Goal: Task Accomplishment & Management: Manage account settings

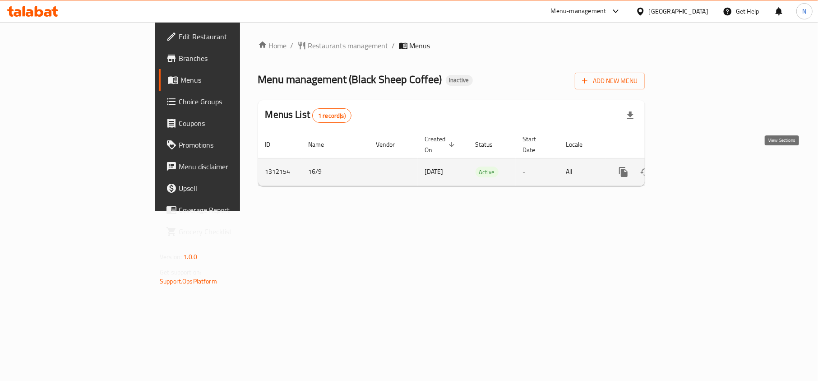
click at [699, 169] on link "enhanced table" at bounding box center [688, 172] width 22 height 22
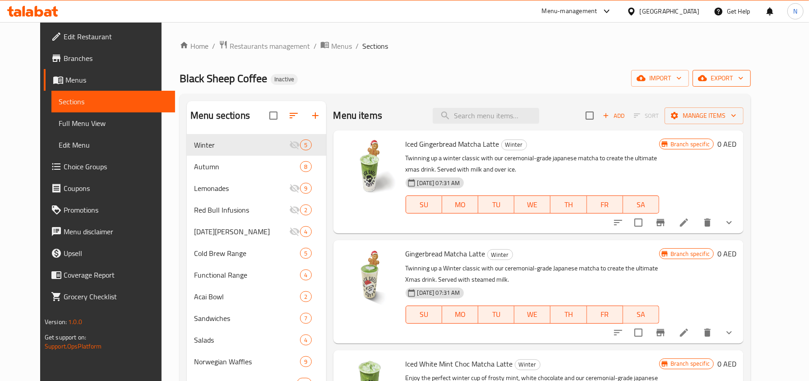
click at [749, 71] on button "export" at bounding box center [721, 78] width 58 height 17
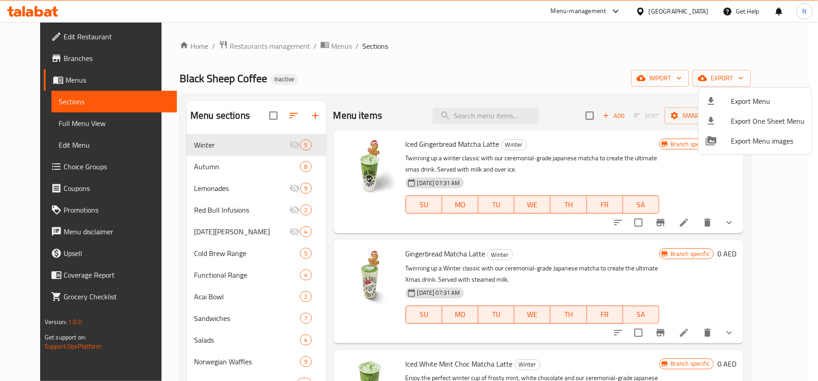
click at [726, 93] on li "Export Menu" at bounding box center [754, 101] width 113 height 20
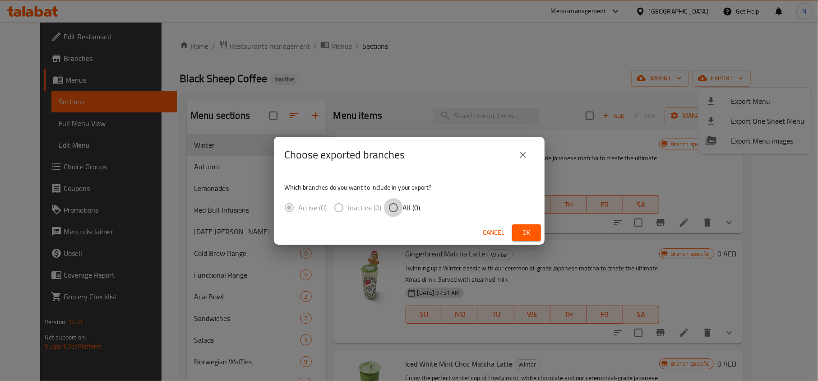
click at [398, 209] on input "All (0)" at bounding box center [393, 207] width 19 height 19
radio input "true"
click at [538, 235] on button "Ok" at bounding box center [526, 232] width 29 height 17
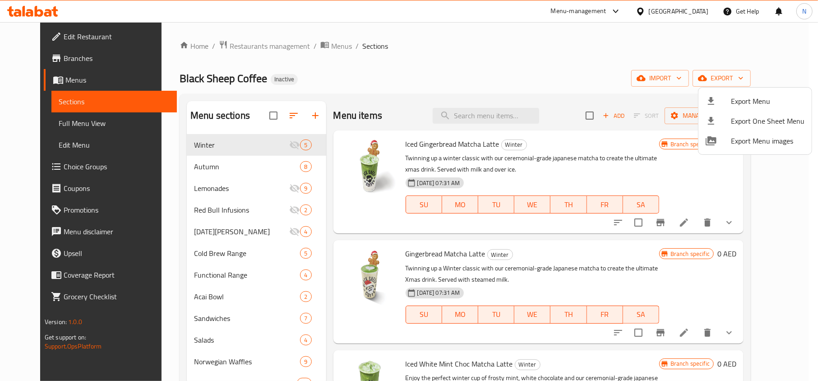
click at [74, 126] on div at bounding box center [409, 190] width 818 height 381
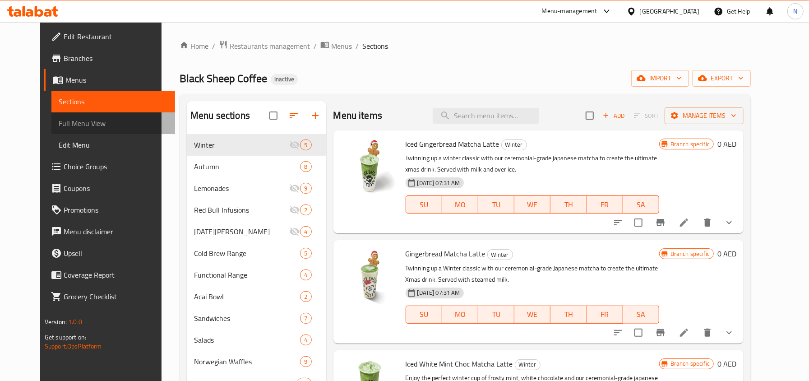
click at [74, 125] on span "Full Menu View" at bounding box center [113, 123] width 109 height 11
click at [78, 125] on span "Full Menu View" at bounding box center [113, 123] width 109 height 11
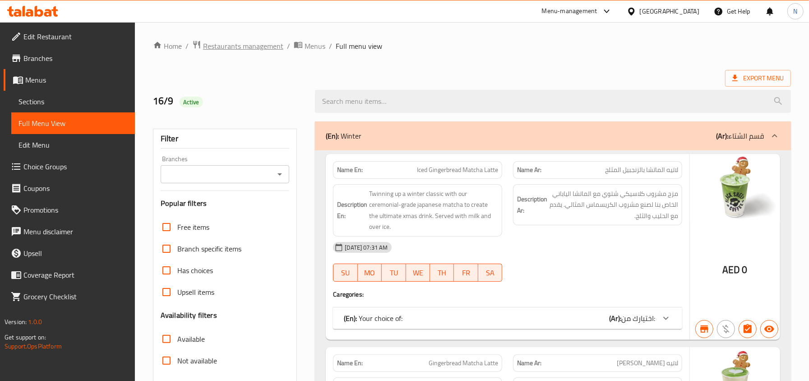
click at [257, 44] on span "Restaurants management" at bounding box center [243, 46] width 80 height 11
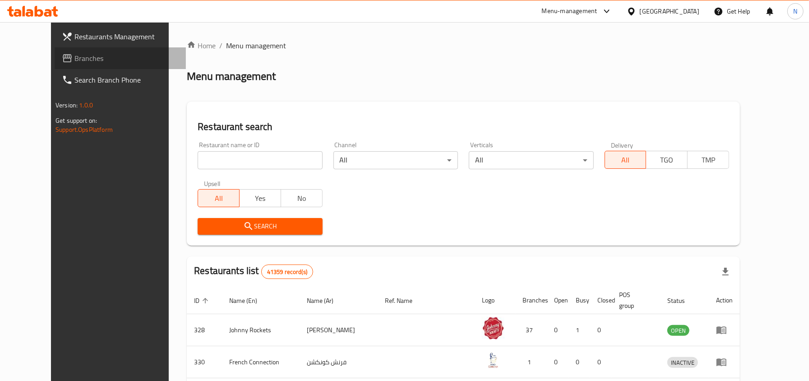
click at [74, 57] on span "Branches" at bounding box center [126, 58] width 104 height 11
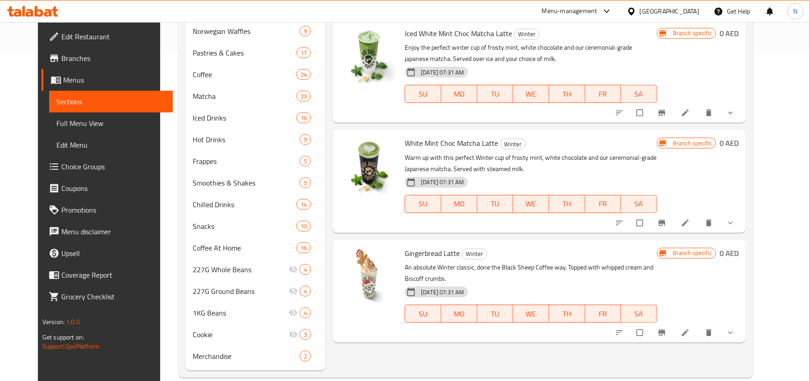
scroll to position [345, 0]
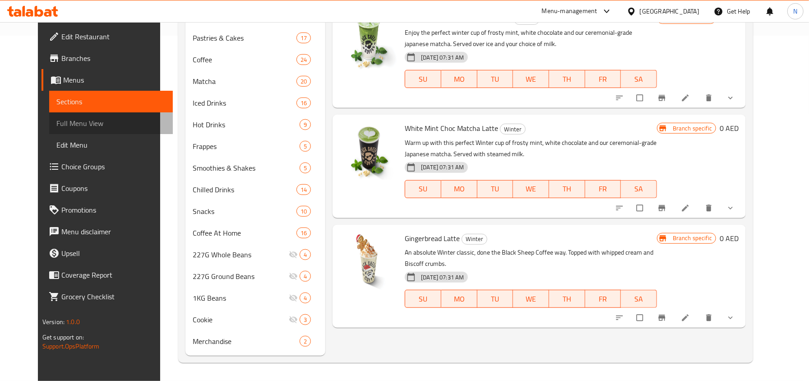
click at [68, 116] on link "Full Menu View" at bounding box center [111, 123] width 124 height 22
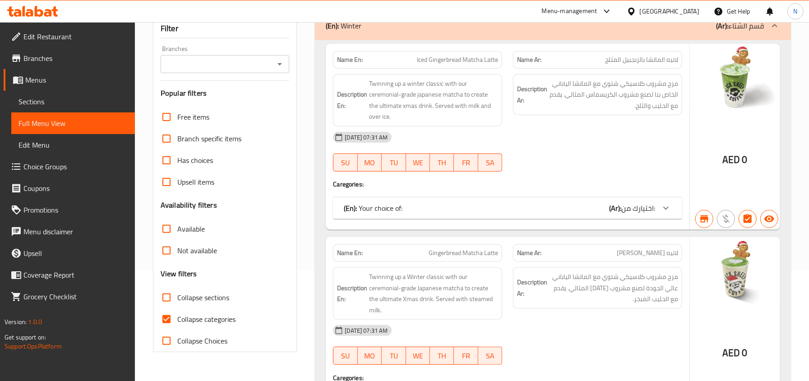
scroll to position [105, 0]
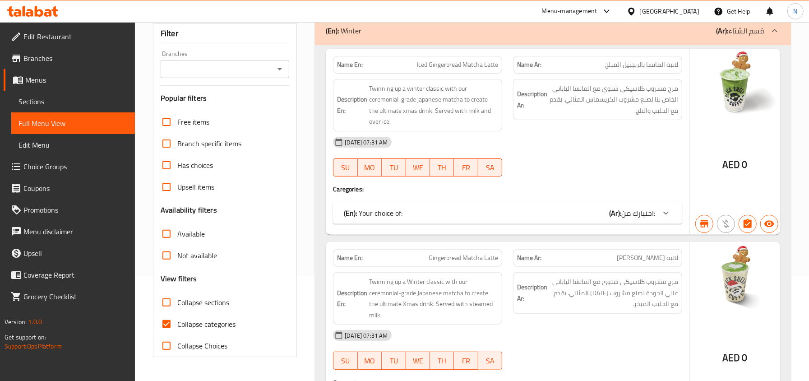
click at [195, 255] on span "Not available" at bounding box center [197, 255] width 40 height 11
click at [177, 255] on input "Not available" at bounding box center [167, 255] width 22 height 22
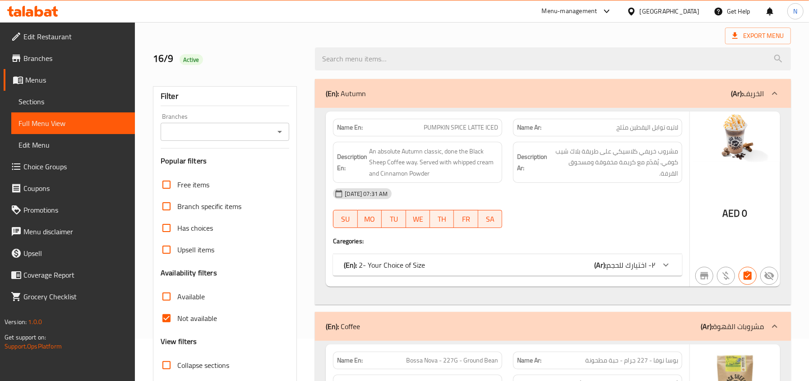
scroll to position [0, 0]
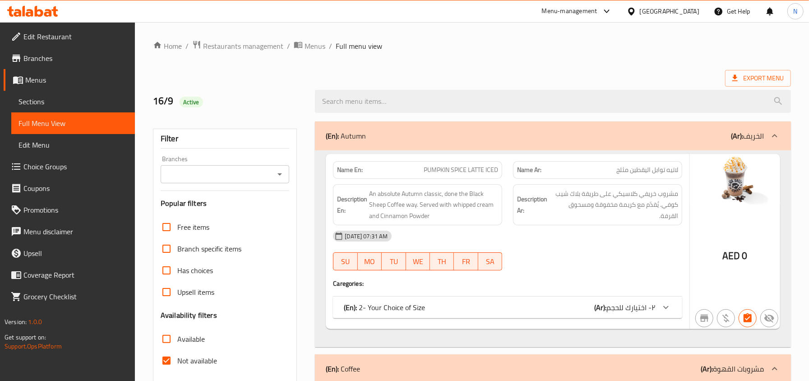
click at [176, 361] on input "Not available" at bounding box center [167, 361] width 22 height 22
checkbox input "false"
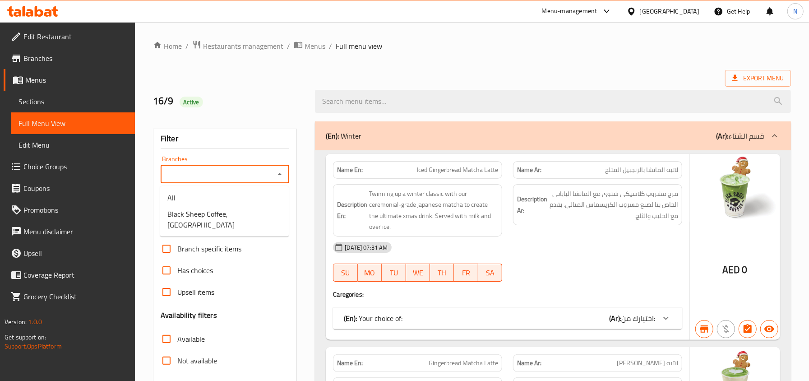
click at [213, 170] on input "Branches" at bounding box center [217, 174] width 109 height 13
click at [220, 220] on span "Black Sheep Coffee, [GEOGRAPHIC_DATA]" at bounding box center [224, 219] width 114 height 22
type input "Black Sheep Coffee, [GEOGRAPHIC_DATA]"
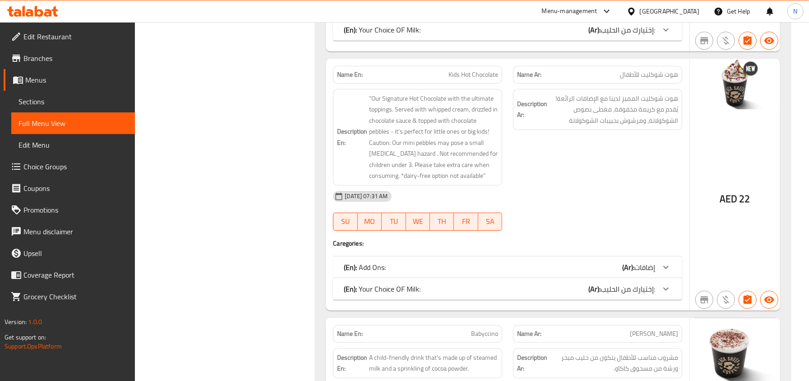
scroll to position [26321, 0]
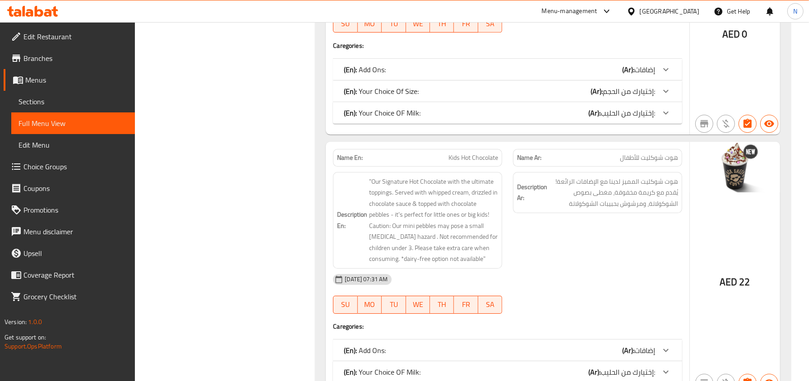
copy span "Babyccino"
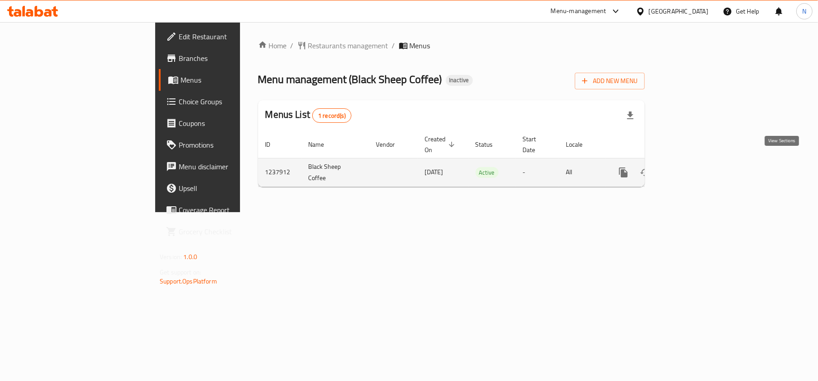
click at [694, 167] on icon "enhanced table" at bounding box center [688, 172] width 11 height 11
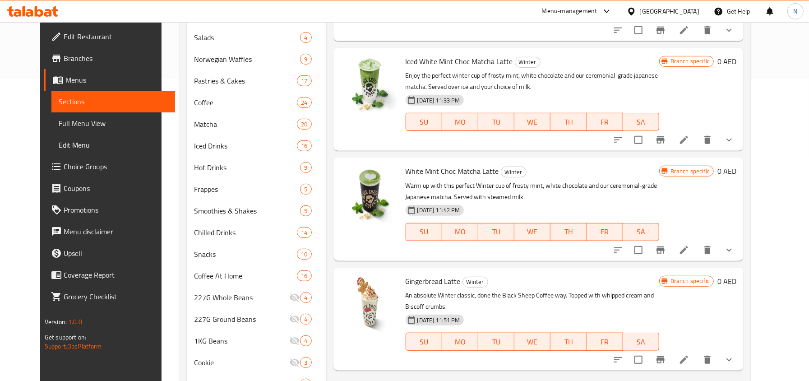
scroll to position [345, 0]
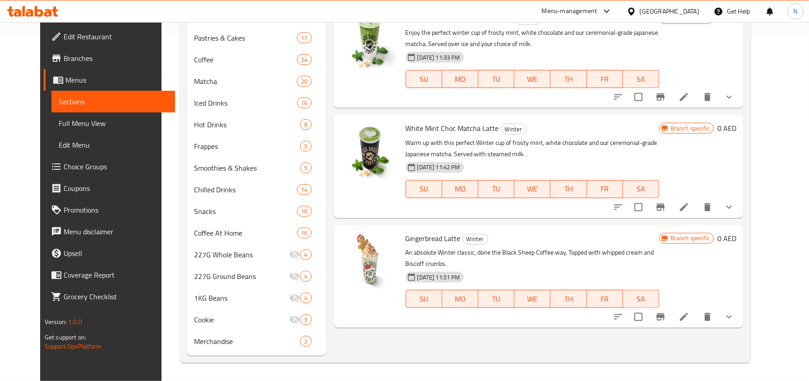
click at [89, 118] on span "Full Menu View" at bounding box center [113, 123] width 109 height 11
click at [89, 122] on span "Full Menu View" at bounding box center [113, 123] width 109 height 11
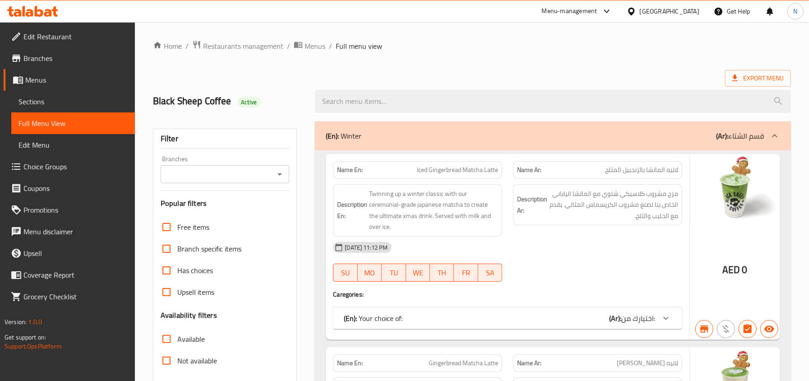
click at [232, 171] on input "Branches" at bounding box center [217, 174] width 109 height 13
click at [226, 179] on input "Branches" at bounding box center [217, 174] width 109 height 13
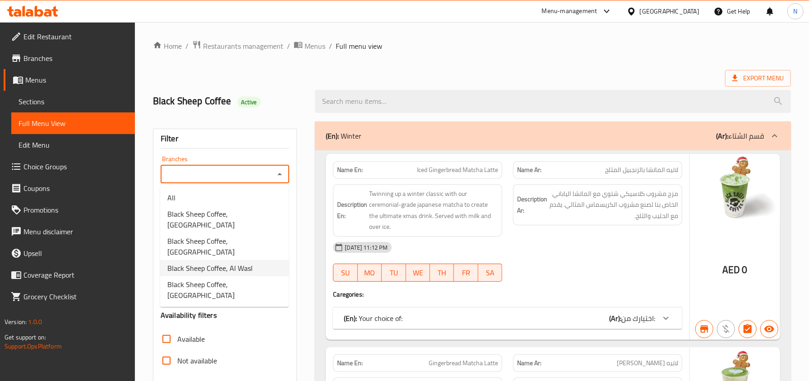
click at [252, 260] on li "Black Sheep Coffee, Al Wasl" at bounding box center [224, 268] width 129 height 16
type input "Black Sheep Coffee, Al Wasl"
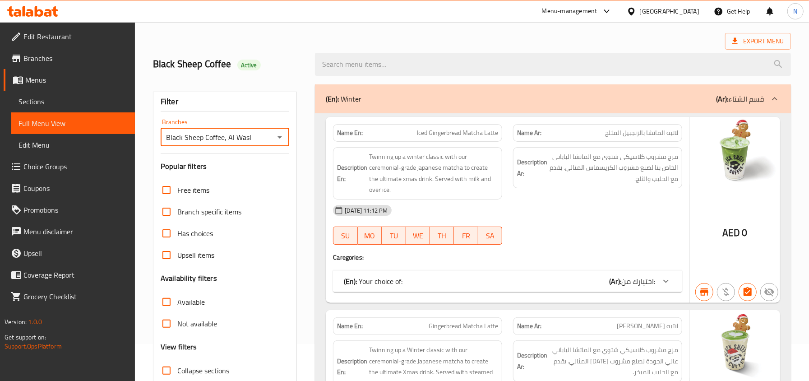
scroll to position [300, 0]
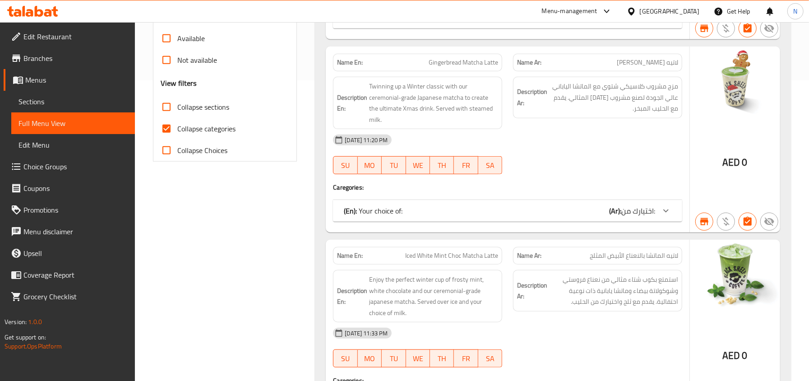
click at [223, 134] on span "Collapse categories" at bounding box center [206, 128] width 58 height 11
click at [177, 134] on input "Collapse categories" at bounding box center [167, 129] width 22 height 22
checkbox input "false"
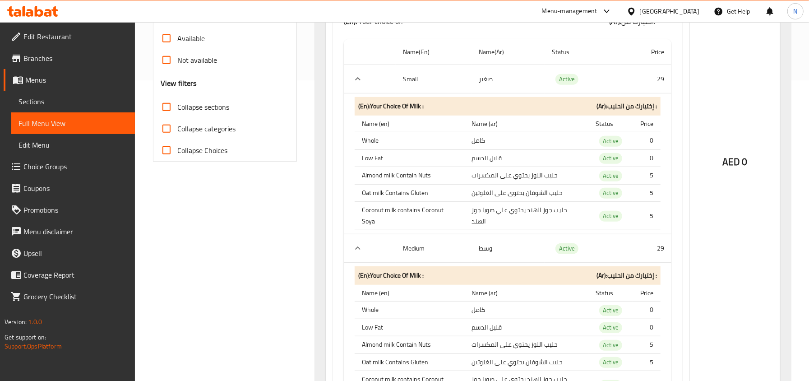
click at [199, 62] on span "Not available" at bounding box center [197, 60] width 40 height 11
click at [177, 62] on input "Not available" at bounding box center [167, 60] width 22 height 22
checkbox input "true"
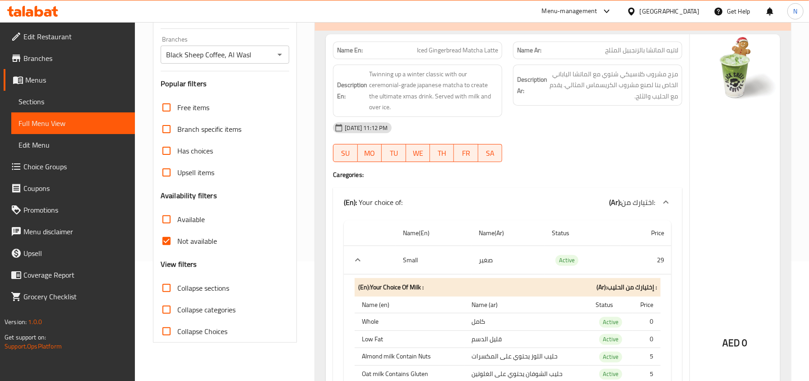
scroll to position [120, 0]
click at [198, 313] on span "Collapse categories" at bounding box center [206, 309] width 58 height 11
click at [177, 313] on input "Collapse categories" at bounding box center [167, 309] width 22 height 22
checkbox input "true"
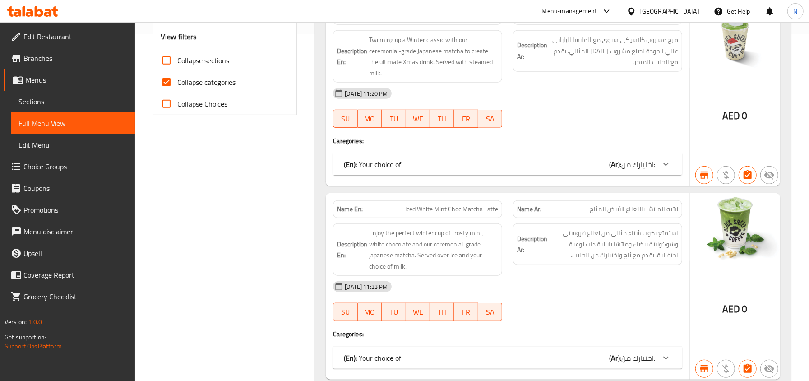
scroll to position [481, 0]
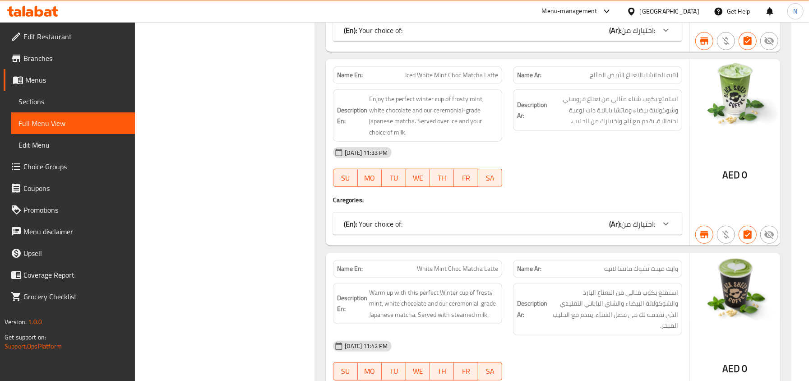
click at [416, 340] on div "09-11-2024 11:42 PM" at bounding box center [507, 346] width 360 height 22
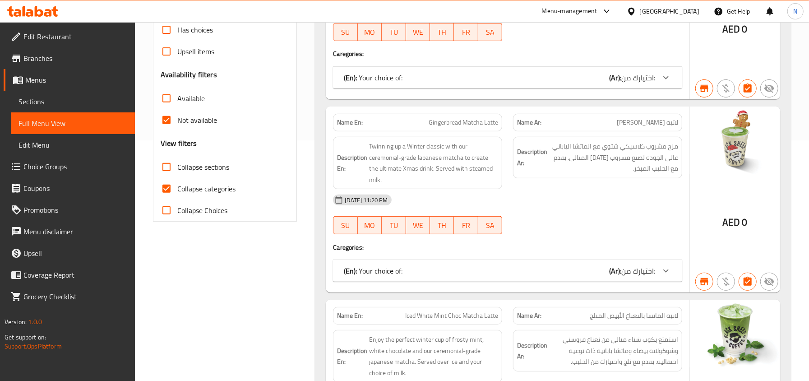
scroll to position [0, 0]
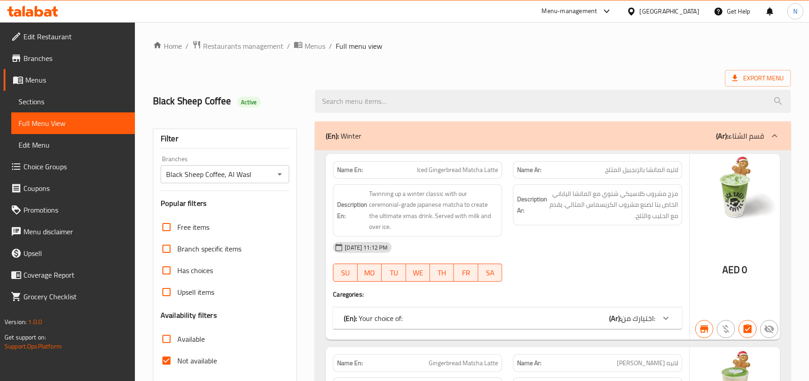
click at [426, 170] on span "Iced Gingerbread Matcha Latte" at bounding box center [457, 169] width 81 height 9
copy span "Iced Gingerbread Matcha Latte"
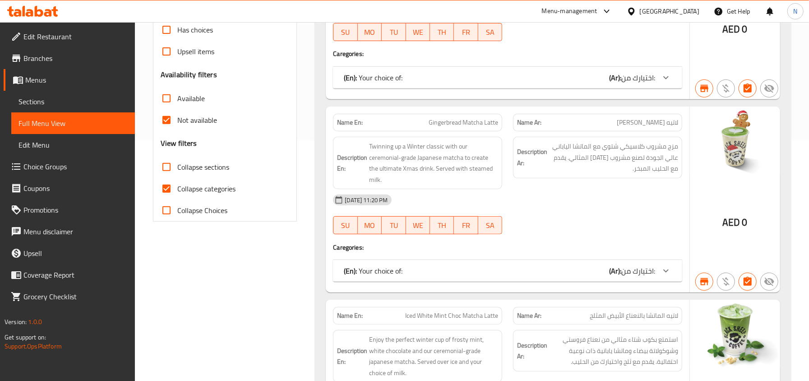
click at [455, 120] on span "Gingerbread Matcha Latte" at bounding box center [462, 122] width 69 height 9
copy span "Gingerbread"
click at [474, 116] on div "Name En: Gingerbread Matcha Latte" at bounding box center [417, 123] width 169 height 18
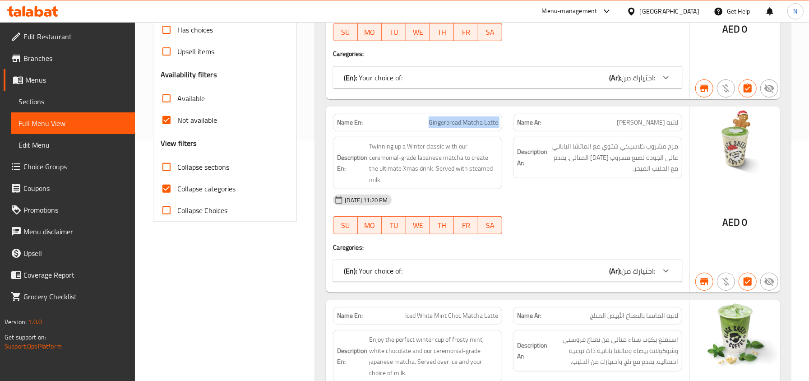
click at [474, 116] on div "Name En: Gingerbread Matcha Latte" at bounding box center [417, 123] width 169 height 18
copy span "Gingerbread Matcha Latte"
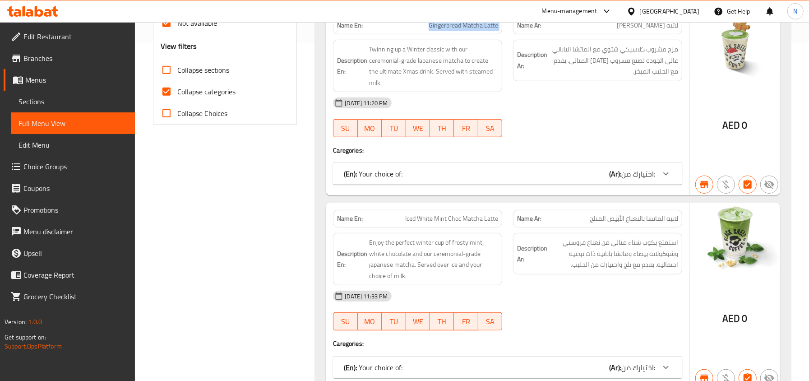
scroll to position [481, 0]
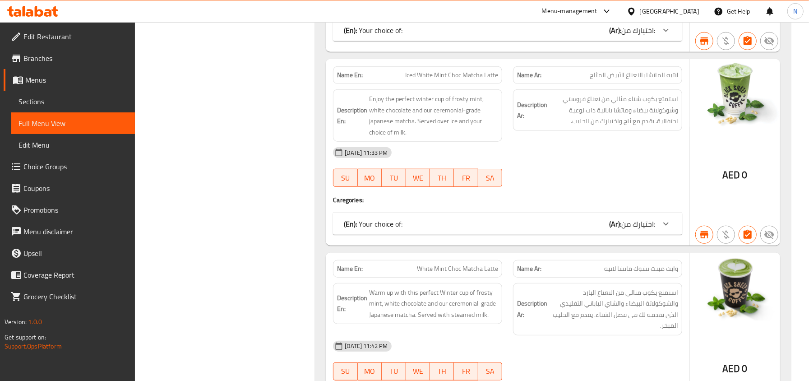
click at [467, 80] on span "Iced White Mint Choc Matcha Latte" at bounding box center [451, 74] width 93 height 9
copy span "Iced White Mint Choc Matcha Latte"
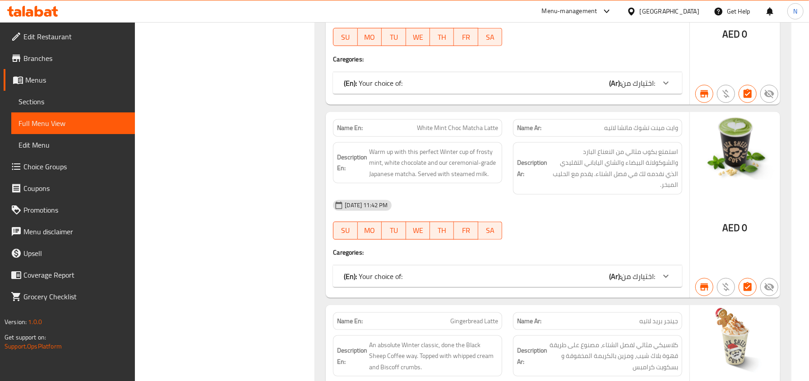
scroll to position [601, 0]
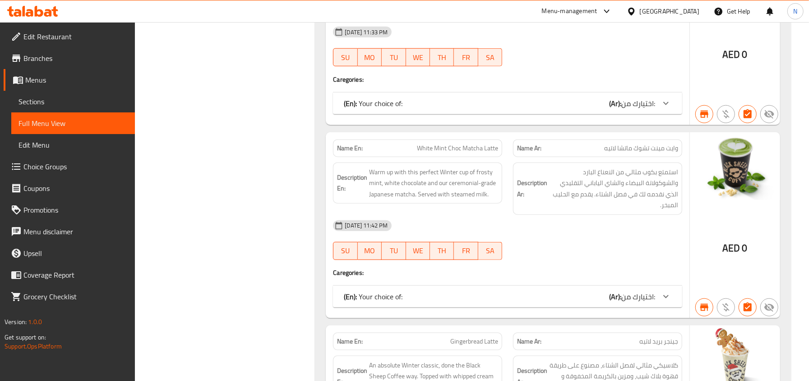
click at [461, 150] on span "White Mint Choc Matcha Latte" at bounding box center [457, 147] width 81 height 9
copy span "White Mint Choc Matcha Latte"
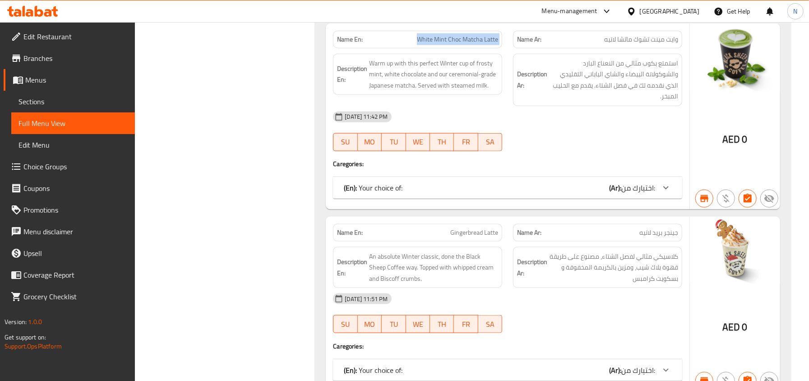
scroll to position [722, 0]
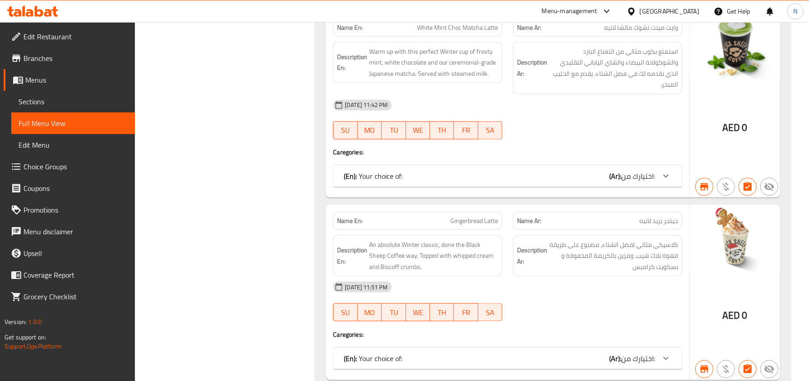
click at [474, 216] on span "Gingerbread Latte" at bounding box center [474, 220] width 48 height 9
copy span "Gingerbread Latte"
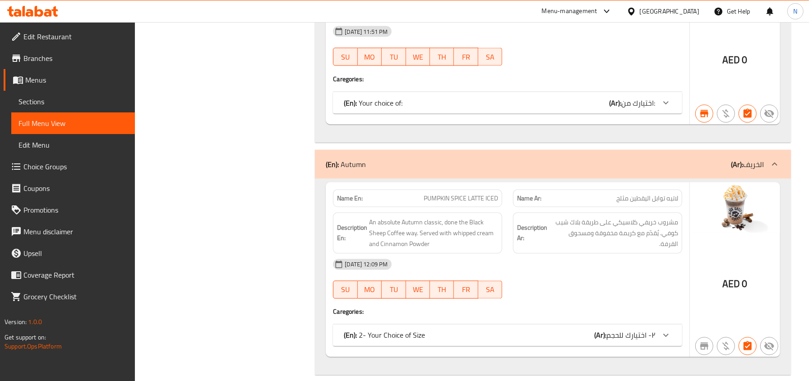
scroll to position [1082, 0]
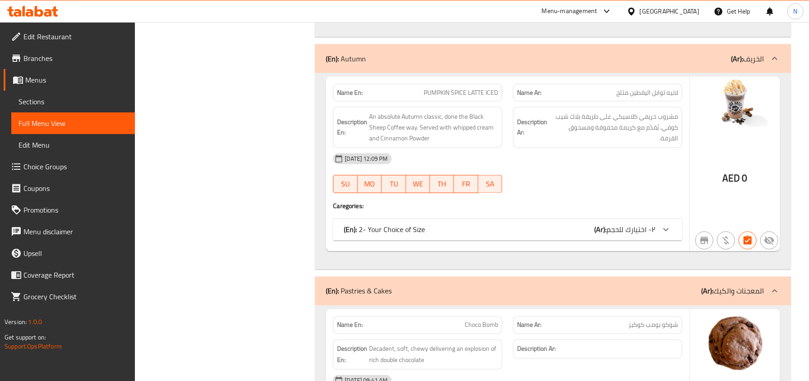
click at [464, 88] on span "PUMPKIN SPICE LATTE ICED" at bounding box center [461, 92] width 74 height 9
copy span "PUMPKIN SPICE LATTE ICED"
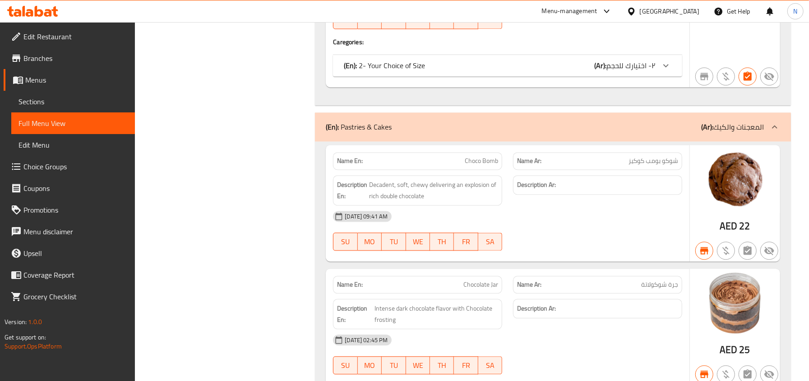
scroll to position [1263, 0]
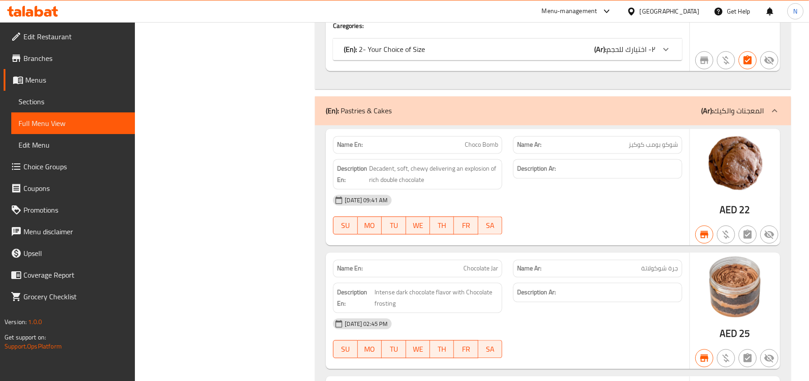
click at [468, 140] on span "Choco Bomb" at bounding box center [481, 144] width 33 height 9
copy span "Choco Bomb"
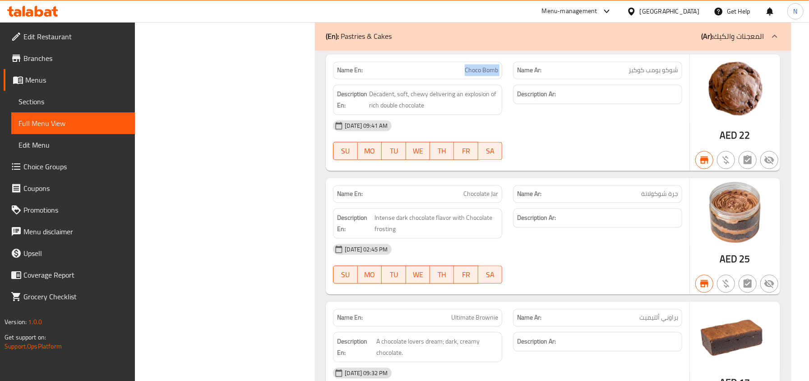
scroll to position [1443, 0]
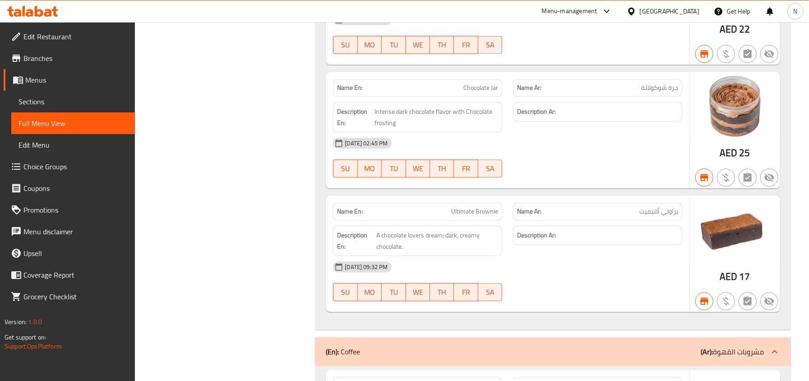
click at [473, 83] on span "Chocolate Jar" at bounding box center [480, 87] width 35 height 9
copy span "Chocolate Jar"
click at [475, 213] on div "Name En: Ultimate Brownie" at bounding box center [417, 212] width 169 height 18
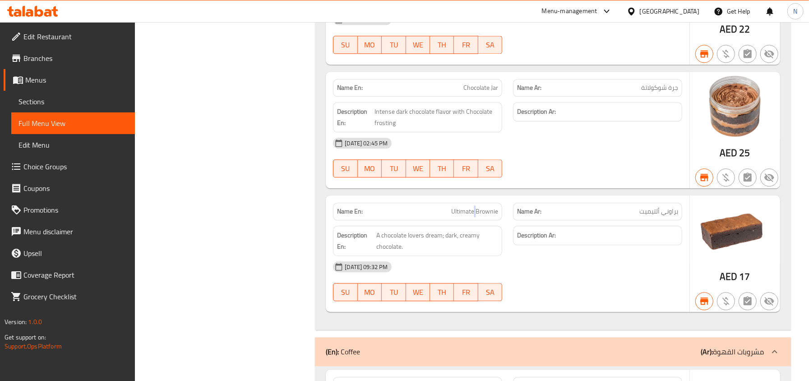
click at [475, 213] on div "Name En: Ultimate Brownie" at bounding box center [417, 212] width 169 height 18
copy span "Ultimate Brownie"
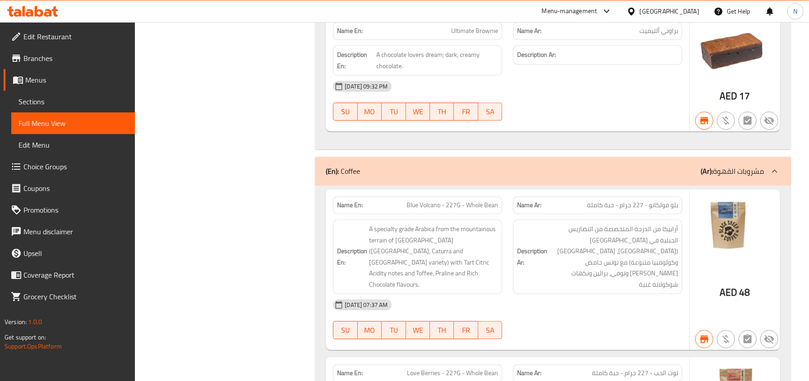
drag, startPoint x: 479, startPoint y: 212, endPoint x: 470, endPoint y: 204, distance: 12.2
click at [475, 214] on div "Description En: A specialty grade Arabica from the mountainous terrain of Colom…" at bounding box center [417, 256] width 180 height 85
click at [470, 204] on span "Blue Volcano - 227G - Whole Bean" at bounding box center [452, 204] width 92 height 9
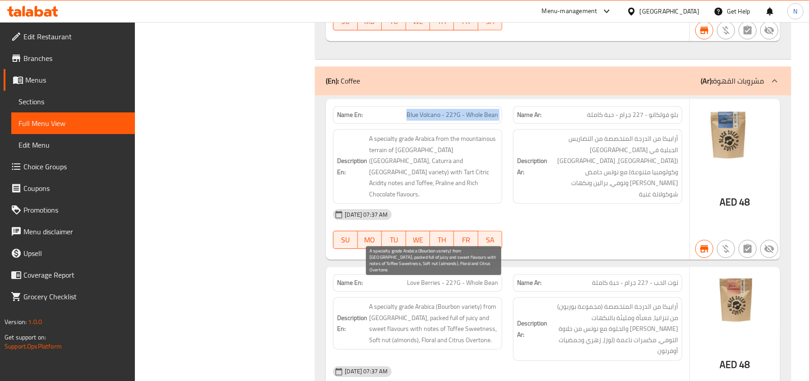
scroll to position [1804, 0]
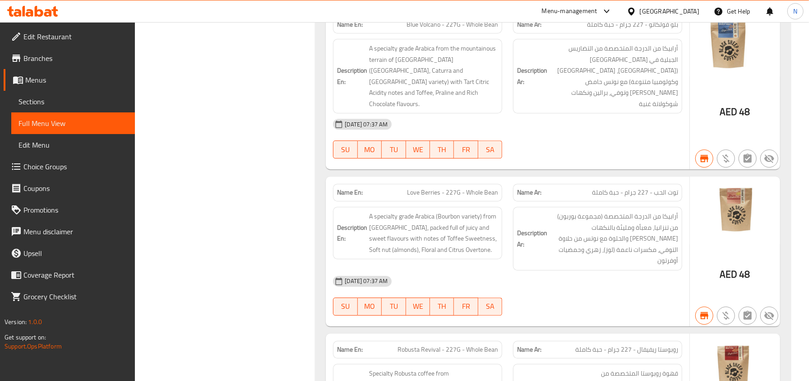
click at [449, 188] on span "Love Berries - 227G - Whole Bean" at bounding box center [452, 192] width 91 height 9
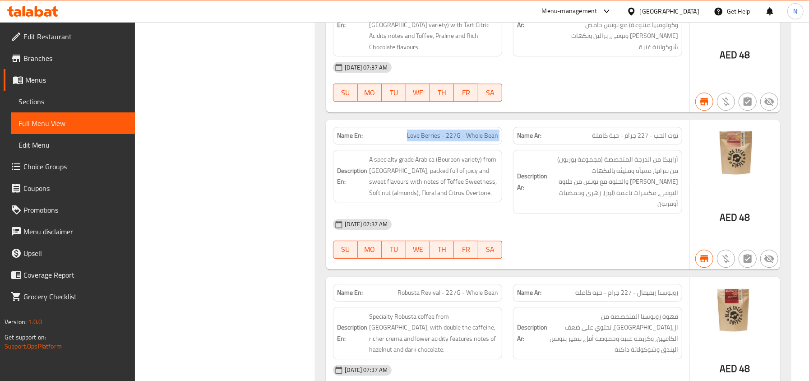
scroll to position [1984, 0]
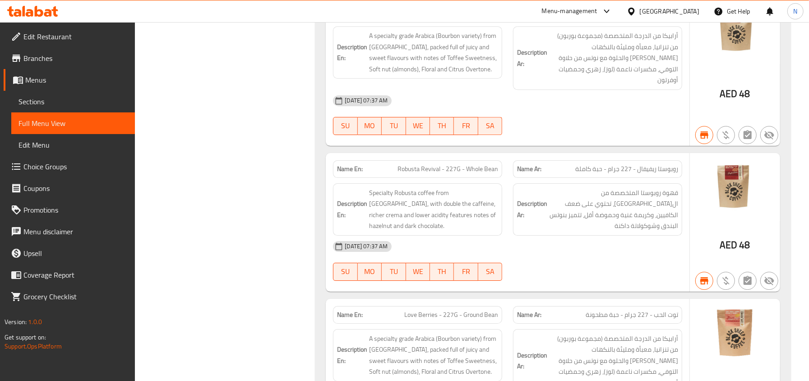
click at [455, 164] on span "Robusta Revival - 227G - Whole Bean" at bounding box center [447, 168] width 101 height 9
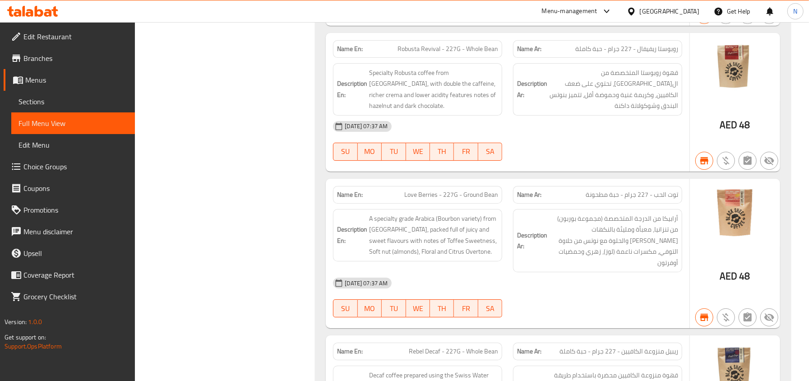
click at [469, 190] on span "Love Berries - 227G - Ground Bean" at bounding box center [451, 194] width 94 height 9
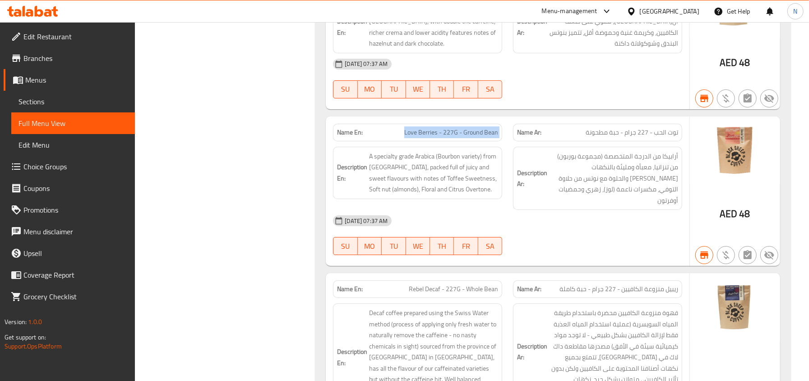
scroll to position [2225, 0]
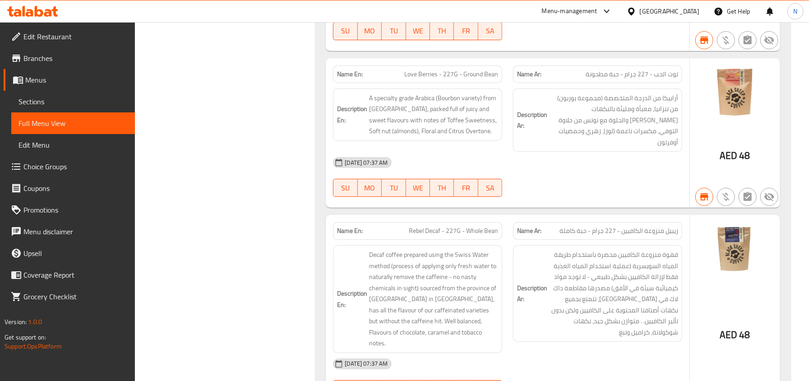
click at [456, 226] on span "Rebel Decaf - 227G - Whole Bean" at bounding box center [453, 230] width 89 height 9
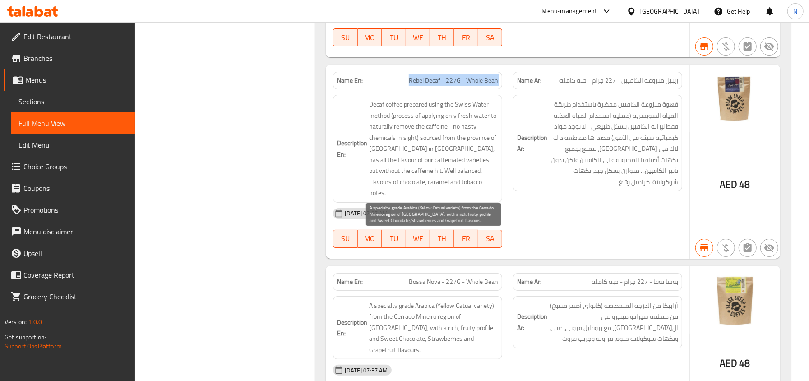
scroll to position [2405, 0]
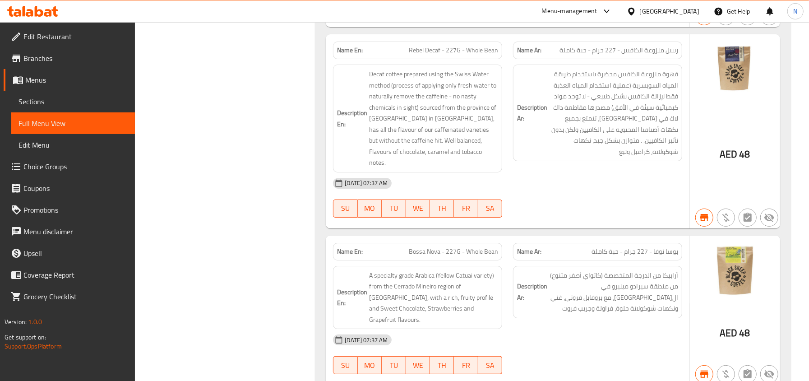
click at [468, 247] on span "Bossa Nova - 227G - Whole Bean" at bounding box center [453, 251] width 89 height 9
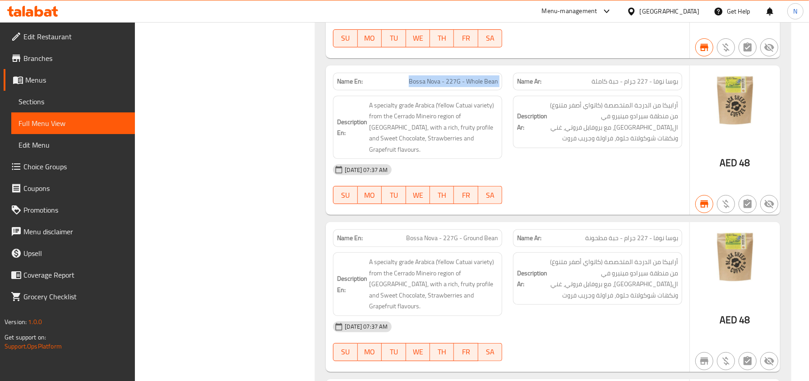
scroll to position [2586, 0]
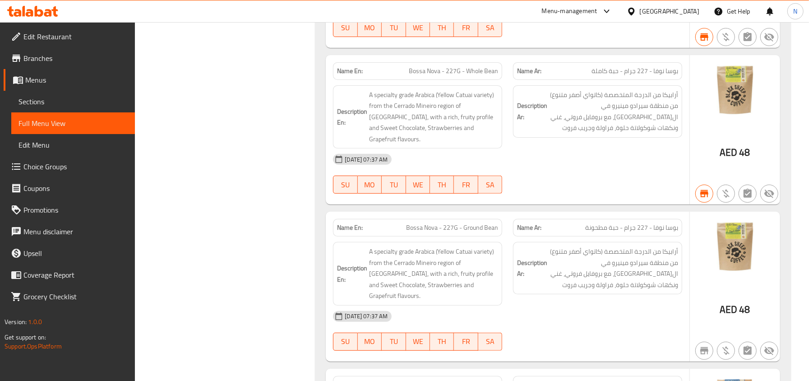
click at [457, 223] on span "Bossa Nova - 227G - Ground Bean" at bounding box center [452, 227] width 92 height 9
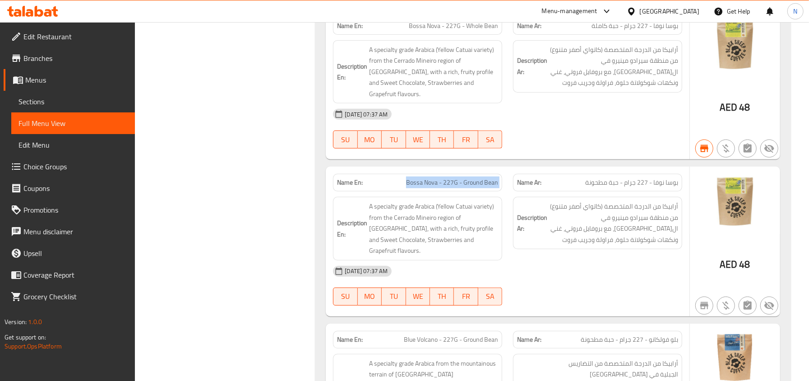
scroll to position [2766, 0]
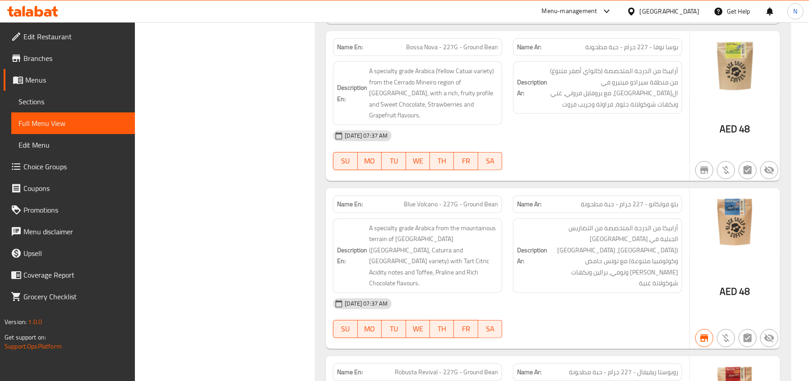
click at [453, 213] on div "Description En: A specialty grade Arabica from the mountainous terrain of Colom…" at bounding box center [417, 255] width 180 height 85
click at [451, 195] on div "Name En: Blue Volcano - 227G - Ground Bean" at bounding box center [417, 204] width 169 height 18
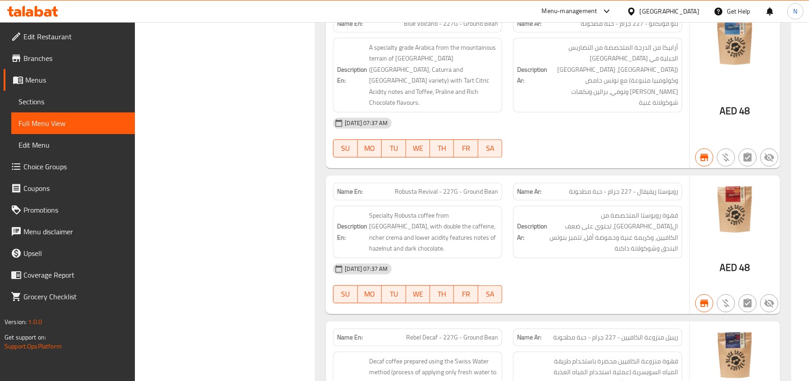
click at [471, 183] on div "Name En: Robusta Revival - 227G - Ground Bean" at bounding box center [417, 192] width 169 height 18
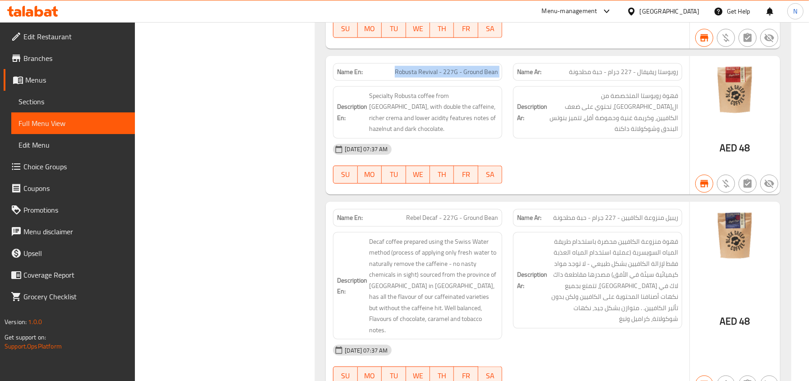
scroll to position [3067, 0]
click at [466, 212] on span "Rebel Decaf - 227G - Ground Bean" at bounding box center [452, 216] width 92 height 9
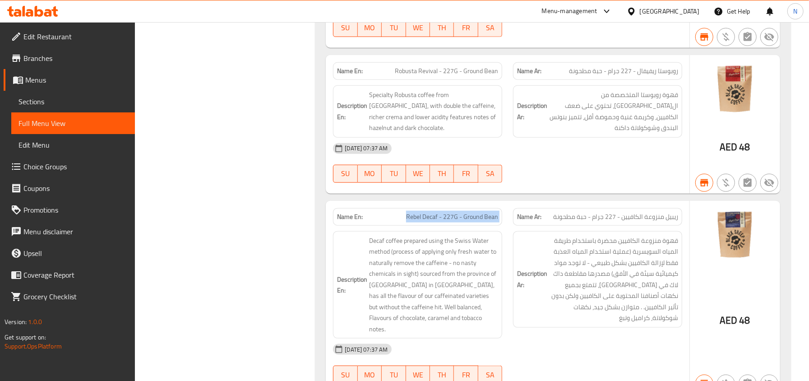
click at [466, 212] on span "Rebel Decaf - 227G - Ground Bean" at bounding box center [452, 216] width 92 height 9
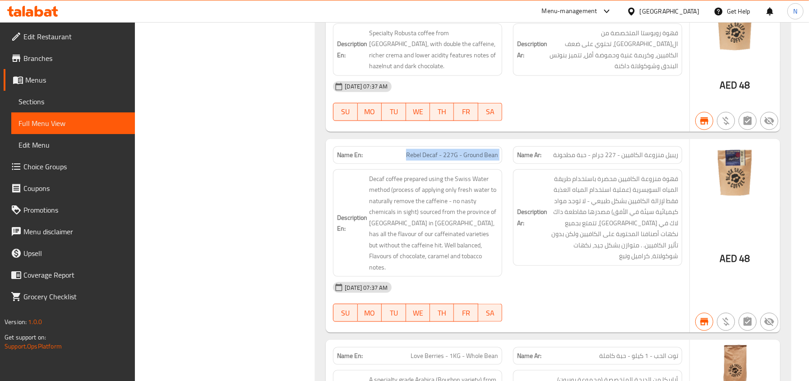
scroll to position [3187, 0]
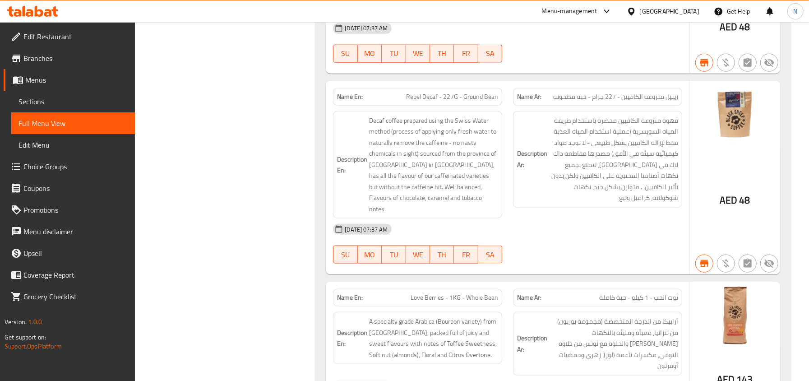
click at [448, 293] on span "Love Berries - 1KG - Whole Bean" at bounding box center [453, 297] width 87 height 9
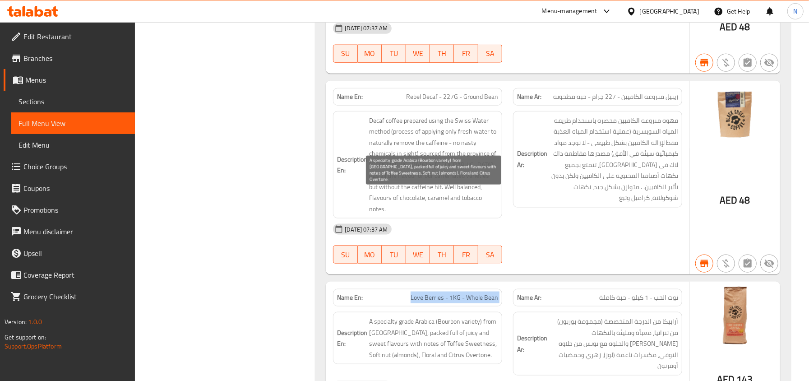
scroll to position [3428, 0]
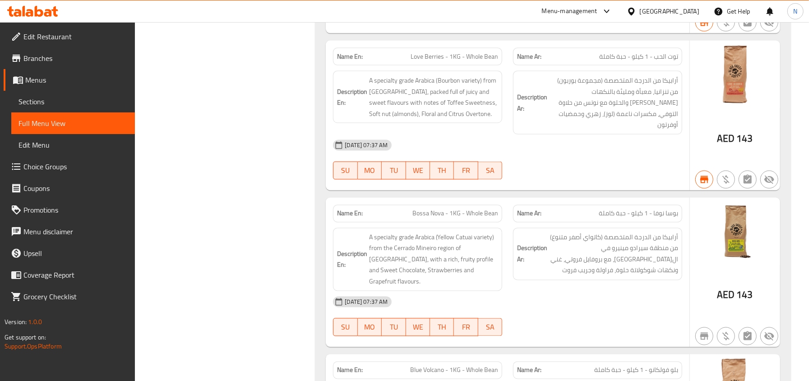
click at [465, 205] on div "Name En: Bossa Nova - 1KG - Whole Bean" at bounding box center [417, 214] width 169 height 18
click at [479, 365] on span "Blue Volcano - 1KG - Whole Bean" at bounding box center [454, 369] width 88 height 9
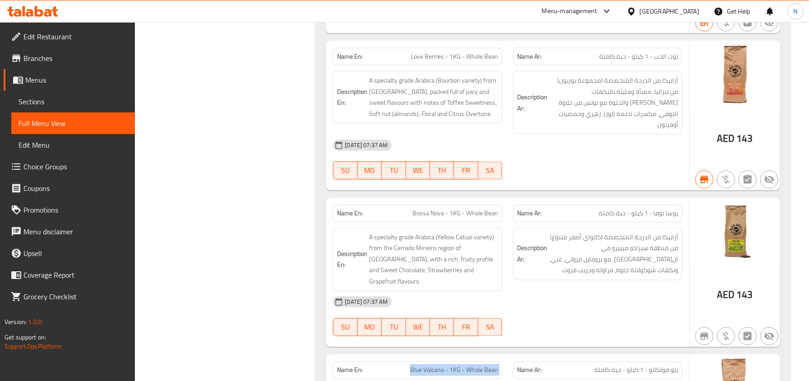
click at [479, 365] on span "Blue Volcano - 1KG - Whole Bean" at bounding box center [454, 369] width 88 height 9
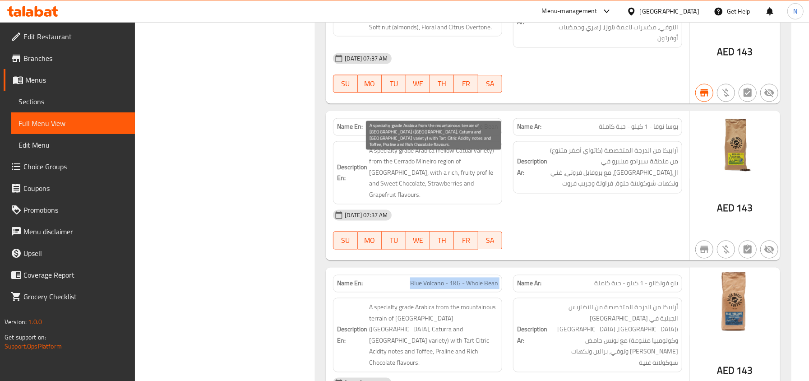
scroll to position [3608, 0]
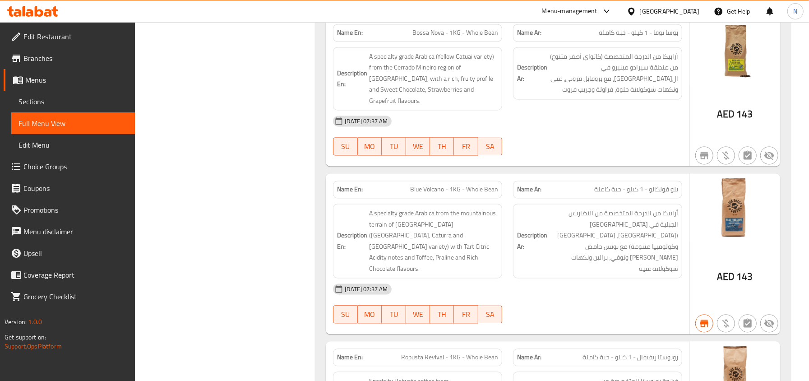
click at [455, 353] on span "Robusta Revival - 1KG - Whole Bean" at bounding box center [449, 357] width 97 height 9
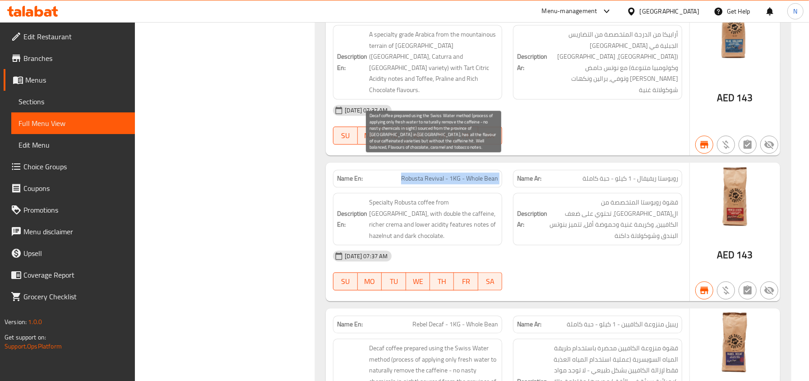
scroll to position [3789, 0]
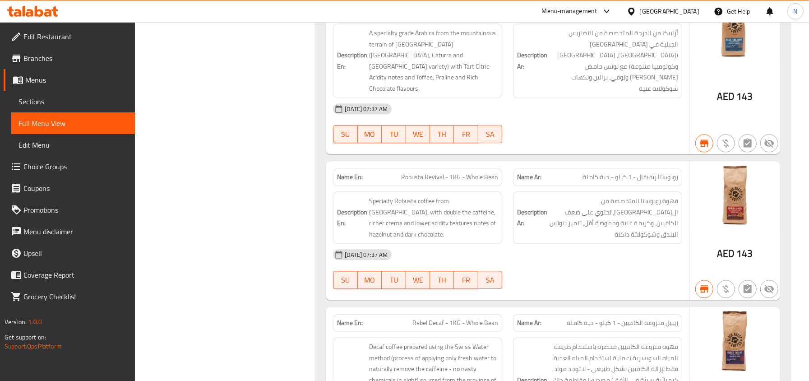
click at [445, 318] on span "Rebel Decaf - 1KG - Whole Bean" at bounding box center [455, 322] width 86 height 9
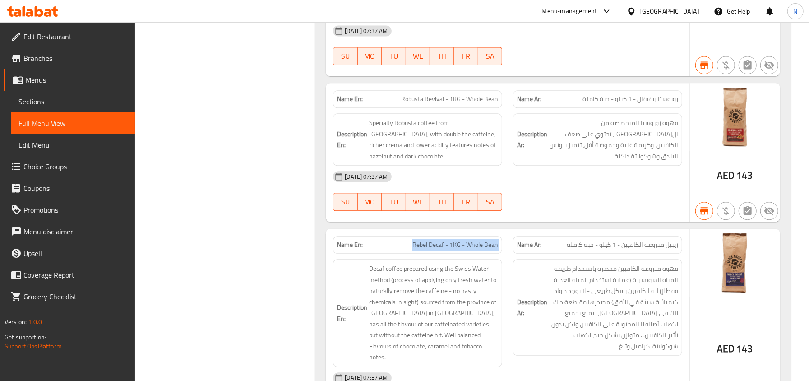
scroll to position [3969, 0]
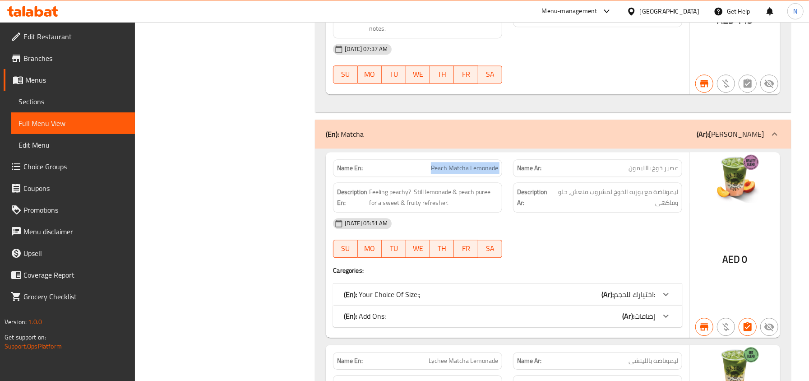
scroll to position [4209, 0]
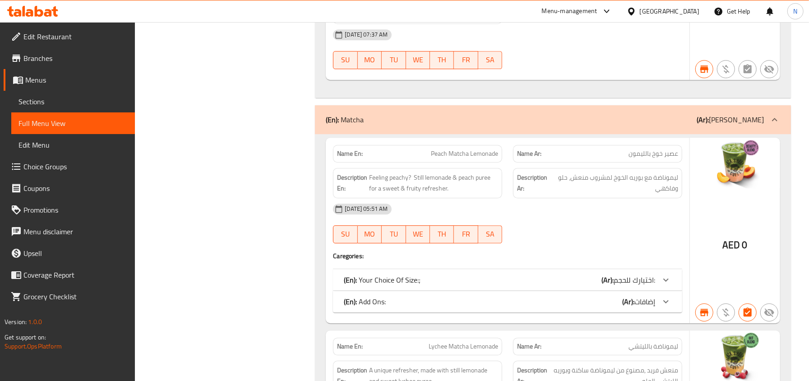
click at [460, 341] on span "Lychee Matcha Lemonade" at bounding box center [462, 345] width 69 height 9
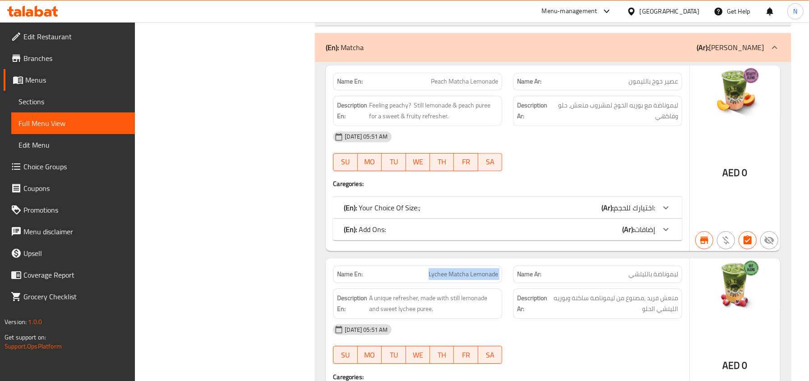
scroll to position [4390, 0]
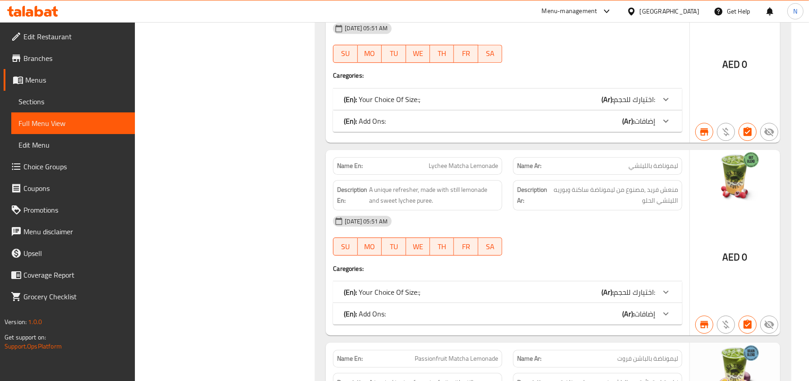
click at [466, 350] on div "Name En: Passionfruit Matcha Lemonade" at bounding box center [417, 359] width 169 height 18
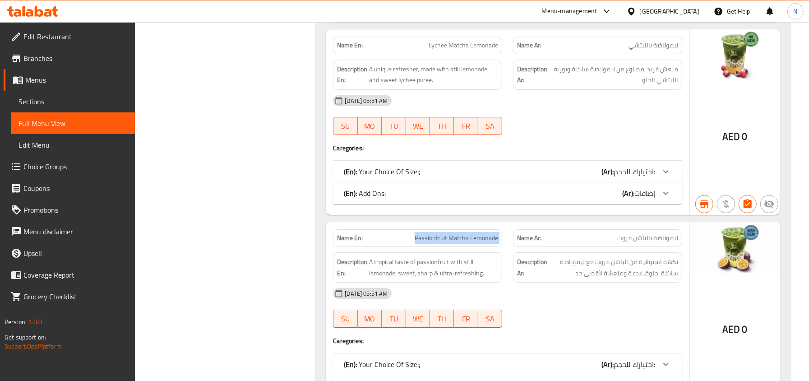
scroll to position [4570, 0]
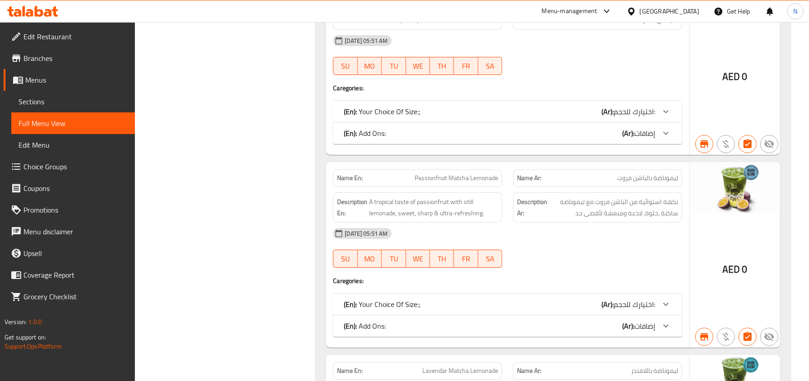
click at [479, 362] on div "Name En: Lavendar Matcha Lemonade" at bounding box center [417, 371] width 169 height 18
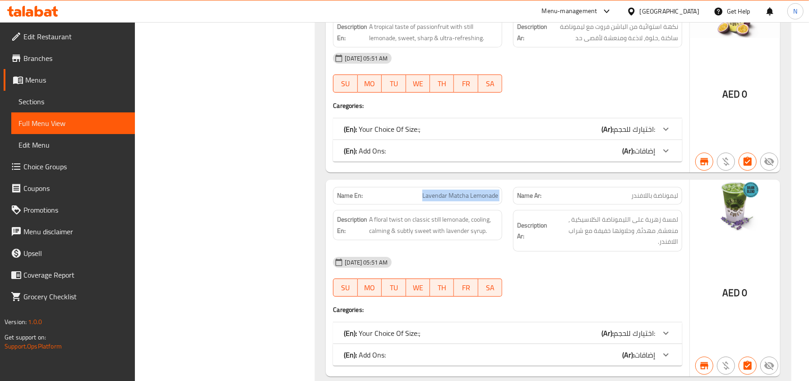
scroll to position [4751, 0]
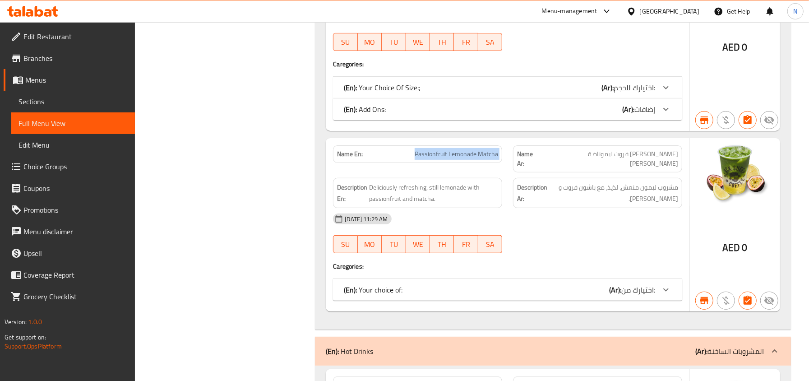
scroll to position [4991, 0]
click at [466, 376] on div "Name En: Tea" at bounding box center [417, 385] width 169 height 18
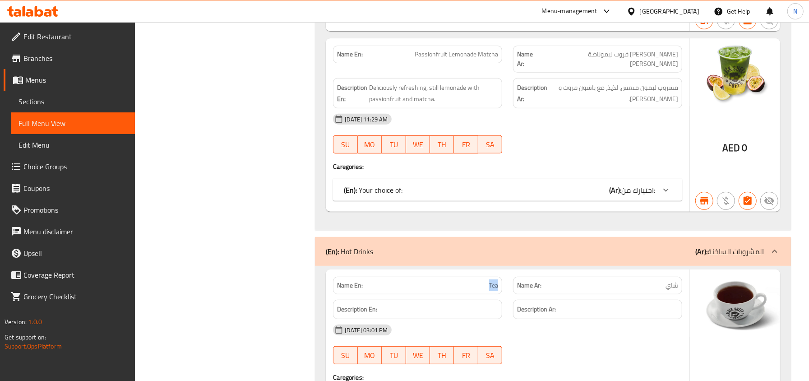
scroll to position [5111, 0]
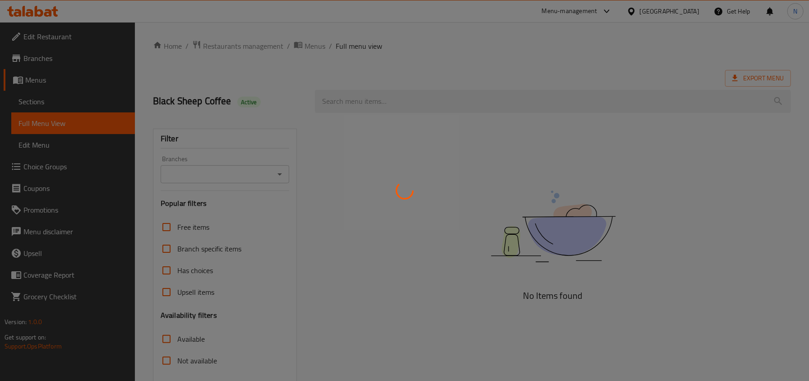
click at [232, 176] on div at bounding box center [404, 190] width 809 height 381
drag, startPoint x: 248, startPoint y: 177, endPoint x: 290, endPoint y: 176, distance: 42.9
click at [248, 177] on div at bounding box center [404, 190] width 809 height 381
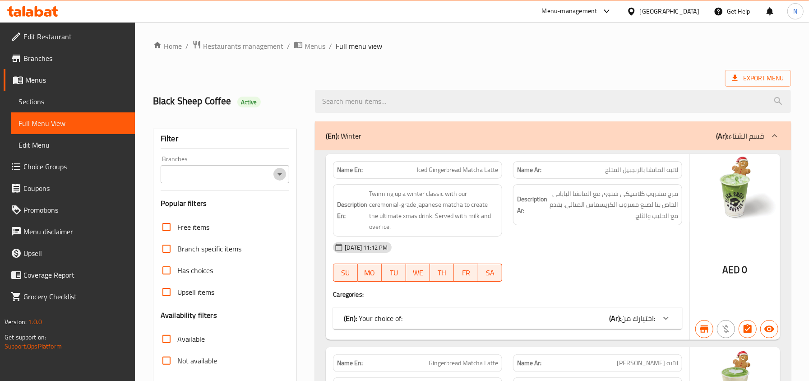
click at [281, 177] on icon "Open" at bounding box center [279, 174] width 11 height 11
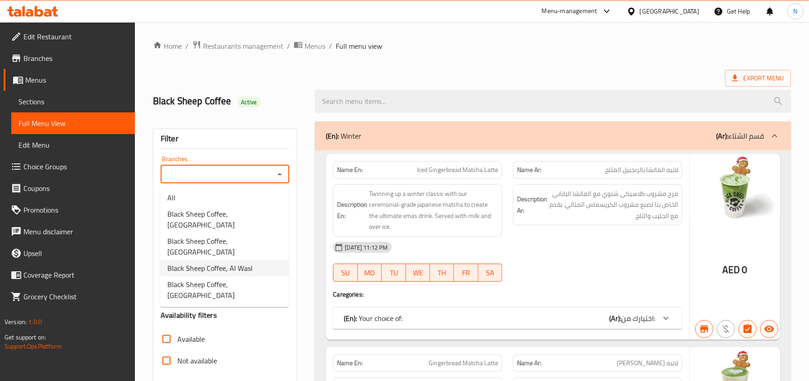
click at [264, 260] on li "Black Sheep Coffee, Al Wasl" at bounding box center [224, 268] width 129 height 16
type input "Black Sheep Coffee, Al Wasl"
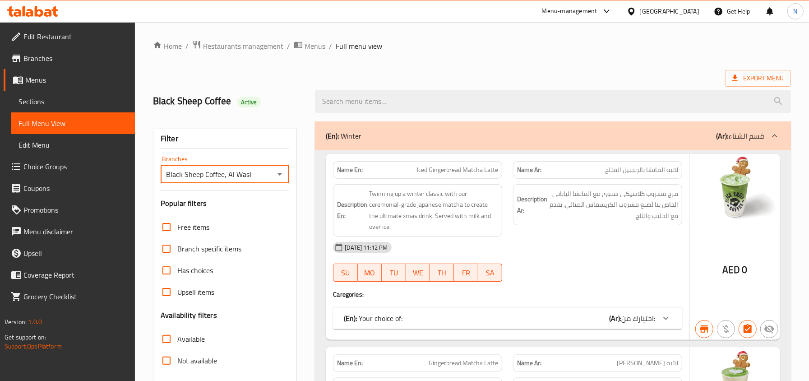
scroll to position [180, 0]
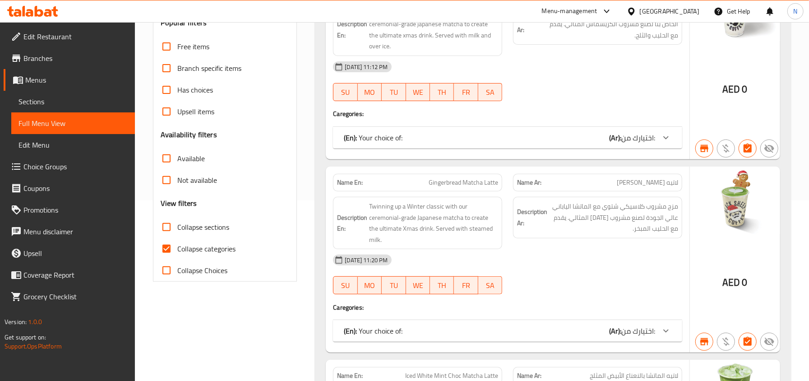
click at [195, 185] on span "Not available" at bounding box center [197, 180] width 40 height 11
click at [177, 186] on input "Not available" at bounding box center [167, 180] width 22 height 22
checkbox input "true"
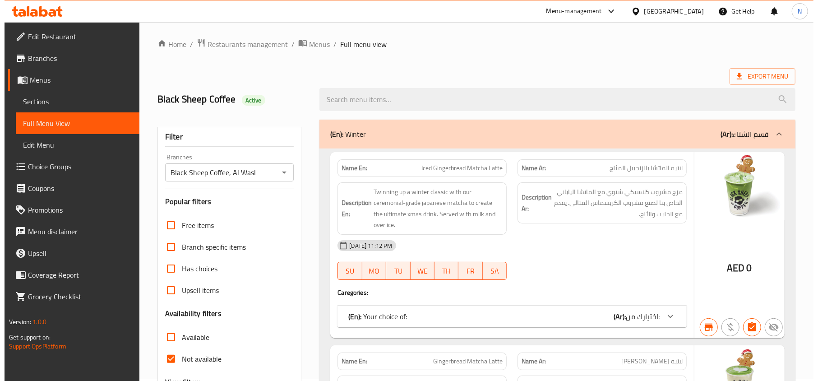
scroll to position [0, 0]
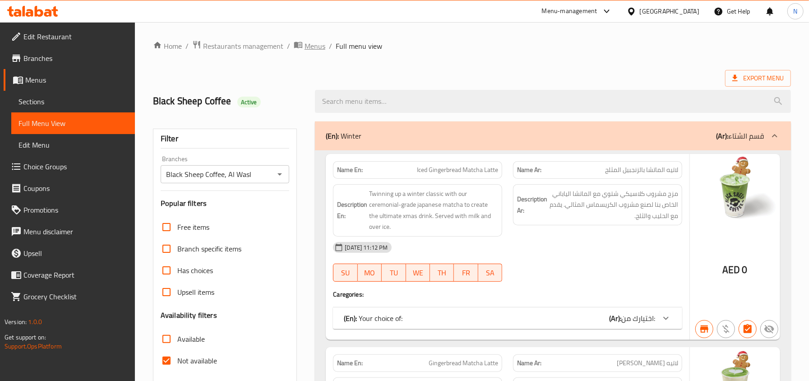
click at [312, 45] on span "Menus" at bounding box center [314, 46] width 21 height 11
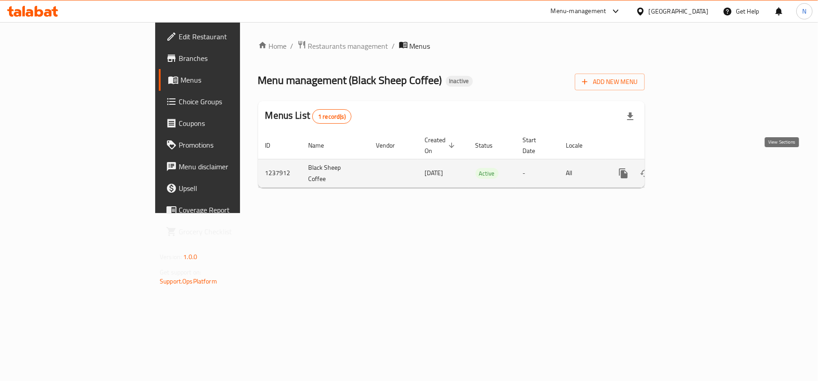
click at [699, 165] on link "enhanced table" at bounding box center [688, 173] width 22 height 22
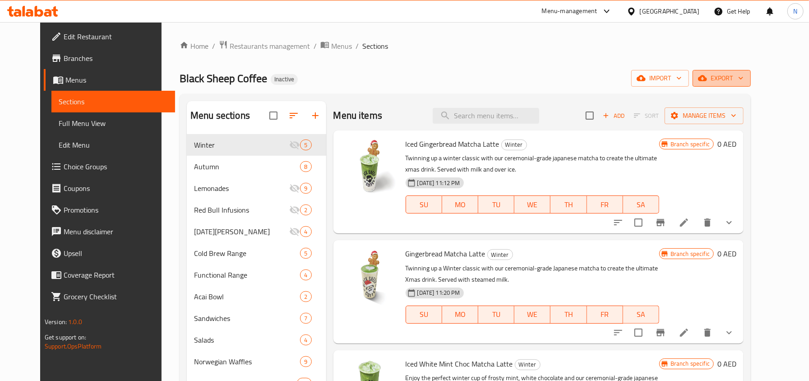
click at [743, 73] on span "export" at bounding box center [722, 78] width 44 height 11
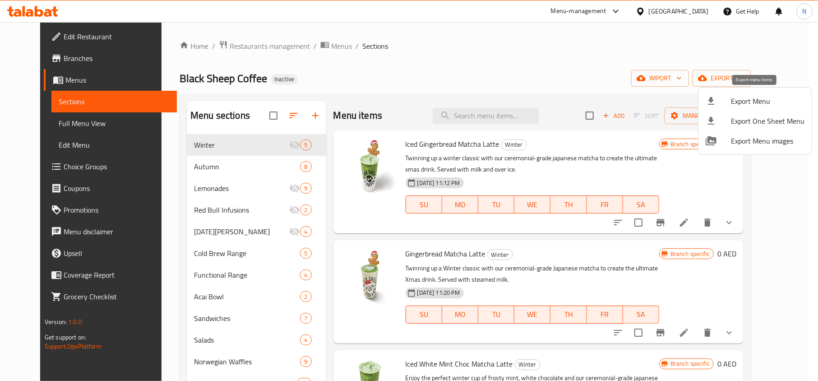
click at [737, 100] on span "Export Menu" at bounding box center [768, 101] width 74 height 11
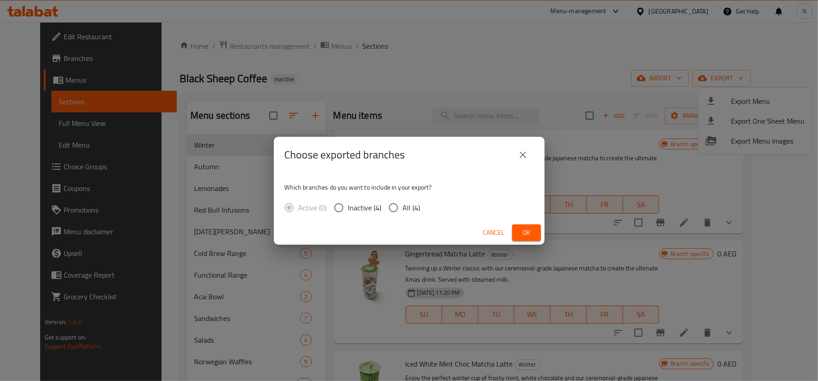
click at [409, 202] on span "All (4)" at bounding box center [412, 207] width 18 height 11
click at [403, 201] on input "All (4)" at bounding box center [393, 207] width 19 height 19
radio input "true"
click at [524, 232] on span "Ok" at bounding box center [526, 232] width 14 height 11
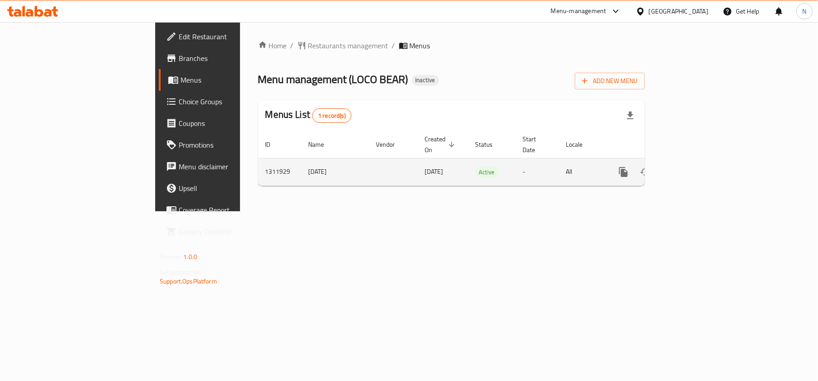
click at [699, 167] on link "enhanced table" at bounding box center [688, 172] width 22 height 22
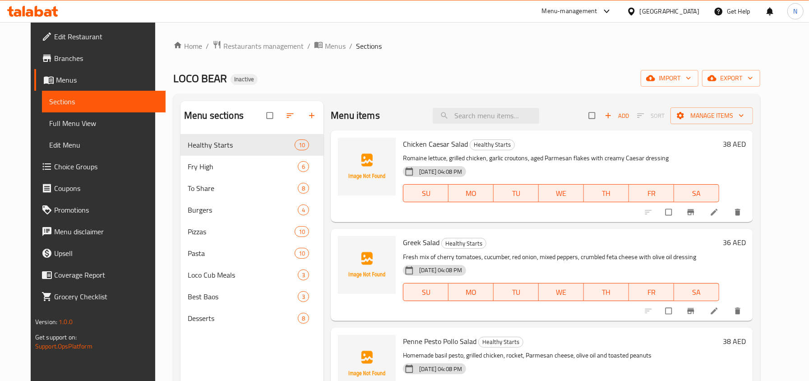
click at [66, 123] on span "Full Menu View" at bounding box center [103, 123] width 109 height 11
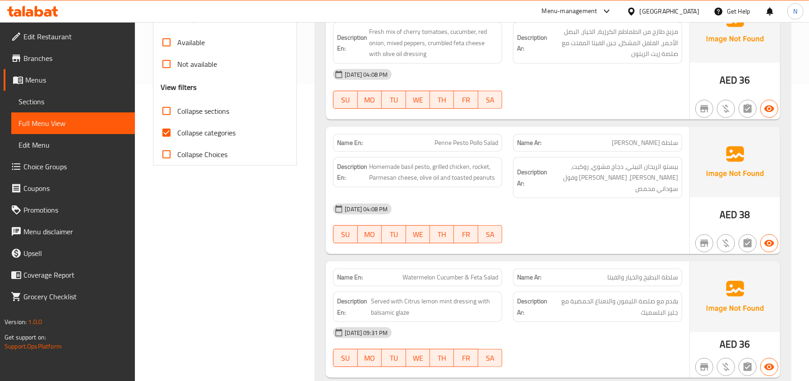
scroll to position [300, 0]
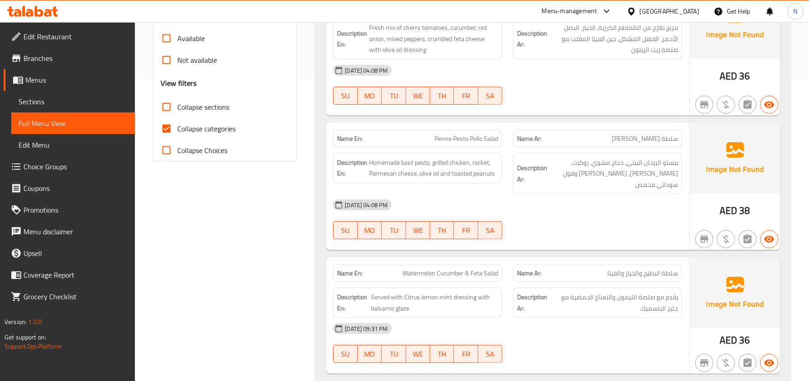
click at [180, 109] on span "Collapse sections" at bounding box center [203, 106] width 52 height 11
click at [177, 109] on input "Collapse sections" at bounding box center [167, 107] width 22 height 22
checkbox input "true"
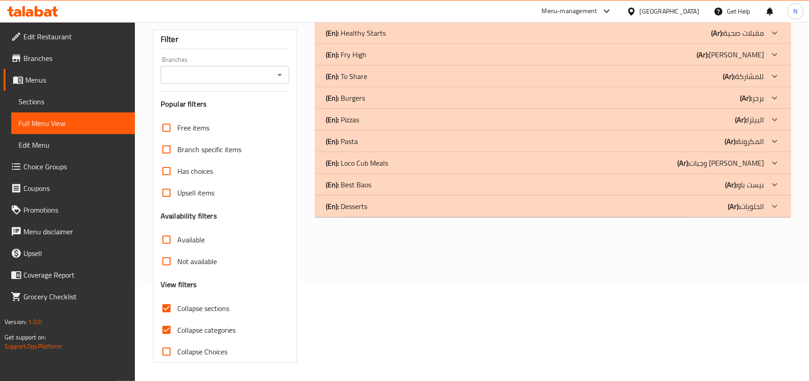
scroll to position [40, 0]
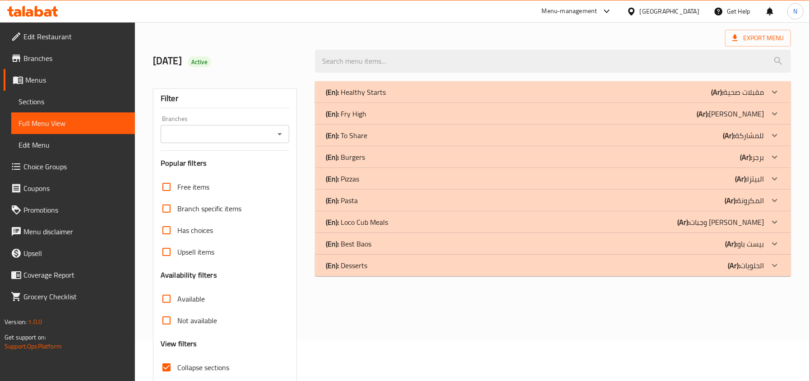
click at [415, 96] on div "(En): Healthy Starts (Ar): مقبلات صحية" at bounding box center [545, 92] width 438 height 11
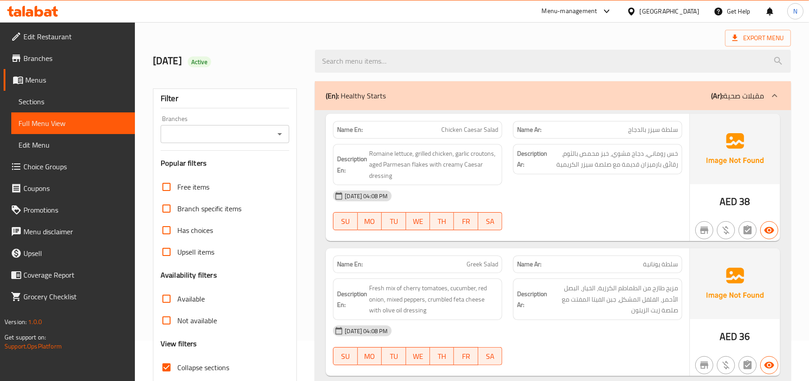
click at [515, 12] on div "Menu-management [GEOGRAPHIC_DATA] Get Help N" at bounding box center [404, 11] width 809 height 22
click at [379, 169] on span "Romaine lettuce, grilled chicken, garlic croutons, aged Parmesan flakes with cr…" at bounding box center [433, 164] width 129 height 33
click at [482, 131] on span "Chicken Caesar Salad" at bounding box center [469, 129] width 57 height 9
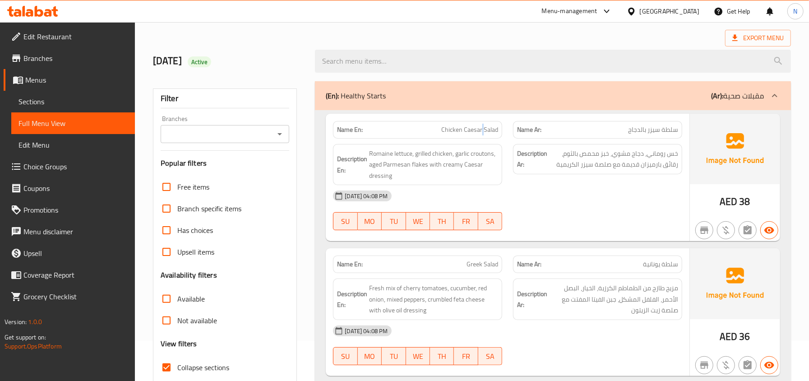
click at [482, 131] on span "Chicken Caesar Salad" at bounding box center [469, 129] width 57 height 9
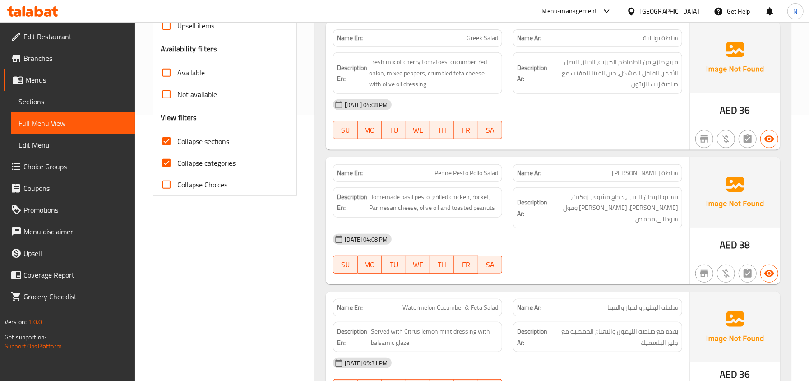
scroll to position [341, 0]
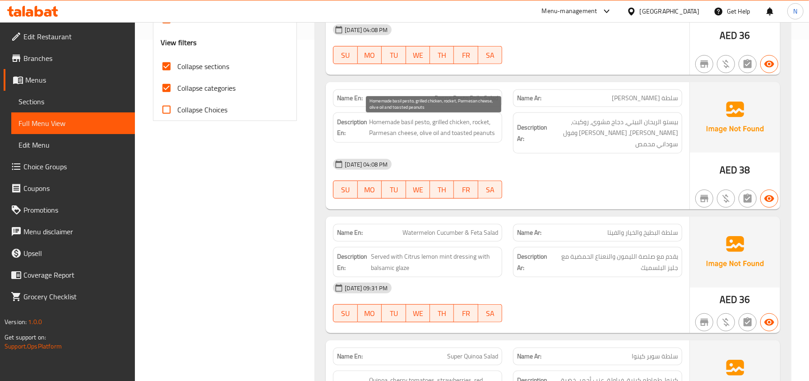
click at [482, 125] on span "Homemade basil pesto, grilled chicken, rocket, Parmesan cheese, olive oil and t…" at bounding box center [433, 127] width 129 height 22
copy span "rocket"
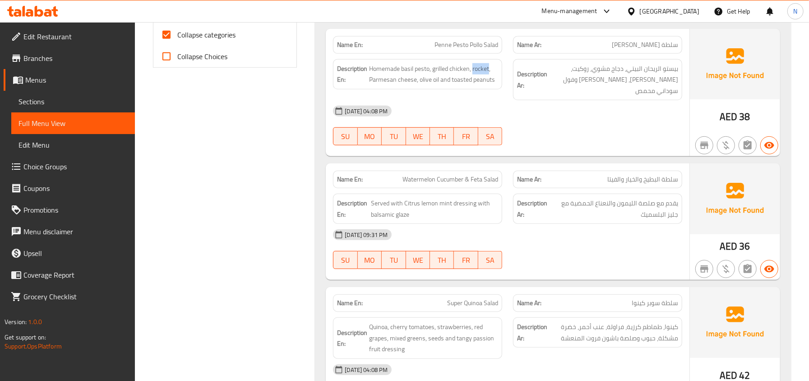
scroll to position [461, 0]
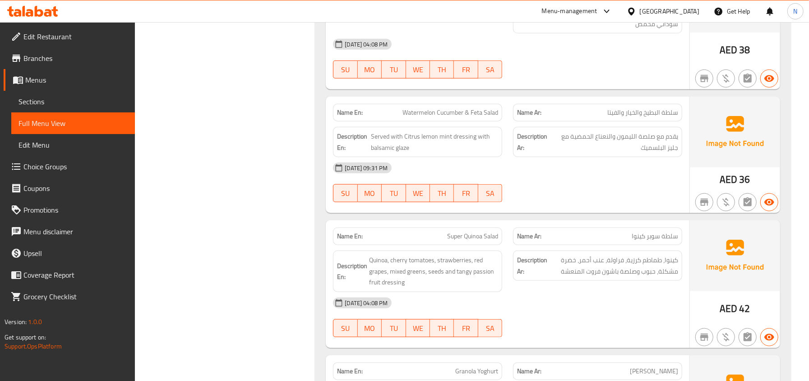
click at [443, 104] on div "Name En: Watermelon Cucumber & Feta Salad" at bounding box center [417, 113] width 169 height 18
copy span "Watermelon Cucumber & Feta Salad"
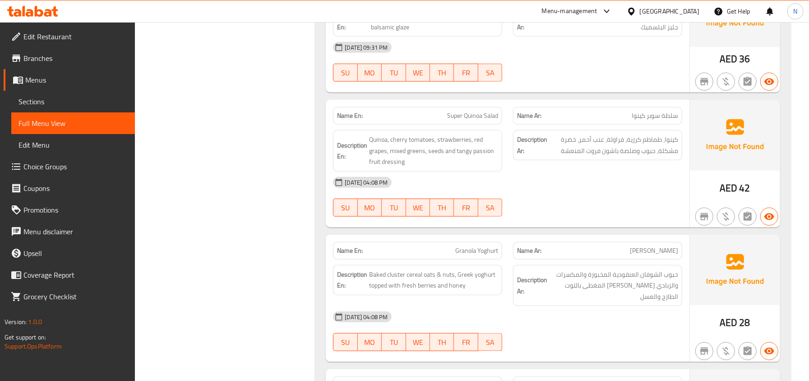
scroll to position [641, 0]
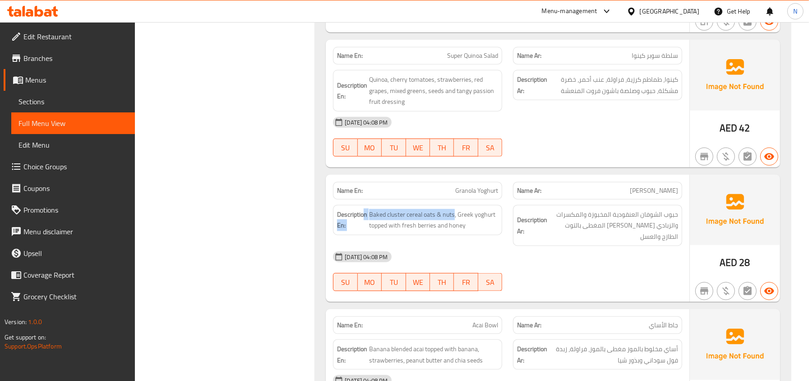
drag, startPoint x: 453, startPoint y: 203, endPoint x: 363, endPoint y: 201, distance: 90.2
click at [363, 209] on h6 "Description En: Baked cluster cereal oats & nuts, Greek yoghurt topped with fre…" at bounding box center [417, 220] width 161 height 22
click at [447, 209] on span "Baked cluster cereal oats & nuts, Greek yoghurt topped with fresh berries and h…" at bounding box center [433, 220] width 129 height 22
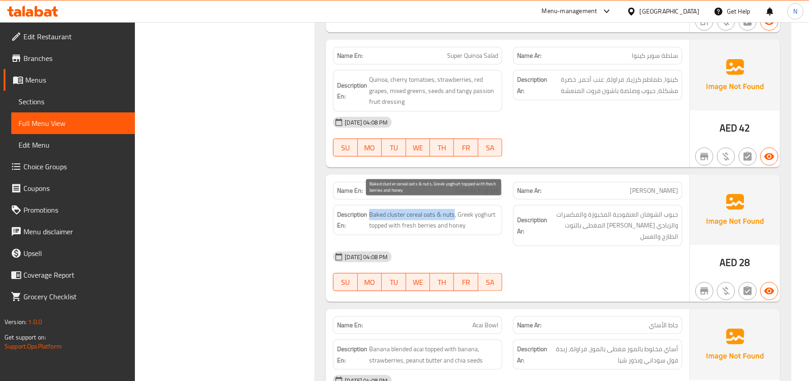
drag, startPoint x: 455, startPoint y: 207, endPoint x: 369, endPoint y: 204, distance: 85.8
click at [369, 209] on span "Baked cluster cereal oats & nuts, Greek yoghurt topped with fresh berries and h…" at bounding box center [433, 220] width 129 height 22
copy span "Baked cluster cereal oats & nuts"
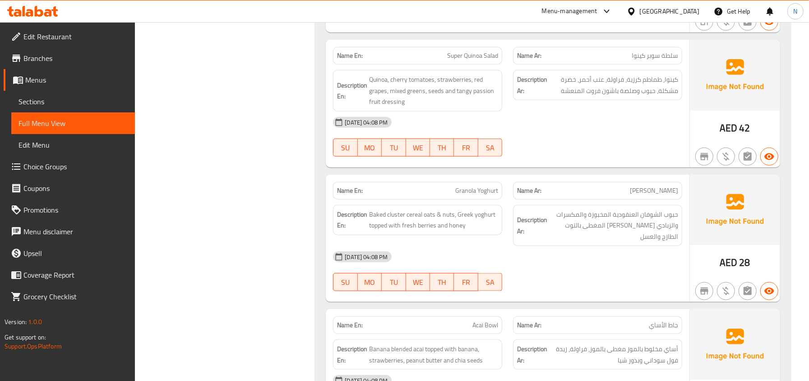
click at [481, 186] on span "Granola Yoghurt" at bounding box center [476, 190] width 43 height 9
copy span "Granola Yoghurt"
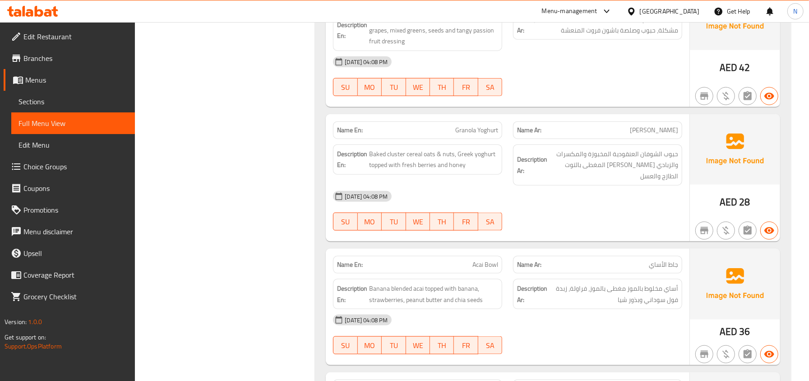
click at [474, 260] on span "Acai Bowl" at bounding box center [485, 264] width 26 height 9
copy span "Acai"
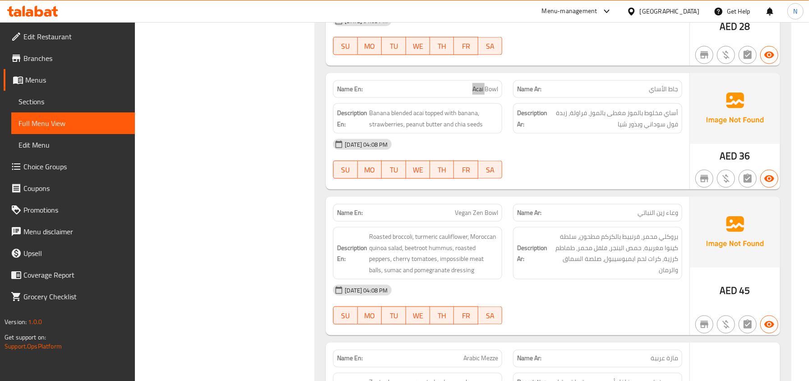
scroll to position [882, 0]
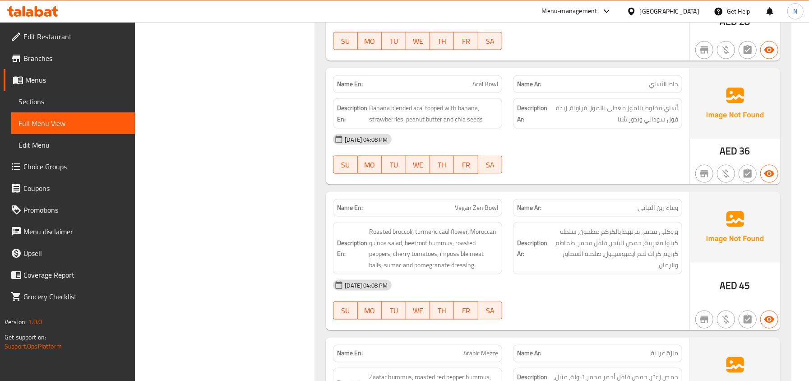
click at [491, 203] on span "Vegan Zen Bowl" at bounding box center [476, 207] width 43 height 9
copy span "Vegan Zen Bowl"
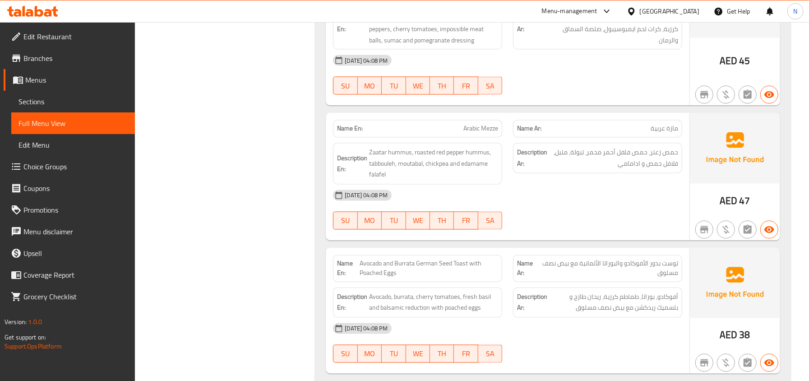
scroll to position [1123, 0]
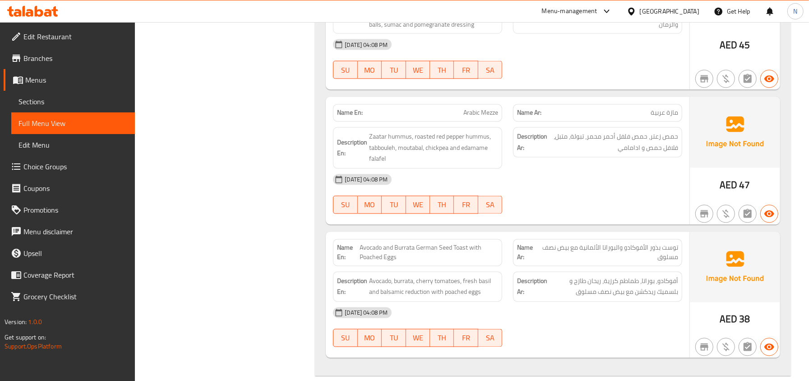
click at [430, 243] on span "Avocado and Burrata German Seed Toast with Poached Eggs" at bounding box center [428, 252] width 138 height 19
copy span "Avocado and Burrata German Seed Toast with Poached Eggs"
click at [456, 243] on span "Avocado and Burrata German Seed Toast with Poached Eggs" at bounding box center [428, 252] width 138 height 19
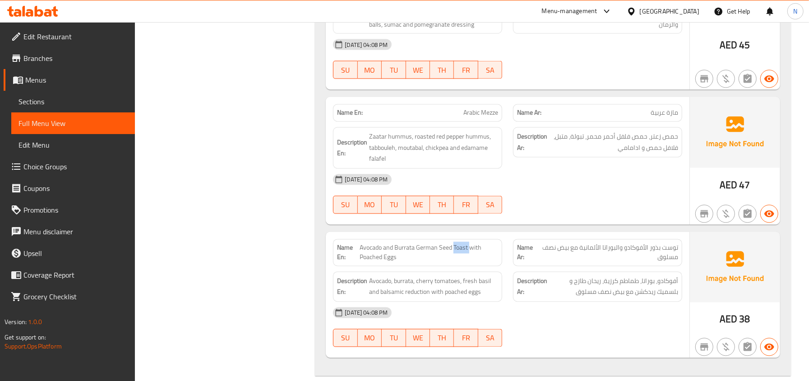
click at [456, 243] on span "Avocado and Burrata German Seed Toast with Poached Eggs" at bounding box center [428, 252] width 138 height 19
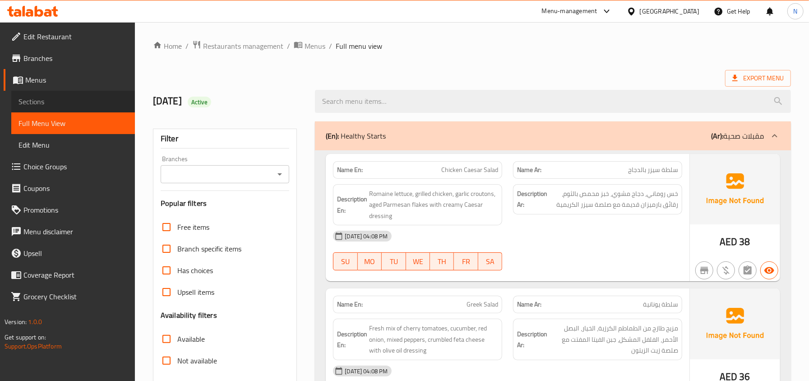
click at [89, 98] on span "Sections" at bounding box center [72, 101] width 109 height 11
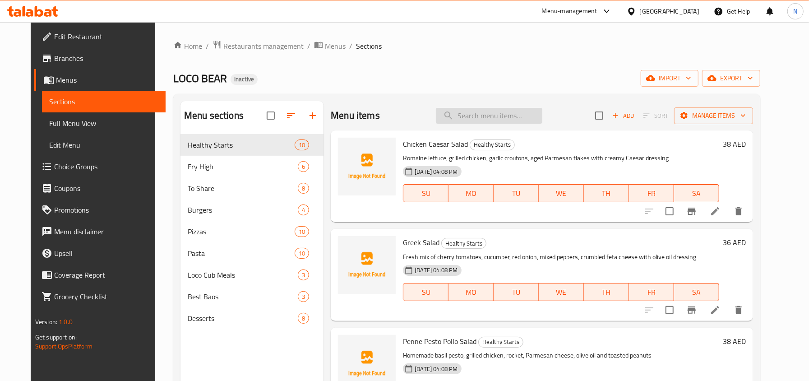
click at [489, 116] on input "search" at bounding box center [489, 116] width 106 height 16
paste input "Chicken Caesar Salad"
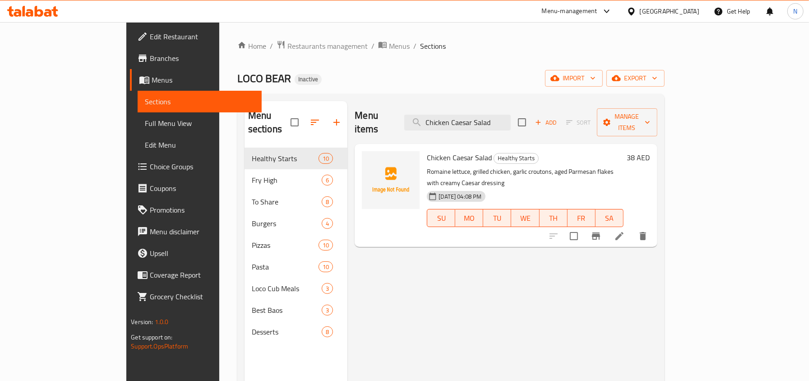
type input "Chicken Caesar Salad"
click at [625, 230] on icon at bounding box center [619, 235] width 11 height 11
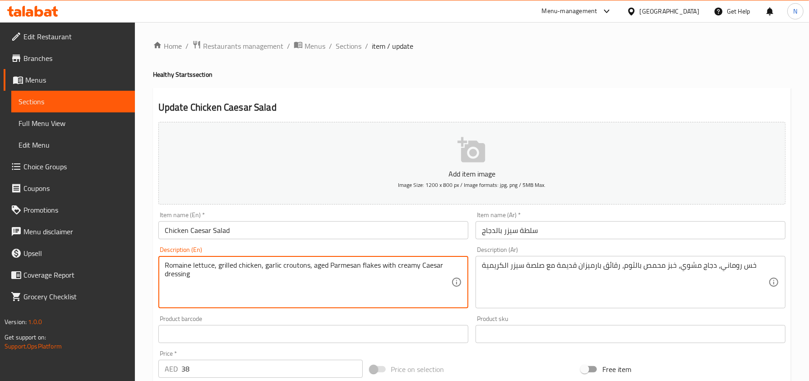
click at [324, 271] on textarea "Romaine lettuce, grilled chicken, garlic croutons, aged Parmesan flakes with cr…" at bounding box center [308, 282] width 286 height 43
click at [316, 272] on textarea "Romaine lettuce, grilled chicken, garlic croutons, aged Parmesan flakes with cr…" at bounding box center [308, 282] width 286 height 43
click at [319, 268] on textarea "Romaine lettuce, grilled chicken, garlic croutons, aged Parmesan flakes with cr…" at bounding box center [308, 282] width 286 height 43
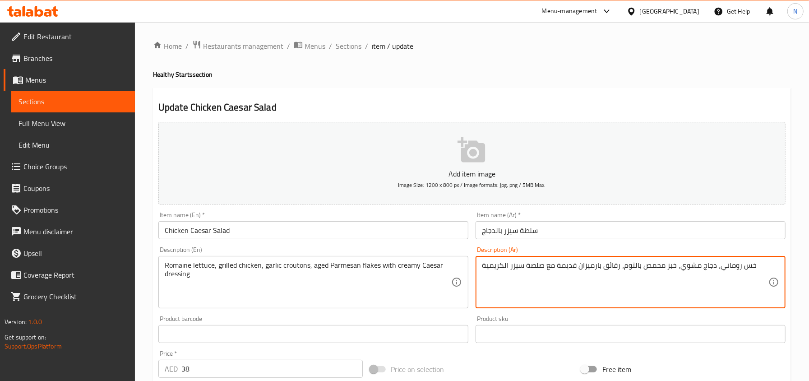
drag, startPoint x: 576, startPoint y: 269, endPoint x: 556, endPoint y: 264, distance: 20.6
type textarea "خس روماني، دجاج مشوي، خبز محمص بالثوم، رقائق بارميزان معتقه مع صلصة سيزر الكريم…"
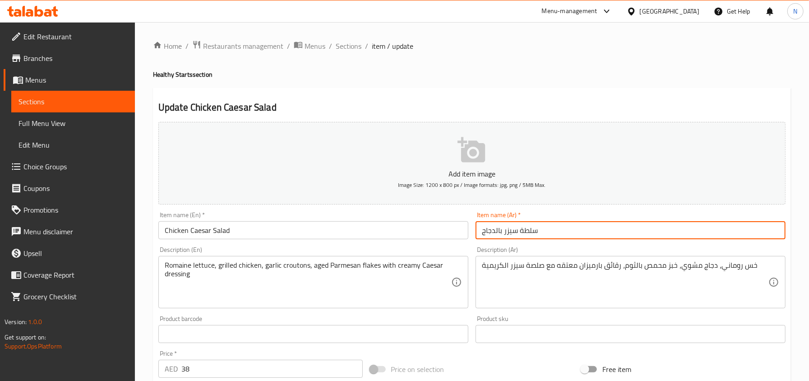
click at [545, 235] on input "سلطة سيزر بالدجاج" at bounding box center [630, 230] width 310 height 18
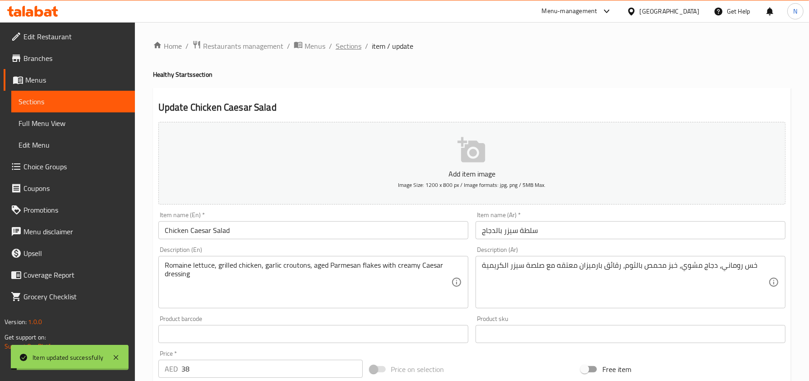
click at [346, 44] on span "Sections" at bounding box center [349, 46] width 26 height 11
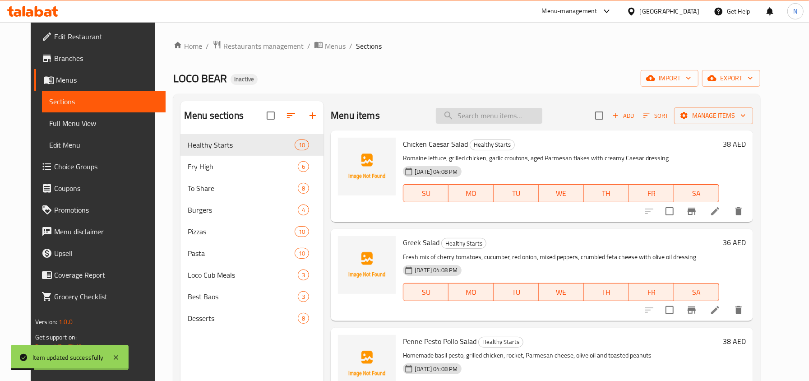
click at [536, 124] on input "search" at bounding box center [489, 116] width 106 height 16
paste input "Watermelon Cucumber & Feta Salad"
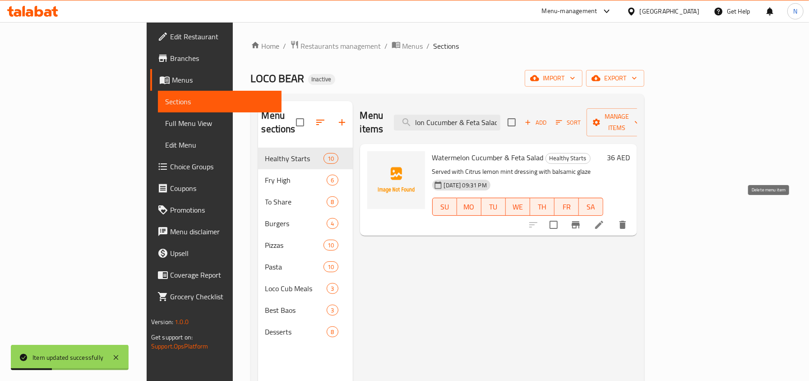
type input "Watermelon Cucumber & Feta Salad"
click at [612, 216] on li at bounding box center [598, 224] width 25 height 16
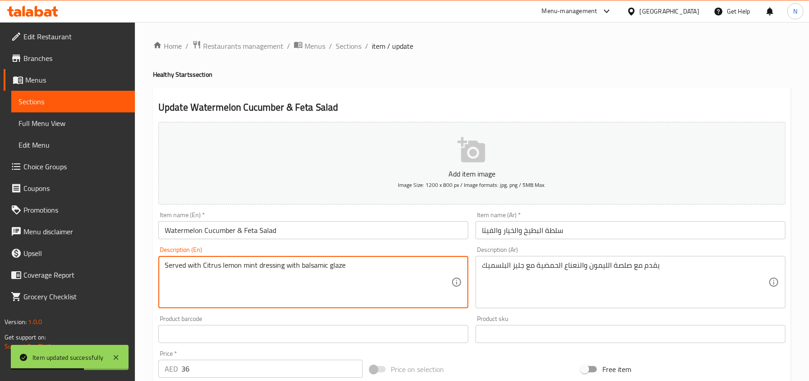
drag, startPoint x: 200, startPoint y: 271, endPoint x: 143, endPoint y: 265, distance: 58.0
type textarea "Citrus lemon mint dressing with balsamic glaze"
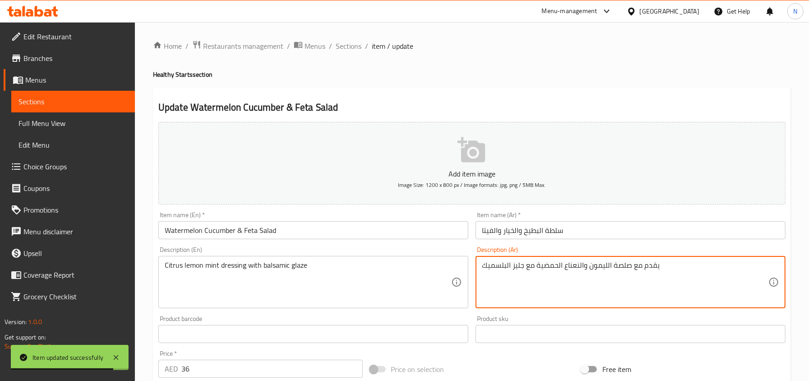
drag, startPoint x: 632, startPoint y: 263, endPoint x: 671, endPoint y: 269, distance: 39.6
type textarea "صلصة الليمون والنعناع الحمضية مع جليز البلسميك"
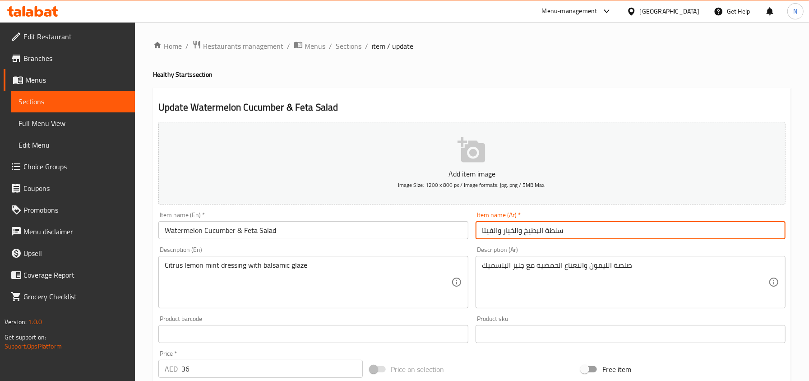
click at [566, 226] on input "سلطة البطيخ والخيار والفيتا" at bounding box center [630, 230] width 310 height 18
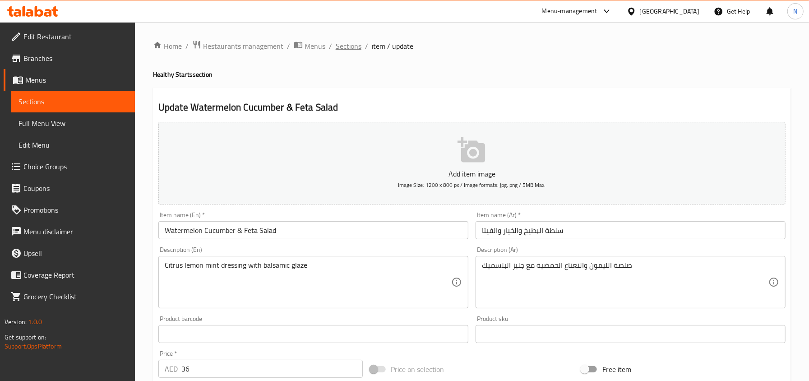
click at [355, 46] on span "Sections" at bounding box center [349, 46] width 26 height 11
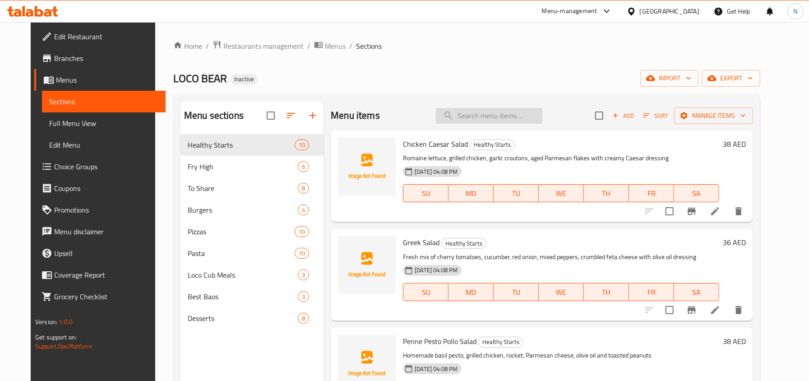
click at [515, 113] on input "search" at bounding box center [489, 116] width 106 height 16
paste input "Granola Yoghurt"
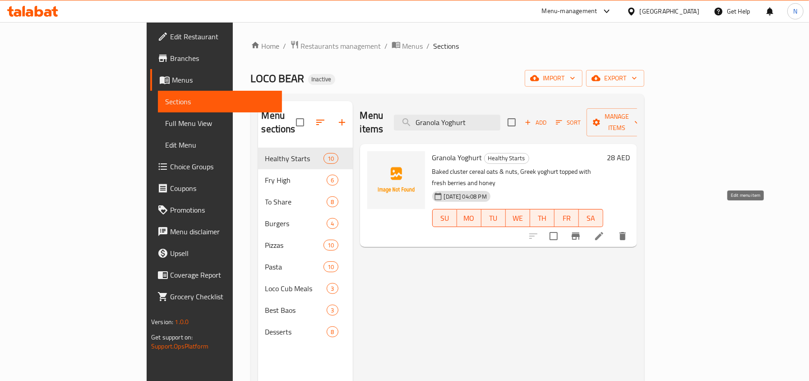
type input "Granola Yoghurt"
click at [604, 230] on icon at bounding box center [599, 235] width 11 height 11
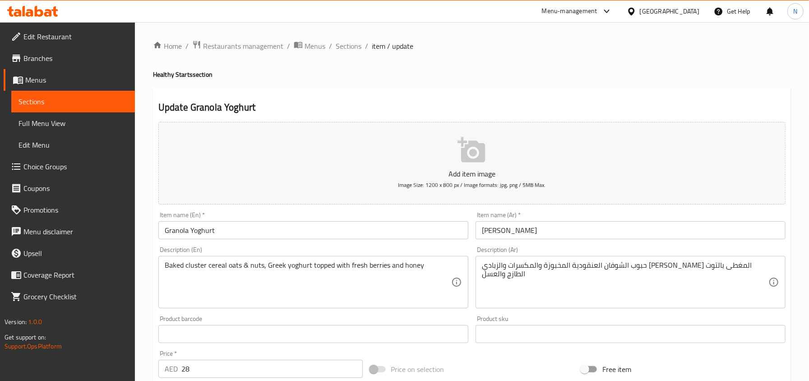
click at [612, 244] on div "Description (Ar) حبوب الشوفان العنقودية المخبوزة والمكسرات والزبادي اليوناني ال…" at bounding box center [630, 277] width 317 height 69
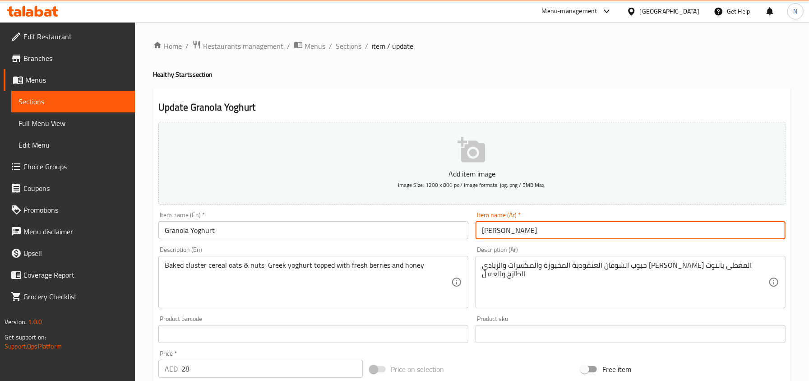
click at [612, 238] on input "[PERSON_NAME]" at bounding box center [630, 230] width 310 height 18
click at [345, 42] on span "Sections" at bounding box center [349, 46] width 26 height 11
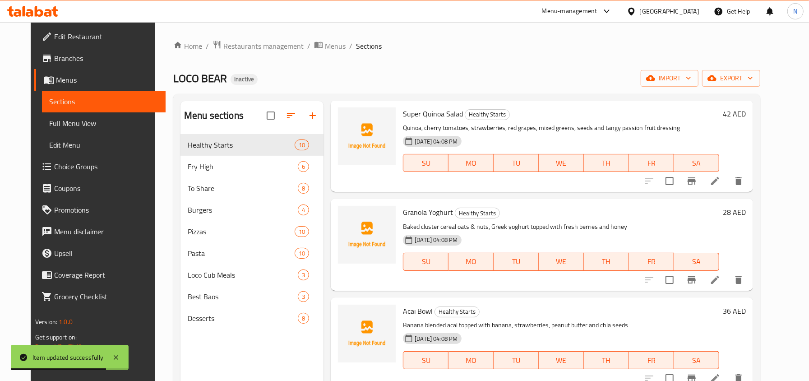
scroll to position [481, 0]
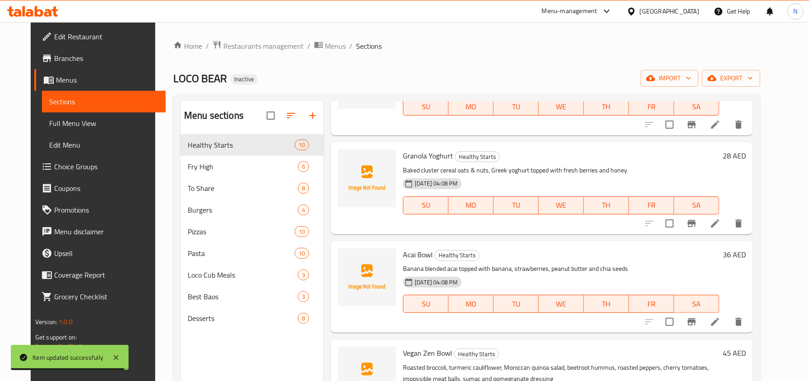
click at [727, 316] on li at bounding box center [714, 321] width 25 height 16
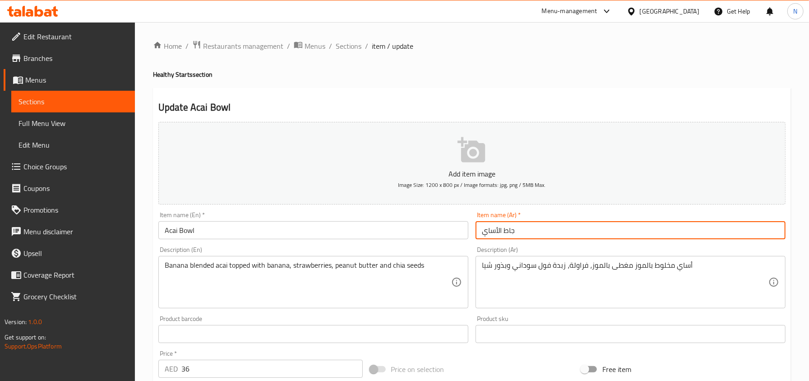
click at [493, 235] on input "جاط الأساي" at bounding box center [630, 230] width 310 height 18
paste input "ك"
type input "[PERSON_NAME]"
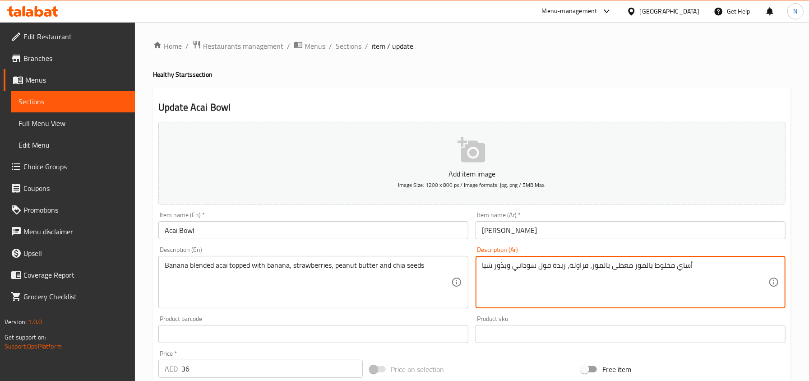
click at [684, 270] on textarea "أساي مخلوط بالموز مغطى بالموز، فراولة، زبدة فول سوداني وبذور شيا" at bounding box center [625, 282] width 286 height 43
paste textarea "كاي"
type textarea "أكاي مخلوط بالموز مغطى بالموز، فراولة، زبدة فول سوداني وبذور شيا"
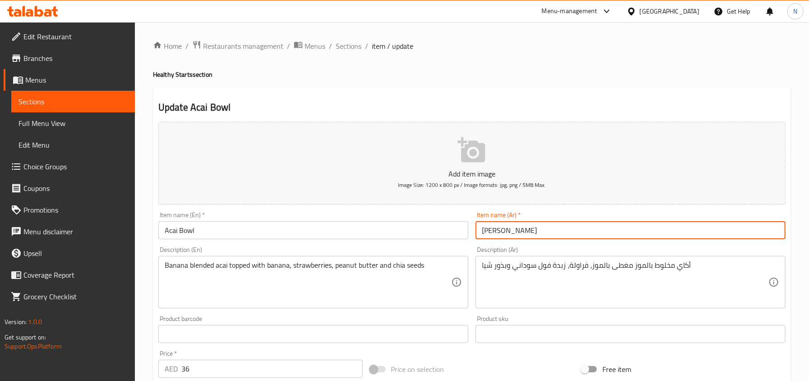
click at [658, 228] on input "[PERSON_NAME]" at bounding box center [630, 230] width 310 height 18
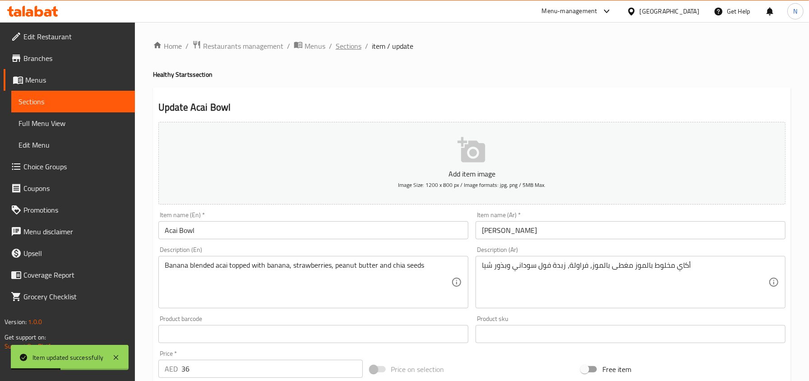
click at [347, 42] on span "Sections" at bounding box center [349, 46] width 26 height 11
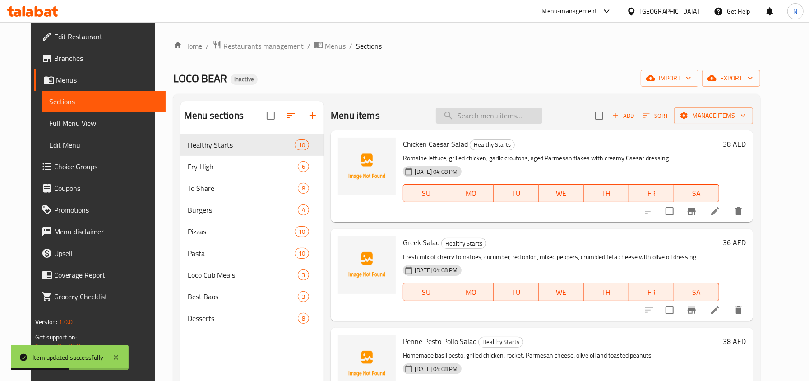
click at [513, 112] on input "search" at bounding box center [489, 116] width 106 height 16
paste input "Vegan Zen Bowl"
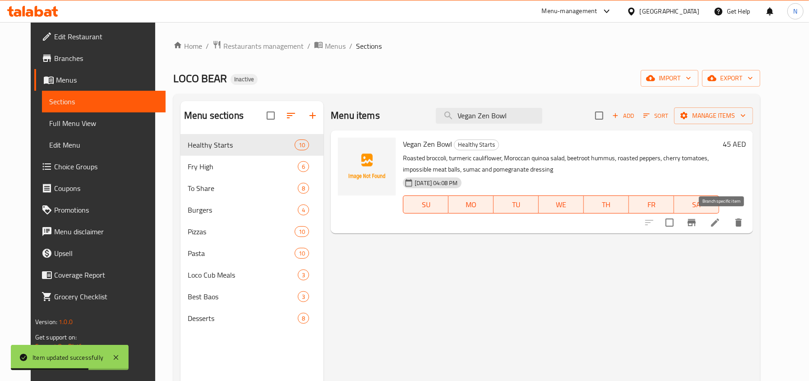
type input "Vegan Zen Bowl"
click at [727, 223] on li at bounding box center [714, 222] width 25 height 16
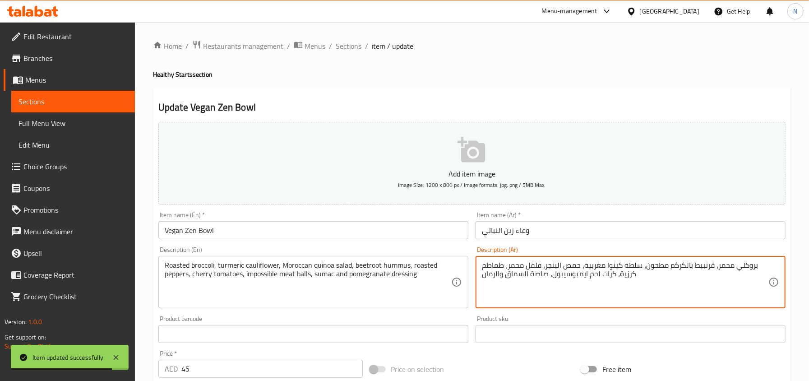
click at [725, 267] on textarea "بروكلي محمر، قرنبيط بالكركم مطحون، سلطة كينوا مغربية، حمص البنجر، فلفل محمر، طم…" at bounding box center [625, 282] width 286 height 43
click at [522, 237] on input "وعاء زين النباتي" at bounding box center [630, 230] width 310 height 18
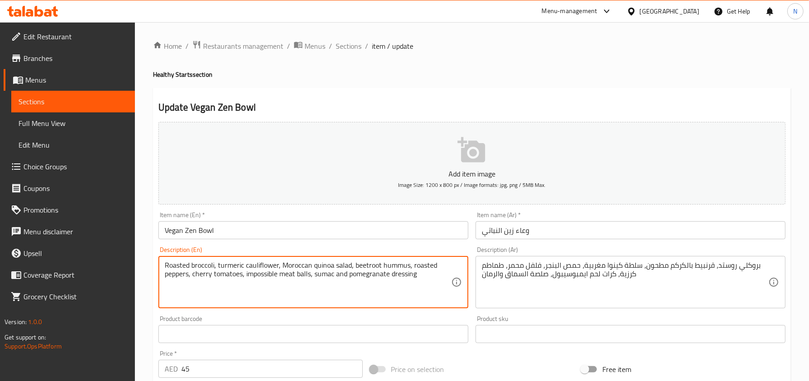
drag, startPoint x: 277, startPoint y: 263, endPoint x: 217, endPoint y: 262, distance: 59.6
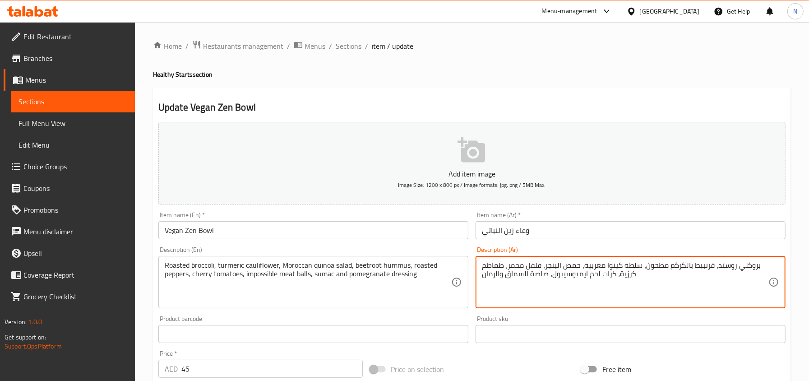
click at [658, 269] on textarea "بروكلي روستد، قرنبيط بالكركم مطحون، سلطة كينوا مغربية، حمص البنجر، فلفل محمر، ط…" at bounding box center [625, 282] width 286 height 43
drag, startPoint x: 744, startPoint y: 263, endPoint x: 726, endPoint y: 262, distance: 18.1
click at [726, 262] on textarea "بروكلي روستد، قرنبيط بالكركم ، سلطة كينوا مغربية، حمص بنجر، فلفل محمر، طماطم كر…" at bounding box center [625, 282] width 286 height 43
drag, startPoint x: 560, startPoint y: 265, endPoint x: 543, endPoint y: 262, distance: 17.0
click at [543, 262] on textarea "بروكلي روستد، قرنبيط بالكركم ، سلطة كينوا مغربية، حمص بنجر، فلفل محمر، طماطم كر…" at bounding box center [625, 282] width 286 height 43
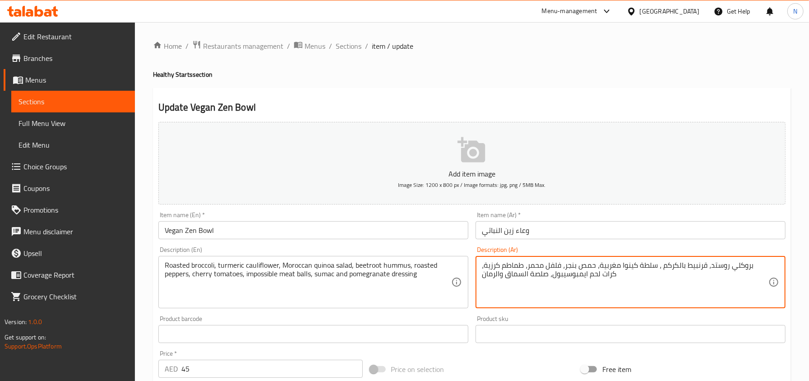
paste textarea "روستد"
click at [557, 274] on textarea "بروكلي روستد، قرنبيط بالكركم ، سلطة كينوا مغربية، حمص بنجر، فلفل روستد، طماطم ك…" at bounding box center [625, 282] width 286 height 43
type textarea "بروكلي روستد، قرنبيط بالكركم ، سلطة كينوا مغربية، حمص بنجر، فلفل روستد، طماطم ك…"
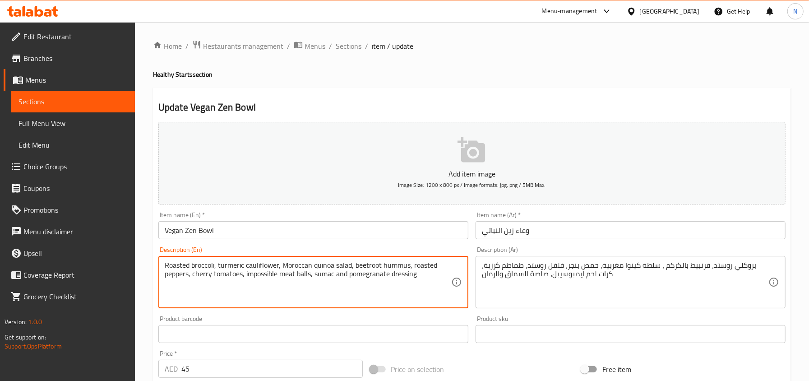
drag, startPoint x: 310, startPoint y: 272, endPoint x: 244, endPoint y: 276, distance: 66.4
click at [357, 228] on input "Vegan Zen Bowl" at bounding box center [313, 230] width 310 height 18
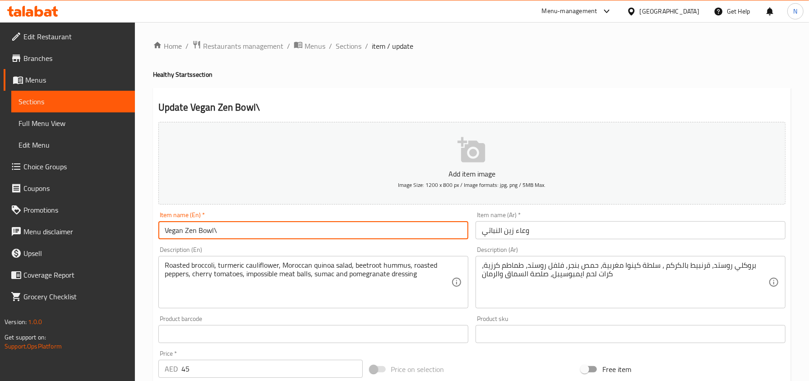
type input "Vegan Zen Bowl"
click at [343, 51] on span "Sections" at bounding box center [349, 46] width 26 height 11
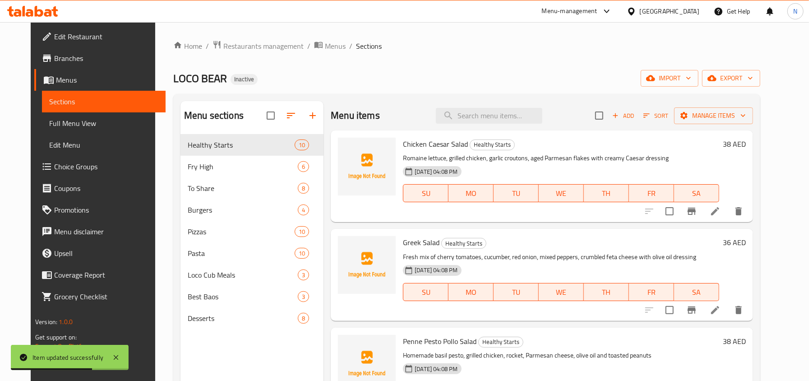
click at [488, 106] on div "Menu items Add Sort Manage items" at bounding box center [542, 115] width 422 height 29
click at [479, 114] on input "search" at bounding box center [489, 116] width 106 height 16
paste input "impossible meat balls"
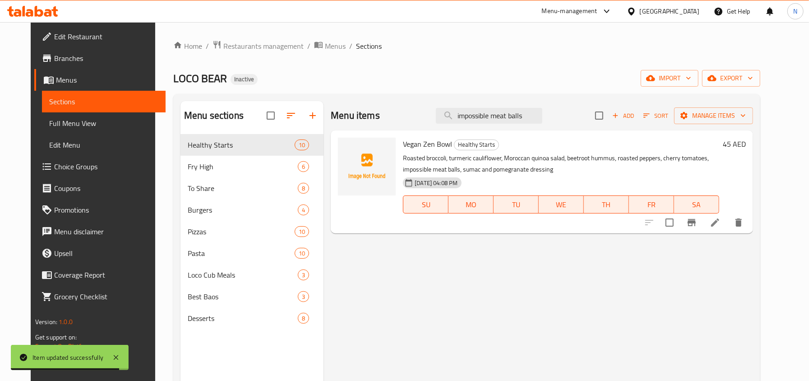
type input "impossible meat balls"
click at [720, 226] on icon at bounding box center [714, 222] width 11 height 11
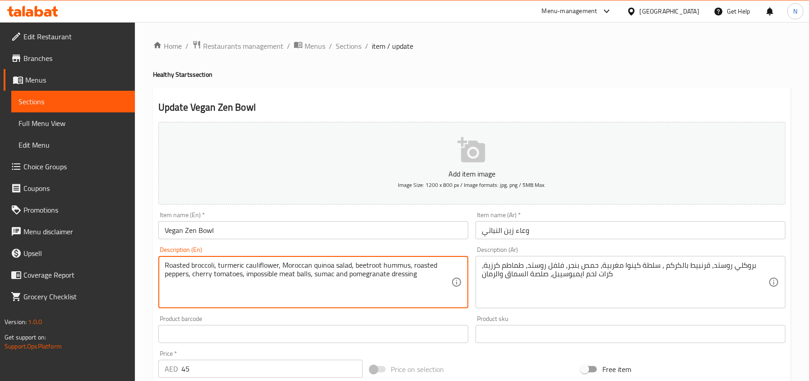
drag, startPoint x: 245, startPoint y: 273, endPoint x: 310, endPoint y: 280, distance: 65.3
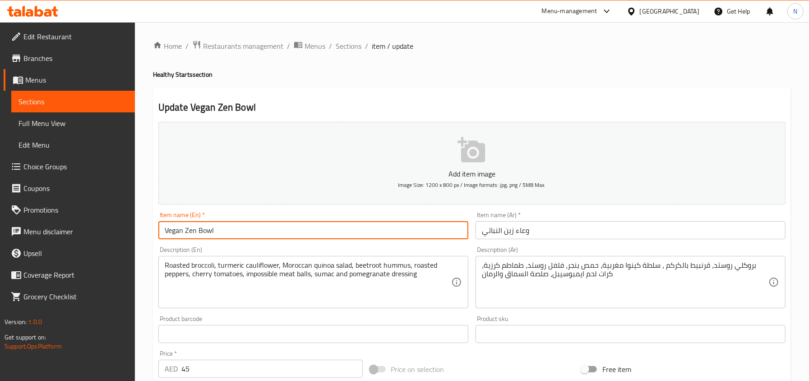
click at [286, 228] on input "Vegan Zen Bowl" at bounding box center [313, 230] width 310 height 18
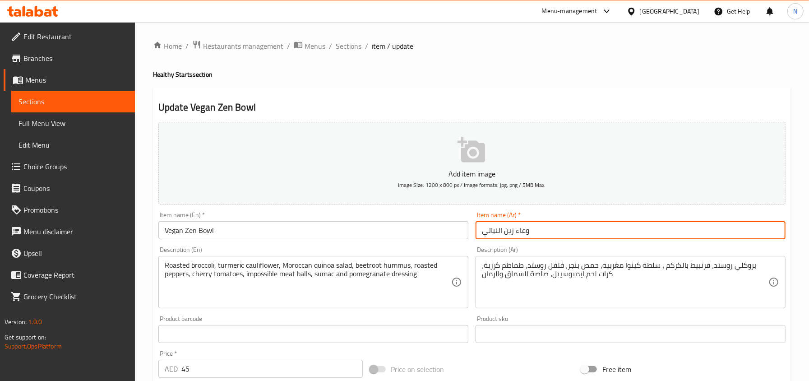
click at [520, 234] on input "وعاء زين النباتي" at bounding box center [630, 230] width 310 height 18
drag, startPoint x: 514, startPoint y: 230, endPoint x: 551, endPoint y: 230, distance: 37.0
click at [551, 230] on input "وعاء زين النباتي" at bounding box center [630, 230] width 310 height 18
click at [172, 234] on input "Vegan Zen Bowl" at bounding box center [313, 230] width 310 height 18
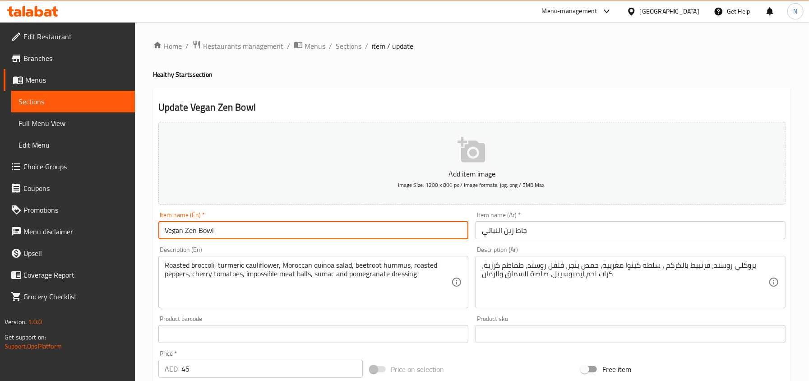
click at [172, 234] on input "Vegan Zen Bowl" at bounding box center [313, 230] width 310 height 18
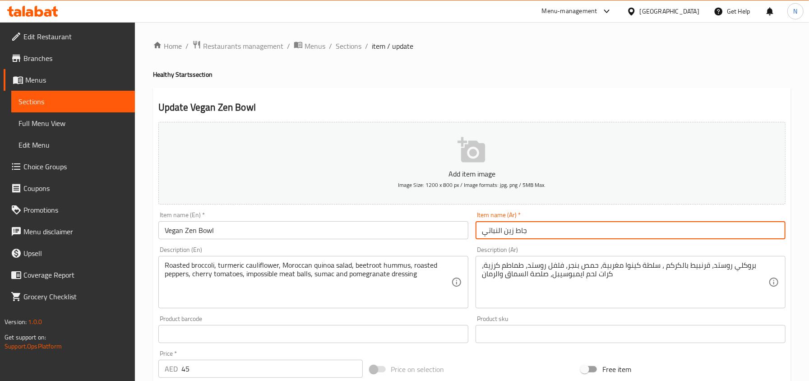
click at [497, 227] on input "جاط زين النباتي" at bounding box center [630, 230] width 310 height 18
type input "جاط زين نباتي"
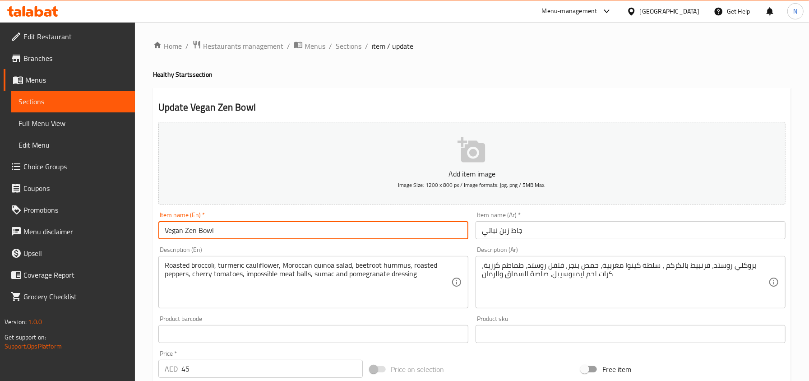
click at [175, 234] on input "Vegan Zen Bowl" at bounding box center [313, 230] width 310 height 18
click at [378, 224] on input "Vegan Zen Bowl" at bounding box center [313, 230] width 310 height 18
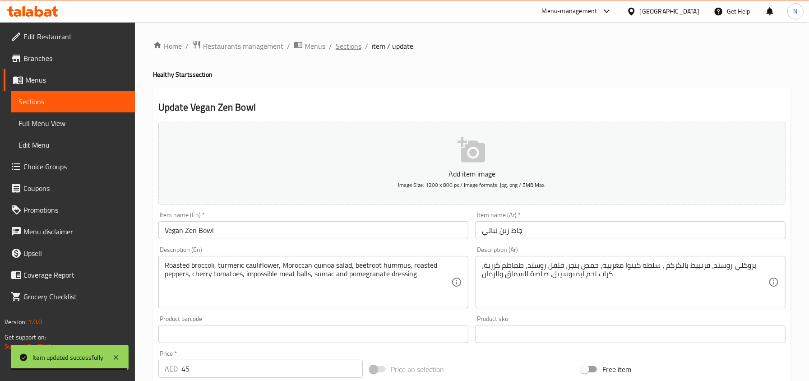
click at [353, 44] on span "Sections" at bounding box center [349, 46] width 26 height 11
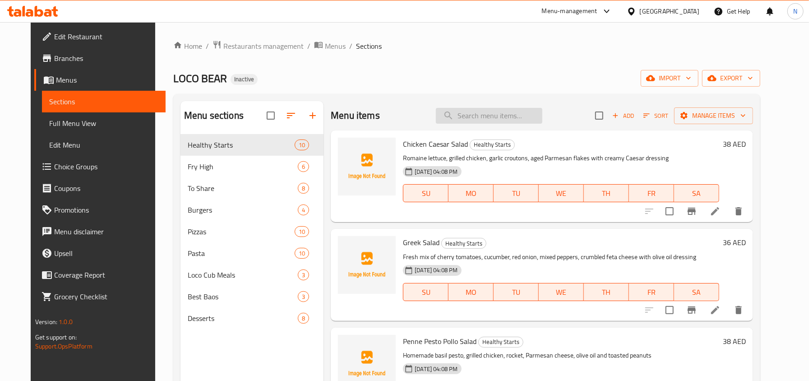
click at [499, 118] on input "search" at bounding box center [489, 116] width 106 height 16
paste input "Avocado and Burrata German Seed Toast with Poached Eggs"
click at [520, 125] on div "Menu items Avocado and Burrata German Seed Toast with Poached Eggs Add Sort Man…" at bounding box center [542, 115] width 422 height 29
click at [520, 115] on input "Avocado and Burrata German Seed Toast with Poached Eggs" at bounding box center [489, 116] width 106 height 16
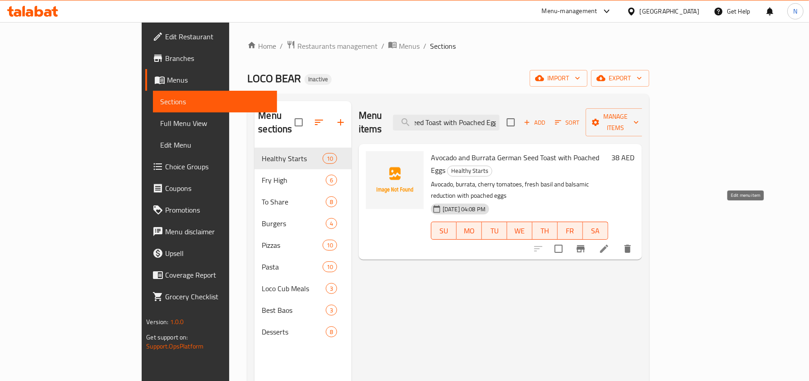
type input "Avocado and Burrata German Seed Toast with Poached Egg"
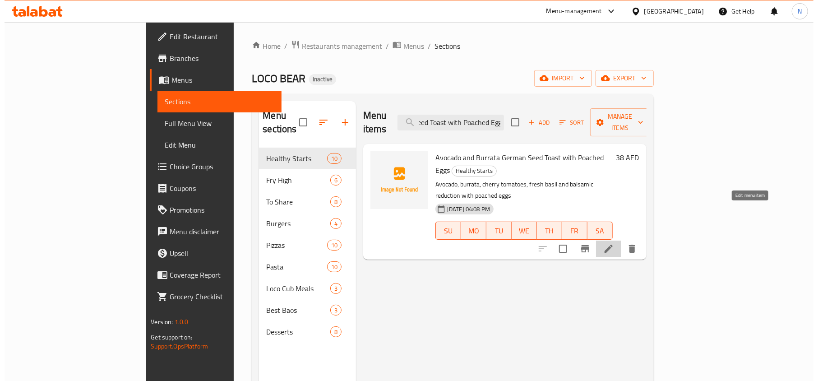
scroll to position [0, 0]
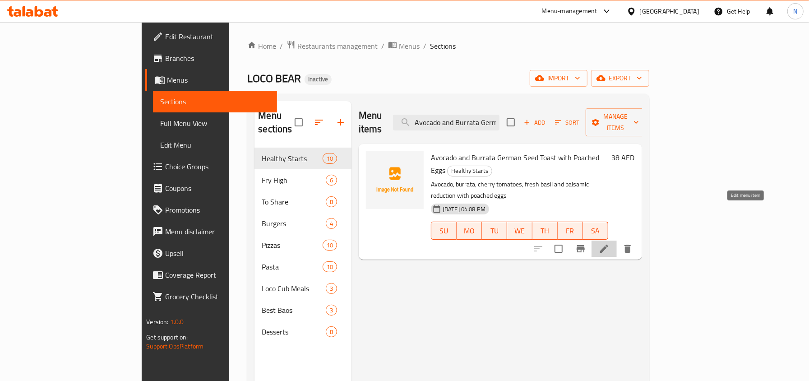
click at [608, 244] on icon at bounding box center [604, 248] width 8 height 8
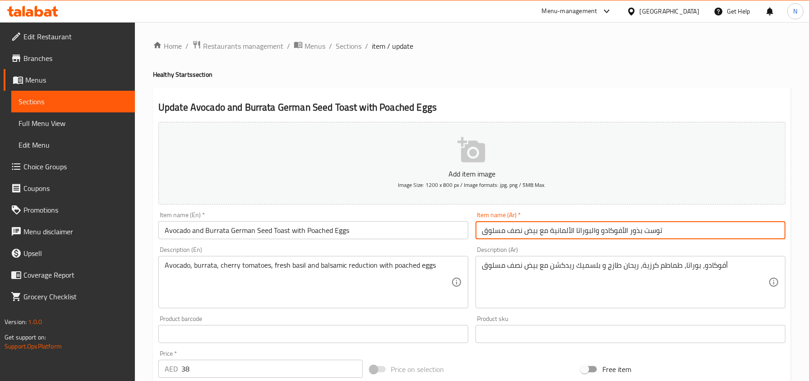
click at [549, 231] on input "توست بذور الأفوكادو والبوراتا الألمانية مع بيض نصف مسلوق" at bounding box center [630, 230] width 310 height 18
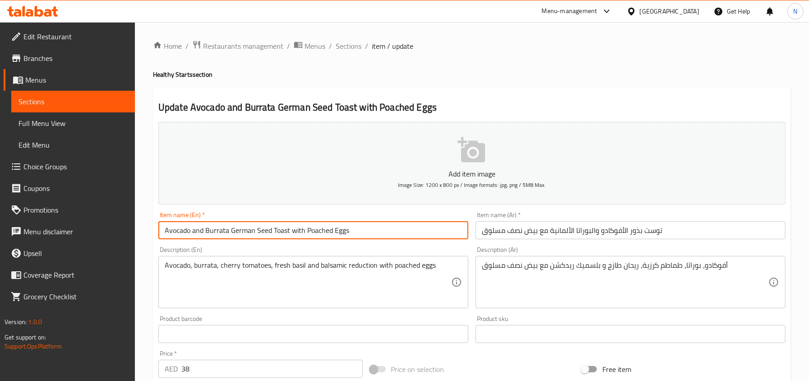
drag, startPoint x: 289, startPoint y: 230, endPoint x: 228, endPoint y: 230, distance: 60.4
click at [228, 230] on input "Avocado and Burrata German Seed Toast with Poached Eggs" at bounding box center [313, 230] width 310 height 18
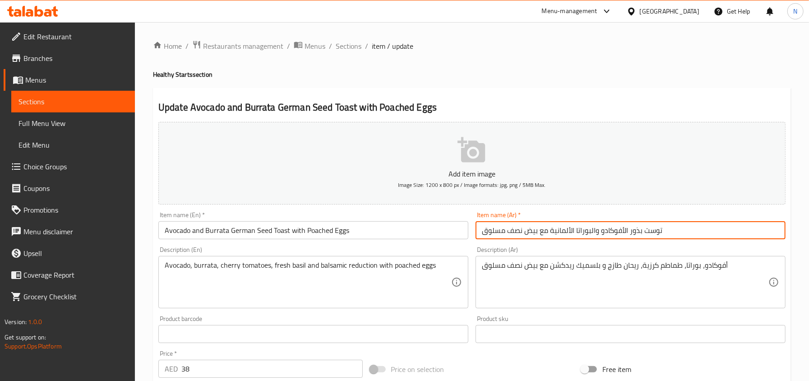
drag, startPoint x: 551, startPoint y: 227, endPoint x: 596, endPoint y: 239, distance: 46.5
click at [596, 239] on input "توست بذور الأفوكادو والبوراتا الألمانية مع بيض نصف مسلوق" at bounding box center [630, 230] width 310 height 18
click at [579, 235] on input "توست بذور الأفوكادو مع بيض نصف مسلوق" at bounding box center [630, 230] width 310 height 18
paste input "وراتا الألمانيةال"
type input "توست بذور البوراتا الألمانية والأفوكادو مع بيض نصف مسلوق"
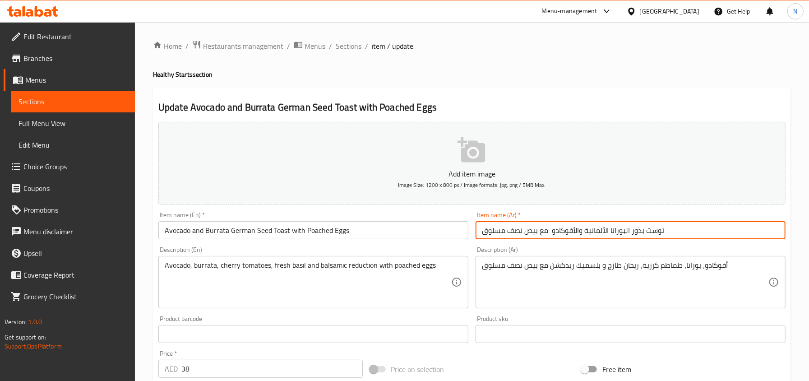
click at [352, 46] on span "Sections" at bounding box center [349, 46] width 26 height 11
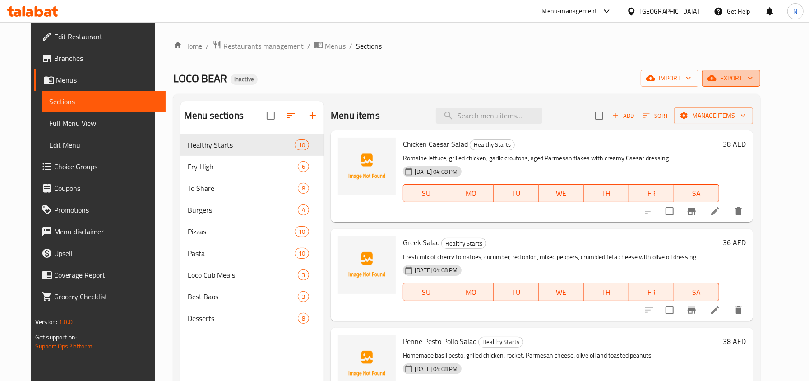
click at [716, 74] on icon "button" at bounding box center [711, 78] width 9 height 9
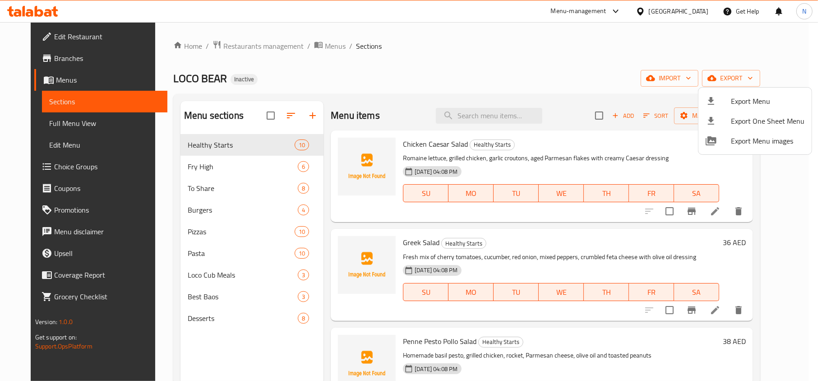
click at [740, 96] on span "Export Menu" at bounding box center [768, 101] width 74 height 11
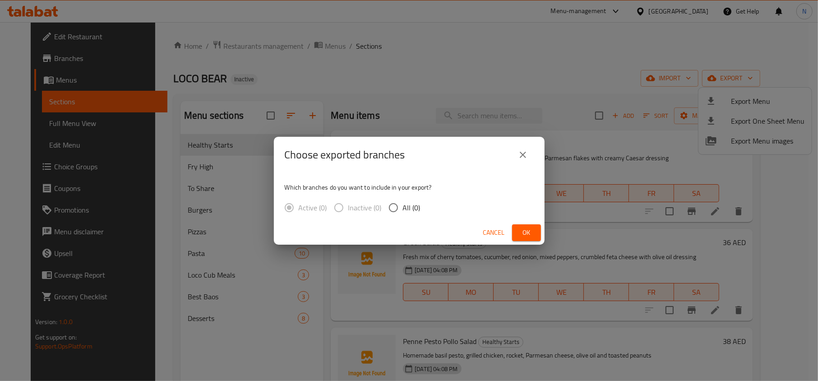
click at [424, 212] on div "Active (0) Inactive (0) All (0)" at bounding box center [356, 207] width 143 height 19
click at [415, 204] on span "All (1)" at bounding box center [412, 207] width 18 height 11
click at [403, 204] on input "All (1)" at bounding box center [393, 207] width 19 height 19
radio input "true"
click at [533, 230] on button "Ok" at bounding box center [526, 232] width 29 height 17
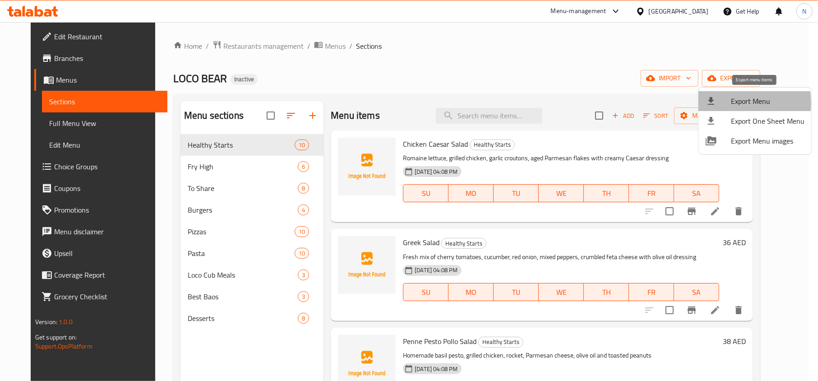
click at [715, 103] on icon at bounding box center [710, 101] width 11 height 11
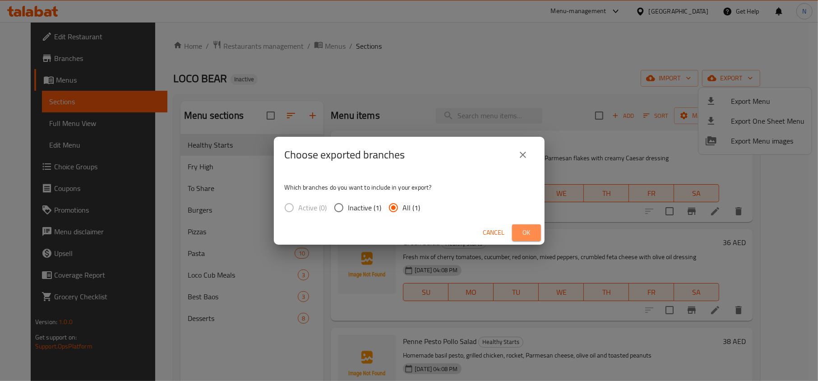
click at [525, 233] on span "Ok" at bounding box center [526, 232] width 14 height 11
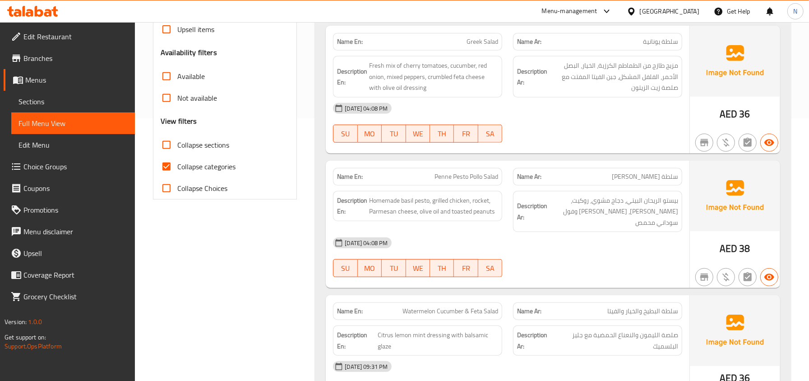
scroll to position [300, 0]
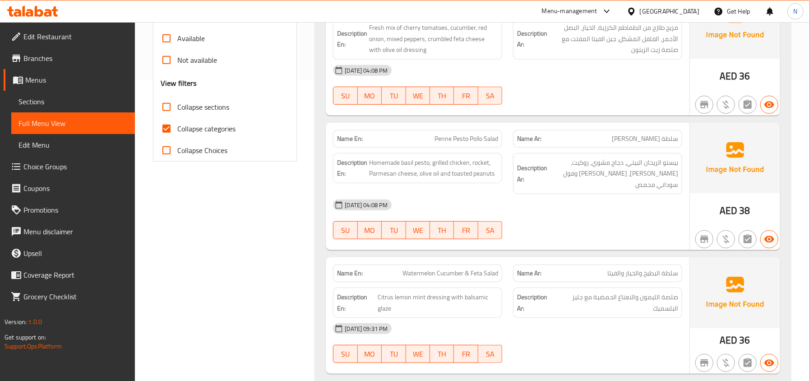
click at [182, 131] on span "Collapse categories" at bounding box center [206, 128] width 58 height 11
click at [177, 131] on input "Collapse categories" at bounding box center [167, 129] width 22 height 22
checkbox input "false"
click at [184, 107] on span "Collapse sections" at bounding box center [203, 106] width 52 height 11
click at [177, 107] on input "Collapse sections" at bounding box center [167, 107] width 22 height 22
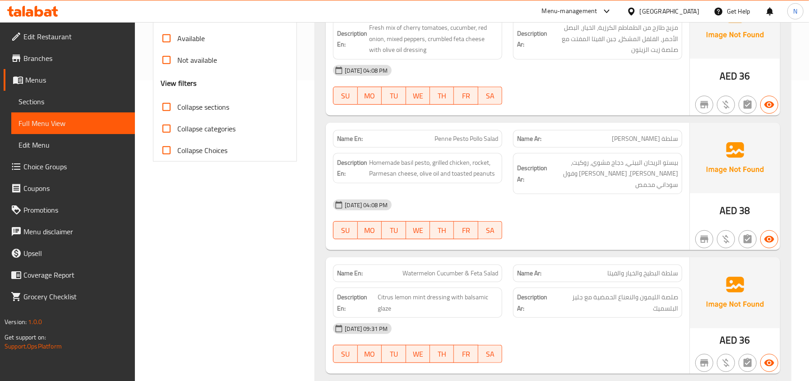
checkbox input "true"
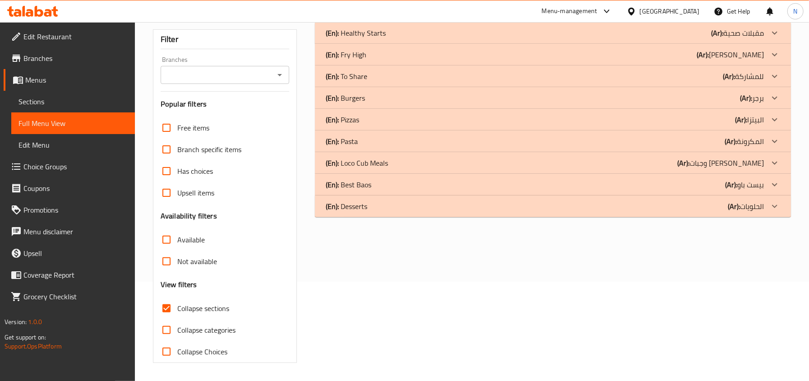
scroll to position [0, 0]
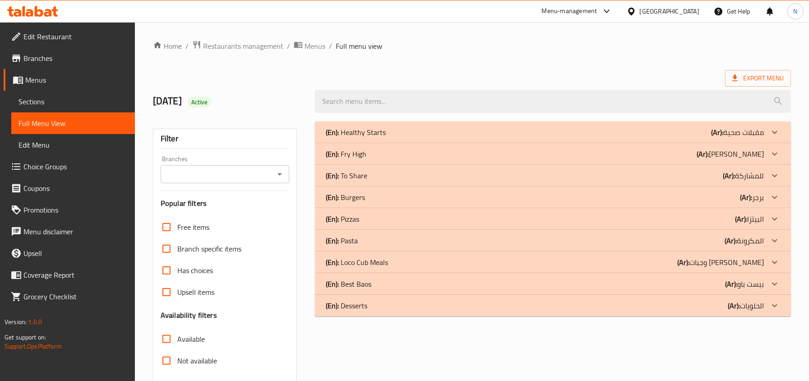
click at [381, 127] on p "(En): Healthy Starts" at bounding box center [356, 132] width 60 height 11
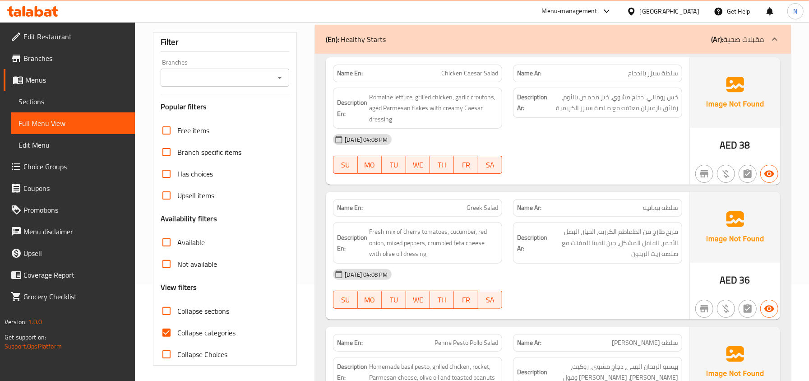
scroll to position [180, 0]
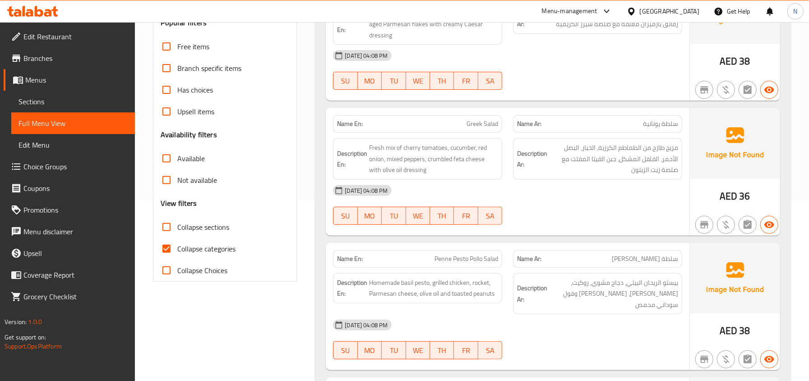
click at [222, 244] on span "Collapse categories" at bounding box center [206, 248] width 58 height 11
click at [177, 244] on input "Collapse categories" at bounding box center [167, 249] width 22 height 22
checkbox input "false"
click at [222, 222] on span "Collapse sections" at bounding box center [203, 226] width 52 height 11
click at [177, 222] on input "Collapse sections" at bounding box center [167, 227] width 22 height 22
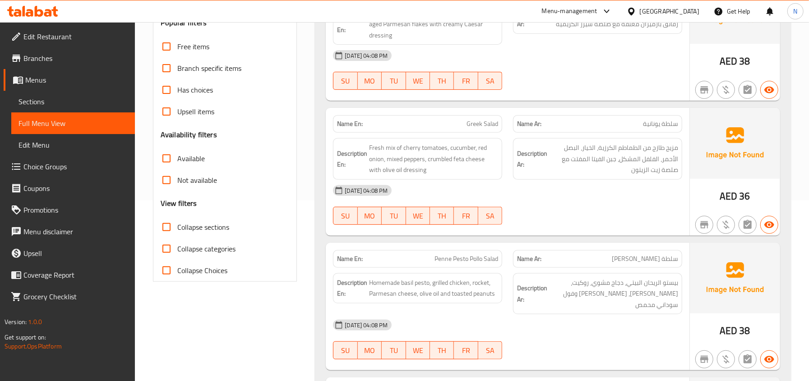
checkbox input "true"
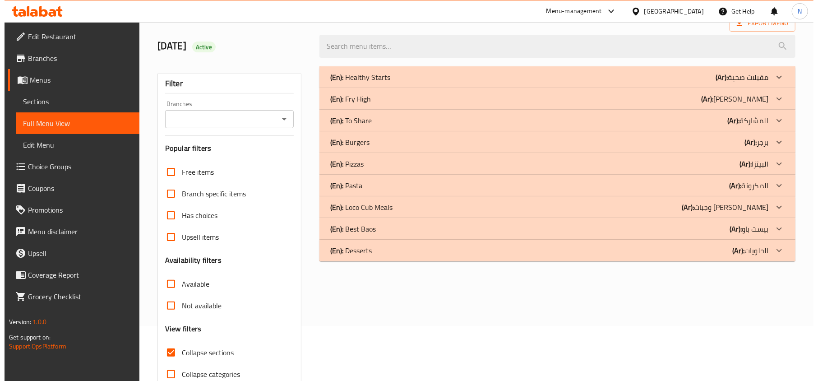
scroll to position [0, 0]
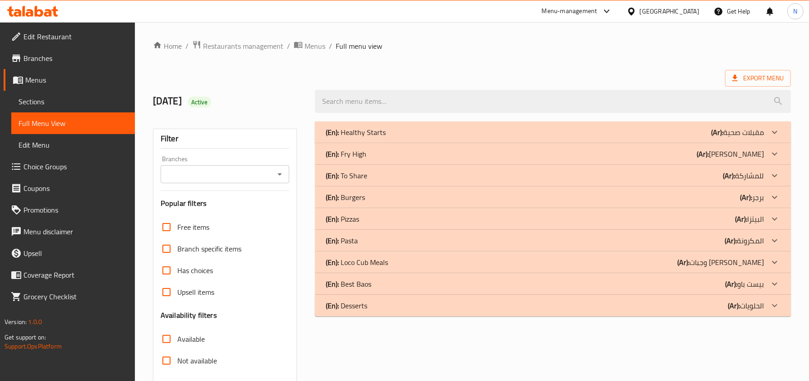
click at [400, 131] on div "(En): Healthy Starts (Ar): مقبلات صحية" at bounding box center [545, 132] width 438 height 11
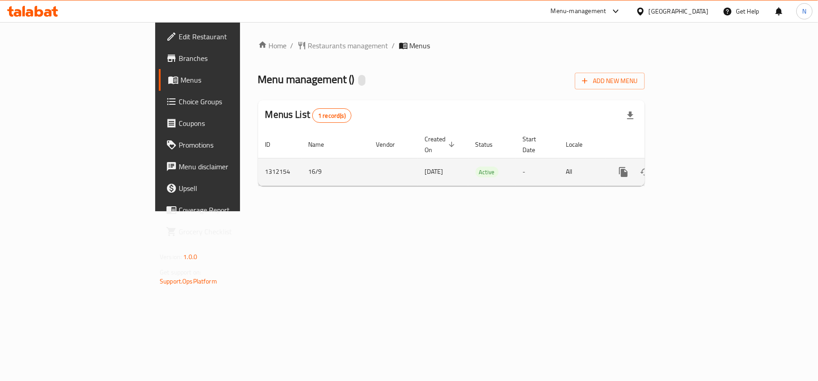
click at [425, 166] on span "[DATE]" at bounding box center [434, 172] width 18 height 12
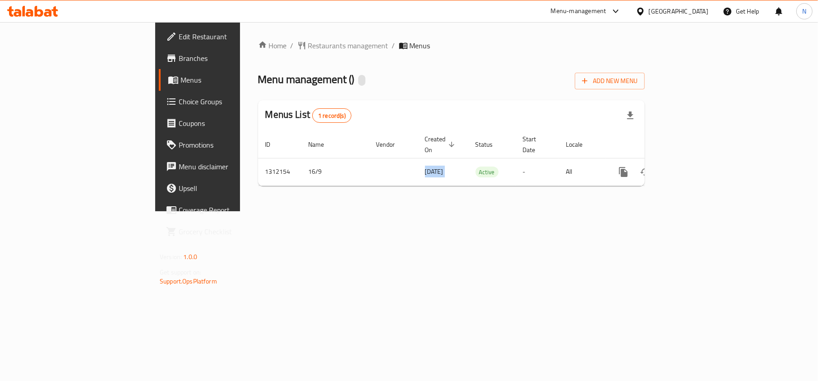
copy span "[DATE]"
click at [645, 91] on div "Home / Restaurants management / Menus Menu management ( ) Add New Menu Menus Li…" at bounding box center [451, 116] width 387 height 153
click at [589, 80] on icon "button" at bounding box center [584, 80] width 9 height 9
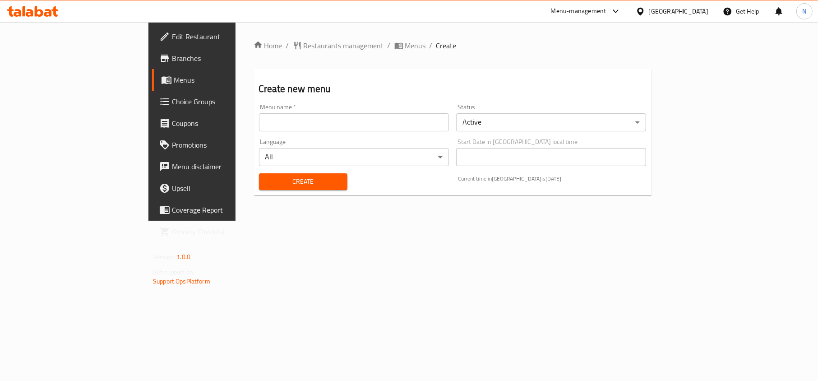
click at [304, 121] on input "text" at bounding box center [354, 122] width 190 height 18
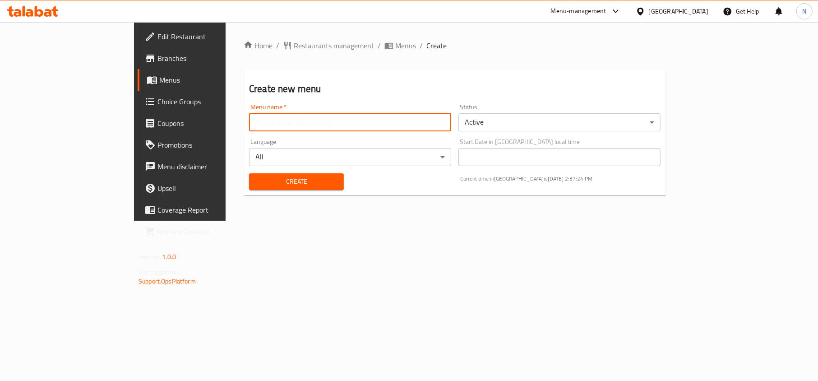
paste input "[DATE]"
type input "[DATE]"
click at [256, 181] on span "Create" at bounding box center [296, 181] width 80 height 11
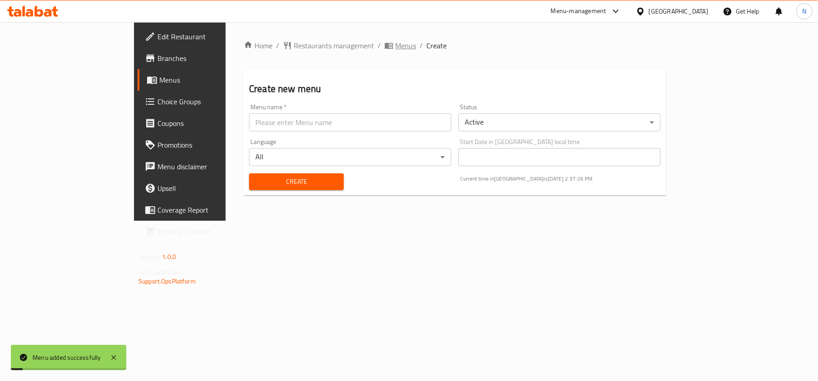
click at [395, 46] on span "Menus" at bounding box center [405, 45] width 21 height 11
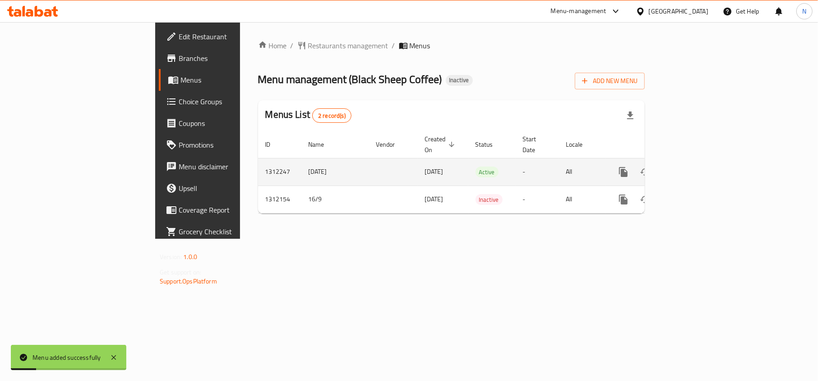
click at [694, 166] on icon "enhanced table" at bounding box center [688, 171] width 11 height 11
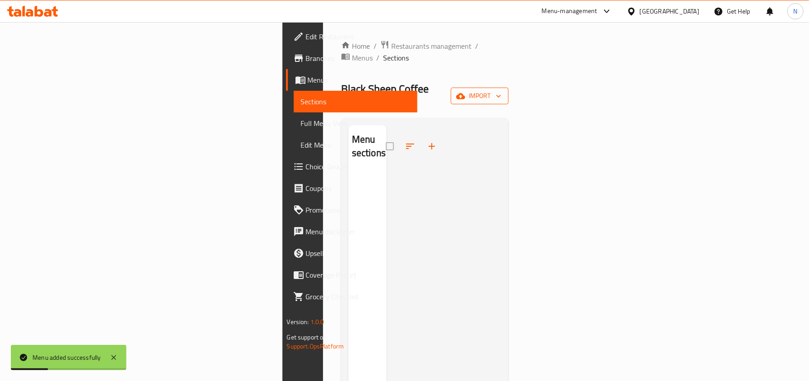
click at [501, 90] on span "import" at bounding box center [479, 95] width 43 height 11
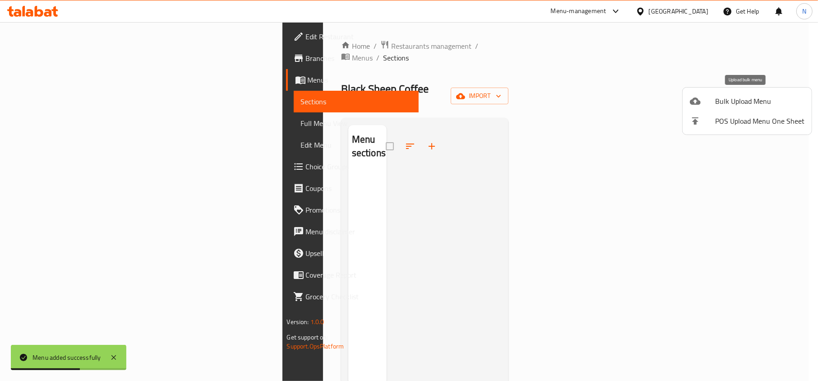
click at [714, 98] on div at bounding box center [702, 101] width 25 height 11
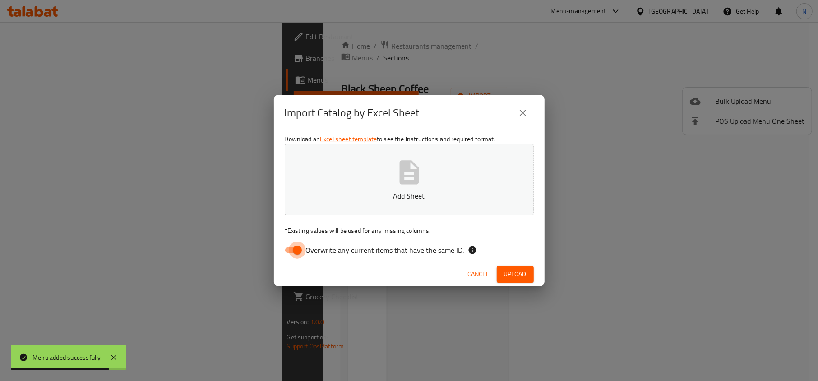
click at [296, 252] on input "Overwrite any current items that have the same ID." at bounding box center [297, 249] width 51 height 17
checkbox input "false"
click at [398, 177] on icon "button" at bounding box center [409, 172] width 29 height 29
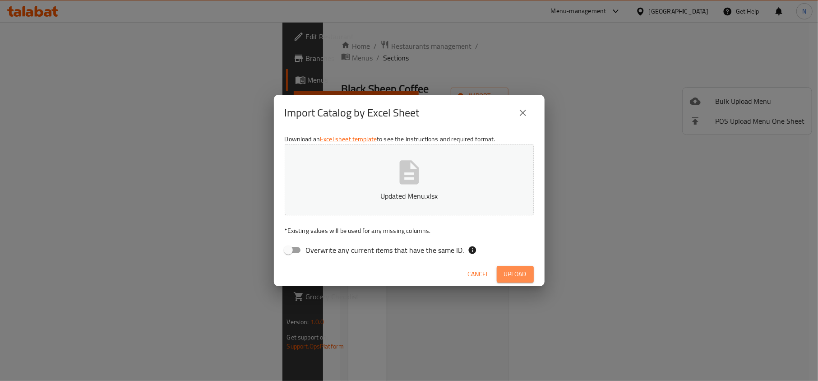
click at [504, 270] on span "Upload" at bounding box center [515, 273] width 23 height 11
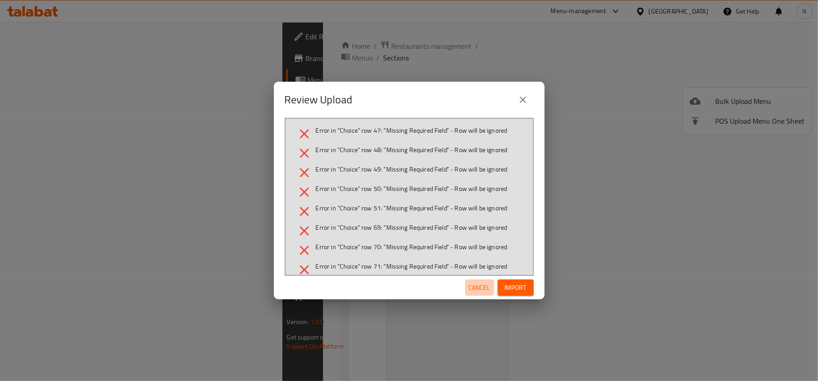
click at [479, 285] on span "Cancel" at bounding box center [480, 287] width 22 height 11
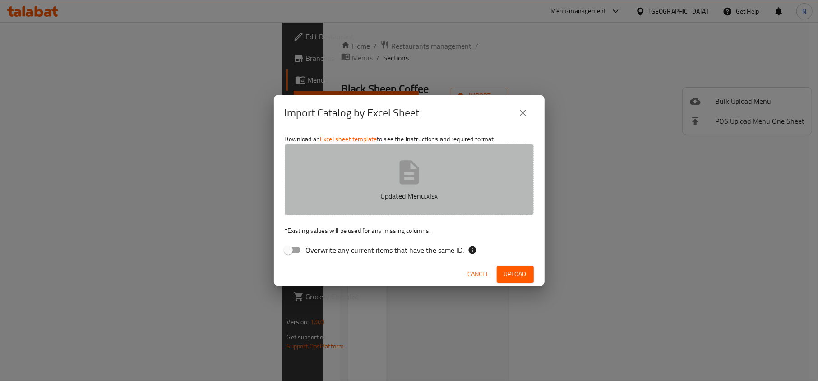
click at [415, 181] on icon "button" at bounding box center [408, 172] width 19 height 24
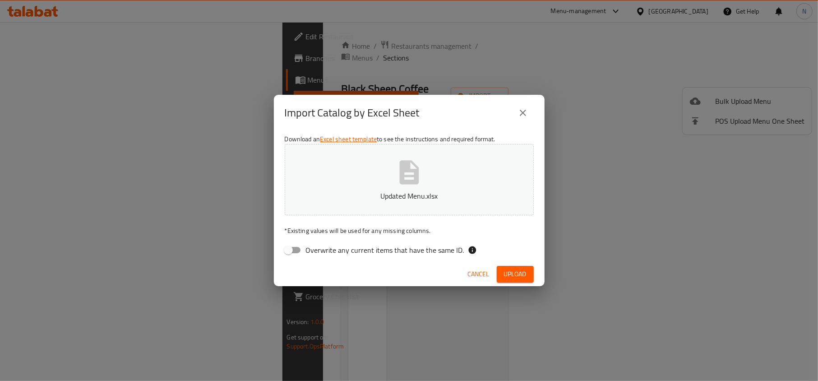
click at [528, 273] on button "Upload" at bounding box center [515, 274] width 37 height 17
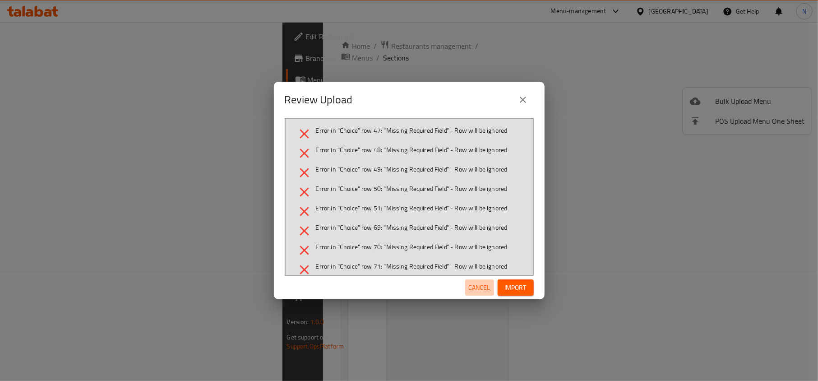
click at [475, 289] on span "Cancel" at bounding box center [480, 287] width 22 height 11
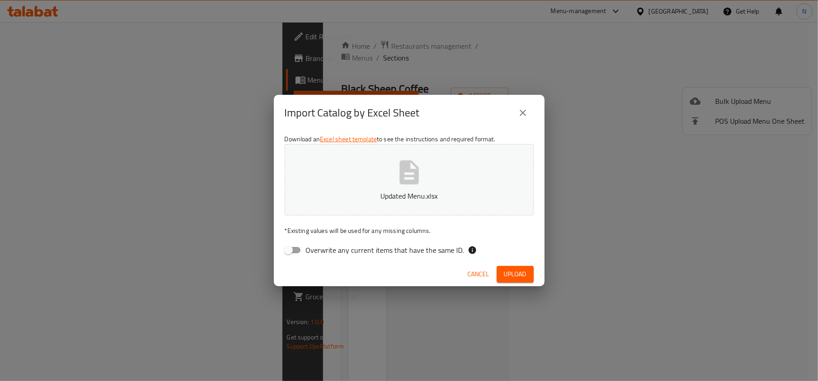
click at [482, 269] on span "Cancel" at bounding box center [479, 273] width 22 height 11
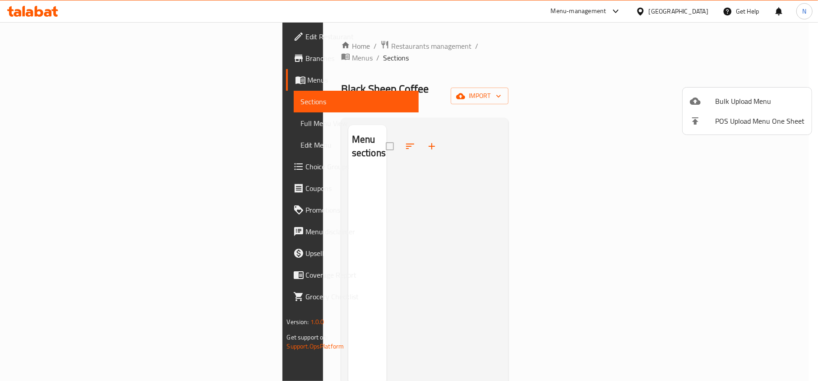
click at [318, 52] on div at bounding box center [409, 190] width 818 height 381
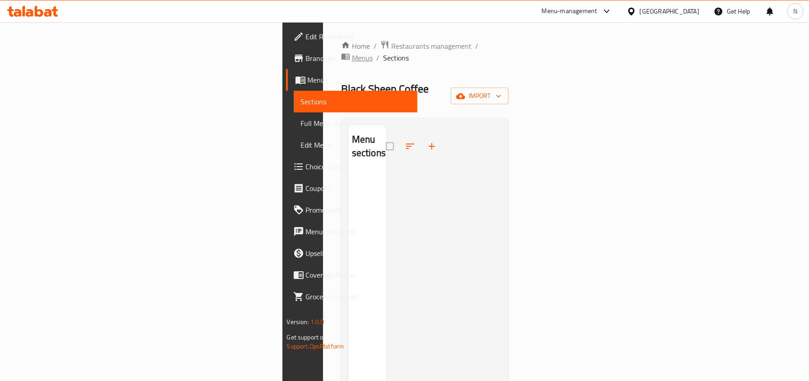
click at [352, 52] on span "Menus" at bounding box center [362, 57] width 21 height 11
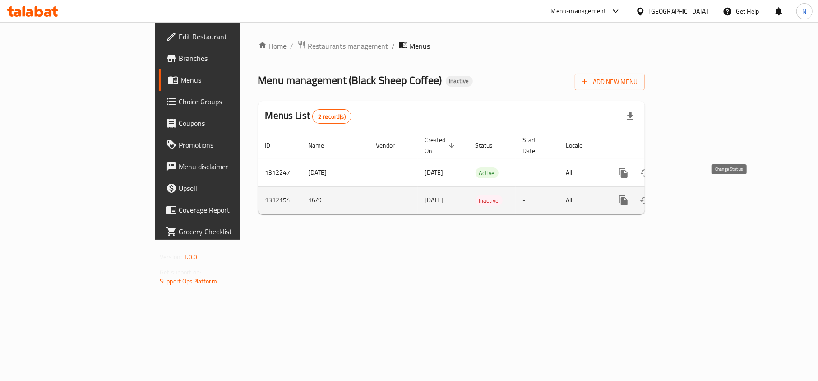
click at [650, 197] on icon "enhanced table" at bounding box center [645, 200] width 11 height 11
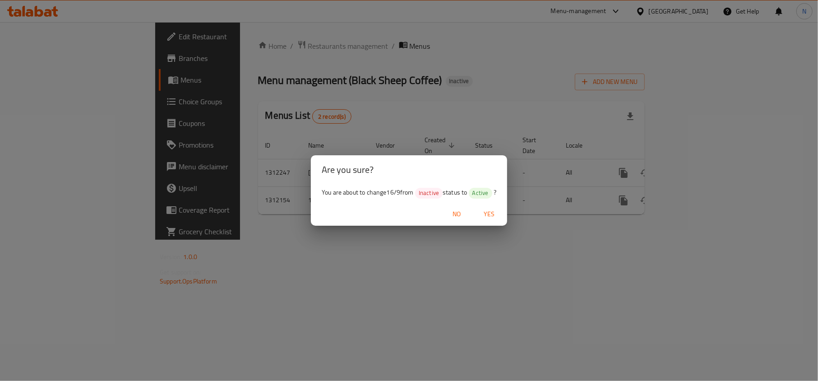
click at [493, 208] on span "Yes" at bounding box center [489, 213] width 22 height 11
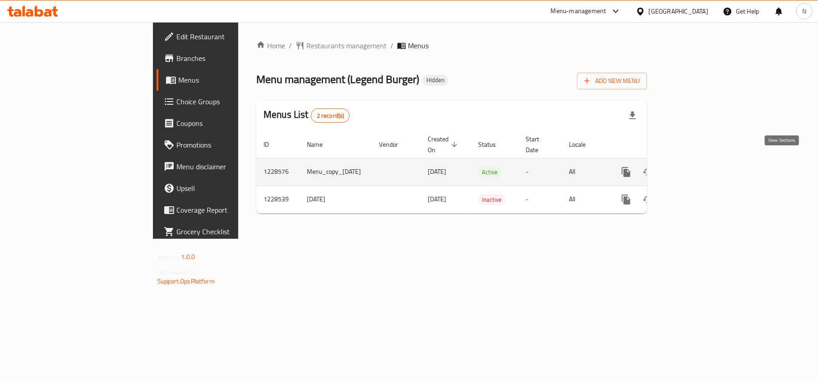
click at [696, 167] on icon "enhanced table" at bounding box center [691, 171] width 11 height 11
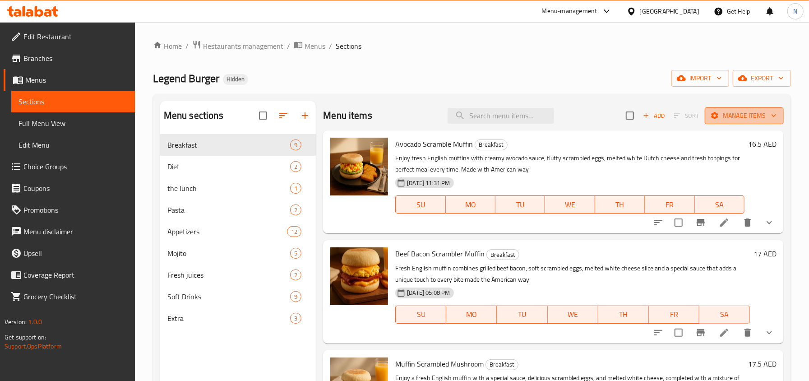
click at [723, 114] on span "Manage items" at bounding box center [744, 115] width 64 height 11
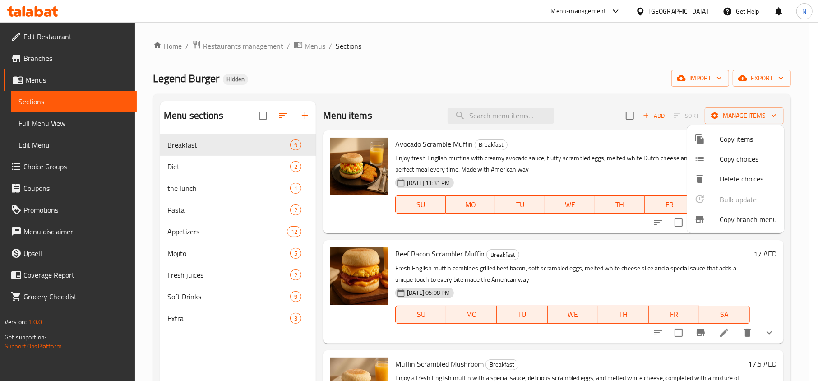
click at [699, 222] on icon at bounding box center [699, 219] width 8 height 7
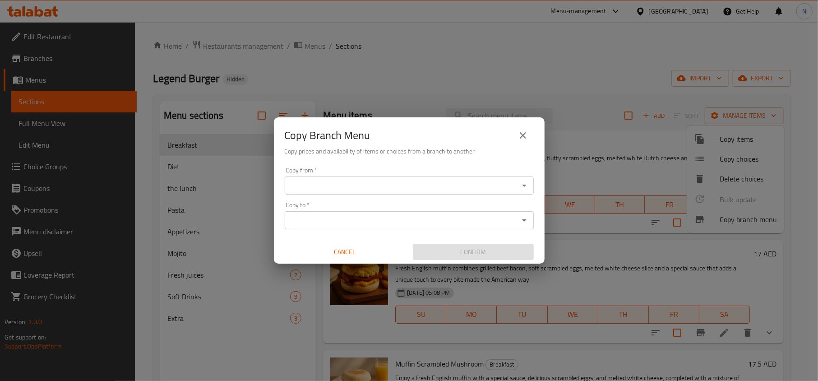
click at [439, 179] on input "Copy from   *" at bounding box center [401, 185] width 229 height 13
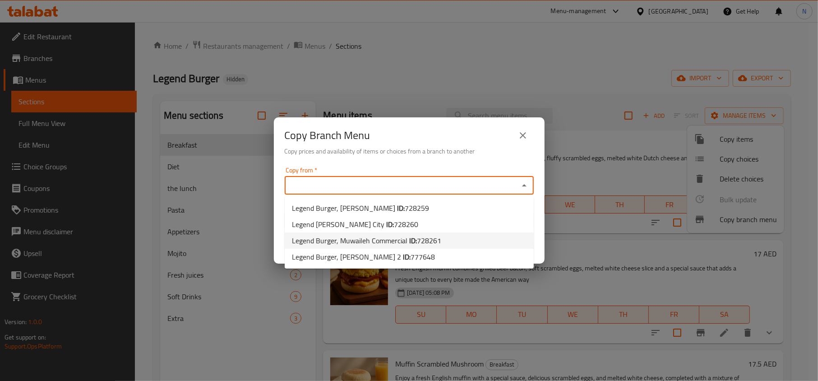
click at [413, 244] on b "ID:" at bounding box center [413, 241] width 8 height 14
type input "Legend Burger, Muwaileh Commercial"
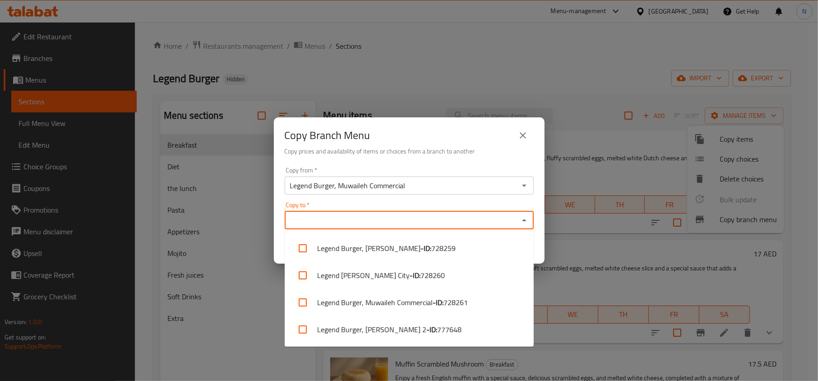
click at [410, 225] on input "Copy to   *" at bounding box center [401, 220] width 229 height 13
click at [437, 325] on span "777648" at bounding box center [449, 329] width 24 height 11
checkbox input "true"
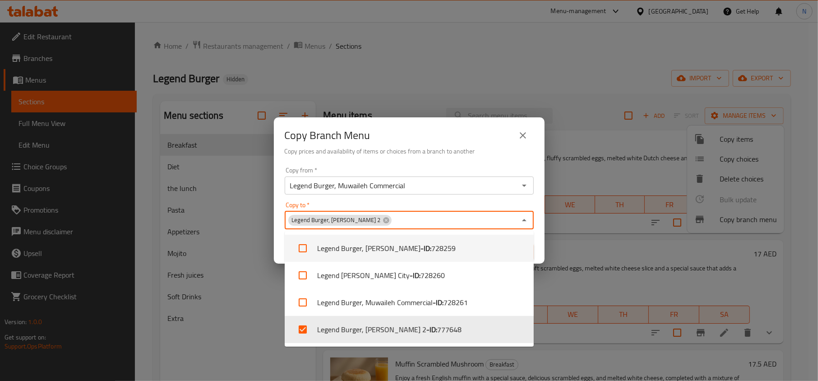
click at [497, 144] on div "Copy Branch Menu" at bounding box center [409, 135] width 249 height 22
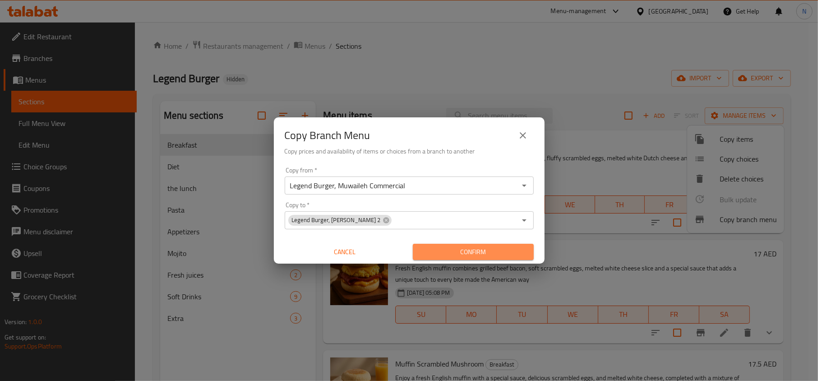
click at [485, 255] on span "Confirm" at bounding box center [473, 251] width 106 height 11
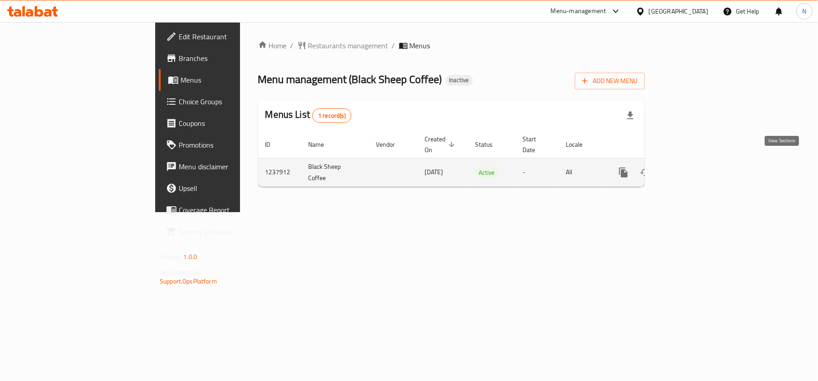
click at [694, 167] on icon "enhanced table" at bounding box center [688, 172] width 11 height 11
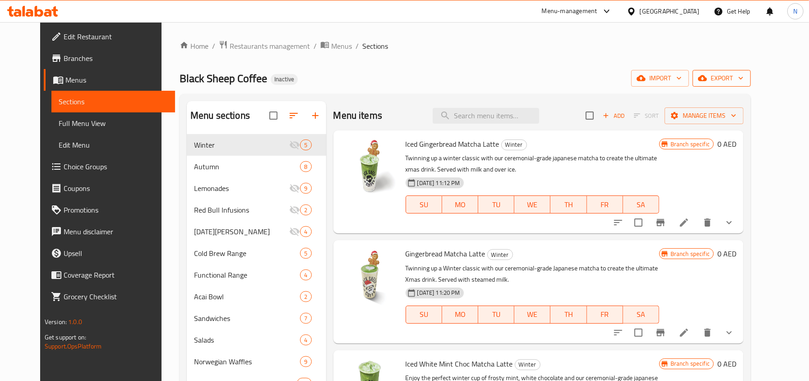
click at [743, 82] on span "export" at bounding box center [722, 78] width 44 height 11
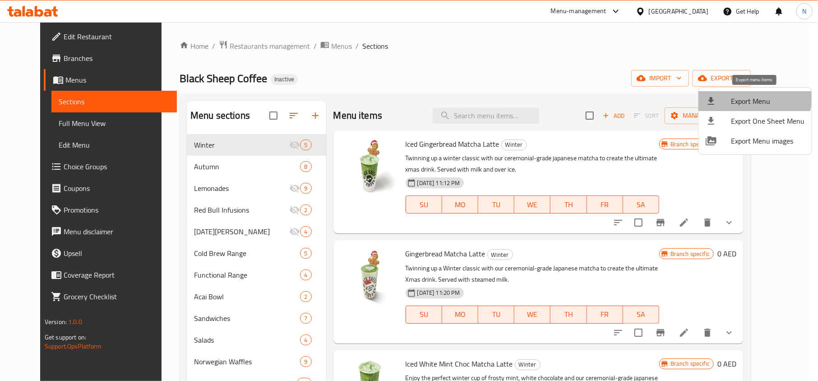
click at [747, 97] on span "Export Menu" at bounding box center [768, 101] width 74 height 11
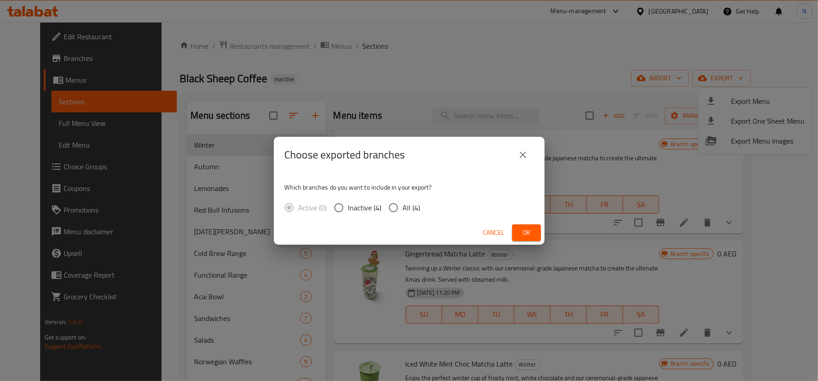
click at [403, 209] on span "All (4)" at bounding box center [412, 207] width 18 height 11
click at [402, 209] on input "All (4)" at bounding box center [393, 207] width 19 height 19
radio input "true"
click at [520, 234] on span "Ok" at bounding box center [526, 232] width 14 height 11
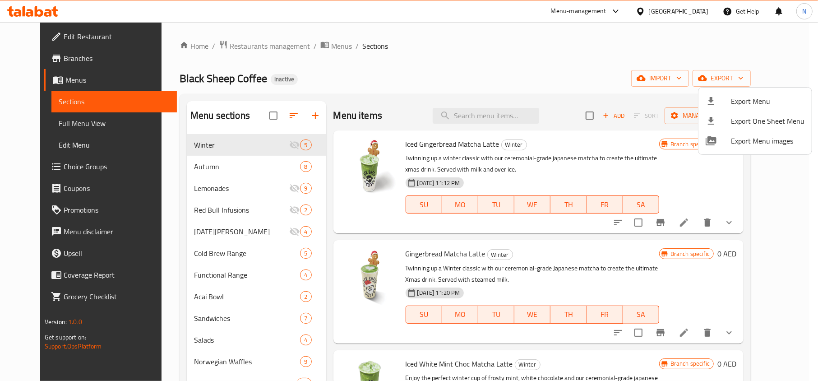
click at [375, 78] on div at bounding box center [409, 190] width 818 height 381
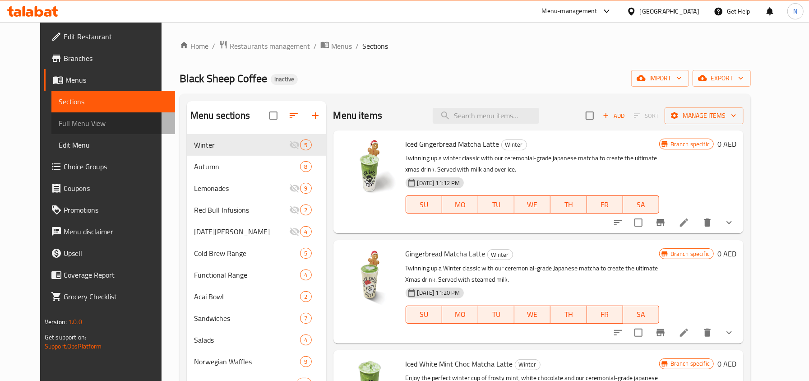
click at [59, 121] on span "Full Menu View" at bounding box center [113, 123] width 109 height 11
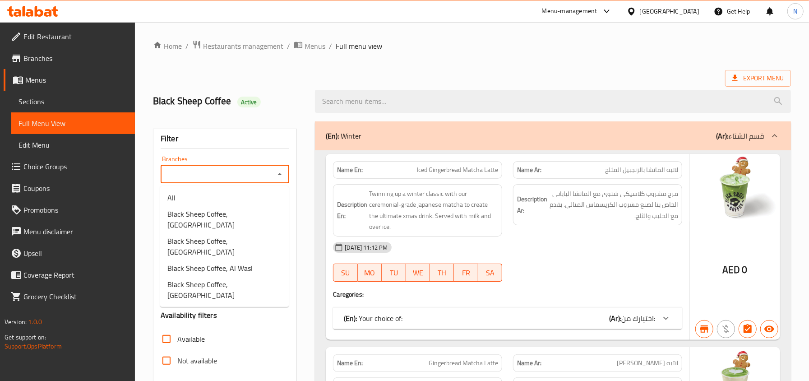
click at [227, 176] on input "Branches" at bounding box center [217, 174] width 109 height 13
click at [267, 260] on li "Black Sheep Coffee, Al Wasl" at bounding box center [224, 268] width 129 height 16
type input "Black Sheep Coffee, Al Wasl"
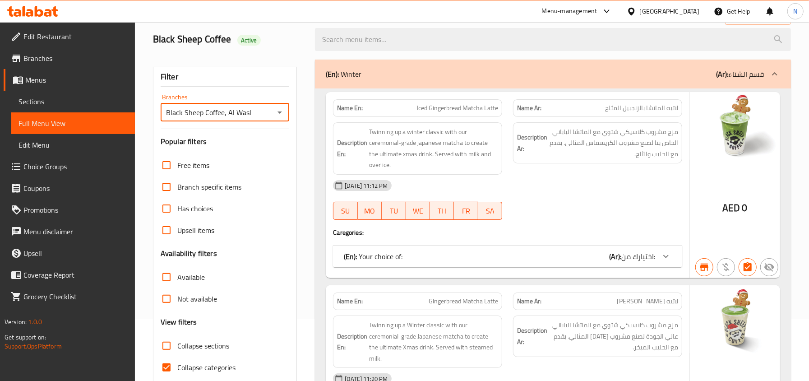
scroll to position [120, 0]
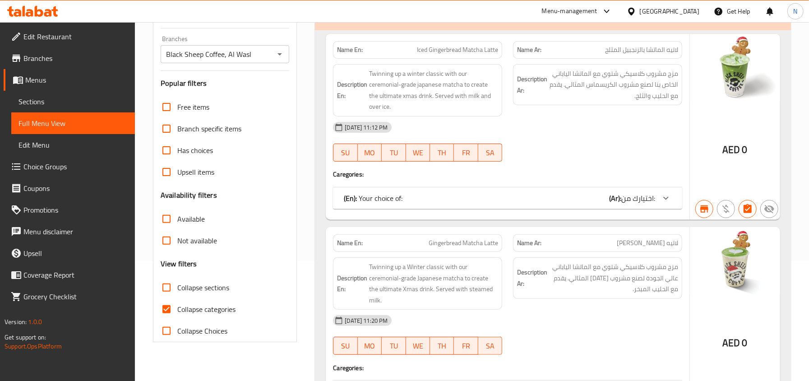
click at [198, 244] on span "Not available" at bounding box center [197, 240] width 40 height 11
click at [177, 244] on input "Not available" at bounding box center [167, 241] width 22 height 22
checkbox input "true"
click at [198, 280] on label "Collapse sections" at bounding box center [193, 287] width 74 height 22
click at [177, 280] on input "Collapse sections" at bounding box center [167, 287] width 22 height 22
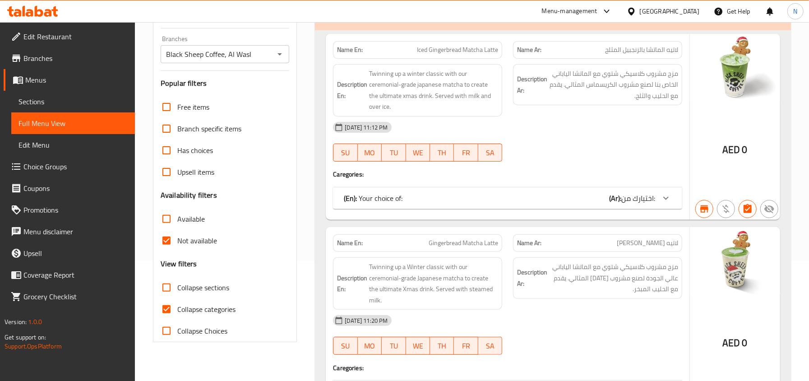
checkbox input "true"
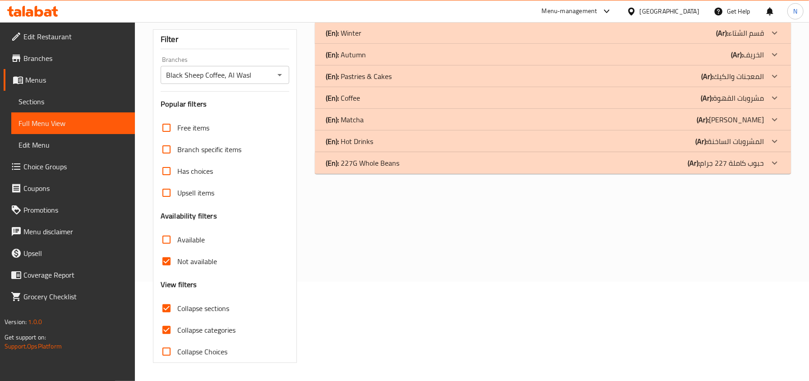
scroll to position [100, 0]
click at [359, 136] on p "(En): Hot Drinks" at bounding box center [349, 141] width 47 height 11
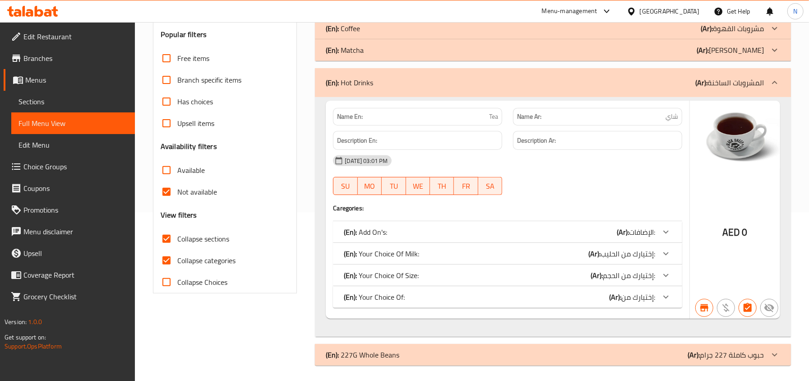
scroll to position [172, 0]
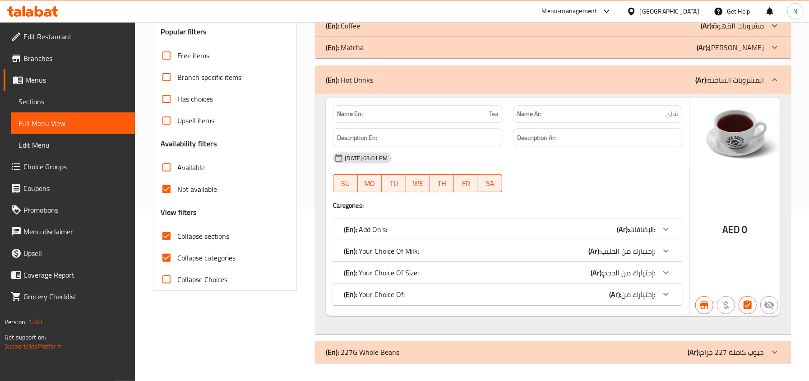
click at [198, 257] on span "Collapse categories" at bounding box center [206, 257] width 58 height 11
click at [177, 257] on input "Collapse categories" at bounding box center [167, 258] width 22 height 22
checkbox input "false"
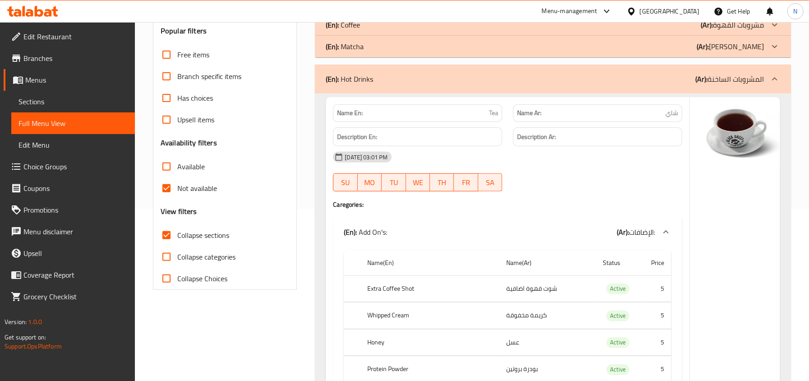
click at [203, 223] on div "Free items Branch specific items Has choices Upsell items Availability filters …" at bounding box center [225, 166] width 129 height 245
click at [203, 233] on span "Collapse sections" at bounding box center [203, 235] width 52 height 11
click at [177, 233] on input "Collapse sections" at bounding box center [167, 235] width 22 height 22
checkbox input "false"
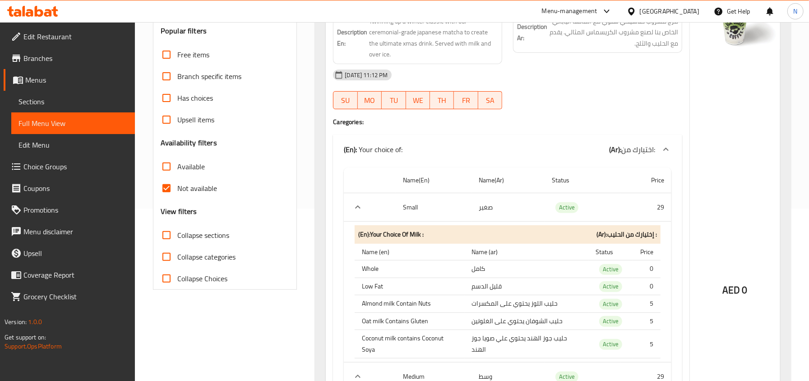
click at [201, 189] on span "Not available" at bounding box center [197, 188] width 40 height 11
click at [177, 189] on input "Not available" at bounding box center [167, 188] width 22 height 22
checkbox input "false"
click at [291, 280] on div "Filter Branches Black Sheep Coffee, Al Wasl Branches Popular filters Free items…" at bounding box center [225, 122] width 144 height 333
click at [66, 27] on link "Edit Restaurant" at bounding box center [69, 37] width 131 height 22
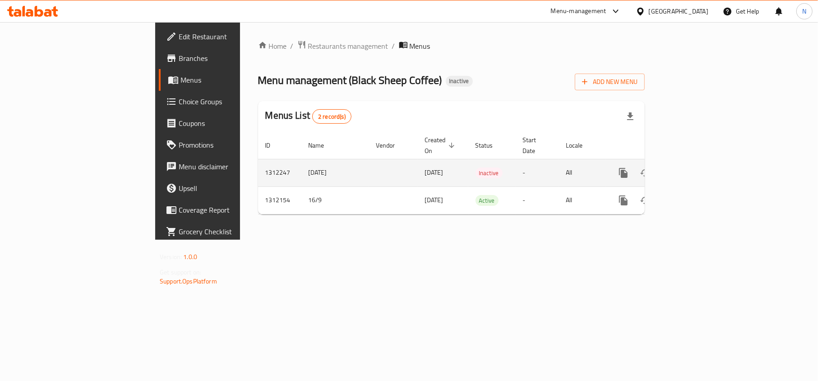
click at [699, 162] on link "enhanced table" at bounding box center [688, 173] width 22 height 22
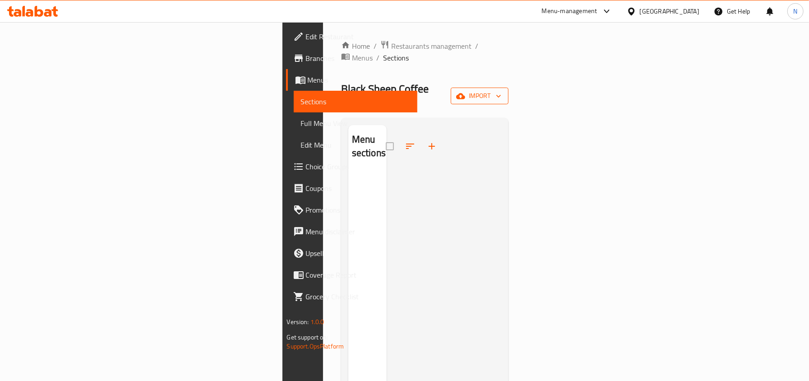
click at [465, 92] on icon "button" at bounding box center [460, 96] width 9 height 9
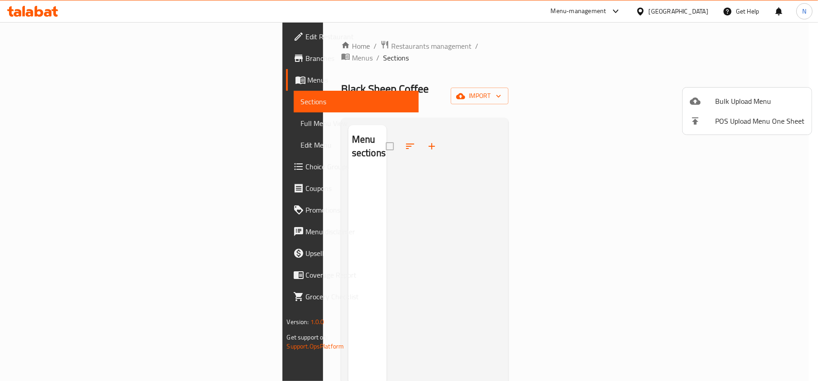
click at [733, 101] on span "Bulk Upload Menu" at bounding box center [759, 101] width 89 height 11
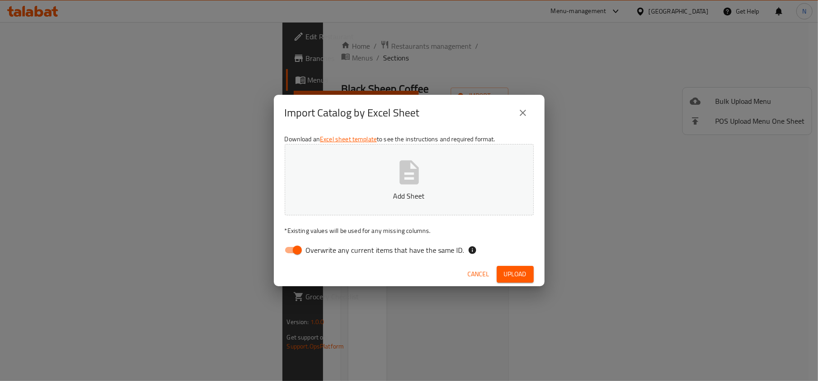
click at [298, 247] on input "Overwrite any current items that have the same ID." at bounding box center [297, 249] width 51 height 17
checkbox input "false"
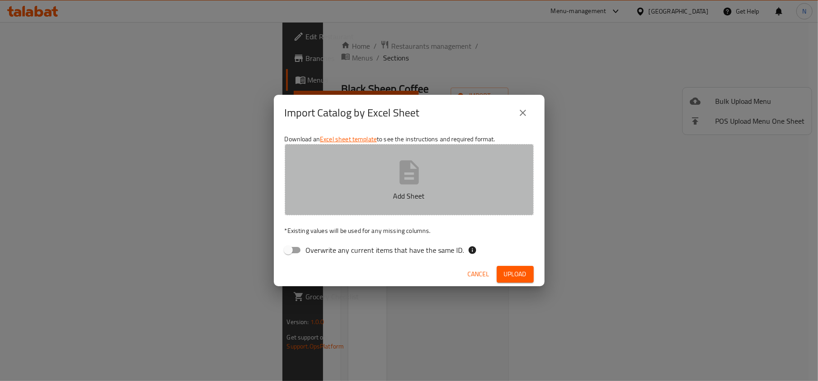
click at [419, 178] on icon "button" at bounding box center [408, 172] width 19 height 24
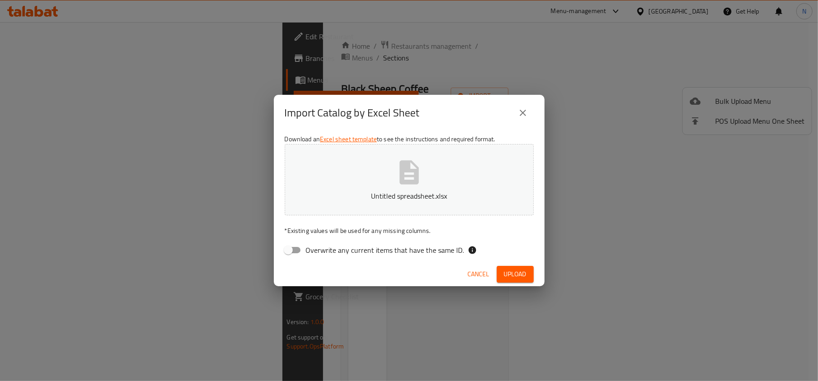
click at [524, 275] on span "Upload" at bounding box center [515, 273] width 23 height 11
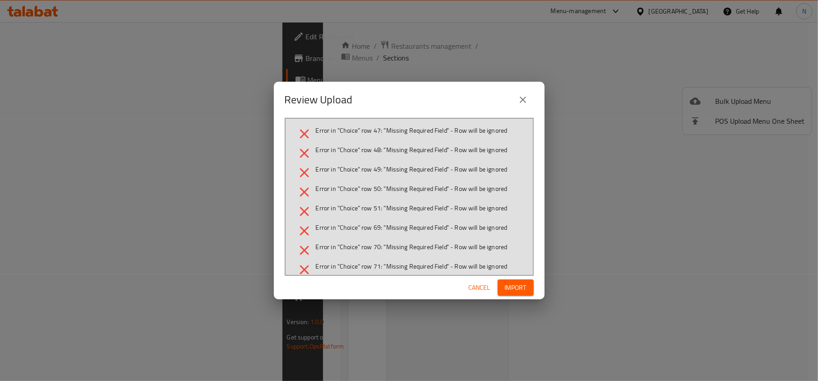
click at [469, 290] on span "Cancel" at bounding box center [480, 287] width 22 height 11
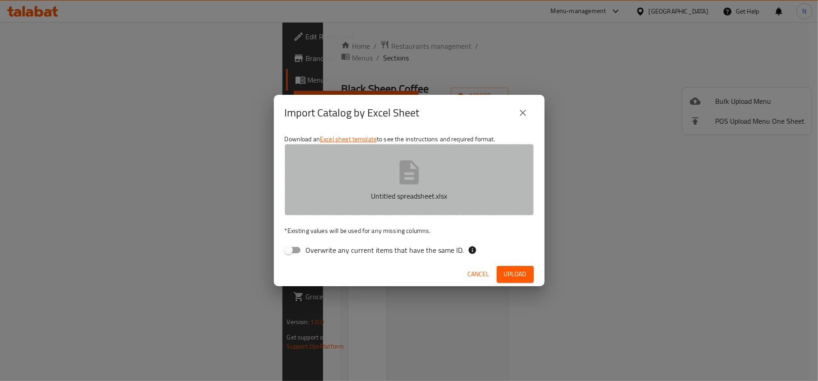
click at [411, 184] on icon "button" at bounding box center [408, 172] width 19 height 24
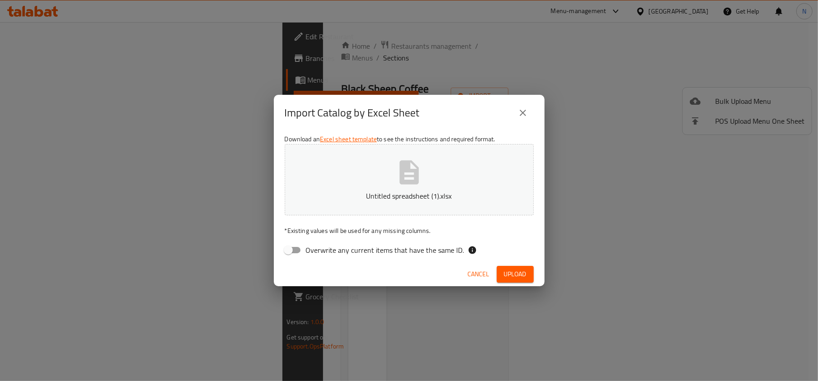
click at [513, 270] on span "Upload" at bounding box center [515, 273] width 23 height 11
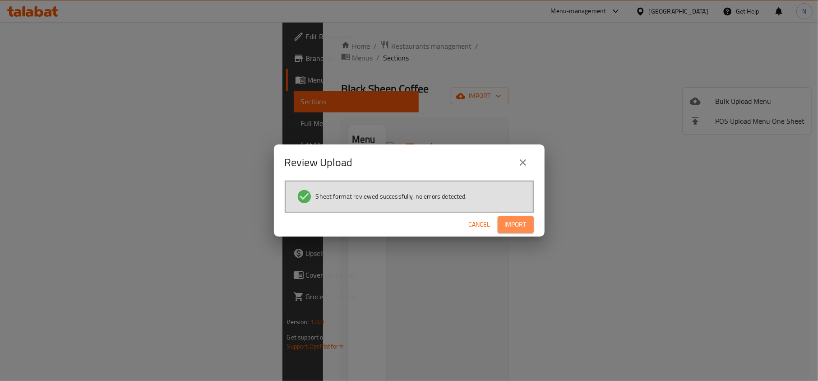
click at [515, 224] on span "Import" at bounding box center [516, 224] width 22 height 11
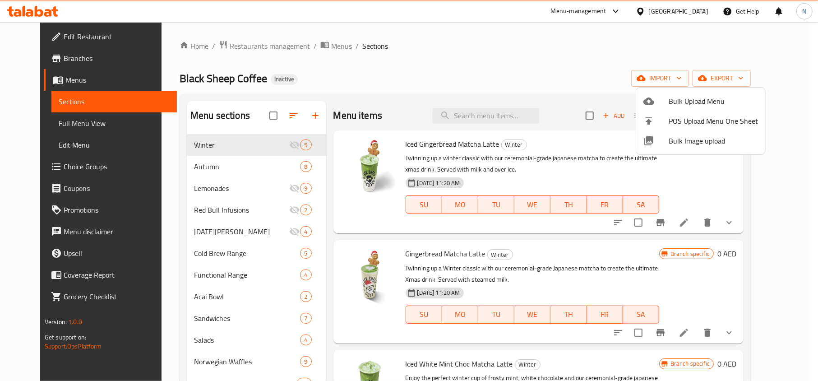
click at [78, 123] on div at bounding box center [409, 190] width 818 height 381
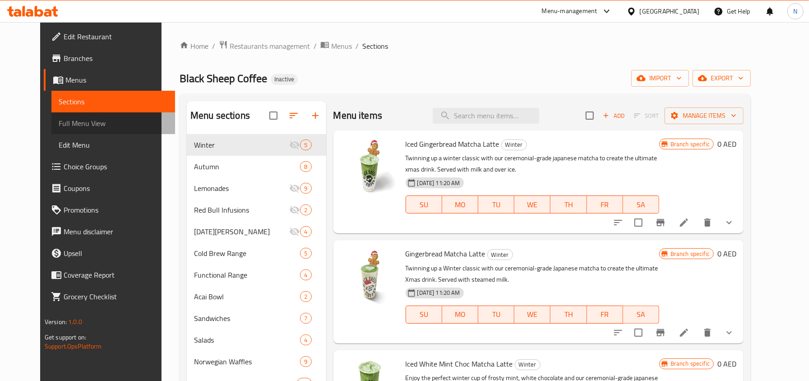
click at [73, 124] on span "Full Menu View" at bounding box center [113, 123] width 109 height 11
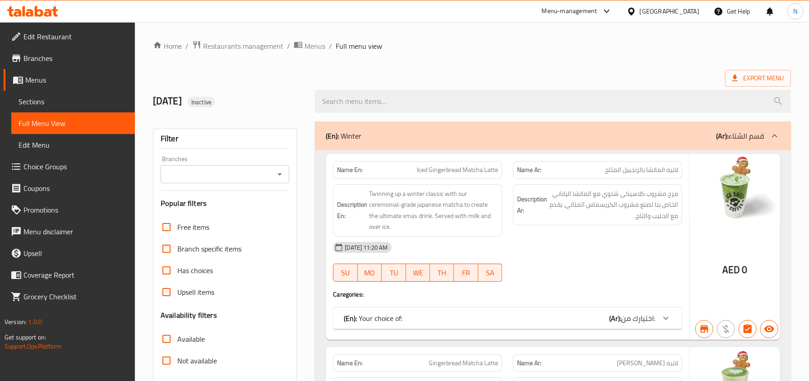
click at [203, 170] on input "Branches" at bounding box center [217, 174] width 109 height 13
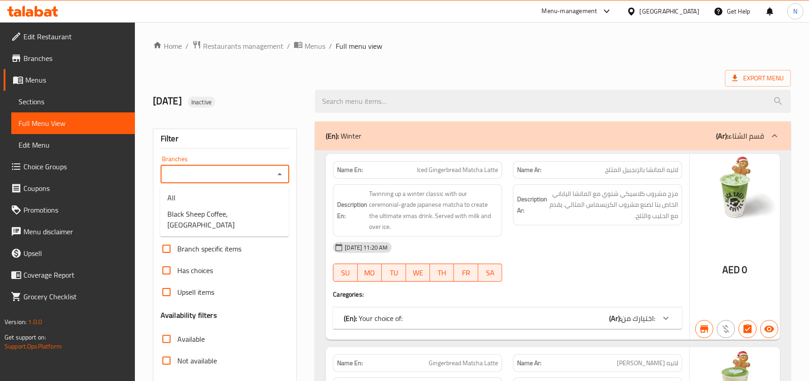
click at [202, 179] on input "Branches" at bounding box center [217, 174] width 109 height 13
click at [201, 210] on span "Black Sheep Coffee, [GEOGRAPHIC_DATA]" at bounding box center [224, 219] width 114 height 22
type input "Black Sheep Coffee, [GEOGRAPHIC_DATA]"
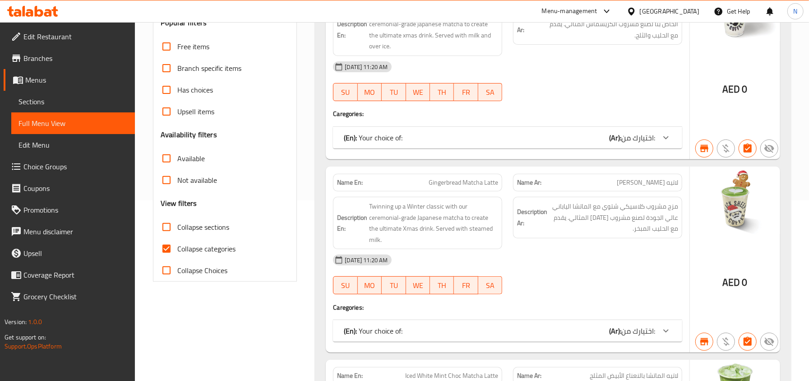
click at [189, 175] on span "Not available" at bounding box center [197, 180] width 40 height 11
click at [177, 175] on input "Not available" at bounding box center [167, 180] width 22 height 22
checkbox input "true"
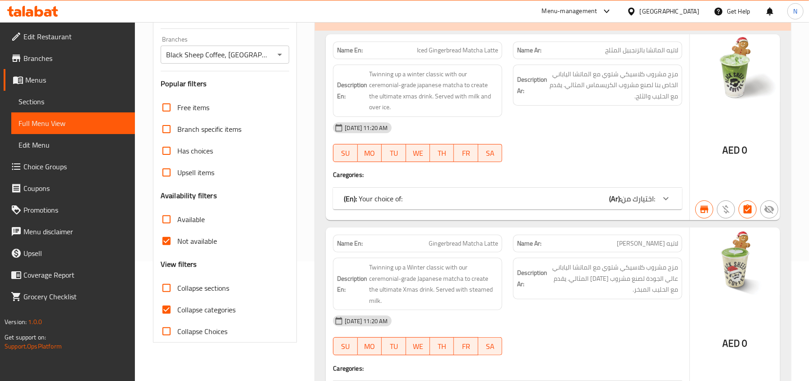
scroll to position [120, 0]
click at [183, 284] on span "Collapse sections" at bounding box center [203, 287] width 52 height 11
click at [177, 284] on input "Collapse sections" at bounding box center [167, 287] width 22 height 22
checkbox input "true"
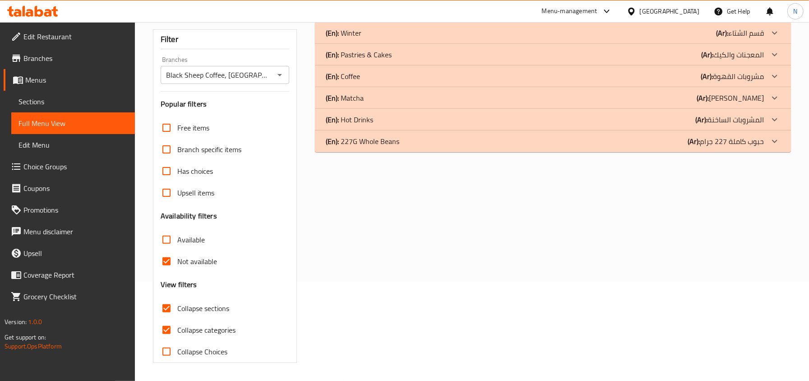
scroll to position [100, 0]
click at [393, 118] on div "(En): Hot Drinks (Ar): المشروبات الساخنة" at bounding box center [545, 119] width 438 height 11
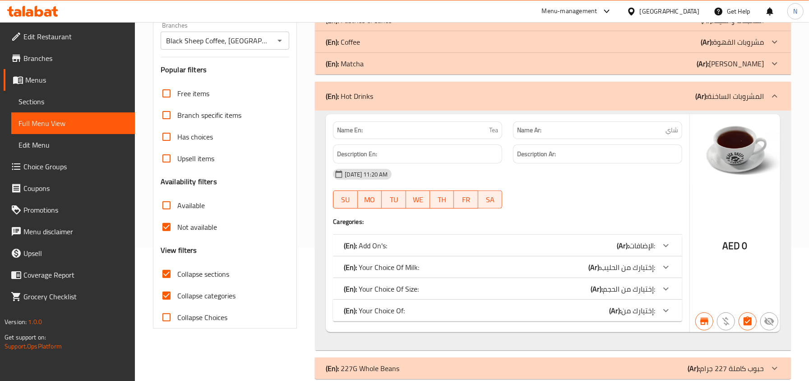
scroll to position [151, 0]
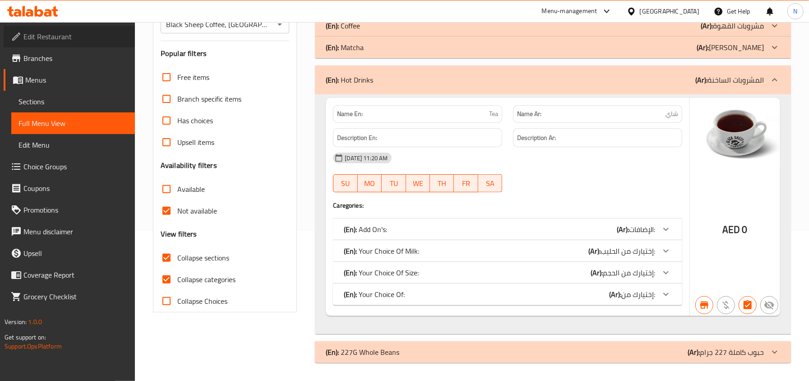
click at [35, 28] on link "Edit Restaurant" at bounding box center [69, 37] width 131 height 22
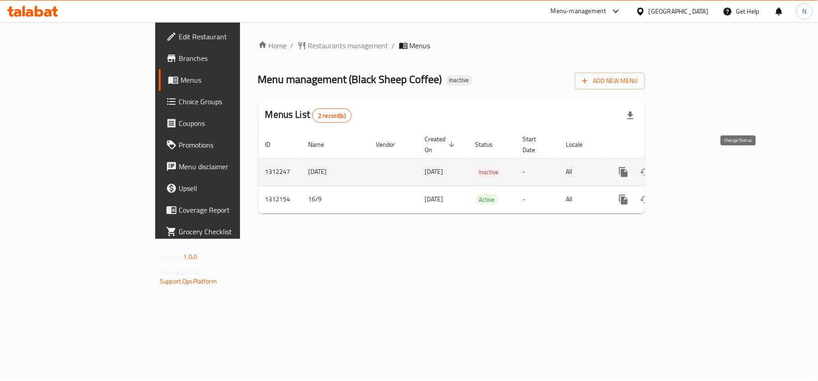
click at [650, 166] on icon "enhanced table" at bounding box center [645, 171] width 11 height 11
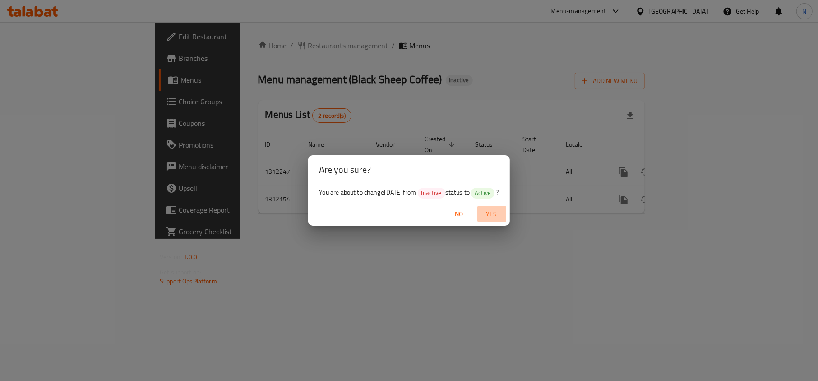
click at [500, 210] on span "Yes" at bounding box center [492, 213] width 22 height 11
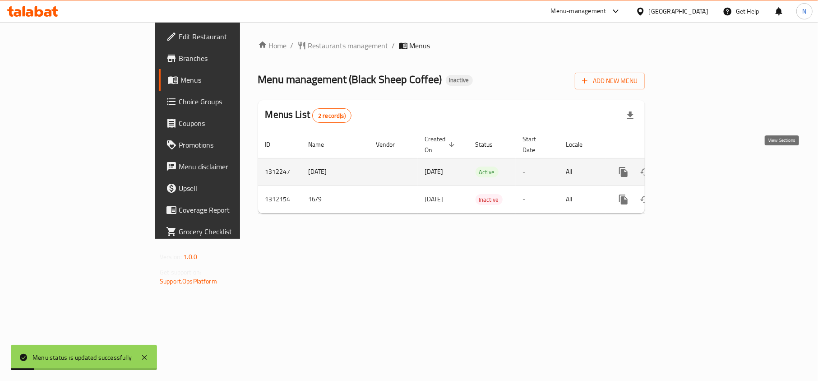
click at [694, 166] on icon "enhanced table" at bounding box center [688, 171] width 11 height 11
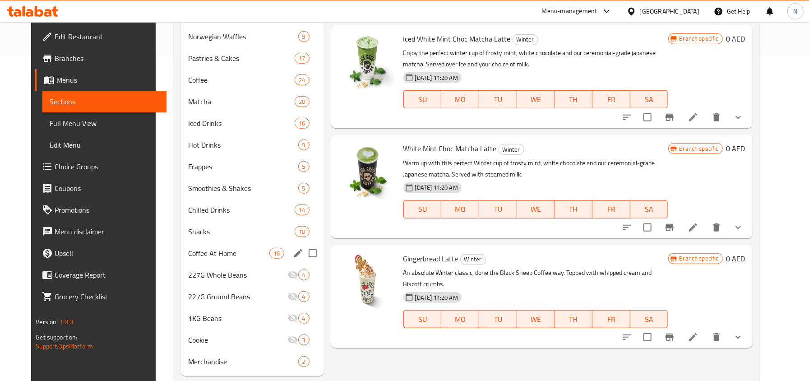
scroll to position [345, 0]
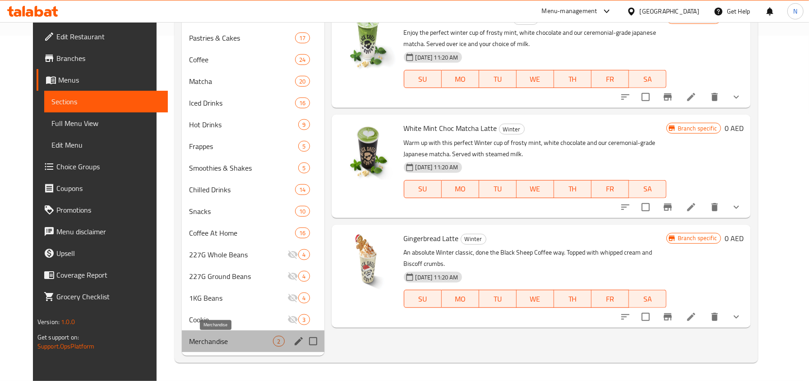
click at [232, 341] on span "Merchandise" at bounding box center [231, 341] width 84 height 11
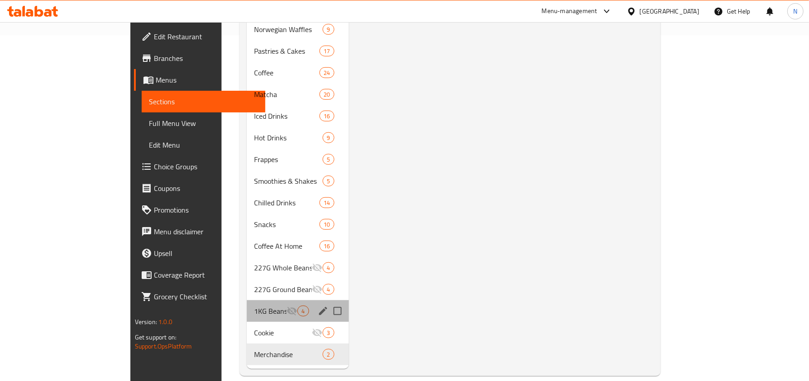
click at [247, 307] on div "1KG Beans 4" at bounding box center [297, 311] width 101 height 22
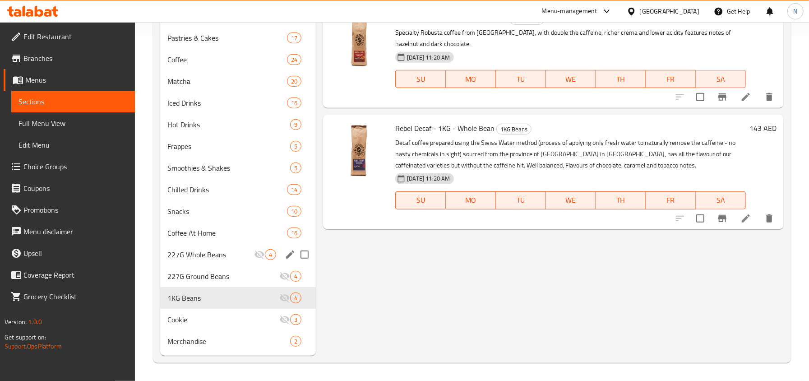
click at [235, 260] on div "227G Whole Beans 4" at bounding box center [238, 255] width 156 height 22
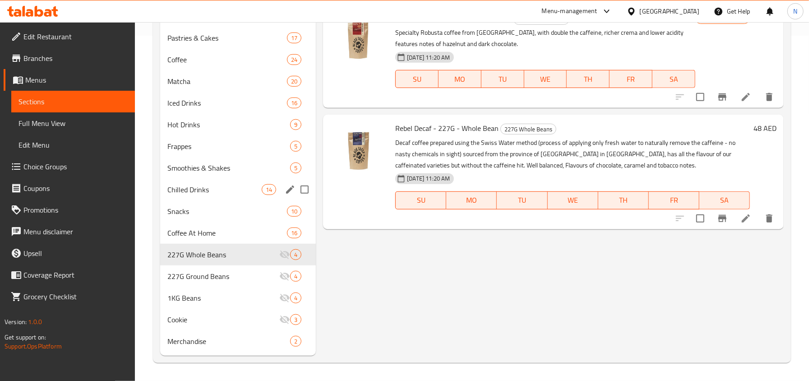
click at [245, 190] on span "Chilled Drinks" at bounding box center [214, 189] width 94 height 11
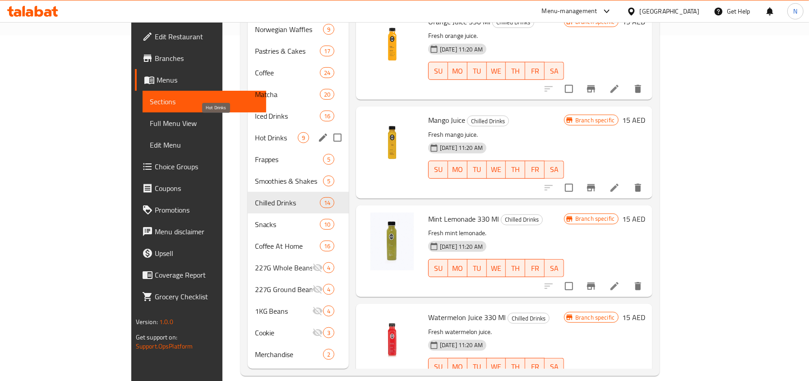
click at [255, 132] on span "Hot Drinks" at bounding box center [276, 137] width 43 height 11
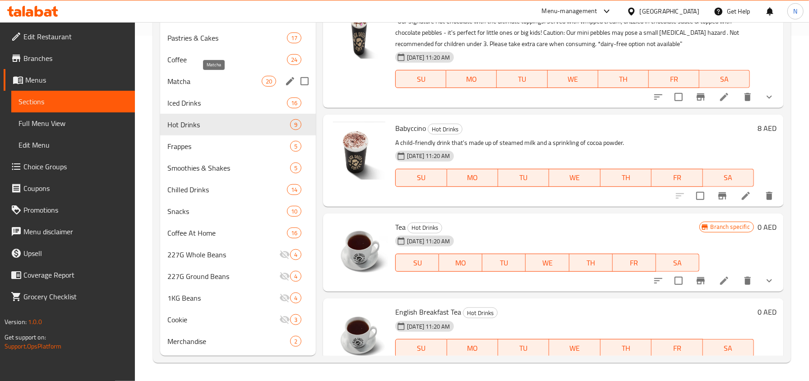
click at [237, 80] on span "Matcha" at bounding box center [214, 81] width 94 height 11
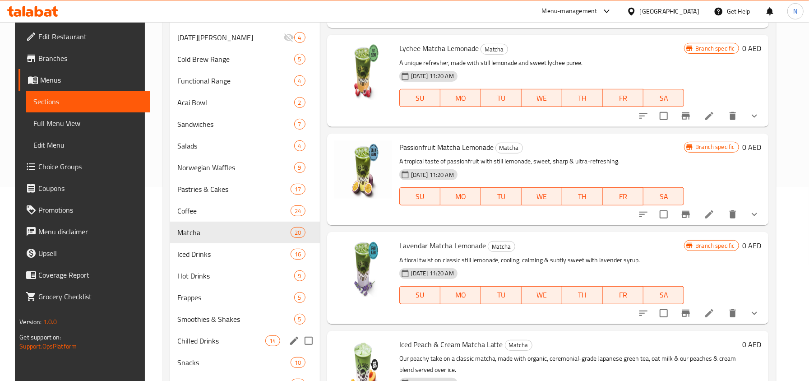
scroll to position [105, 0]
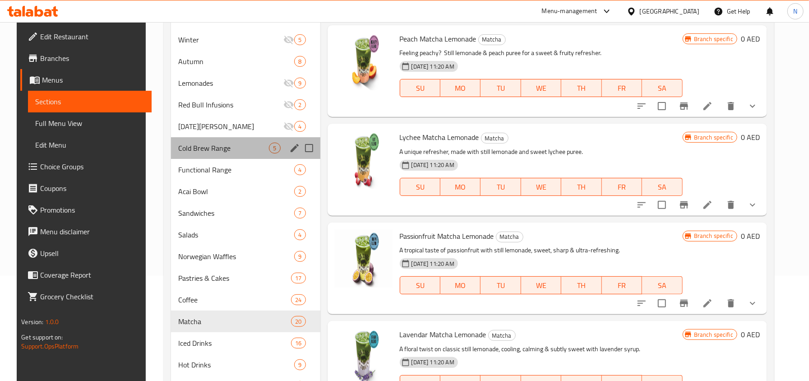
click at [225, 138] on div "Cold Brew Range 5" at bounding box center [245, 148] width 149 height 22
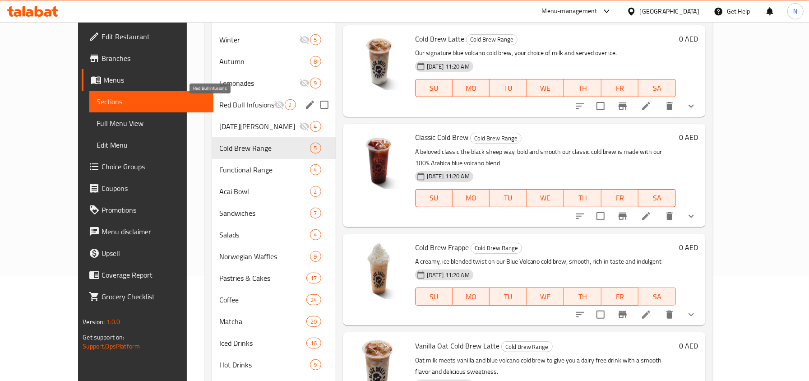
click at [235, 98] on div "Red Bull Infusions 2" at bounding box center [273, 105] width 123 height 22
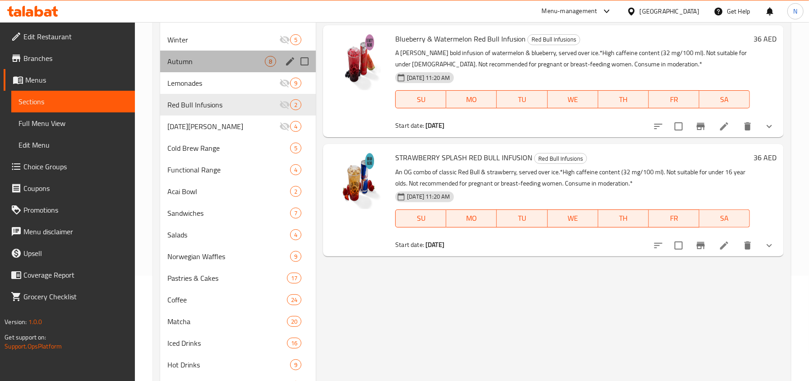
click at [223, 54] on div "Autumn 8" at bounding box center [238, 62] width 156 height 22
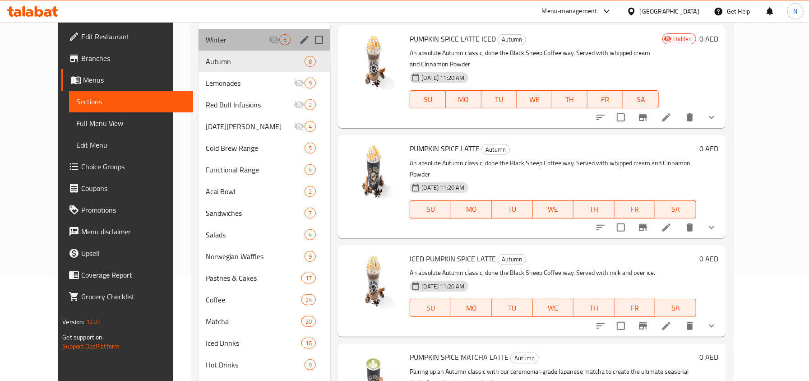
click at [235, 32] on div "Winter 5" at bounding box center [264, 40] width 132 height 22
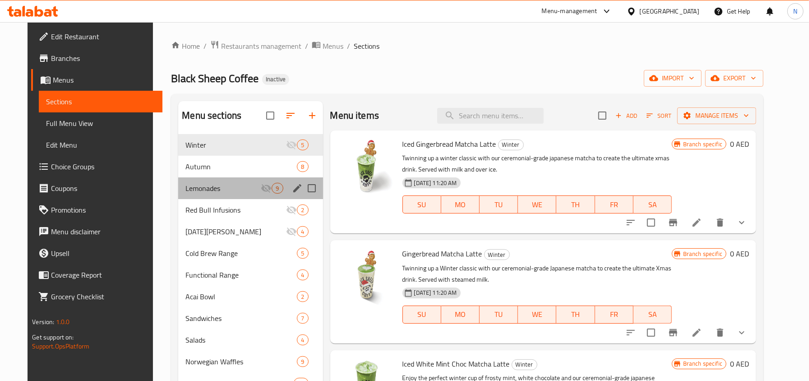
click at [213, 181] on div "Lemonades 9" at bounding box center [250, 188] width 144 height 22
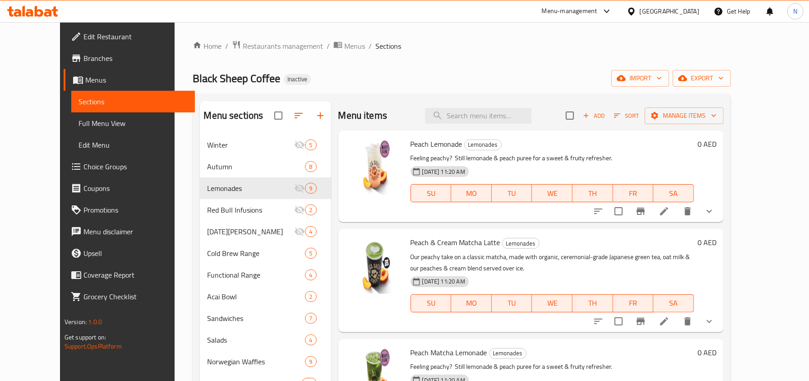
click at [83, 40] on span "Edit Restaurant" at bounding box center [135, 36] width 104 height 11
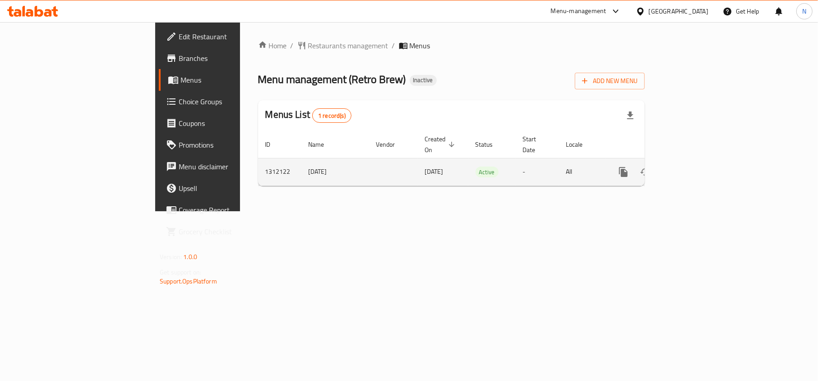
click at [694, 166] on icon "enhanced table" at bounding box center [688, 171] width 11 height 11
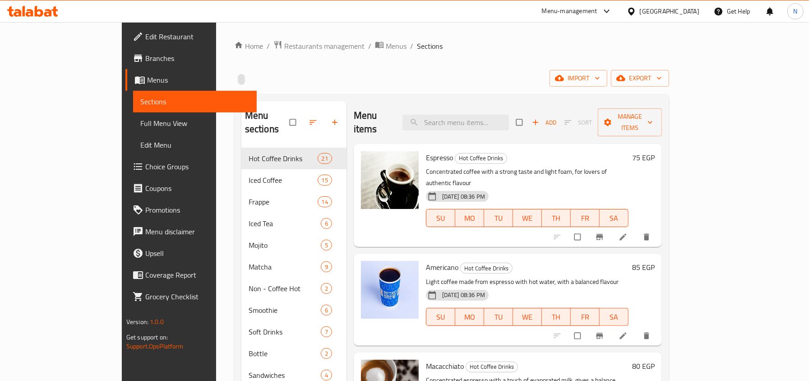
click at [133, 116] on link "Full Menu View" at bounding box center [195, 123] width 124 height 22
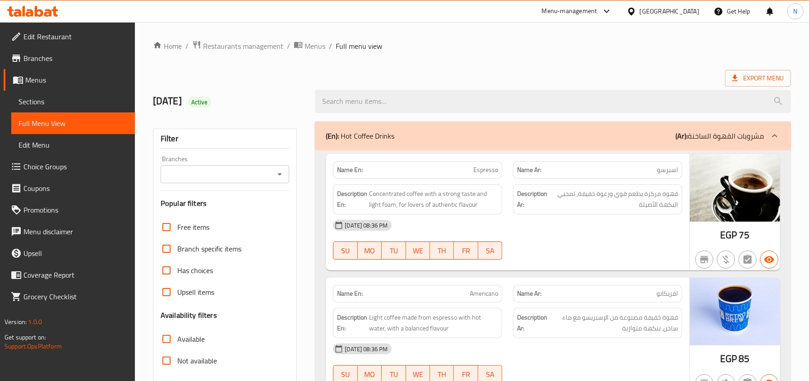
click at [520, 42] on ol "Home / Restaurants management / Menus / Full menu view" at bounding box center [472, 46] width 638 height 12
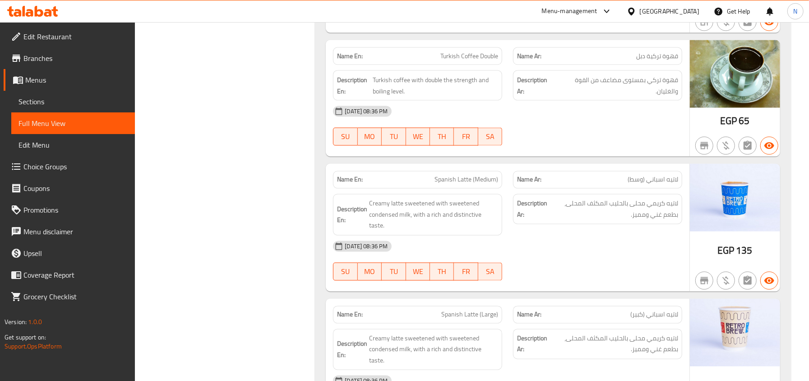
scroll to position [1142, 0]
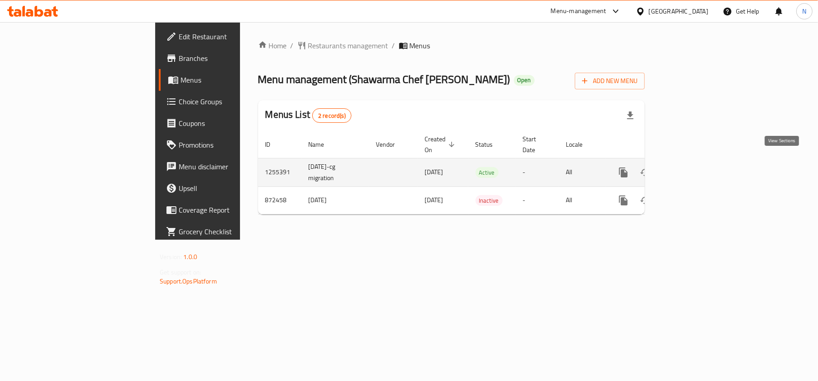
click at [699, 170] on link "enhanced table" at bounding box center [688, 172] width 22 height 22
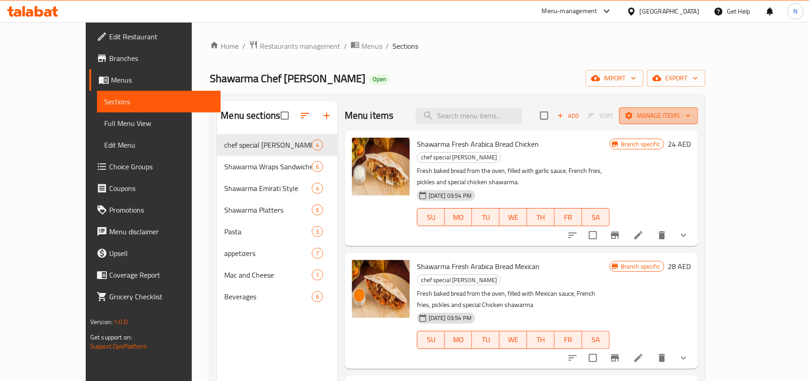
click at [691, 121] on span "Manage items" at bounding box center [658, 115] width 64 height 11
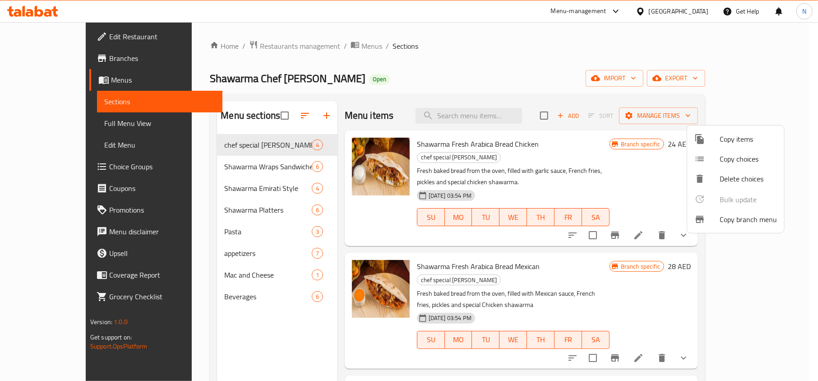
click at [737, 228] on li "Copy branch menu" at bounding box center [735, 219] width 97 height 20
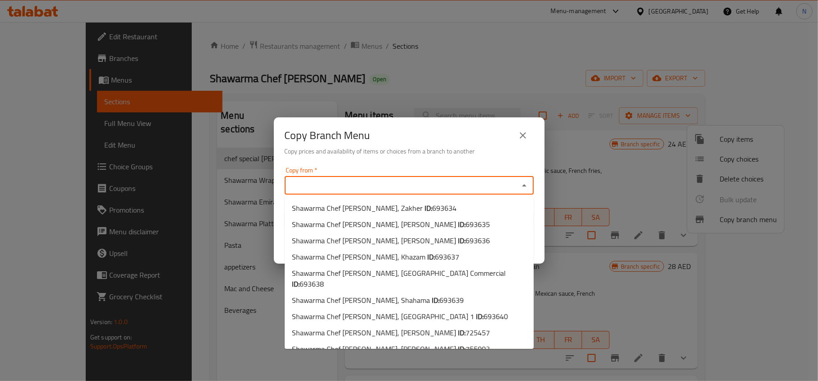
click at [410, 183] on input "Copy from   *" at bounding box center [401, 185] width 229 height 13
click at [425, 180] on input "Copy from   *" at bounding box center [401, 185] width 229 height 13
click at [334, 181] on input "Copy from   *" at bounding box center [401, 185] width 229 height 13
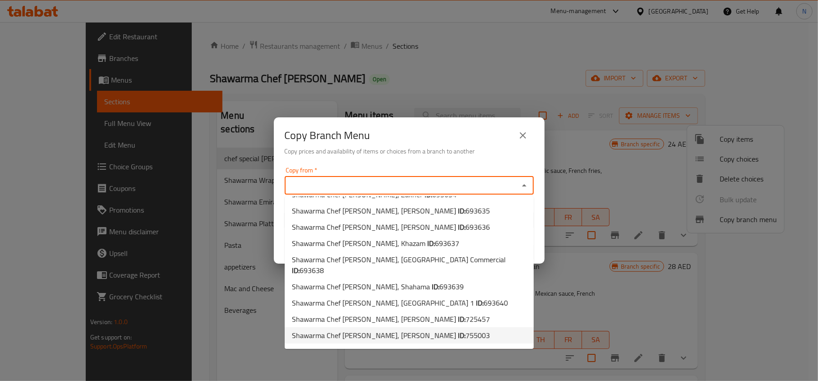
scroll to position [17, 0]
click at [465, 325] on span "755003" at bounding box center [477, 332] width 24 height 14
type input "Shawarma Chef Mana Matar, Al Seyouh"
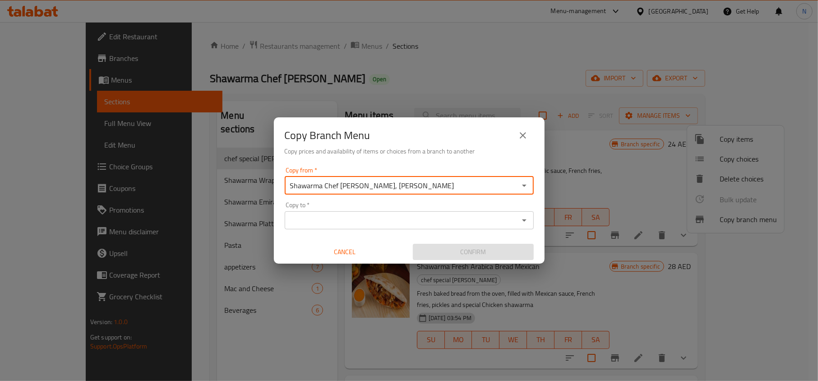
click at [379, 222] on input "Copy to   *" at bounding box center [401, 220] width 229 height 13
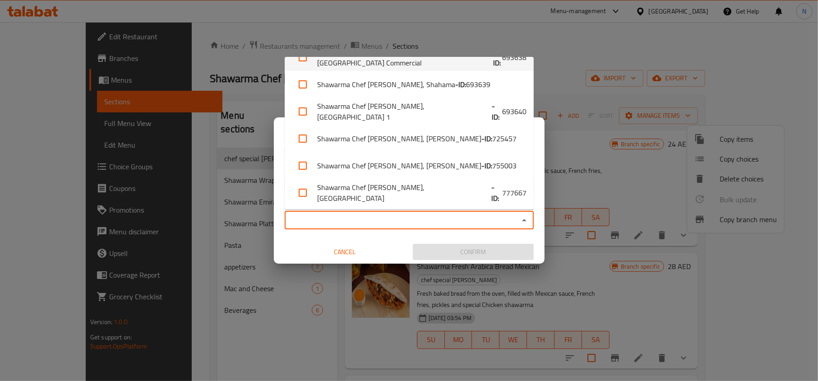
scroll to position [125, 0]
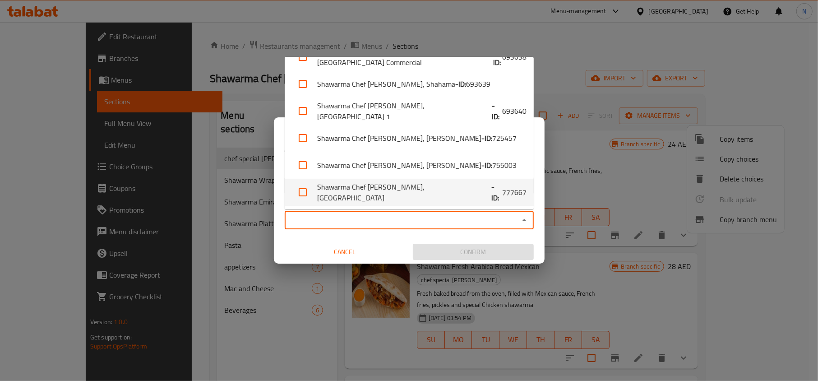
click at [499, 192] on li "Shawarma Chef Mana Matar, Al Falah City - ID: 777667" at bounding box center [409, 192] width 249 height 27
checkbox input "true"
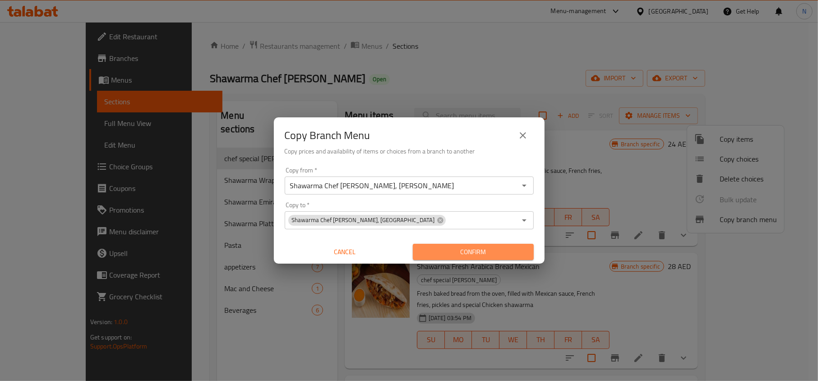
click at [452, 252] on span "Confirm" at bounding box center [473, 251] width 106 height 11
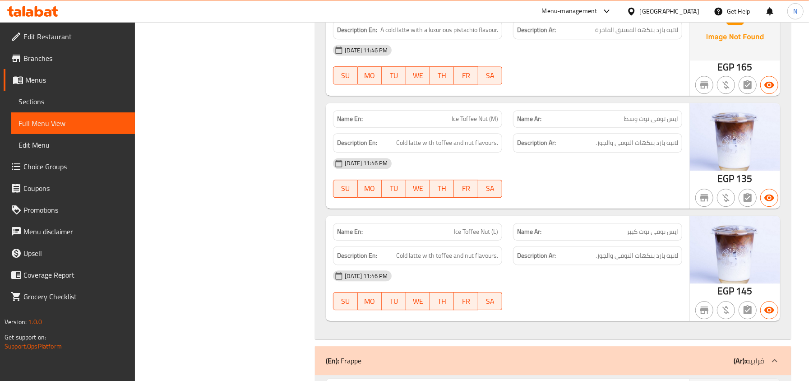
scroll to position [4269, 0]
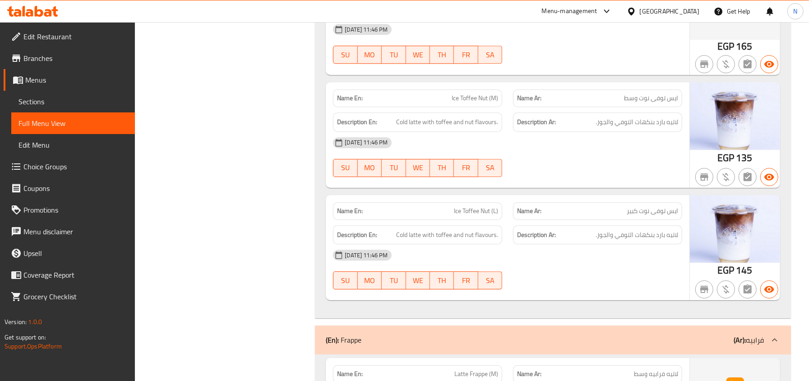
click at [485, 99] on span "Ice Toffee Nut (M)" at bounding box center [474, 97] width 46 height 9
copy span "Nut"
click at [477, 179] on div "SU MO TU WE TH FR SA" at bounding box center [417, 167] width 180 height 29
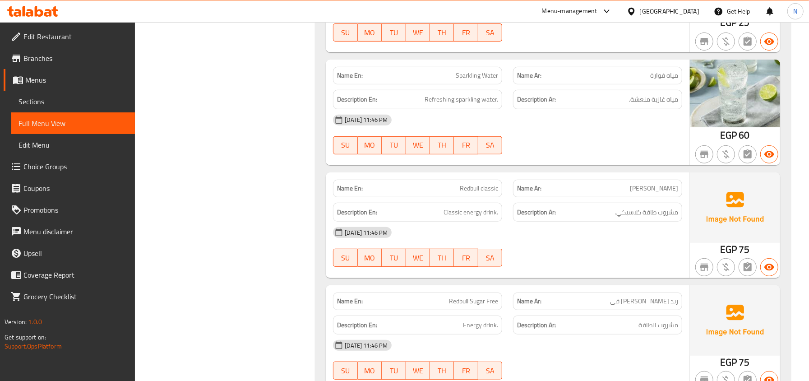
scroll to position [9979, 0]
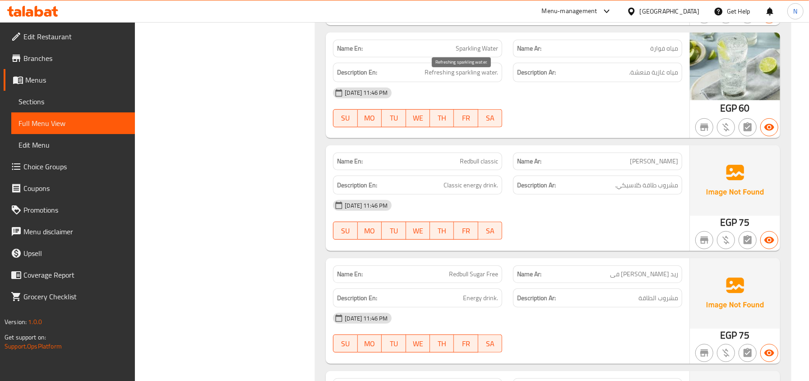
click at [464, 78] on span "Refreshing sparkling water." at bounding box center [461, 72] width 74 height 11
click at [654, 78] on span "مياه غازية منعشة." at bounding box center [653, 72] width 49 height 11
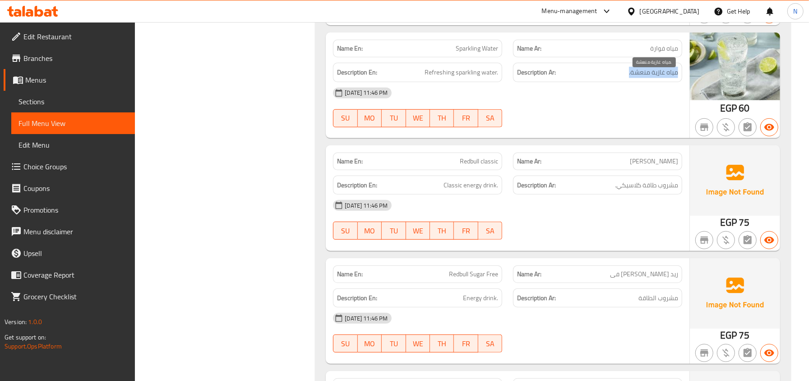
click at [654, 78] on span "مياه غازية منعشة." at bounding box center [653, 72] width 49 height 11
click at [484, 53] on span "Sparkling Water" at bounding box center [477, 48] width 42 height 9
copy span "Sparkling Water"
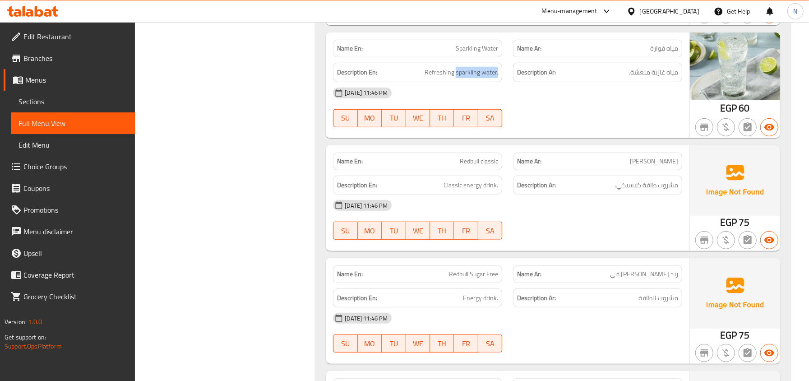
drag, startPoint x: 455, startPoint y: 78, endPoint x: 501, endPoint y: 86, distance: 46.3
click at [501, 82] on div "Description En: Refreshing sparkling water." at bounding box center [417, 72] width 169 height 19
copy span "sparkling water."
click at [469, 127] on button "FR" at bounding box center [466, 118] width 24 height 18
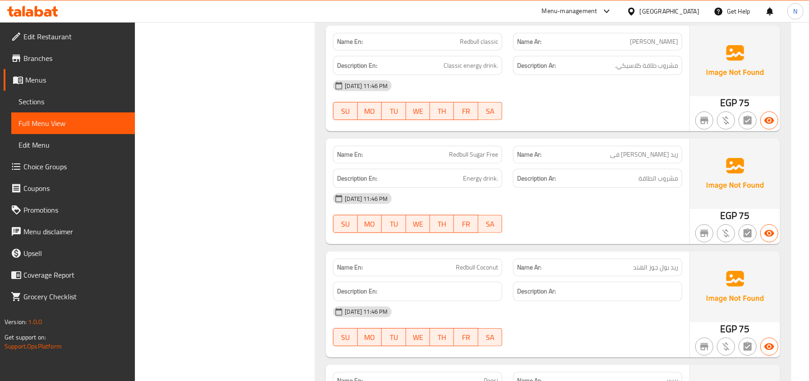
scroll to position [10099, 0]
click at [475, 158] on span "Redbull Sugar Free" at bounding box center [473, 153] width 49 height 9
click at [640, 172] on div "Description Ar: مشروب الطاقة" at bounding box center [597, 177] width 180 height 30
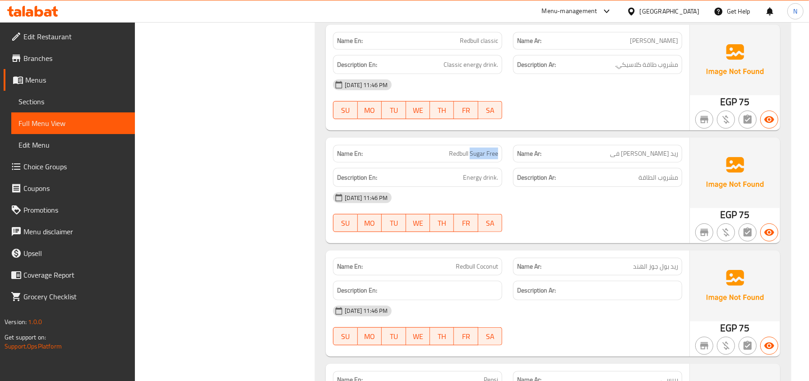
drag, startPoint x: 470, startPoint y: 160, endPoint x: 501, endPoint y: 150, distance: 32.1
click at [501, 150] on div "Name En: Redbull Sugar Free" at bounding box center [417, 153] width 180 height 28
copy span "Sugar Free"
click at [482, 158] on span "Redbull Sugar Free" at bounding box center [473, 153] width 49 height 9
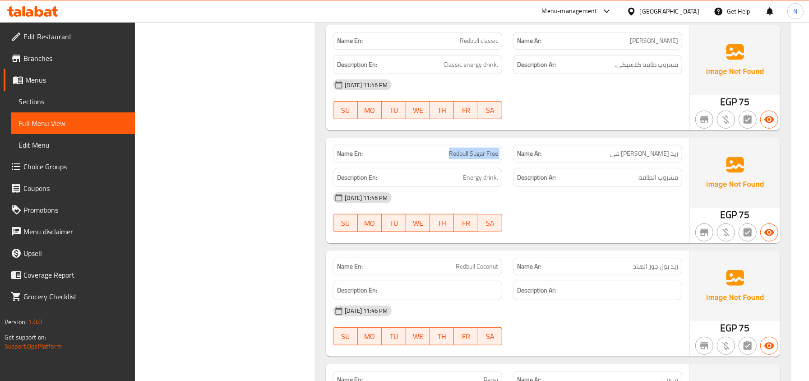
click at [482, 158] on span "Redbull Sugar Free" at bounding box center [473, 153] width 49 height 9
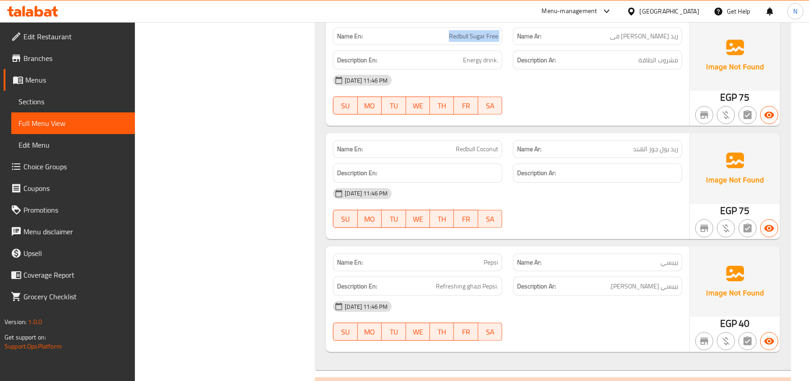
scroll to position [10280, 0]
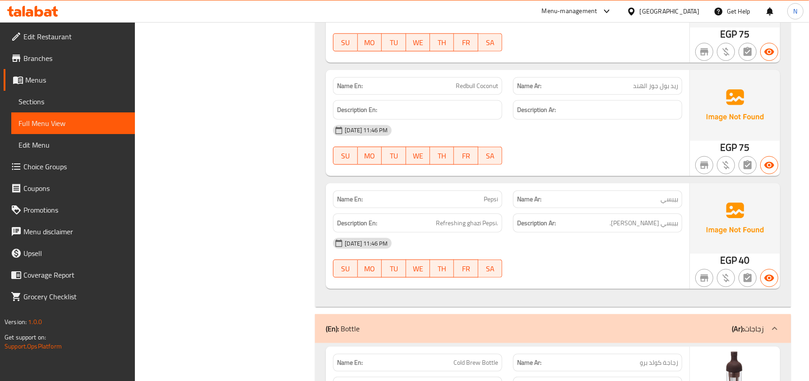
click at [670, 217] on div "Description Ar: بيبسي غازي منعش." at bounding box center [597, 223] width 180 height 30
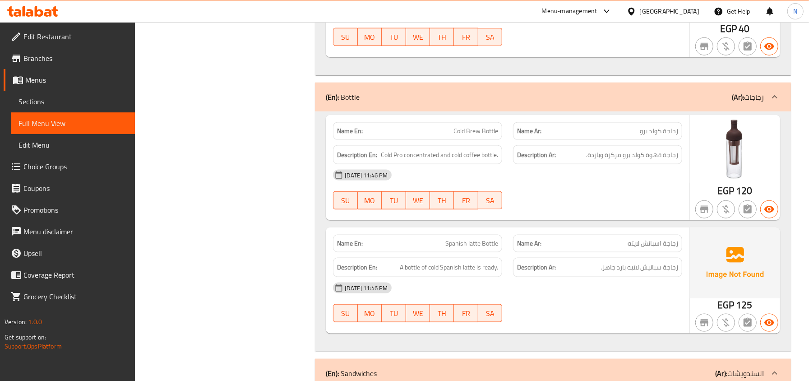
scroll to position [10580, 0]
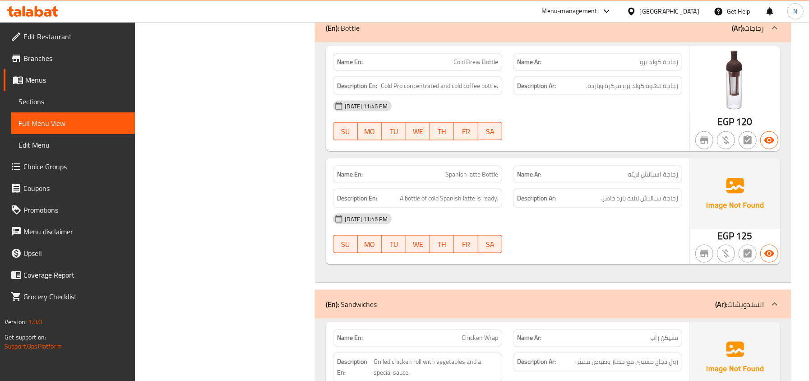
click at [632, 179] on span "زجاجة اسبانش لايته" at bounding box center [652, 174] width 51 height 9
copy span "لايته"
click at [635, 179] on span "زجاجة اسبانش لايته" at bounding box center [652, 174] width 51 height 9
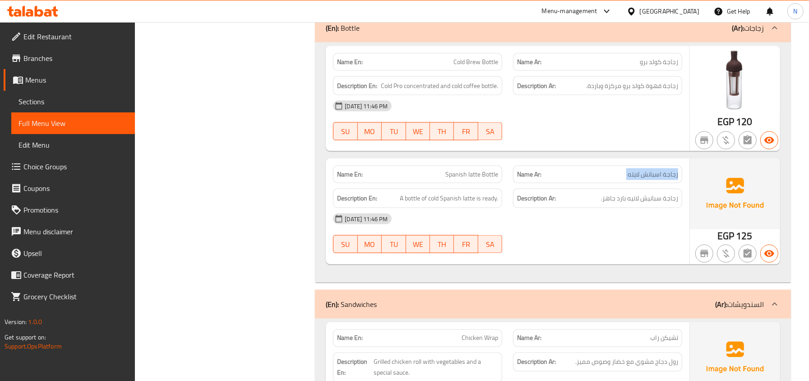
click at [635, 179] on span "زجاجة اسبانش لايته" at bounding box center [652, 174] width 51 height 9
click at [455, 179] on span "Spanish latte Bottle" at bounding box center [471, 174] width 53 height 9
copy span "Spanish latte Bottle"
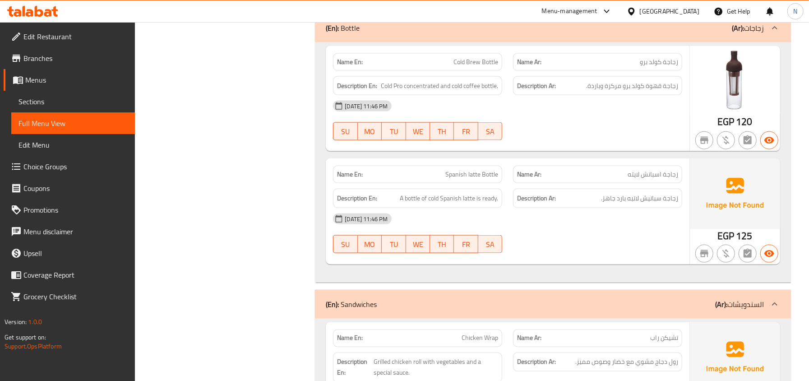
click at [403, 198] on div "Description En: A bottle of cold Spanish latte is ready." at bounding box center [417, 198] width 169 height 19
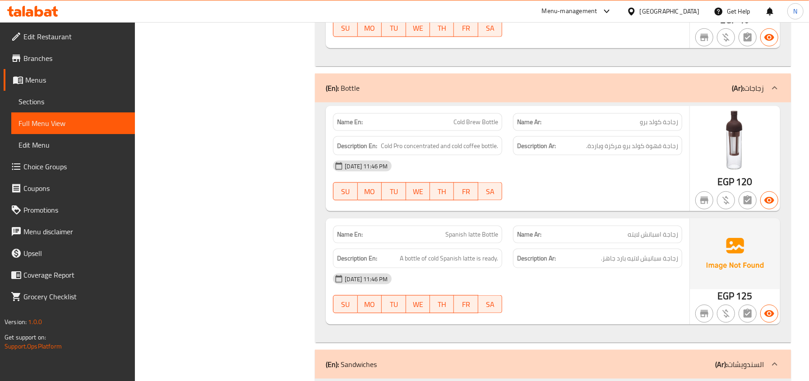
click at [453, 233] on div "Name En: Spanish latte Bottle" at bounding box center [417, 234] width 180 height 28
copy span "Spanish latte Bottle"
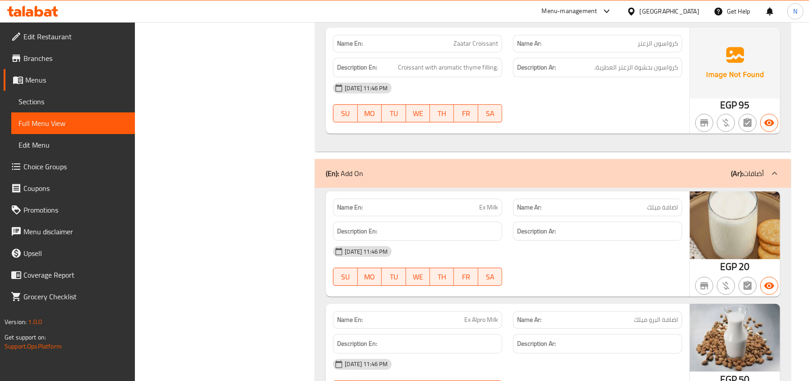
scroll to position [11783, 0]
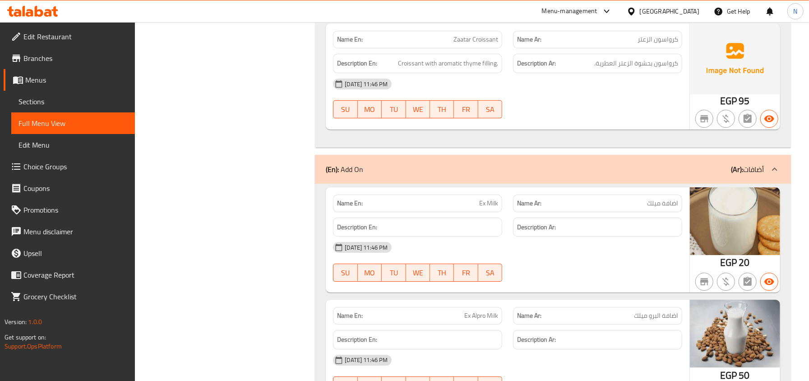
click at [475, 208] on p "Name En: Ex Milk" at bounding box center [417, 202] width 161 height 9
copy span "Ex Milk"
click at [483, 208] on span "Ex Milk" at bounding box center [488, 202] width 19 height 9
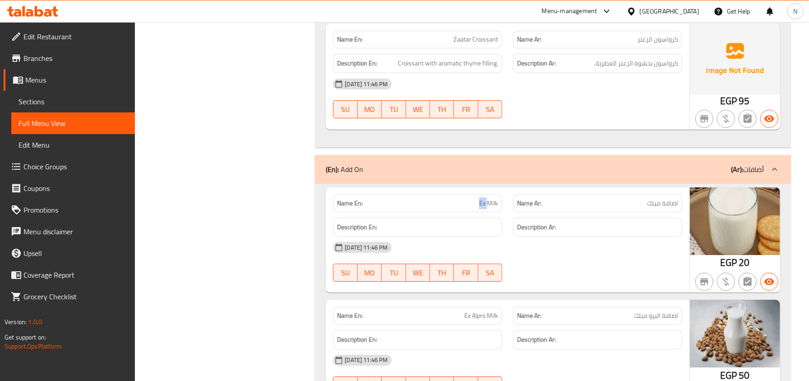
click at [483, 208] on span "Ex Milk" at bounding box center [488, 202] width 19 height 9
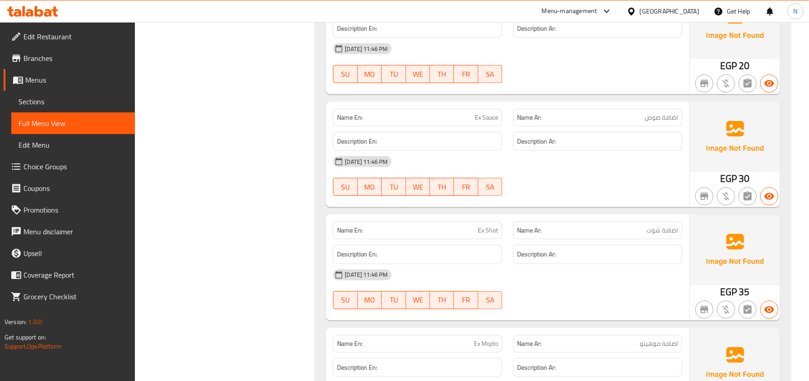
scroll to position [12505, 0]
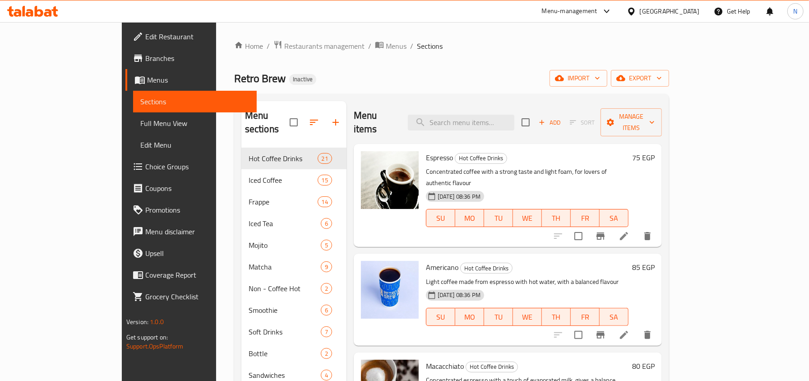
click at [487, 105] on div "Menu items Add Sort Manage items" at bounding box center [508, 122] width 308 height 43
click at [490, 115] on input "search" at bounding box center [461, 123] width 106 height 16
paste input "Redbull Sugar Free"
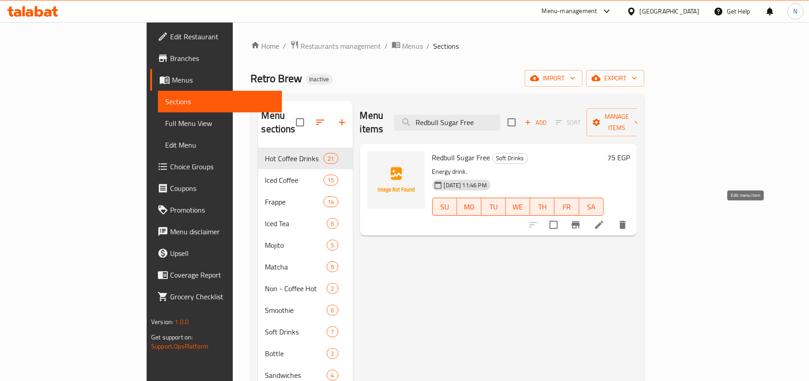
type input "Redbull Sugar Free"
click at [604, 219] on icon at bounding box center [599, 224] width 11 height 11
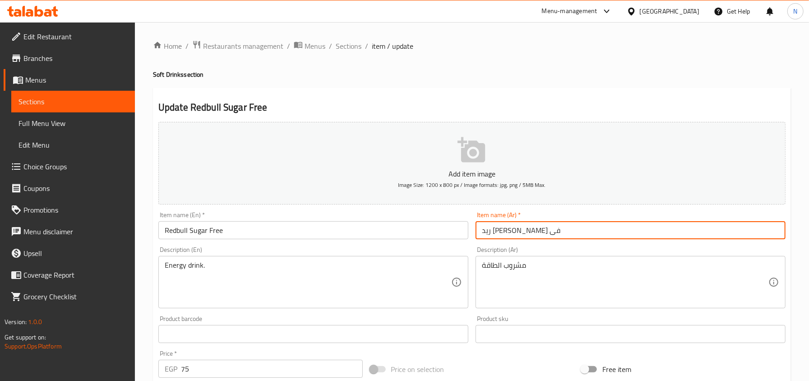
drag, startPoint x: 509, startPoint y: 230, endPoint x: 451, endPoint y: 222, distance: 58.6
click at [451, 222] on div "Add item image Image Size: 1200 x 800 px / Image formats: jpg, png / 5MB Max. I…" at bounding box center [472, 312] width 634 height 389
type input "ريد بول خالي من السكر"
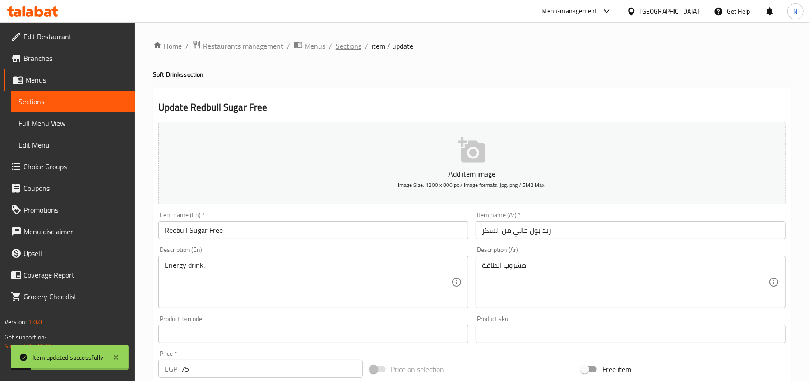
click at [344, 47] on span "Sections" at bounding box center [349, 46] width 26 height 11
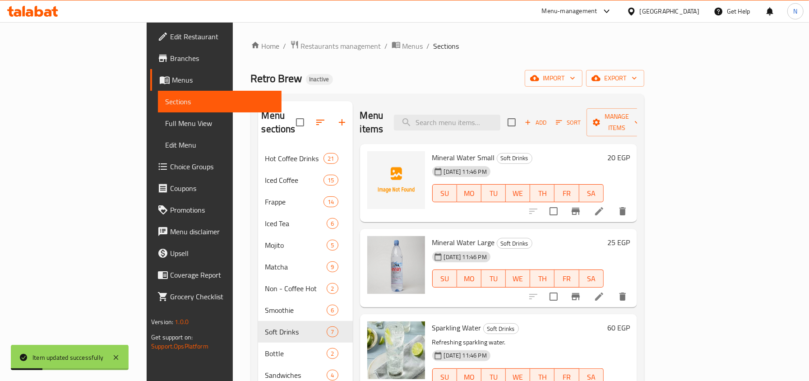
click at [494, 99] on div "Menu sections Hot Coffee Drinks 21 Iced Coffee 15 Frappe 14 Iced Tea 6 Mojito 5…" at bounding box center [447, 291] width 393 height 395
click at [483, 115] on input "search" at bounding box center [447, 123] width 106 height 16
paste input "Spanish latte Bottle"
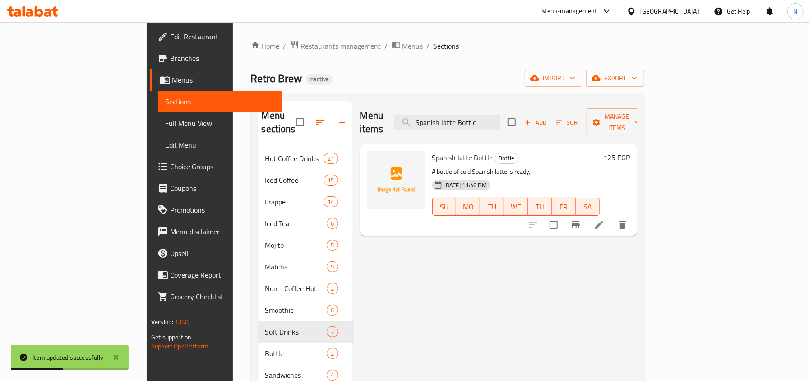
type input "Spanish latte Bottle"
click at [604, 219] on icon at bounding box center [599, 224] width 11 height 11
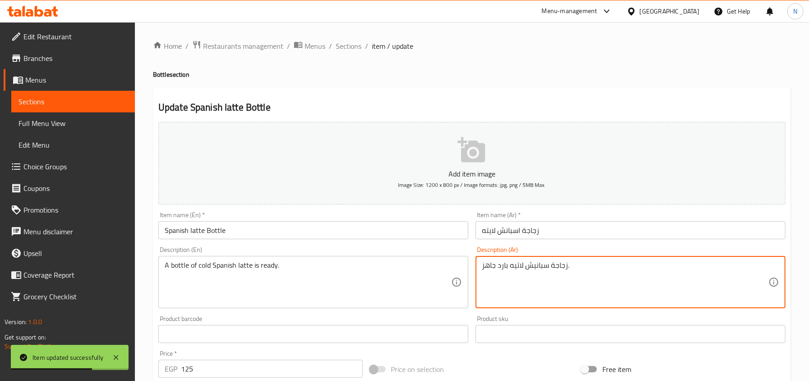
click at [516, 266] on textarea "زجاجة سبانيش لاتيه بارد جاهز." at bounding box center [625, 282] width 286 height 43
click at [487, 231] on input "زجاجة اسبانش لايته" at bounding box center [630, 230] width 310 height 18
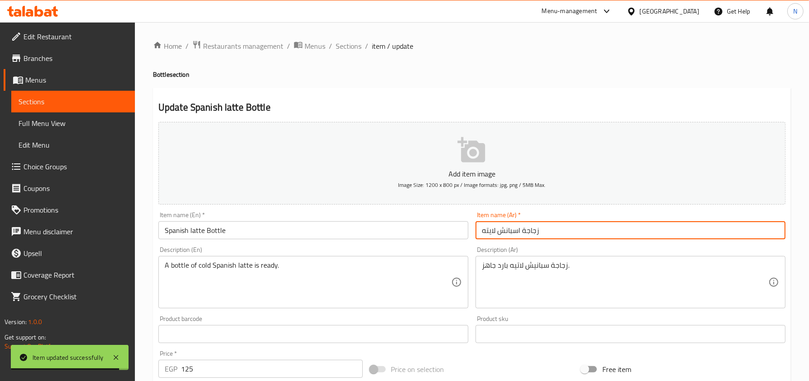
click at [487, 231] on input "زجاجة اسبانش لايته" at bounding box center [630, 230] width 310 height 18
paste input "تيه"
type input "زجاجة اسبانش لاتيه"
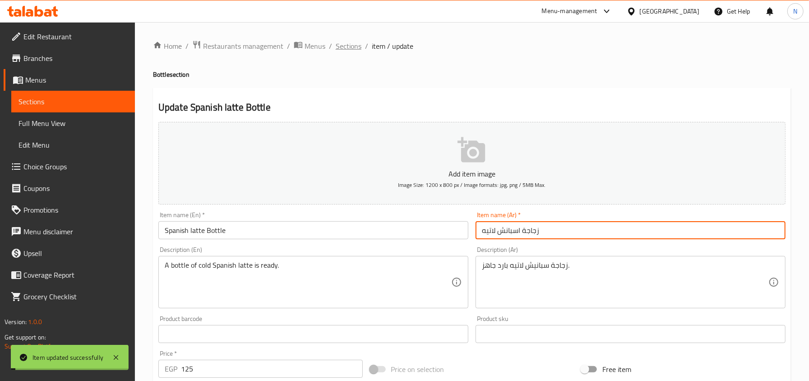
click at [340, 47] on span "Sections" at bounding box center [349, 46] width 26 height 11
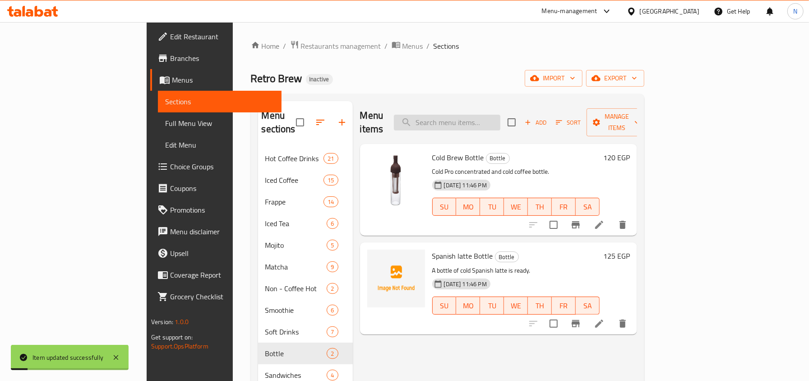
click at [500, 115] on input "search" at bounding box center [447, 123] width 106 height 16
paste input "Ex Milk"
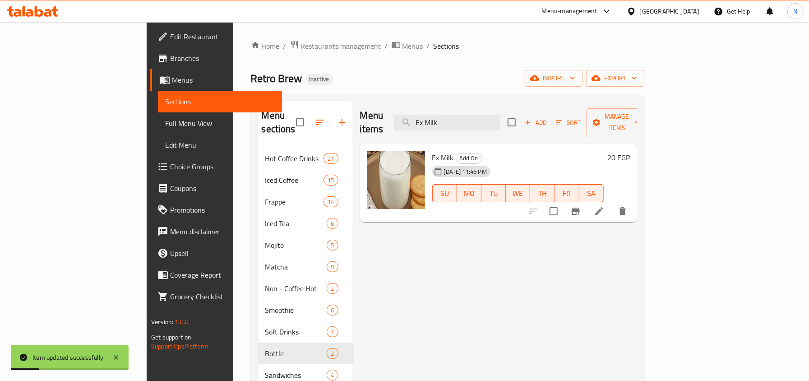
type input "Ex Milk"
click at [604, 206] on icon at bounding box center [599, 211] width 11 height 11
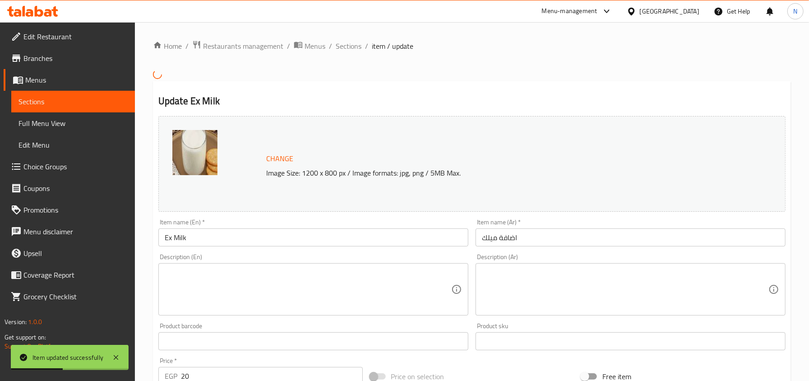
click at [172, 233] on input "Ex Milk" at bounding box center [313, 237] width 310 height 18
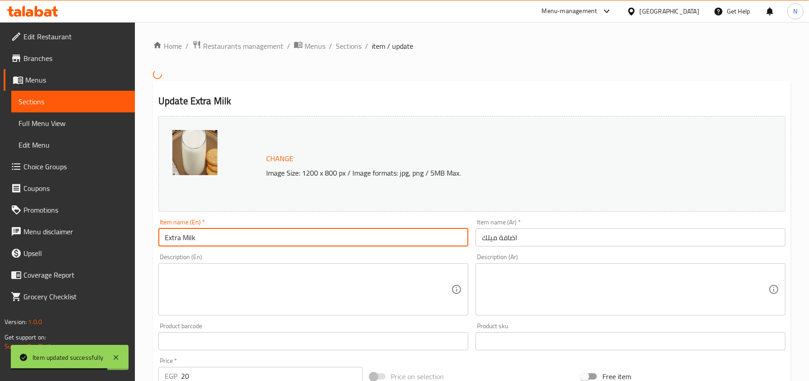
type input "Extra Milk"
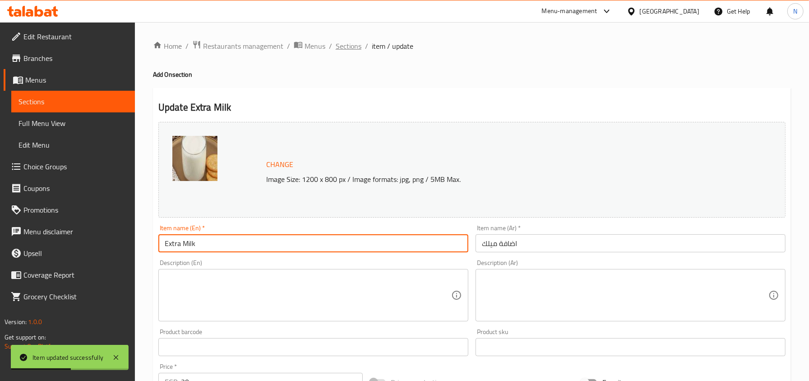
click at [346, 47] on span "Sections" at bounding box center [349, 46] width 26 height 11
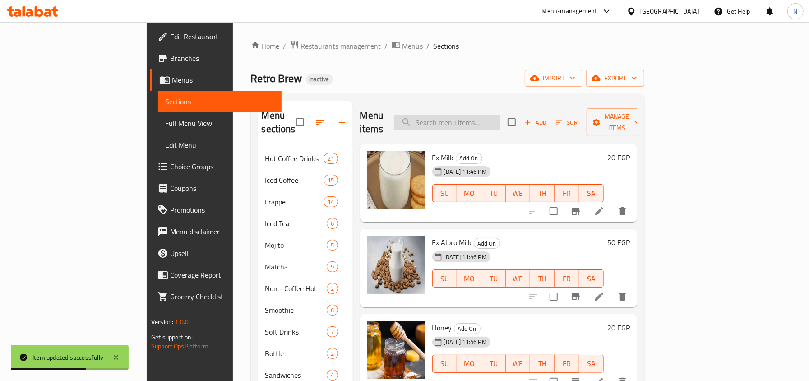
click at [495, 119] on input "search" at bounding box center [447, 123] width 106 height 16
paste input "Ex Alpro Milk"
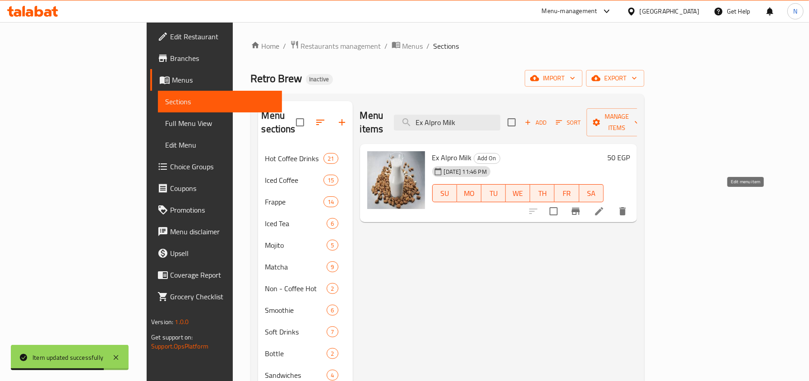
type input "Ex Alpro Milk"
click at [604, 206] on icon at bounding box center [599, 211] width 11 height 11
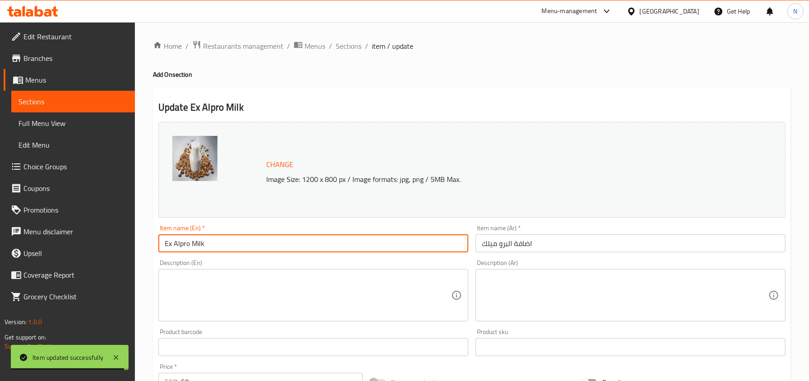
click at [173, 246] on input "Ex Alpro Milk" at bounding box center [313, 243] width 310 height 18
click at [172, 244] on input "Ex Alpro Milk" at bounding box center [313, 243] width 310 height 18
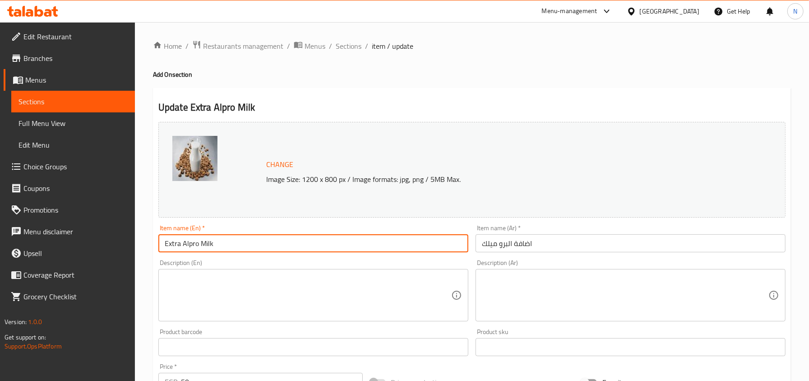
type input "Extra Alpro Milk"
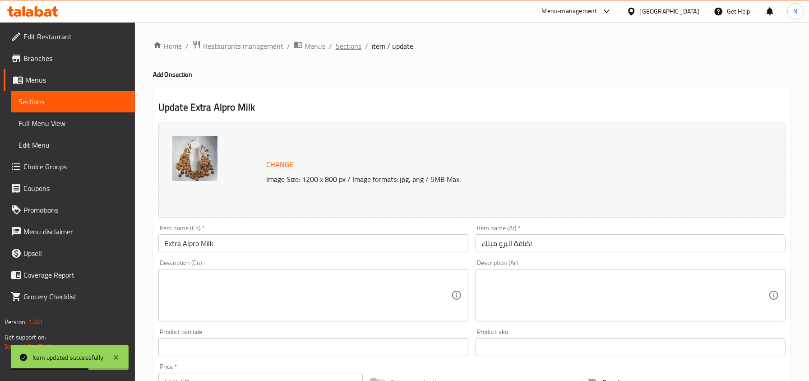
click at [353, 44] on span "Sections" at bounding box center [349, 46] width 26 height 11
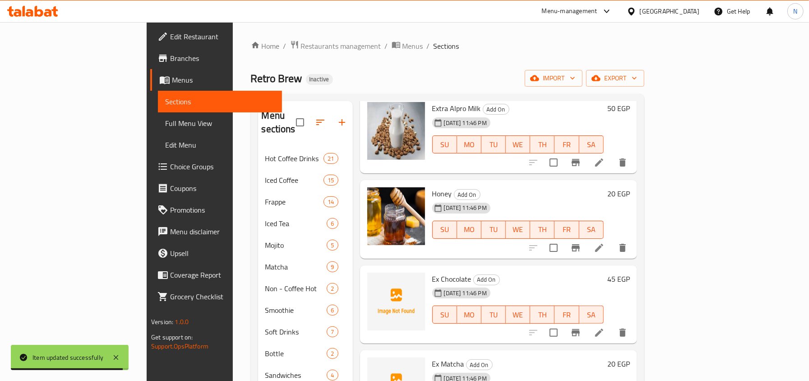
scroll to position [180, 0]
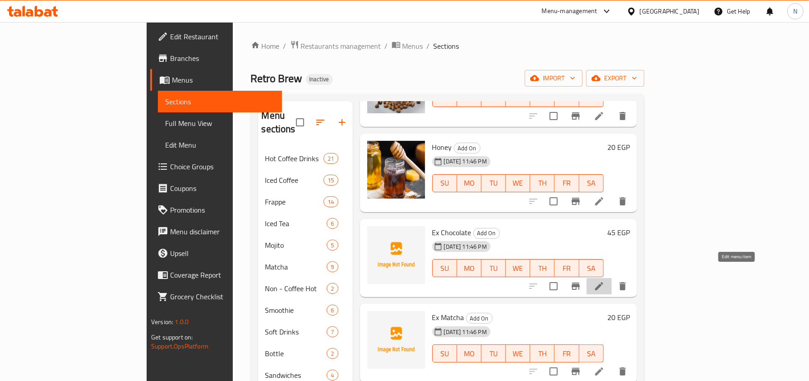
click at [604, 281] on icon at bounding box center [599, 286] width 11 height 11
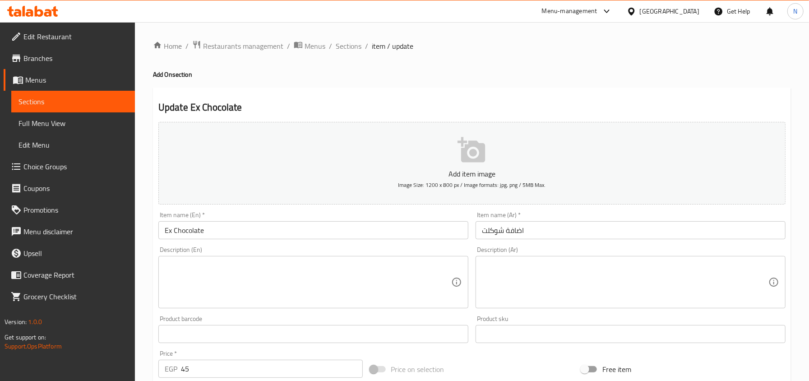
click at [172, 228] on input "Ex Chocolate" at bounding box center [313, 230] width 310 height 18
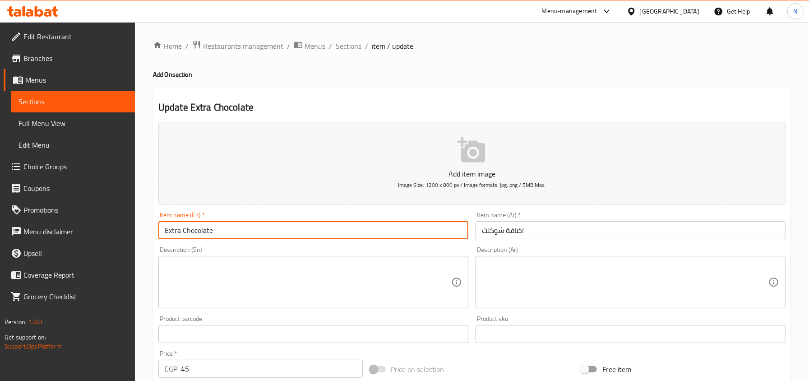
type input "Extra Chocolate"
click at [345, 43] on span "Sections" at bounding box center [349, 46] width 26 height 11
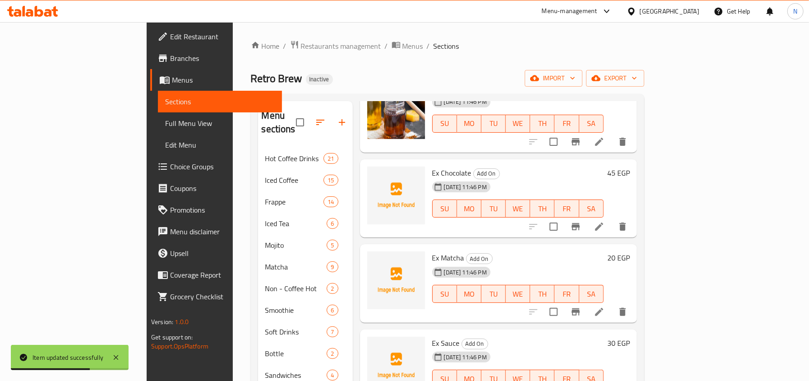
scroll to position [240, 0]
click at [604, 306] on icon at bounding box center [599, 311] width 11 height 11
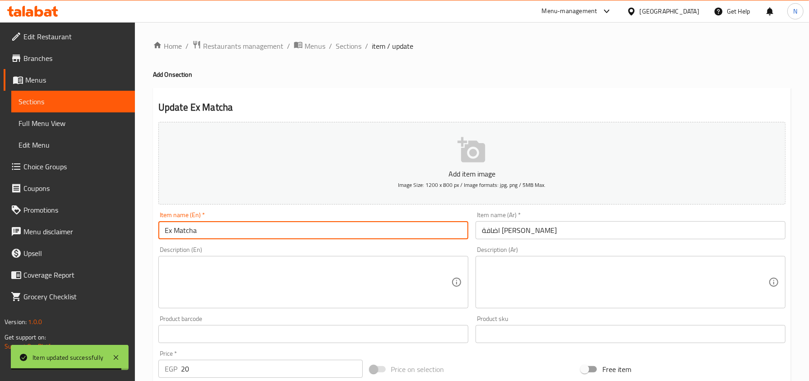
click at [175, 233] on input "Ex Matcha" at bounding box center [313, 230] width 310 height 18
click at [172, 230] on input "Ex Matcha" at bounding box center [313, 230] width 310 height 18
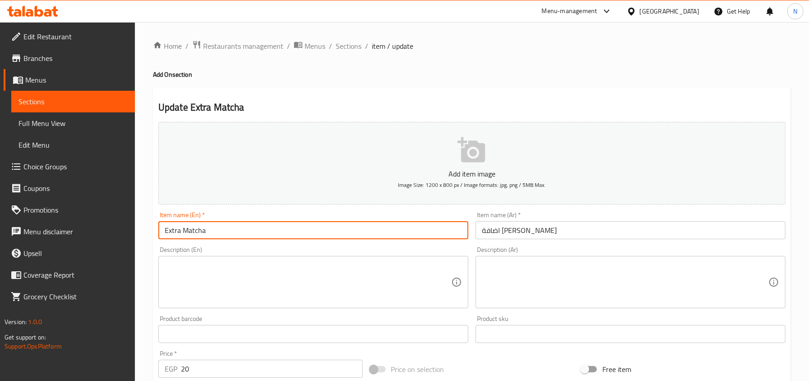
type input "Extra Matcha"
click at [340, 49] on span "Sections" at bounding box center [349, 46] width 26 height 11
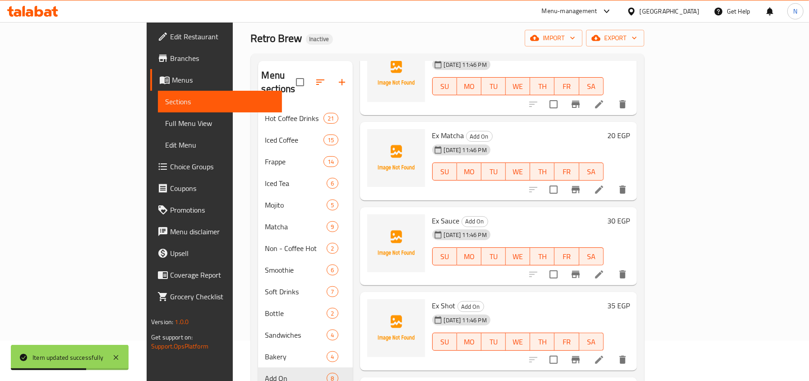
scroll to position [127, 0]
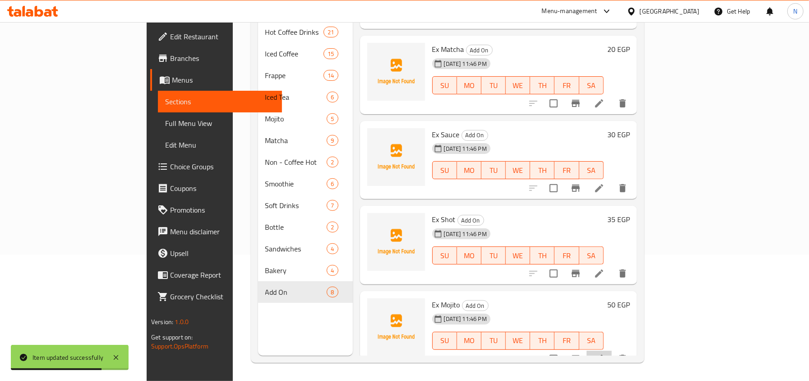
click at [612, 351] on li at bounding box center [598, 358] width 25 height 16
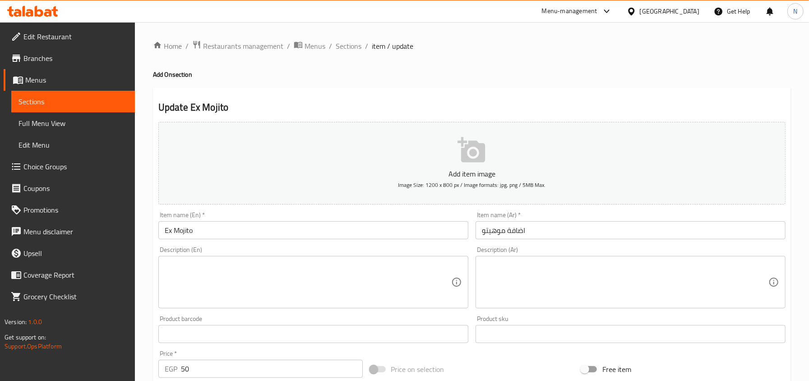
click at [172, 229] on input "Ex Mojito" at bounding box center [313, 230] width 310 height 18
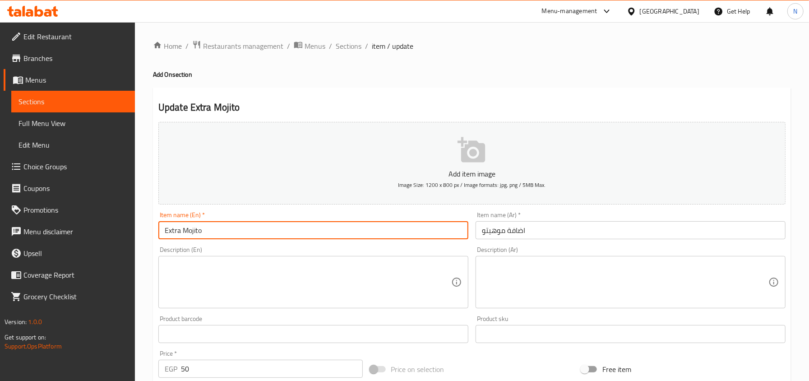
type input "Extra Mojito"
click at [350, 43] on span "Sections" at bounding box center [349, 46] width 26 height 11
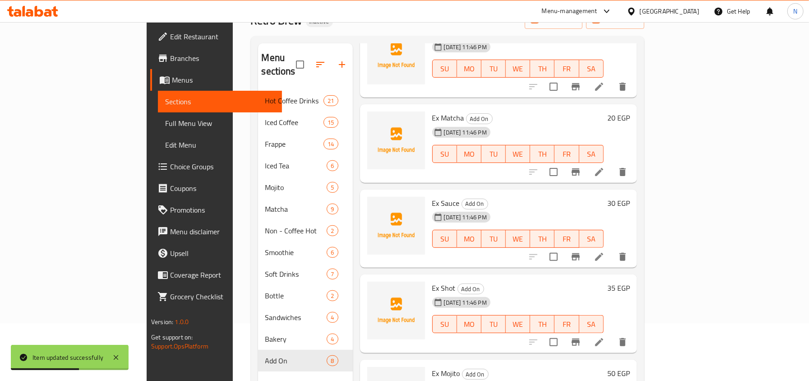
scroll to position [127, 0]
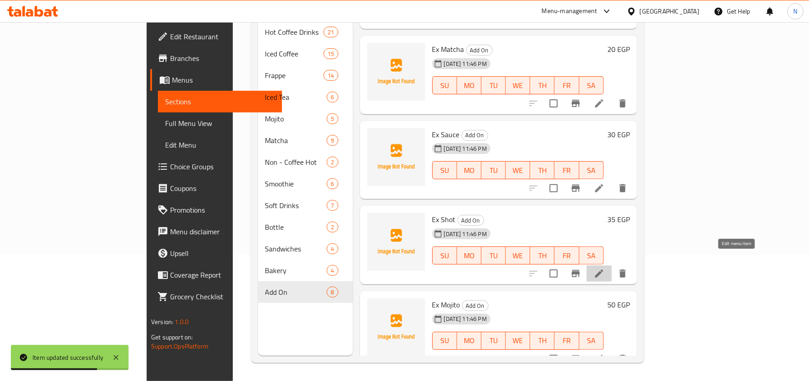
click at [604, 268] on icon at bounding box center [599, 273] width 11 height 11
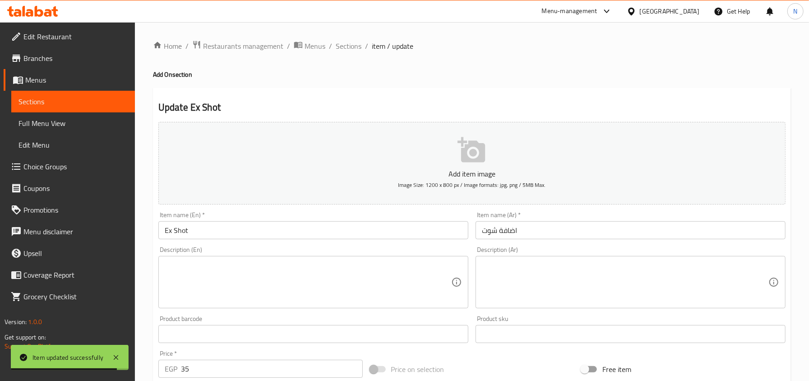
click at [171, 231] on input "Ex Shot" at bounding box center [313, 230] width 310 height 18
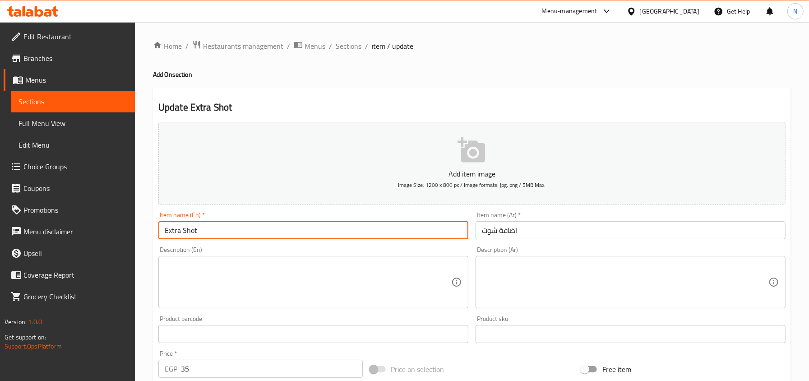
type input "Extra Shot"
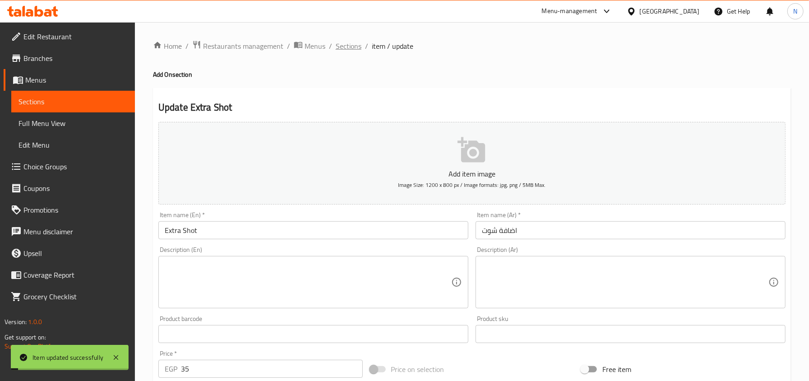
click at [350, 48] on span "Sections" at bounding box center [349, 46] width 26 height 11
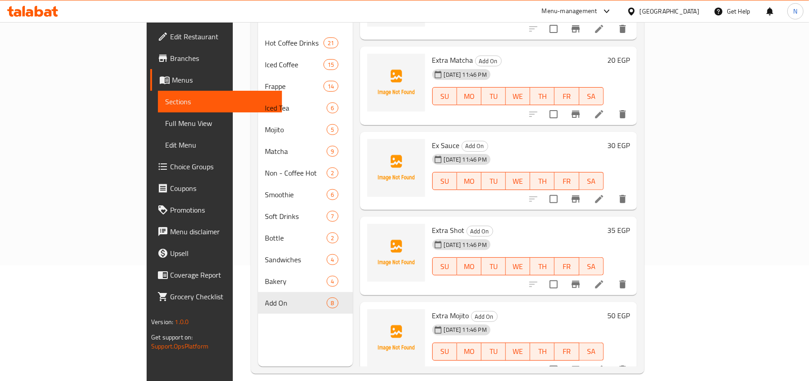
scroll to position [120, 0]
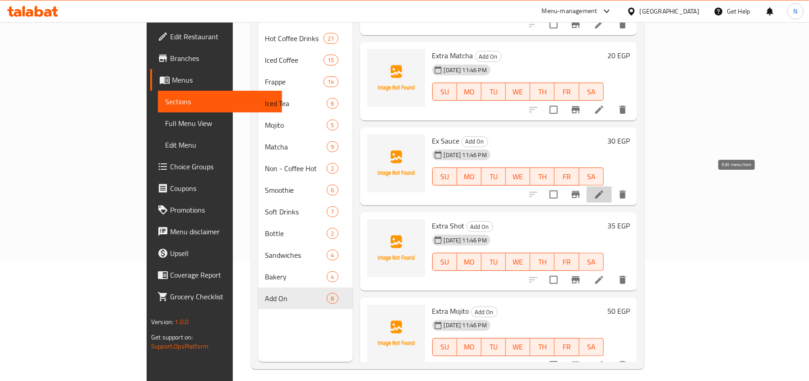
click at [604, 189] on icon at bounding box center [599, 194] width 11 height 11
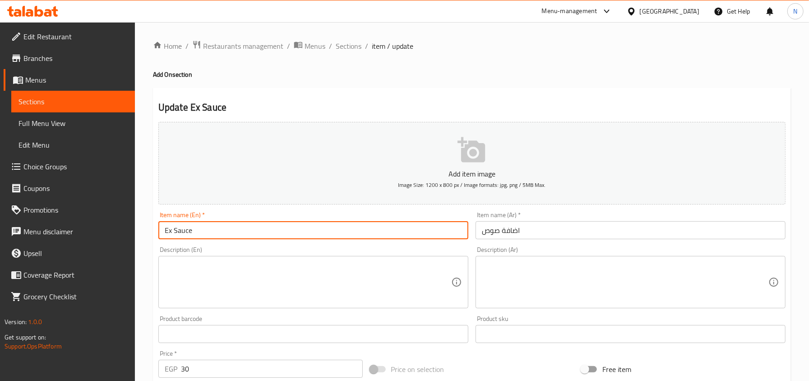
drag, startPoint x: 171, startPoint y: 231, endPoint x: 145, endPoint y: 231, distance: 26.2
click at [145, 231] on div "Home / Restaurants management / Menus / Sections / item / update Add On section…" at bounding box center [472, 329] width 674 height 615
click at [172, 230] on input "Ex Sauce" at bounding box center [313, 230] width 310 height 18
type input "Extra Sauce"
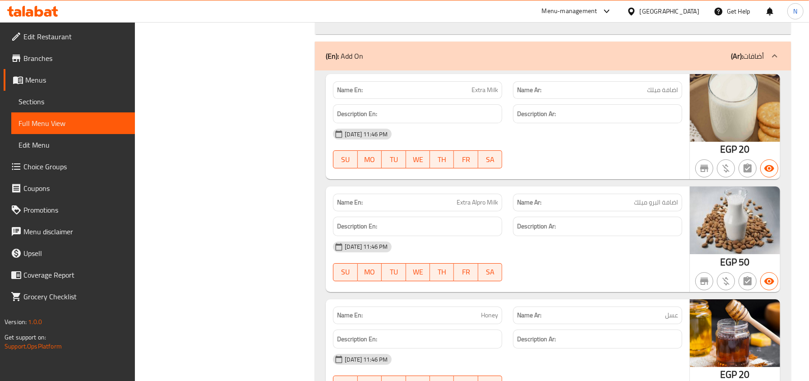
scroll to position [11875, 0]
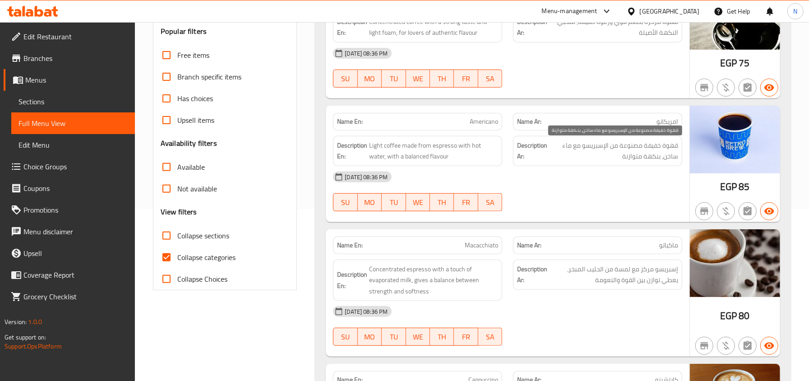
scroll to position [190, 0]
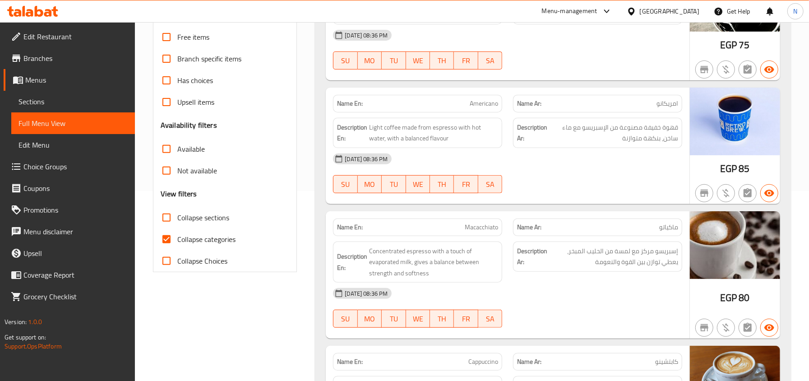
click at [585, 180] on div "[DATE] 08:36 PM SU MO TU WE TH FR SA" at bounding box center [507, 173] width 360 height 51
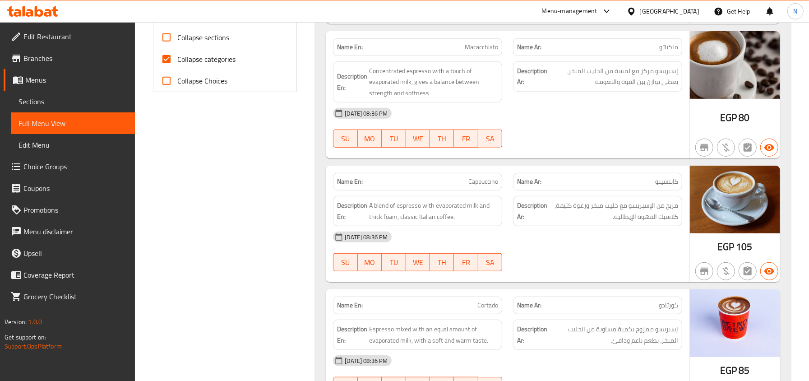
scroll to position [370, 0]
click at [681, 118] on div "15-09-2025 08:36 PM" at bounding box center [507, 113] width 360 height 22
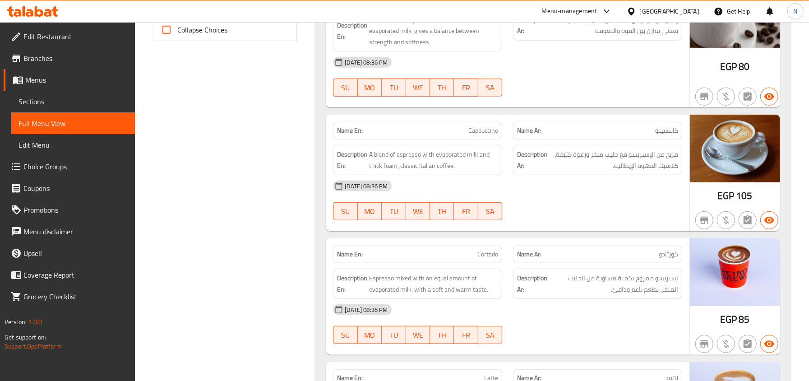
scroll to position [481, 0]
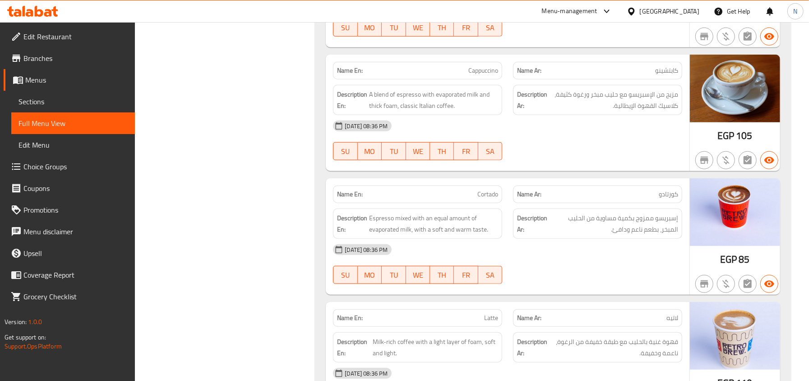
click at [625, 147] on div "15-09-2025 08:36 PM SU MO TU WE TH FR SA" at bounding box center [507, 140] width 360 height 51
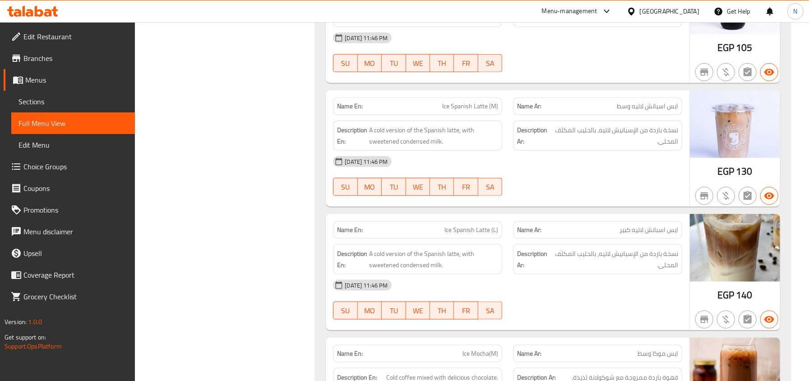
scroll to position [3187, 0]
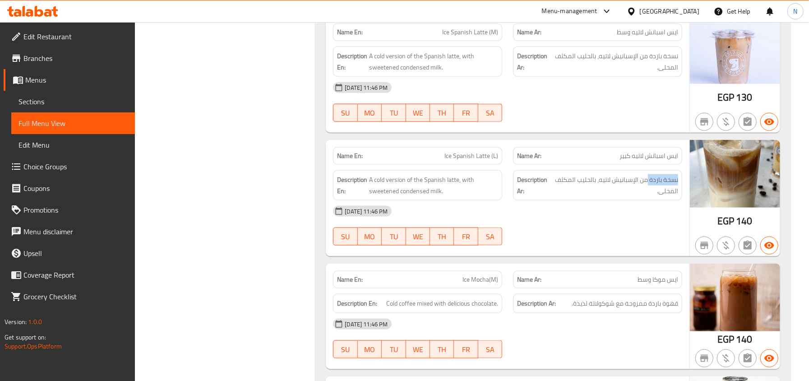
drag, startPoint x: 648, startPoint y: 177, endPoint x: 683, endPoint y: 171, distance: 35.1
click at [683, 171] on div "Description Ar: نسخة باردة من الإسبانيش لاتيه، بالحليب المكثف المحلى." at bounding box center [597, 185] width 180 height 41
drag, startPoint x: 600, startPoint y: 171, endPoint x: 686, endPoint y: 170, distance: 85.7
click at [686, 165] on div "Description Ar: نسخة باردة من الإسبانيش لاتيه، بالحليب المكثف المحلى." at bounding box center [597, 185] width 180 height 41
click at [675, 200] on div "[DATE] 11:46 PM" at bounding box center [507, 211] width 360 height 22
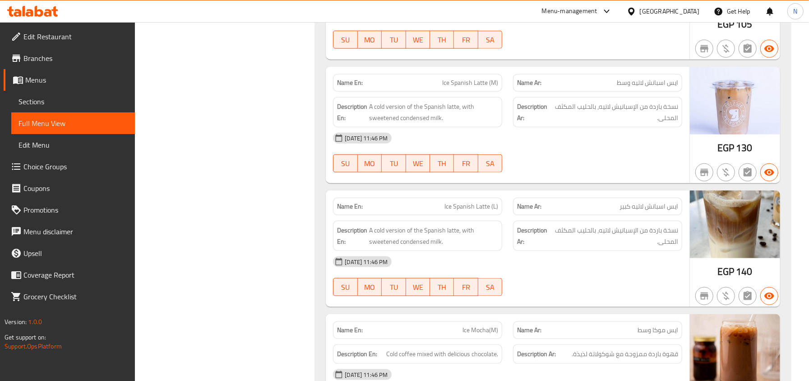
scroll to position [3127, 0]
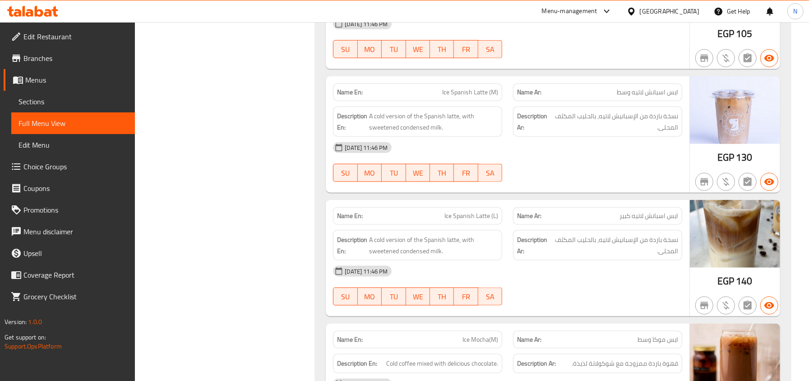
click at [498, 78] on div "Name En: Ice Spanish Latte (M)" at bounding box center [417, 92] width 180 height 28
copy span "Ice Spanish Latte (M)"
click at [463, 213] on span "Ice Spanish Latte (L)" at bounding box center [471, 215] width 54 height 9
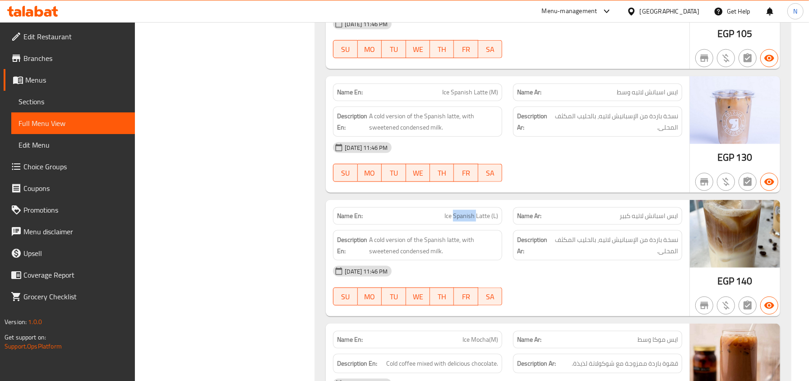
click at [463, 213] on span "Ice Spanish Latte (L)" at bounding box center [471, 215] width 54 height 9
copy span "Ice Spanish Latte (L)"
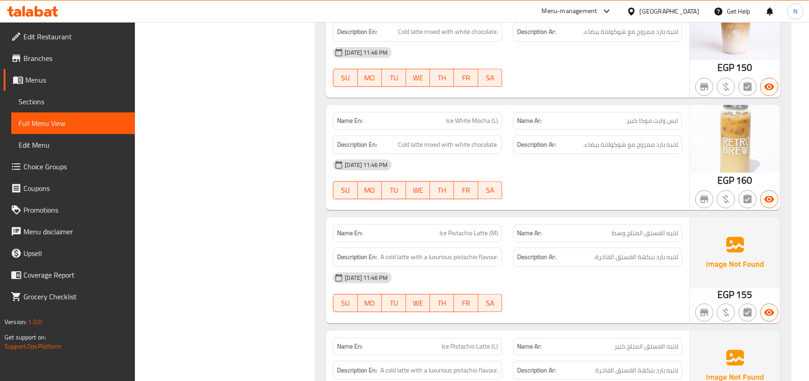
scroll to position [3969, 0]
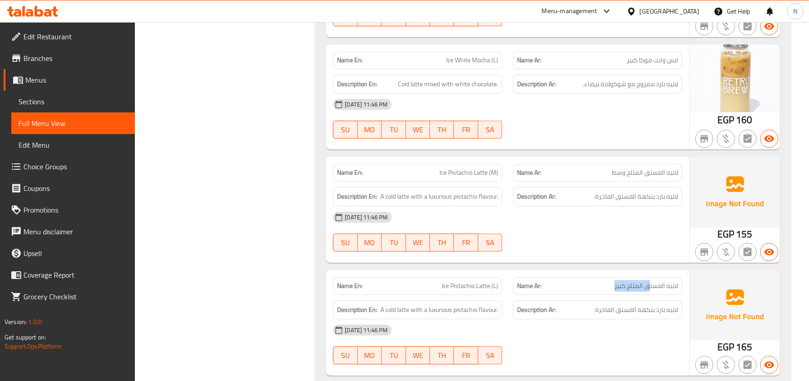
drag, startPoint x: 650, startPoint y: 289, endPoint x: 608, endPoint y: 280, distance: 42.5
click at [608, 281] on p "Name Ar: لاتيه الفستق المثلج كبير" at bounding box center [597, 285] width 161 height 9
click at [649, 313] on span "لاتيه بارد بنكهة الفستق الفاخرة" at bounding box center [636, 309] width 83 height 11
click at [661, 309] on span "لاتيه بارد بنكهة الفستق الفاخرة" at bounding box center [636, 309] width 83 height 11
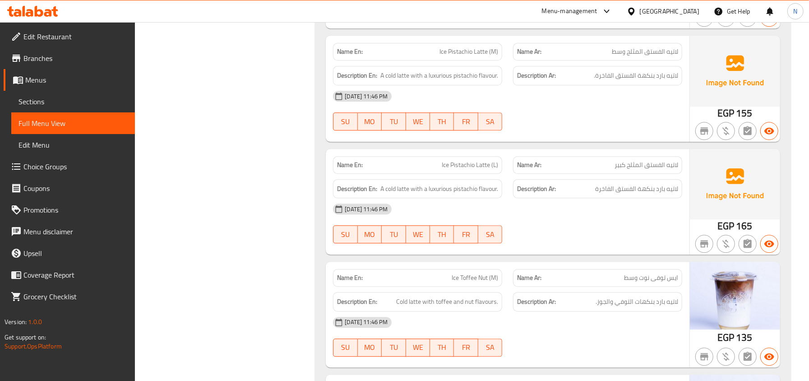
scroll to position [4149, 0]
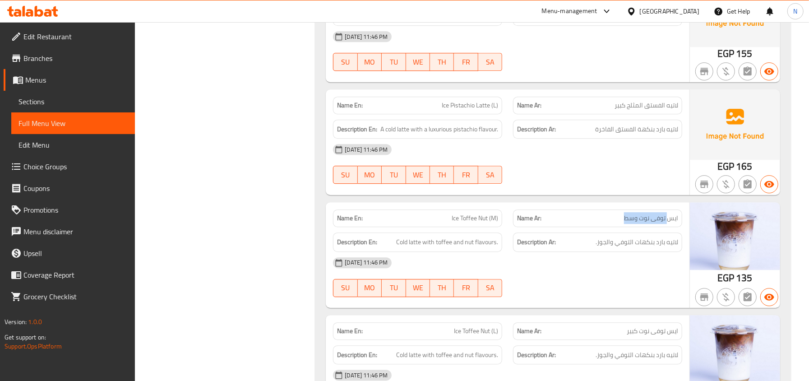
drag, startPoint x: 667, startPoint y: 219, endPoint x: 612, endPoint y: 210, distance: 54.9
click at [612, 210] on div "Name Ar: ايس توفى نوت وسط" at bounding box center [597, 218] width 169 height 18
drag, startPoint x: 672, startPoint y: 238, endPoint x: 603, endPoint y: 251, distance: 70.2
click at [603, 251] on div "Name En: Ice Toffee Nut (M) Name Ar: ايس توفى نوت وسط Description En: Cold latt…" at bounding box center [508, 255] width 364 height 106
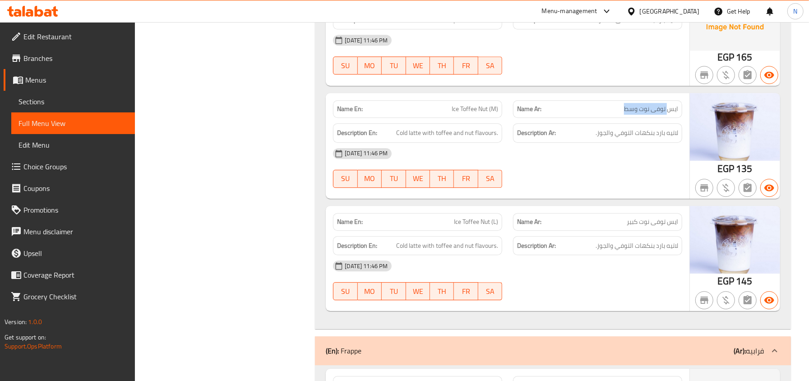
scroll to position [4269, 0]
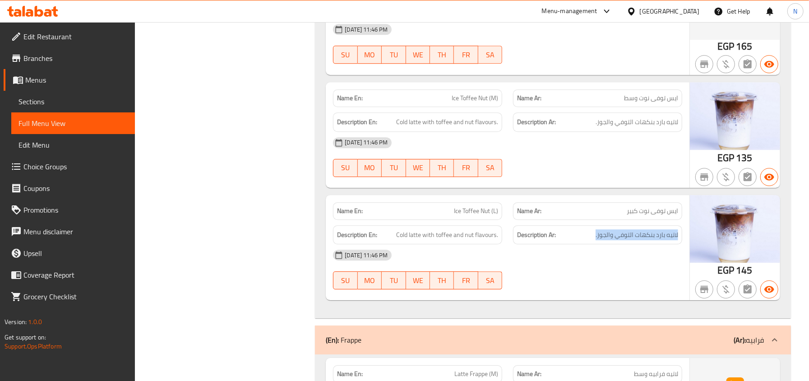
drag, startPoint x: 679, startPoint y: 235, endPoint x: 589, endPoint y: 239, distance: 90.3
click at [589, 239] on div "Description Ar: لاتيه بارد بنكهات التوفي والجوز." at bounding box center [597, 234] width 169 height 19
click at [470, 235] on span "Cold latte with toffee and nut flavours." at bounding box center [447, 234] width 102 height 11
copy span "nut"
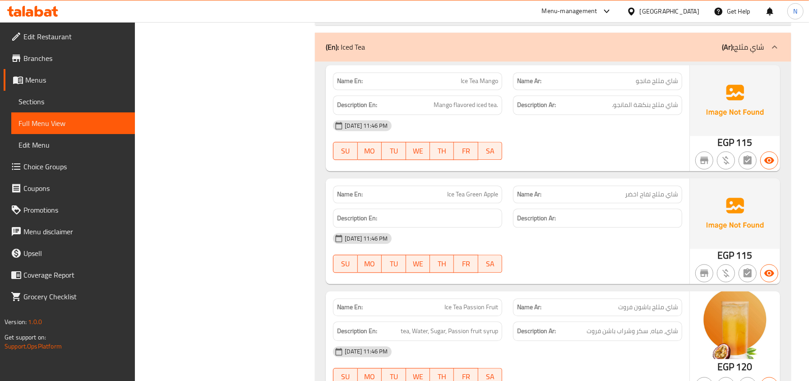
scroll to position [6254, 0]
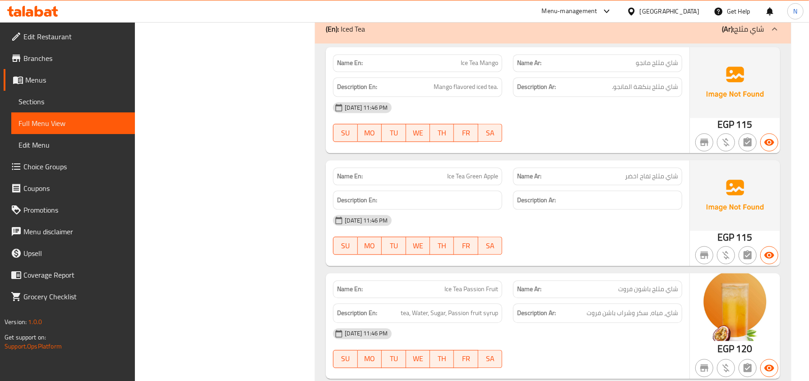
click at [697, 198] on img at bounding box center [735, 195] width 90 height 70
click at [488, 172] on div "Name En: Ice Tea Green Apple" at bounding box center [417, 176] width 169 height 18
click at [460, 179] on span "Ice Tea Green Apple" at bounding box center [472, 175] width 51 height 9
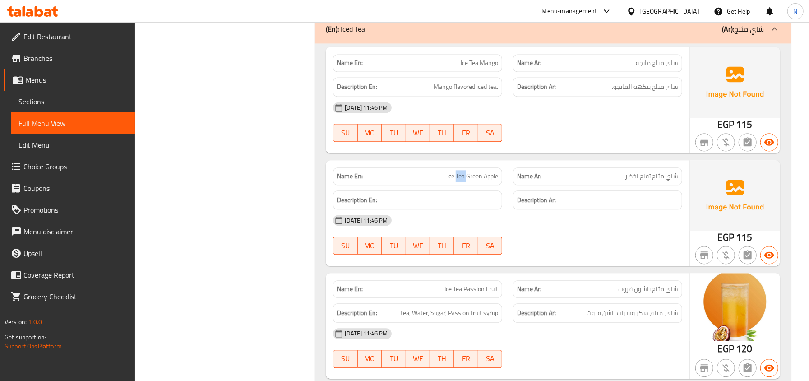
click at [460, 179] on span "Ice Tea Green Apple" at bounding box center [472, 175] width 51 height 9
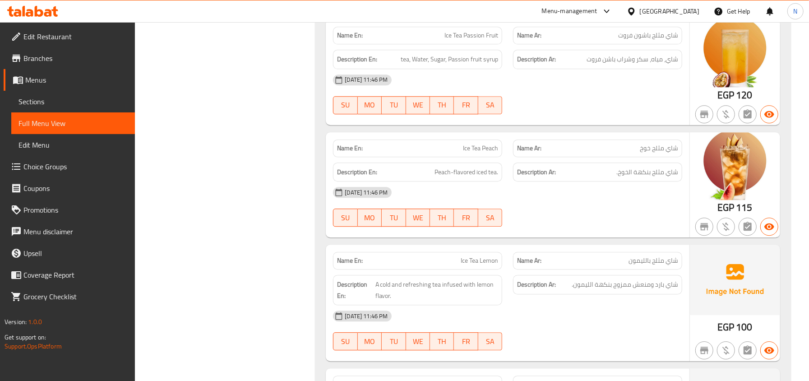
scroll to position [6555, 0]
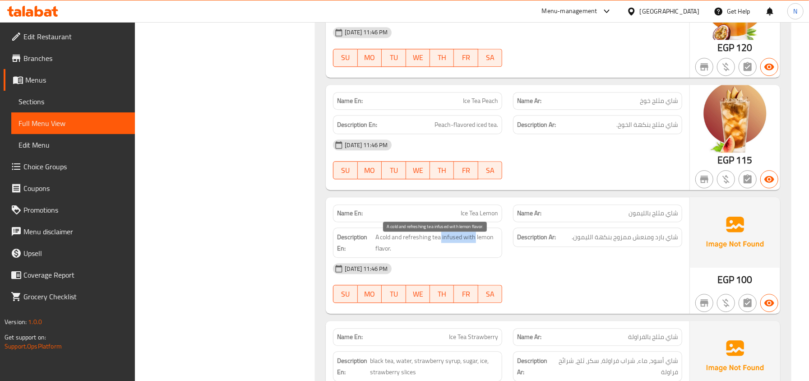
drag, startPoint x: 441, startPoint y: 243, endPoint x: 474, endPoint y: 246, distance: 32.7
click at [474, 246] on span "A cold and refreshing tea infused with lemon flavor." at bounding box center [436, 242] width 123 height 22
copy span "infused with"
click at [471, 212] on div "Name En: Ice Tea Lemon" at bounding box center [417, 213] width 169 height 18
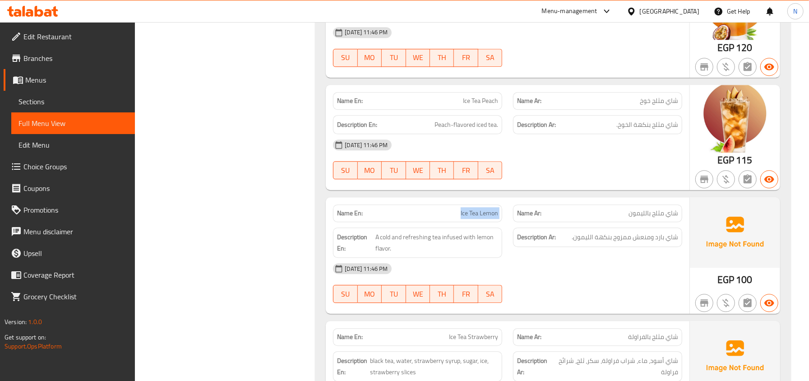
click at [471, 212] on div "Name En: Ice Tea Lemon" at bounding box center [417, 213] width 169 height 18
copy span "Ice Tea Lemon"
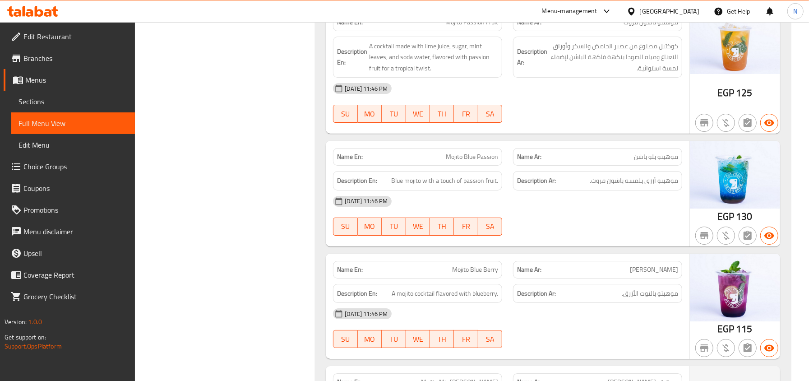
scroll to position [7216, 0]
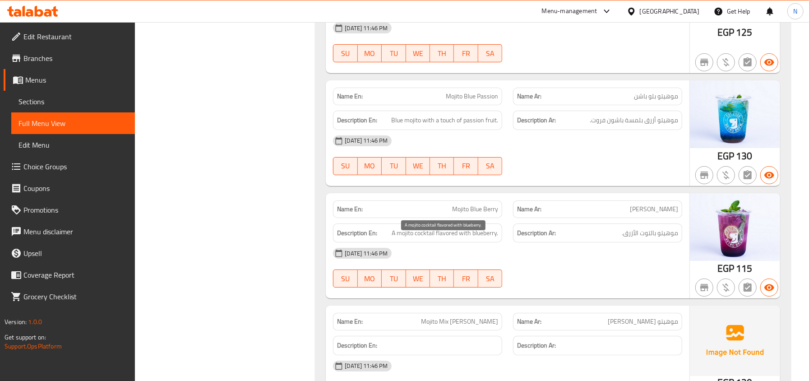
click at [433, 239] on span "A mojito cocktail flavored with blueberry." at bounding box center [444, 232] width 106 height 11
click at [695, 239] on img at bounding box center [735, 227] width 90 height 68
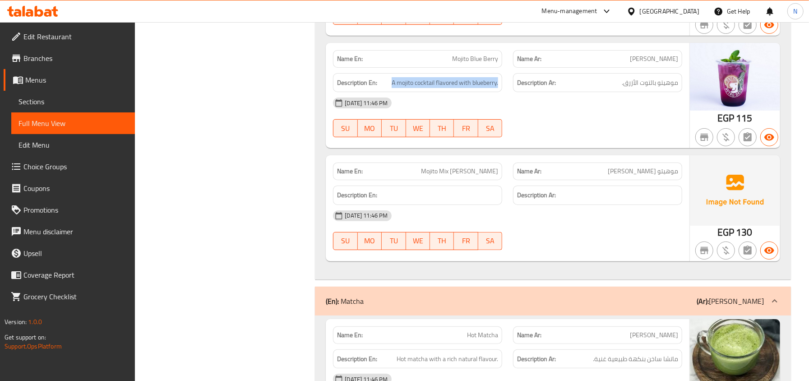
scroll to position [7397, 0]
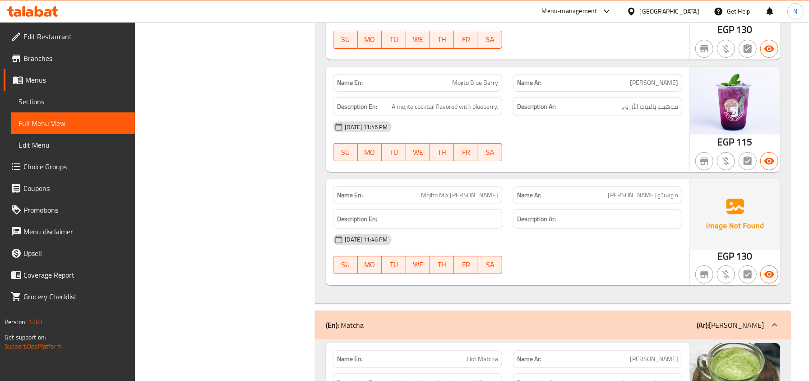
scroll to position [7336, 0]
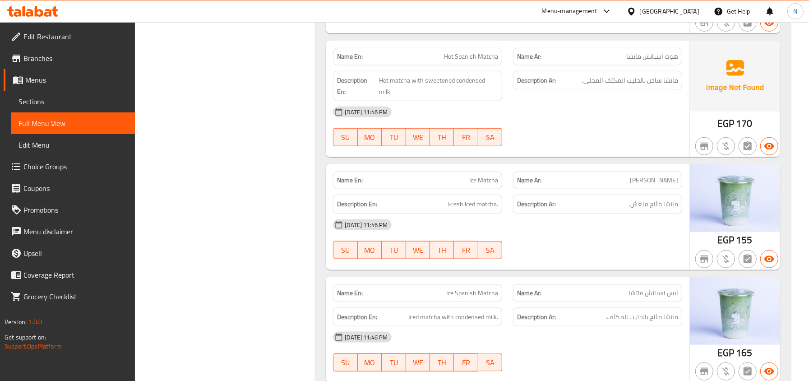
scroll to position [7878, 0]
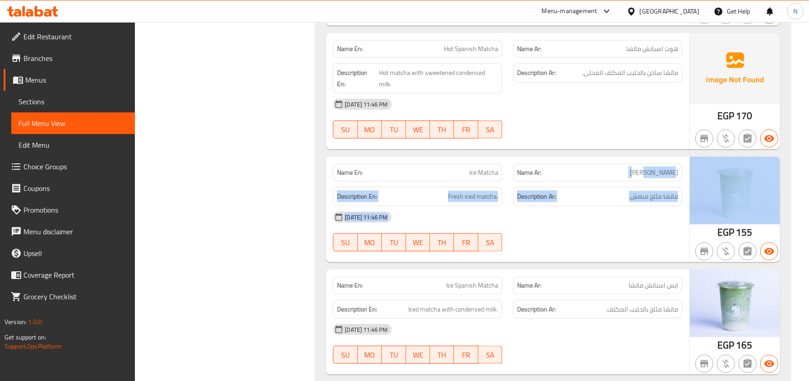
drag, startPoint x: 664, startPoint y: 174, endPoint x: 695, endPoint y: 181, distance: 31.2
click at [695, 181] on div "Name En: Ice Matcha Name Ar: ايس ماتشا Description En: Fresh iced matcha. Descr…" at bounding box center [553, 210] width 454 height 106
click at [641, 196] on span "ماتشا مثلج منعش." at bounding box center [653, 196] width 49 height 11
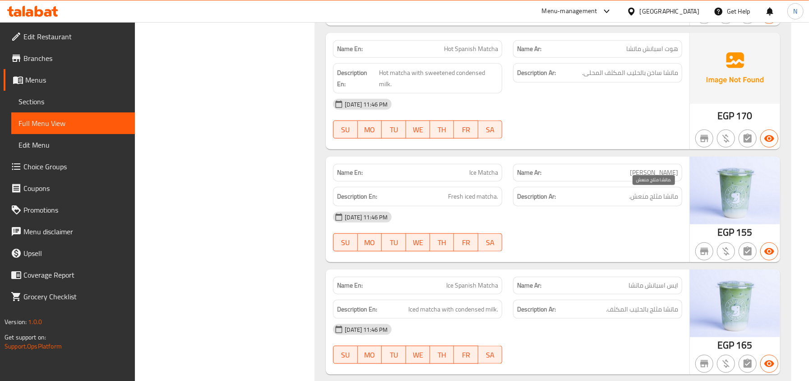
click at [654, 199] on span "ماتشا مثلج منعش." at bounding box center [653, 196] width 49 height 11
click at [472, 179] on div "Name En: Ice Matcha" at bounding box center [417, 173] width 169 height 18
click at [639, 182] on div "Description Ar: ماتشا مثلج منعش." at bounding box center [597, 196] width 180 height 30
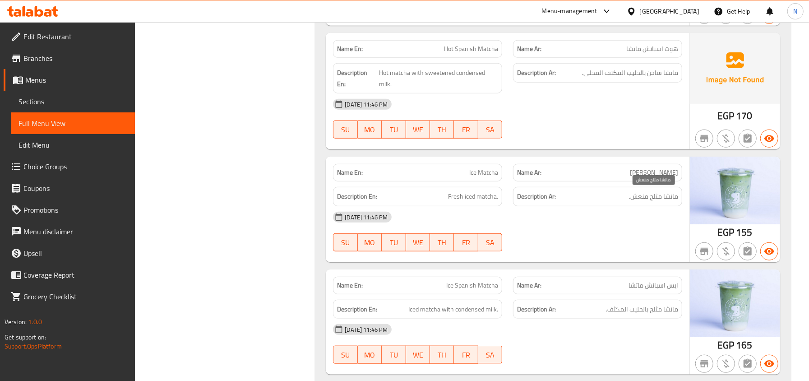
click at [641, 198] on span "ماتشا مثلج منعش." at bounding box center [653, 196] width 49 height 11
click at [477, 172] on span "Ice Matcha" at bounding box center [483, 172] width 29 height 9
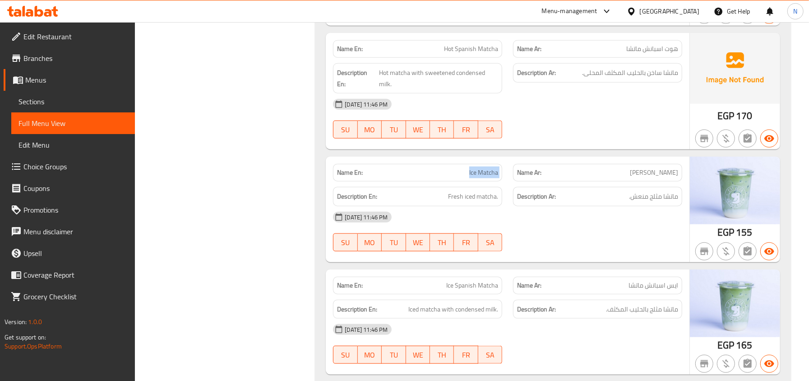
click at [480, 180] on div "Name En: Ice Matcha" at bounding box center [417, 173] width 169 height 18
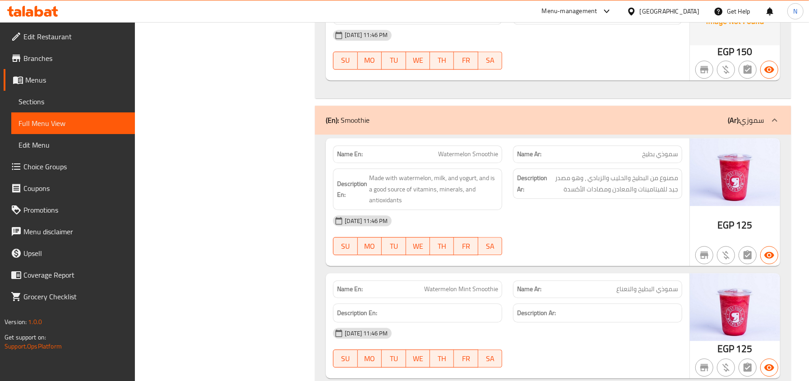
scroll to position [8900, 0]
click at [463, 162] on div "Name En: Watermelon Smoothie" at bounding box center [417, 154] width 169 height 18
copy span "Watermelon Smoothie"
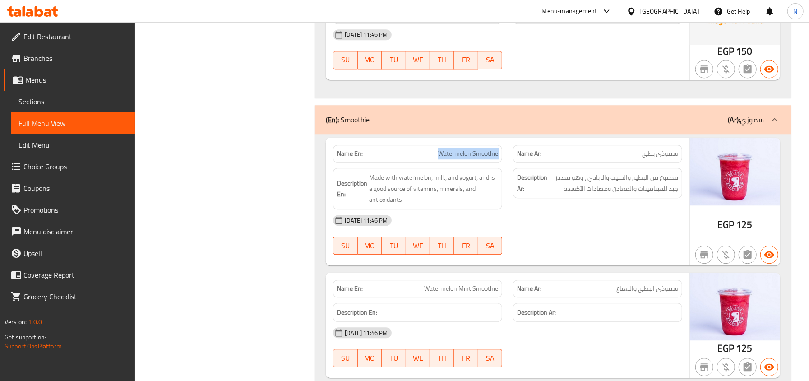
click at [489, 158] on span "Watermelon Smoothie" at bounding box center [468, 153] width 60 height 9
click at [450, 165] on div "Description En: Made with watermelon, milk, and yogurt, and is a good source of…" at bounding box center [417, 188] width 180 height 52
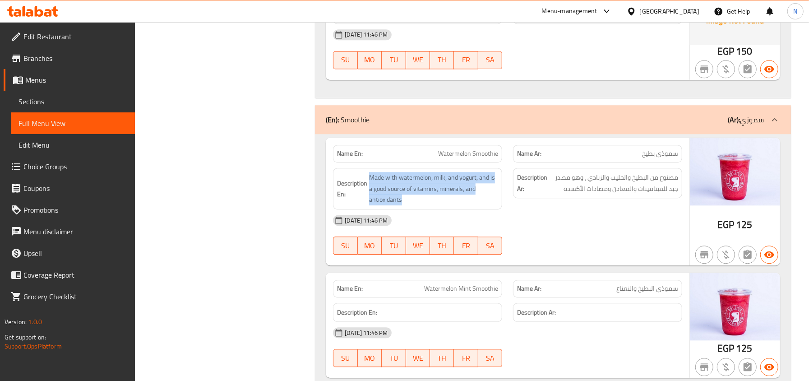
click at [450, 165] on div "Description En: Made with watermelon, milk, and yogurt, and is a good source of…" at bounding box center [417, 188] width 180 height 52
click at [466, 155] on span "Watermelon Smoothie" at bounding box center [468, 153] width 60 height 9
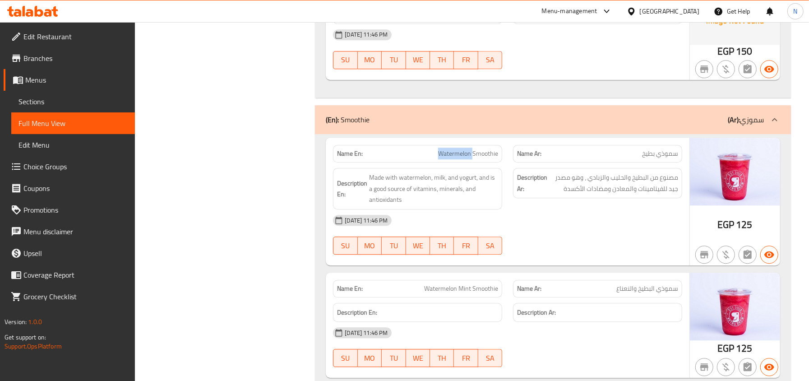
click at [466, 155] on span "Watermelon Smoothie" at bounding box center [468, 153] width 60 height 9
copy span "Watermelon Smoothie"
click at [476, 157] on span "Watermelon Smoothie" at bounding box center [468, 153] width 60 height 9
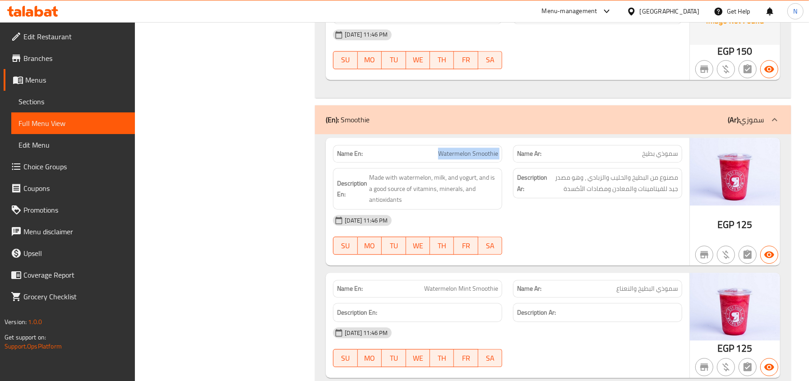
click at [476, 157] on span "Watermelon Smoothie" at bounding box center [468, 153] width 60 height 9
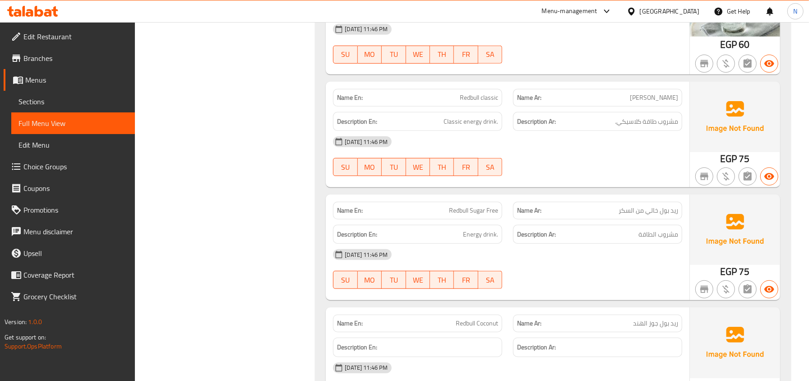
scroll to position [9982, 0]
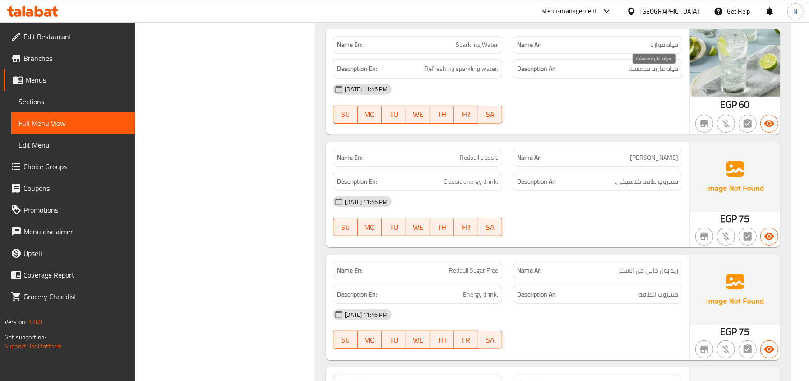
click at [664, 74] on span "مياه غازية منعشة." at bounding box center [653, 68] width 49 height 11
click at [468, 54] on div "Name En: Sparkling Water" at bounding box center [417, 45] width 169 height 18
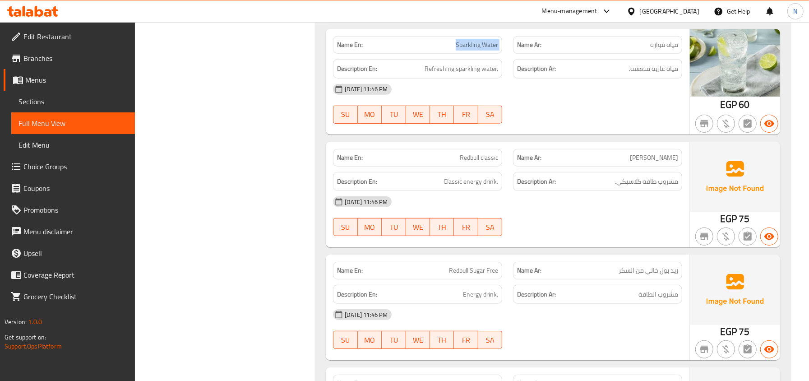
click at [468, 54] on div "Name En: Sparkling Water" at bounding box center [417, 45] width 169 height 18
click at [675, 41] on div "Name Ar: مياه فوارة" at bounding box center [597, 45] width 180 height 28
click at [663, 50] on span "مياه فوارة" at bounding box center [664, 44] width 28 height 9
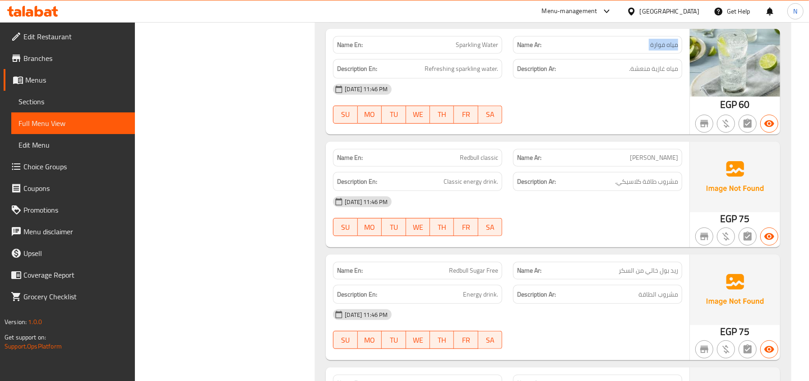
click at [55, 101] on span "Sections" at bounding box center [72, 101] width 109 height 11
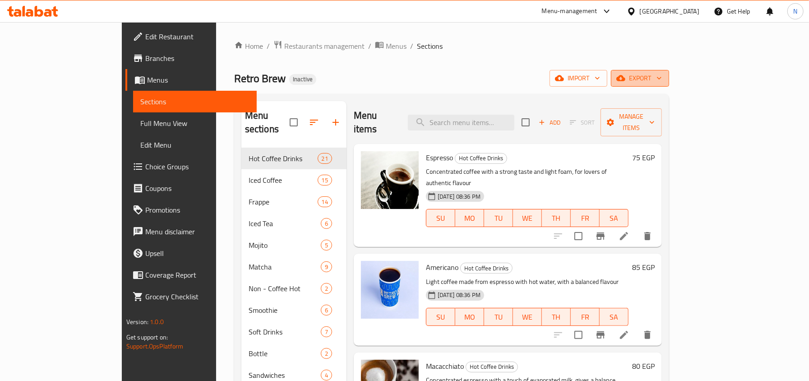
click at [662, 81] on span "export" at bounding box center [640, 78] width 44 height 11
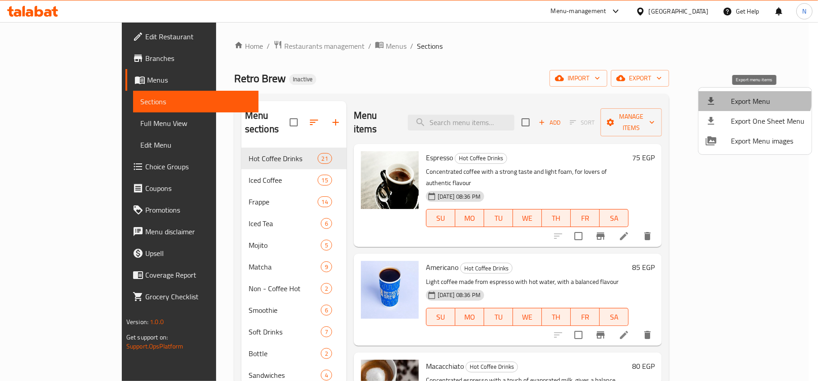
click at [750, 94] on li "Export Menu" at bounding box center [754, 101] width 113 height 20
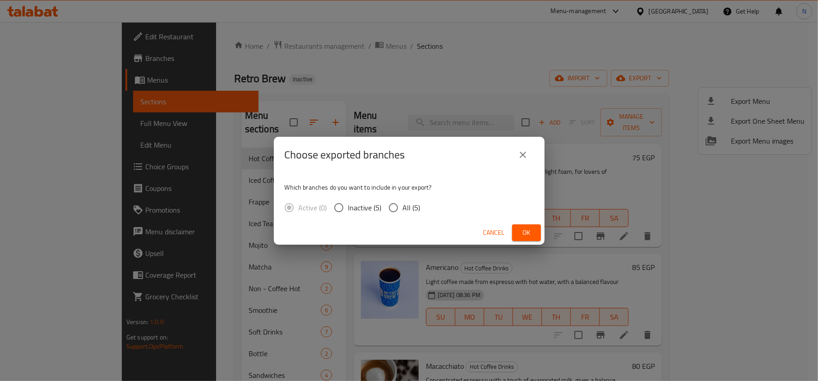
click at [412, 212] on span "All (5)" at bounding box center [412, 207] width 18 height 11
click at [403, 212] on input "All (5)" at bounding box center [393, 207] width 19 height 19
radio input "true"
click at [536, 237] on button "Ok" at bounding box center [526, 232] width 29 height 17
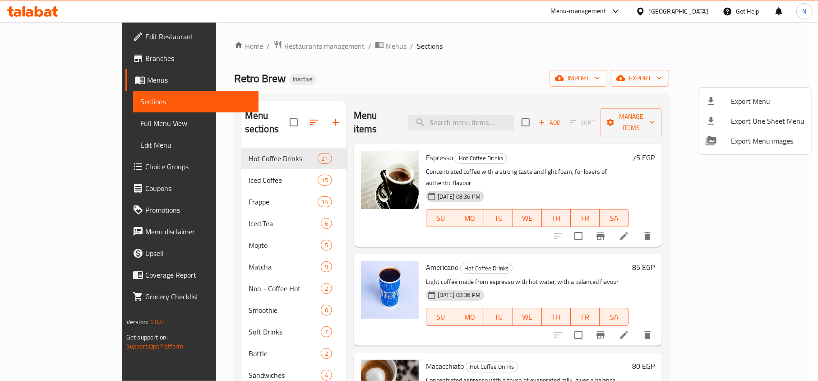
drag, startPoint x: 372, startPoint y: 76, endPoint x: 76, endPoint y: 127, distance: 300.2
click at [76, 127] on div at bounding box center [409, 190] width 818 height 381
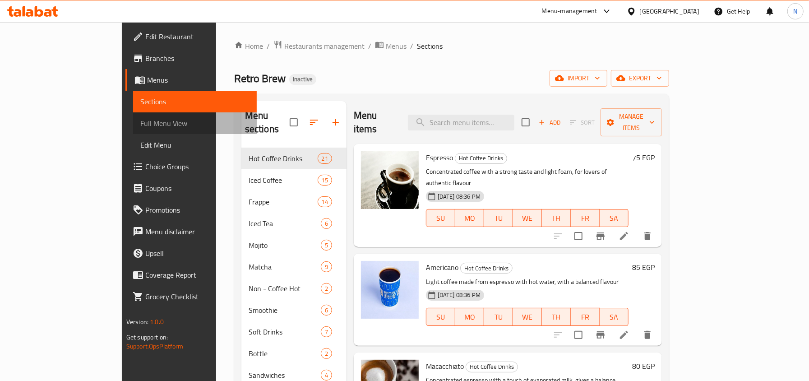
click at [140, 127] on span "Full Menu View" at bounding box center [194, 123] width 109 height 11
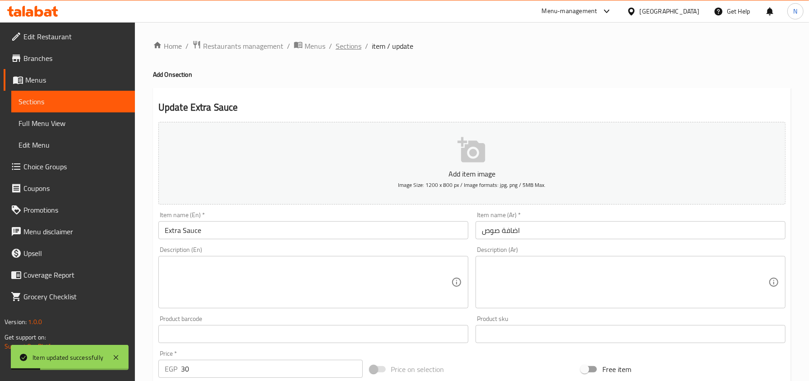
click at [344, 46] on span "Sections" at bounding box center [349, 46] width 26 height 11
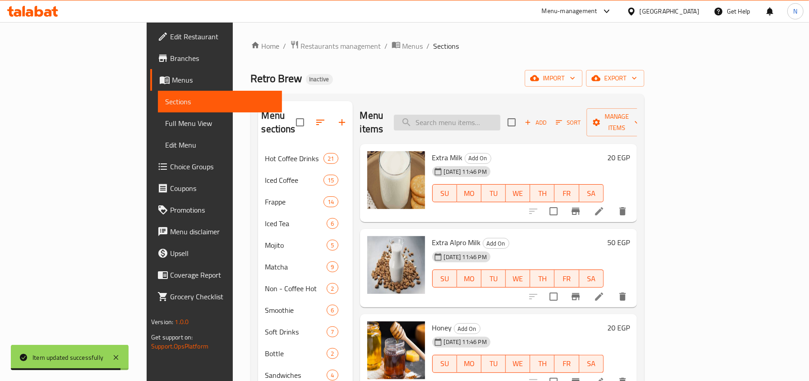
click at [500, 115] on input "search" at bounding box center [447, 123] width 106 height 16
paste input "Ice Tea Lemon"
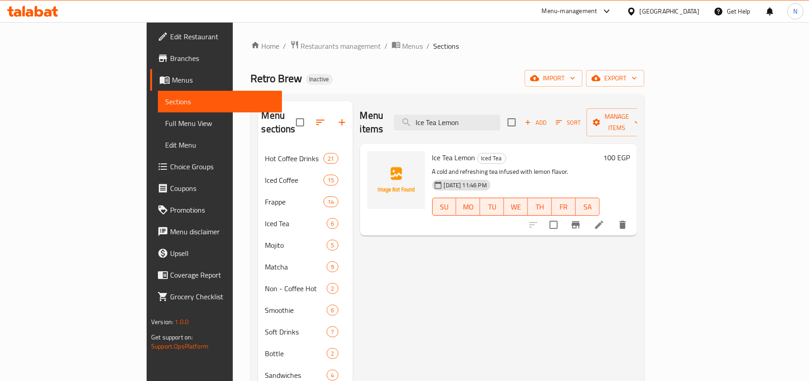
type input "Ice Tea Lemon"
click at [612, 216] on li at bounding box center [598, 224] width 25 height 16
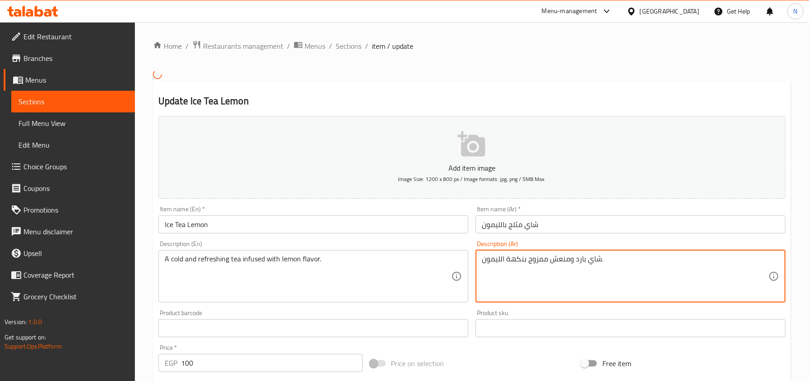
drag, startPoint x: 540, startPoint y: 258, endPoint x: 527, endPoint y: 260, distance: 13.7
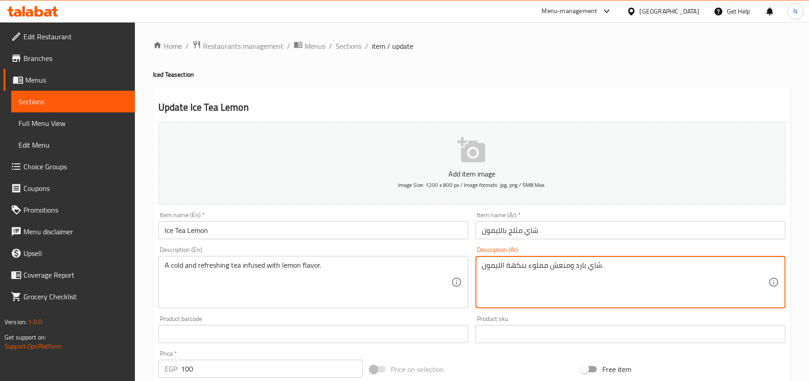
type textarea "شاي بارد ومنعش مملوء بنكهة الليمون."
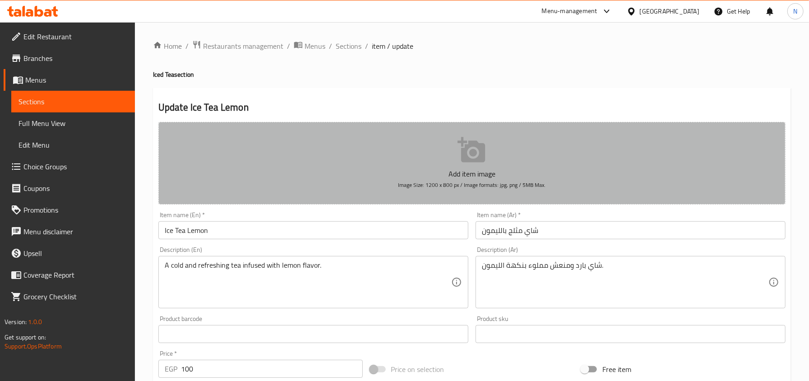
click at [540, 204] on button "Add item image Image Size: 1200 x 800 px / Image formats: jpg, png / 5MB Max." at bounding box center [471, 163] width 627 height 83
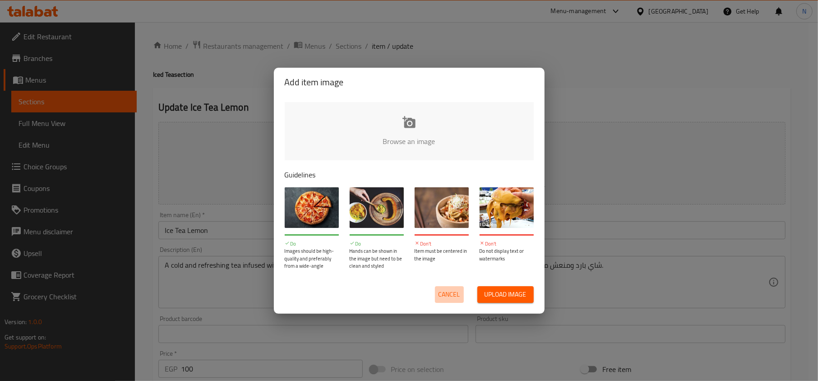
click at [440, 298] on span "Cancel" at bounding box center [449, 294] width 22 height 11
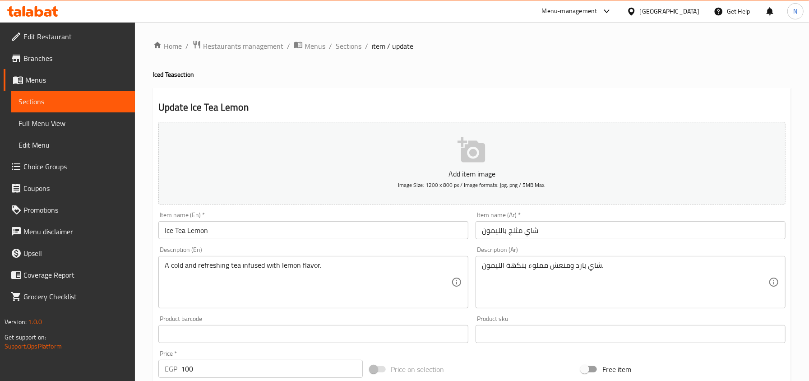
click at [552, 235] on input "شاي مثلج بالليمون" at bounding box center [630, 230] width 310 height 18
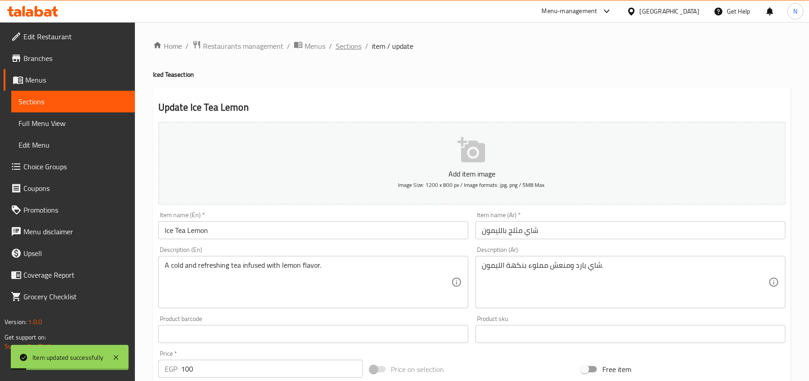
click at [350, 41] on span "Sections" at bounding box center [349, 46] width 26 height 11
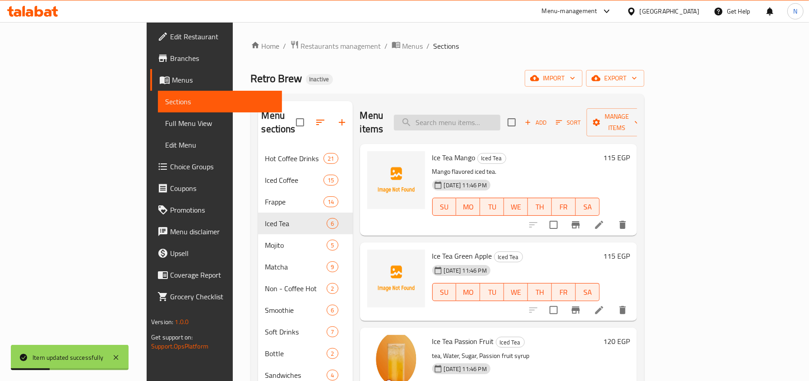
click at [483, 119] on input "search" at bounding box center [447, 123] width 106 height 16
paste input "Ice Matcha"
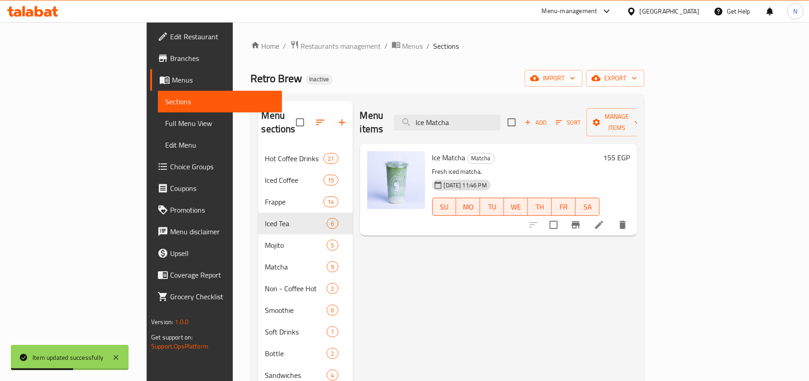
type input "Ice Matcha"
click at [612, 216] on li at bounding box center [598, 224] width 25 height 16
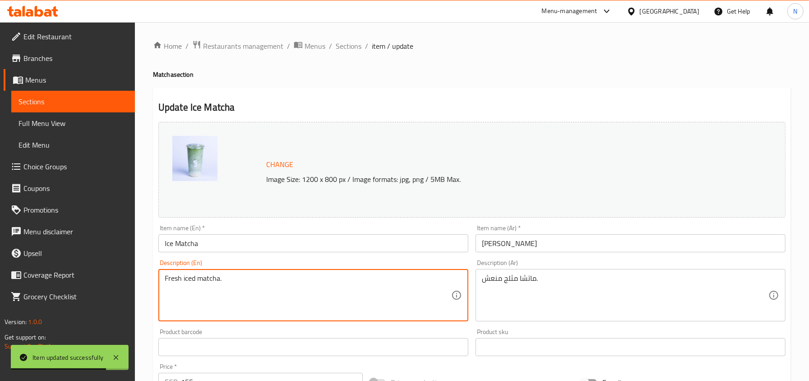
drag, startPoint x: 179, startPoint y: 278, endPoint x: 148, endPoint y: 271, distance: 31.9
drag, startPoint x: 180, startPoint y: 279, endPoint x: 137, endPoint y: 265, distance: 44.5
click at [137, 265] on div "Home / Restaurants management / Menus / Sections / item / update Matcha section…" at bounding box center [472, 336] width 674 height 628
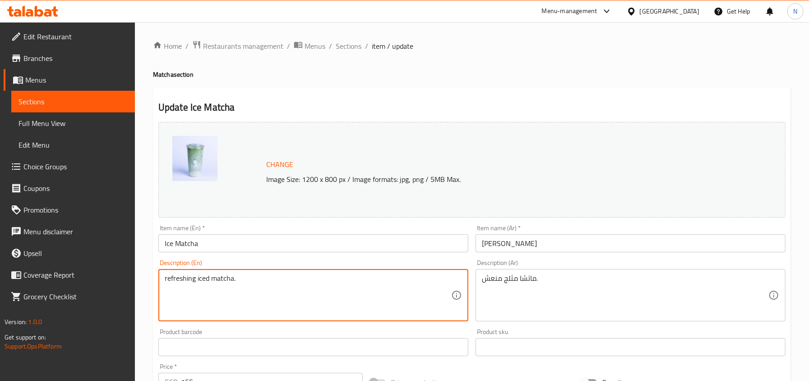
type textarea "refreshing iced matcha."
click at [208, 246] on input "Ice Matcha" at bounding box center [313, 243] width 310 height 18
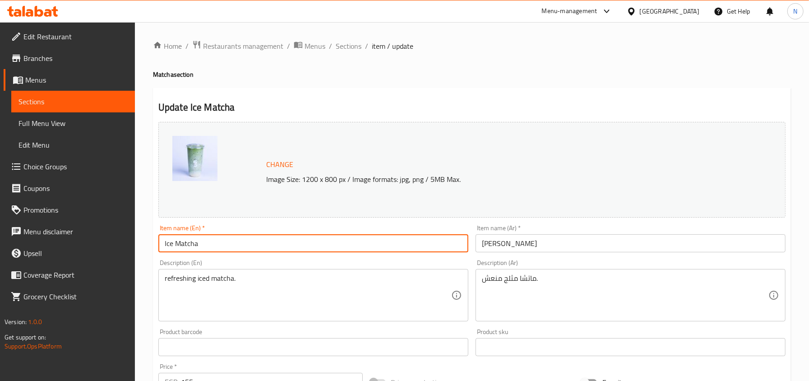
click at [353, 49] on span "Sections" at bounding box center [349, 46] width 26 height 11
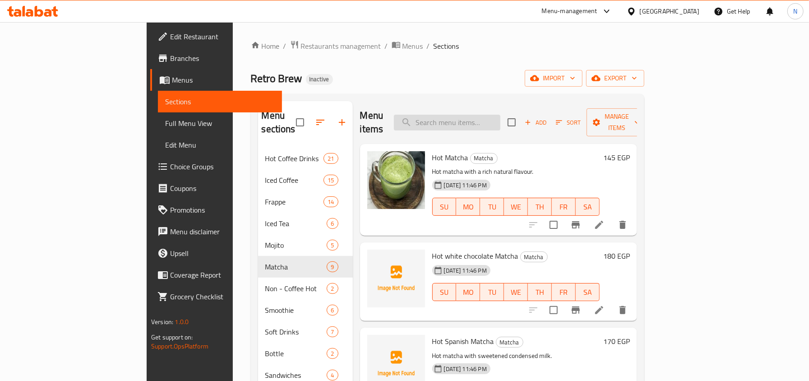
click at [500, 115] on input "search" at bounding box center [447, 123] width 106 height 16
paste input "Watermelon Smoothie"
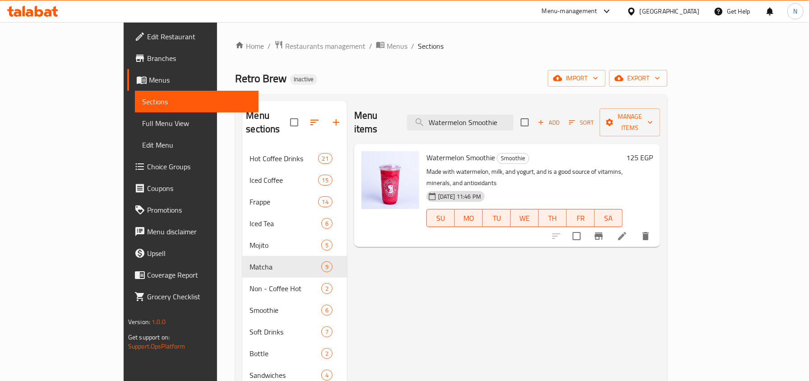
type input "Watermelon Smoothie"
click at [656, 225] on div at bounding box center [600, 236] width 111 height 22
click at [627, 230] on icon at bounding box center [622, 235] width 11 height 11
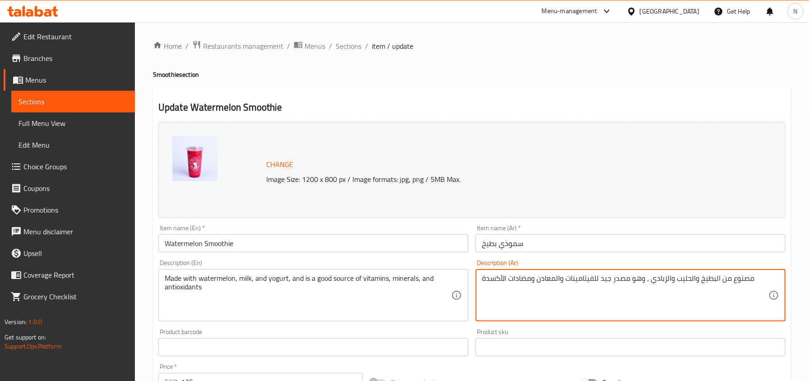
click at [504, 275] on textarea "مصنوع من البطيخ والحليب والزبادي ، وهو مصدر جيد للفيتامينات والمعادن ومضادات ال…" at bounding box center [625, 295] width 286 height 43
paste textarea "سموثي بطيخ منعش"
type textarea "سموثي بطيخ منعش"
click at [535, 280] on textarea "سموثي بطيخ منعش" at bounding box center [625, 295] width 286 height 43
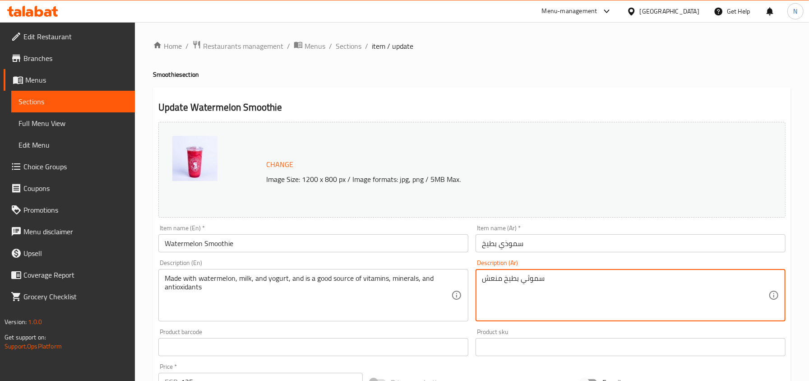
click at [535, 280] on textarea "سموثي بطيخ منعش" at bounding box center [625, 295] width 286 height 43
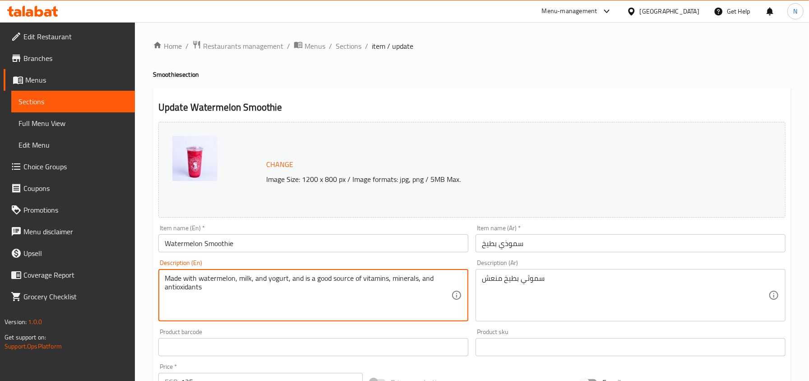
click at [281, 280] on textarea "Made with watermelon, milk, and yogurt, and is a good source of vitamins, miner…" at bounding box center [308, 295] width 286 height 43
paste textarea "Refreshing watermelon smoothie"
type textarea "Refreshing watermelon smoothie"
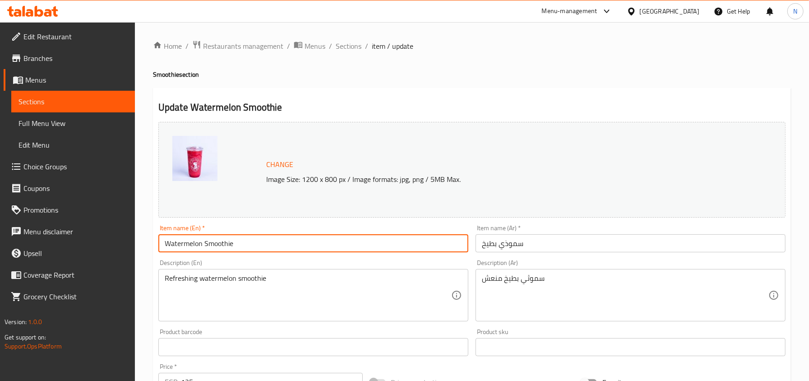
click at [283, 242] on input "Watermelon Smoothie" at bounding box center [313, 243] width 310 height 18
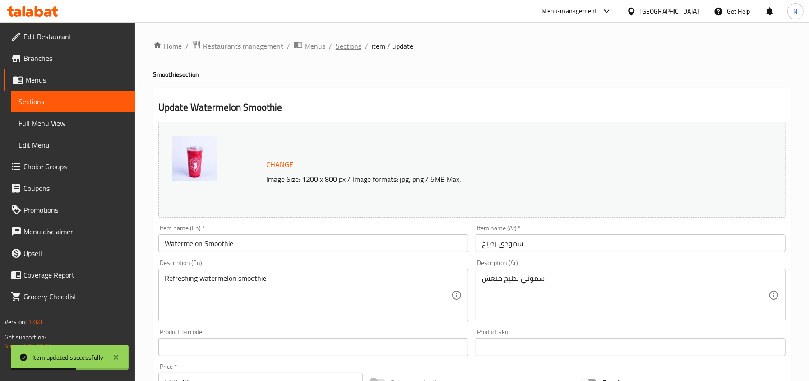
click at [347, 47] on span "Sections" at bounding box center [349, 46] width 26 height 11
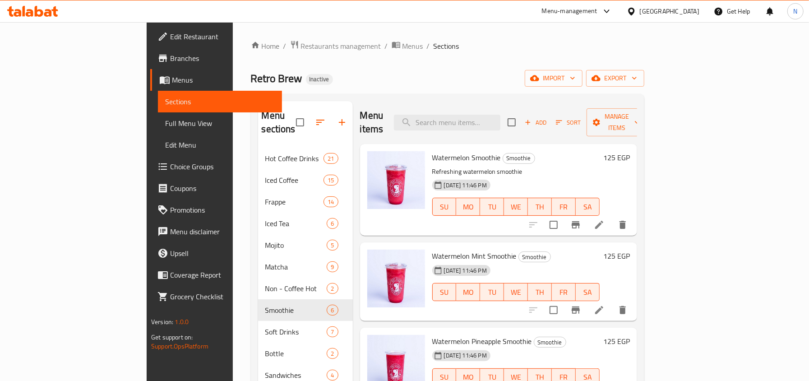
click at [473, 67] on div "Home / Restaurants management / Menus / Sections Retro Brew Inactive import exp…" at bounding box center [447, 264] width 393 height 449
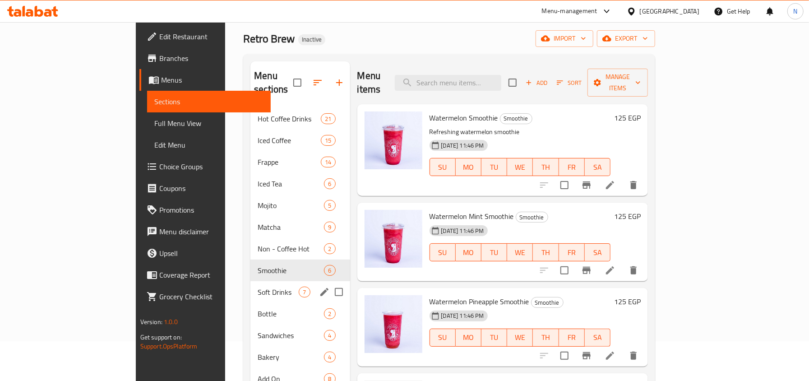
scroll to position [60, 0]
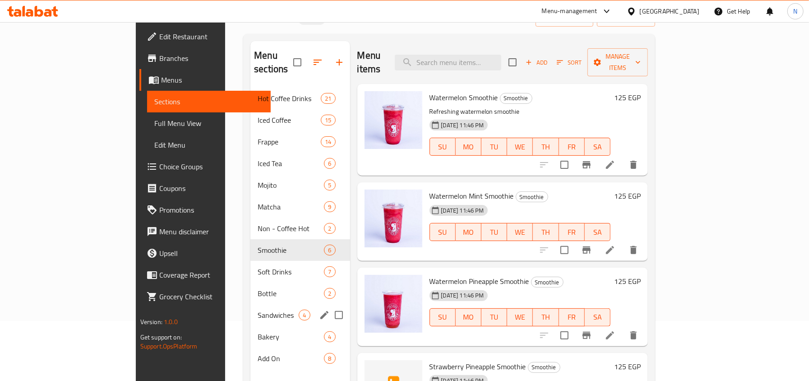
click at [250, 304] on div "Sandwiches 4" at bounding box center [299, 315] width 99 height 22
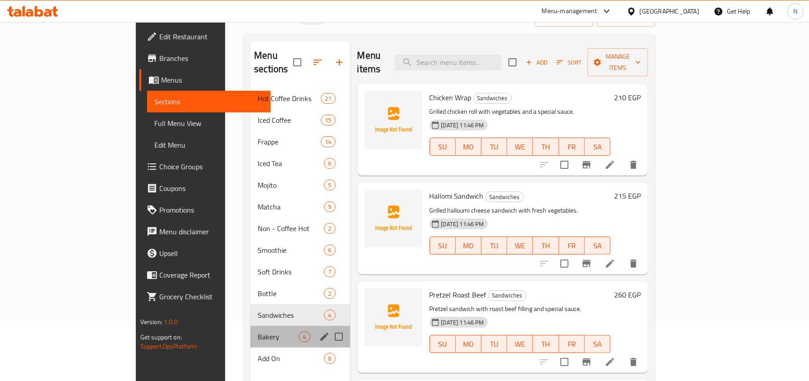
click at [250, 329] on div "Bakery 4" at bounding box center [299, 337] width 99 height 22
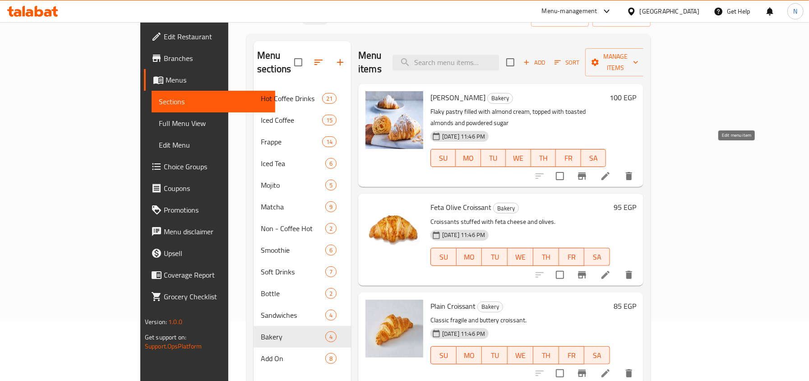
click at [618, 168] on li at bounding box center [605, 176] width 25 height 16
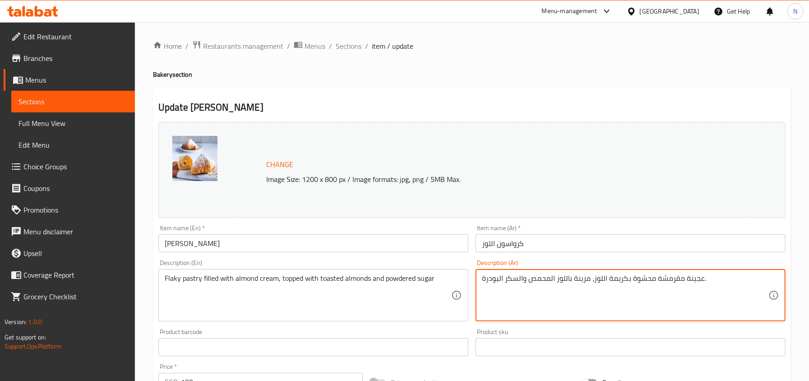
click at [565, 282] on textarea "عجينة مقرمشة محشوة بكريمة اللوز، مزينة باللوز المحمص والسكر البودرة." at bounding box center [625, 295] width 286 height 43
paste textarea "كرواسون [PERSON_NAME]"
type textarea "كرواسون [PERSON_NAME]"
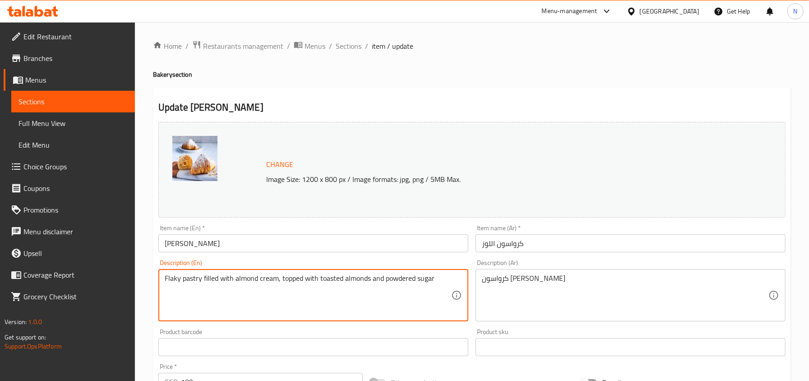
click at [276, 281] on textarea "Flaky pastry filled with almond cream, topped with toasted almonds and powdered…" at bounding box center [308, 295] width 286 height 43
paste textarea "Soft croissants filled with almond cream"
click at [165, 275] on textarea "Soft croissants filled with almond cream" at bounding box center [308, 295] width 286 height 43
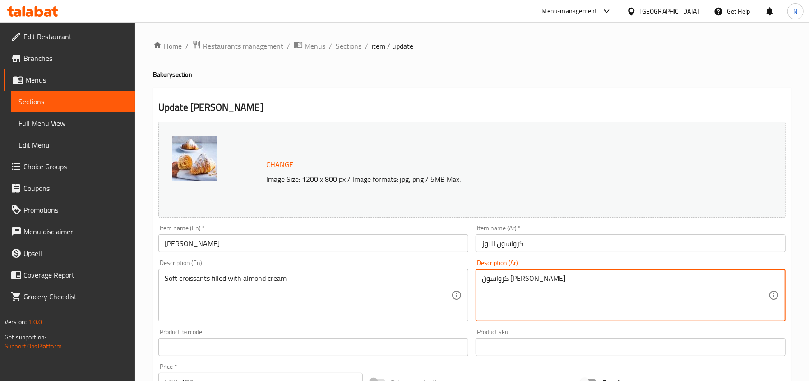
drag, startPoint x: 543, startPoint y: 280, endPoint x: 592, endPoint y: 284, distance: 48.9
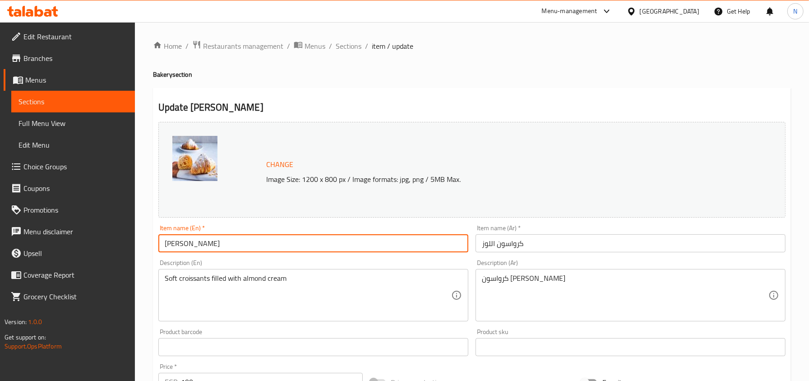
click at [399, 245] on input "[PERSON_NAME]" at bounding box center [313, 243] width 310 height 18
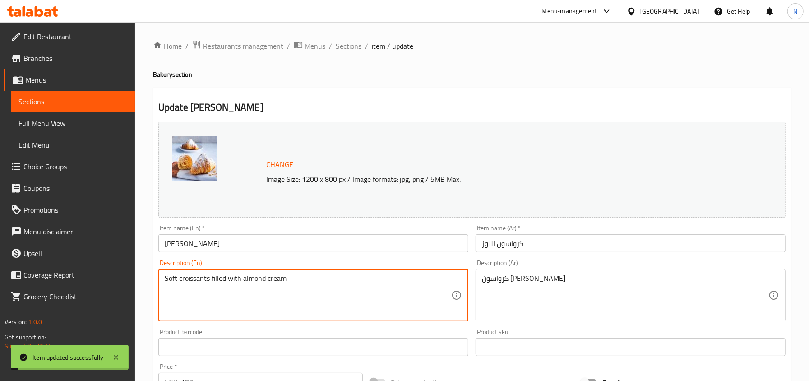
click at [221, 275] on textarea "Soft croissants filled with almond cream" at bounding box center [308, 295] width 286 height 43
type textarea "Soft croissants stuffed with almond cream"
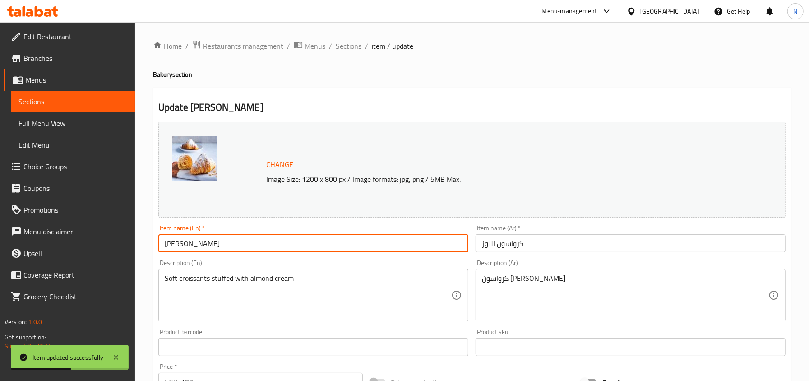
click at [230, 251] on input "[PERSON_NAME]" at bounding box center [313, 243] width 310 height 18
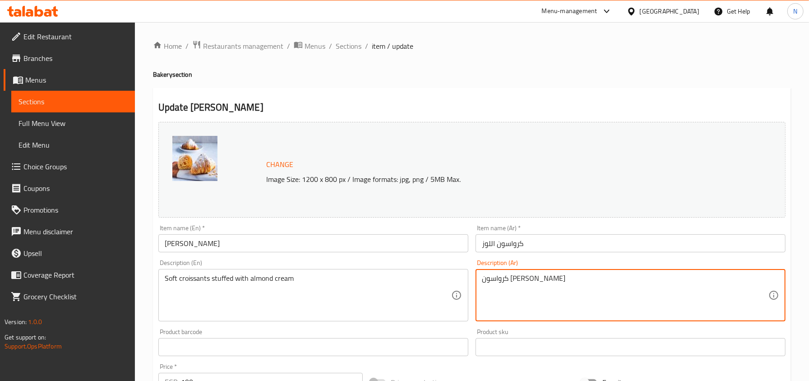
click at [516, 253] on div "Item name (Ar)   * [PERSON_NAME] Item name (Ar) *" at bounding box center [630, 238] width 317 height 35
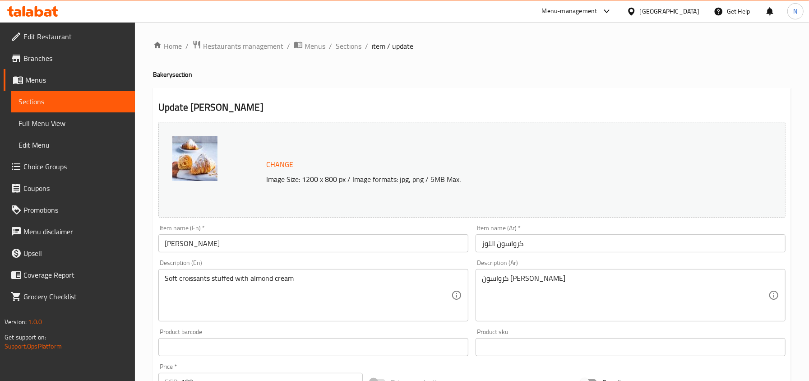
click at [516, 249] on input "كرواسون اللوز" at bounding box center [630, 243] width 310 height 18
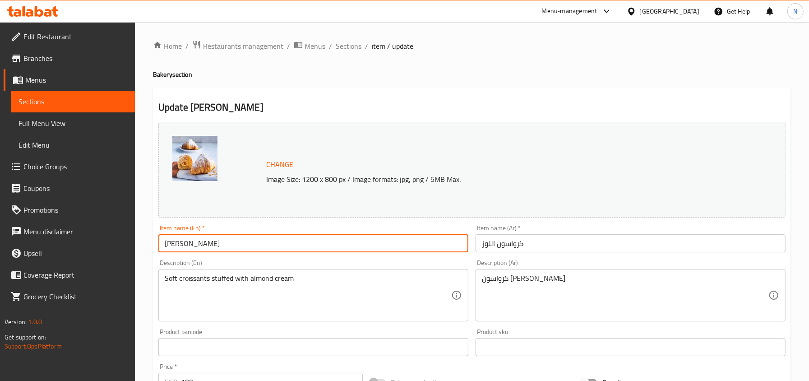
click at [265, 246] on input "[PERSON_NAME]" at bounding box center [313, 243] width 310 height 18
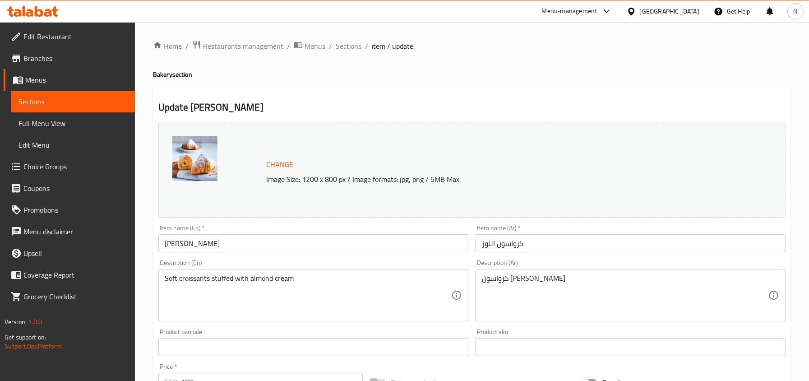
click at [358, 248] on input "[PERSON_NAME]" at bounding box center [313, 243] width 310 height 18
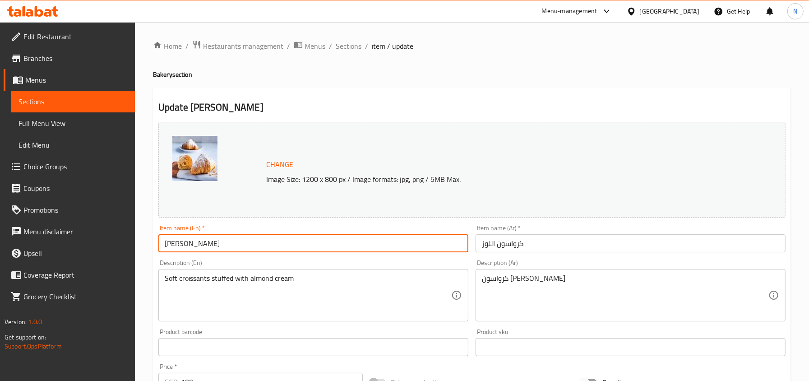
click at [358, 248] on input "[PERSON_NAME]" at bounding box center [313, 243] width 310 height 18
click at [325, 251] on input "[PERSON_NAME]" at bounding box center [313, 243] width 310 height 18
click at [341, 44] on span "Sections" at bounding box center [349, 46] width 26 height 11
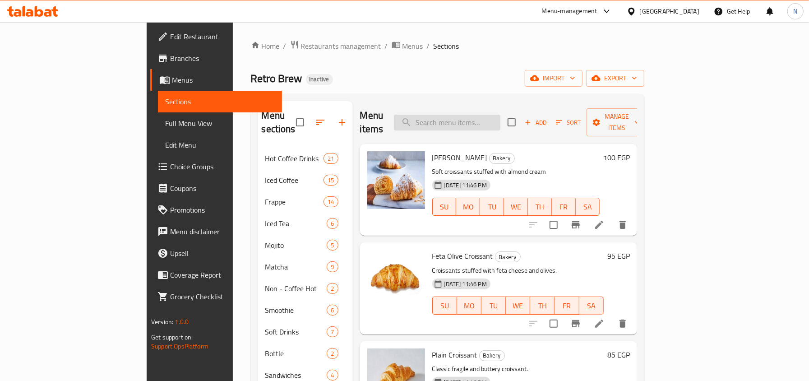
click at [478, 115] on input "search" at bounding box center [447, 123] width 106 height 16
paste input "Ice Tea Green Apple"
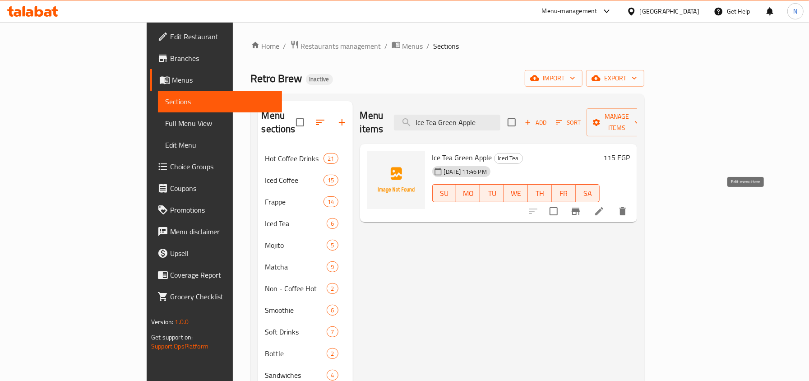
type input "Ice Tea Green Apple"
click at [604, 206] on icon at bounding box center [599, 211] width 11 height 11
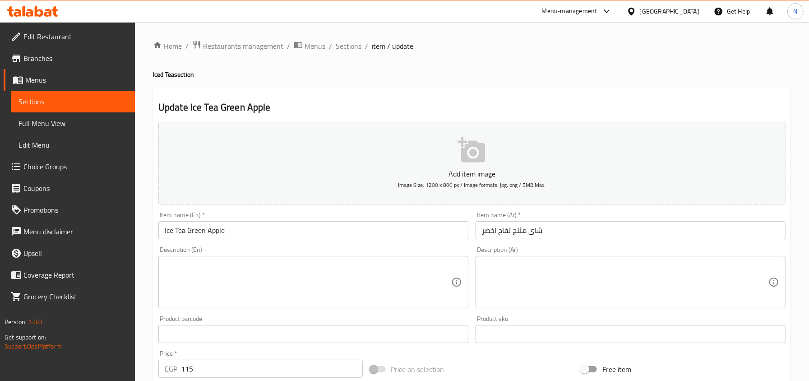
click at [538, 278] on textarea at bounding box center [625, 282] width 286 height 43
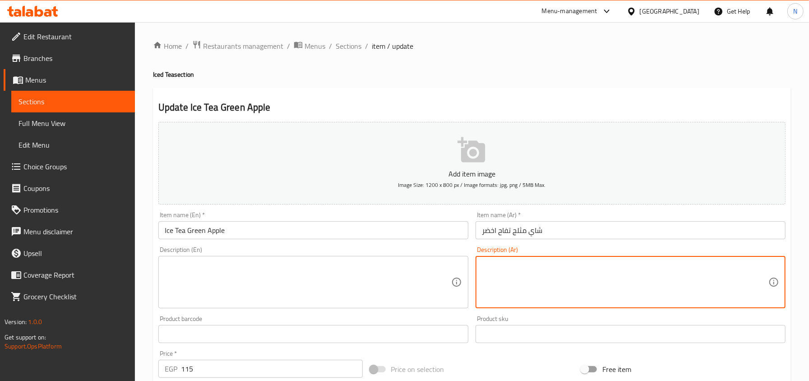
paste textarea "شاي مثلج بالتفاح الأخضر المنعش"
type textarea "شاي مثلج بالتفاح الأخضر المنعش"
click at [315, 286] on textarea at bounding box center [308, 282] width 286 height 43
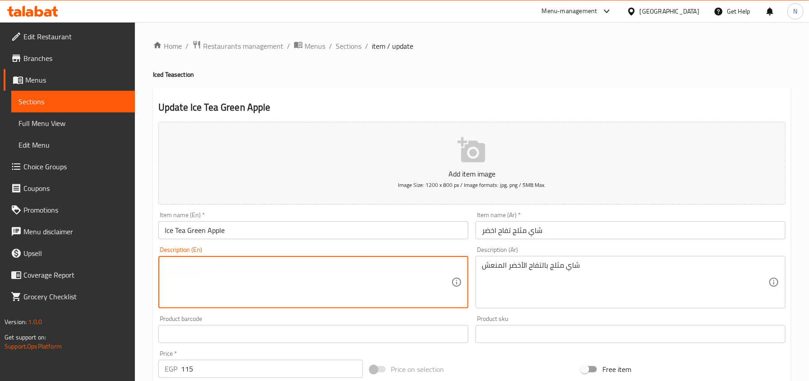
paste textarea "Refreshing green apple iced tea"
type textarea "Refreshing green apple iced tea"
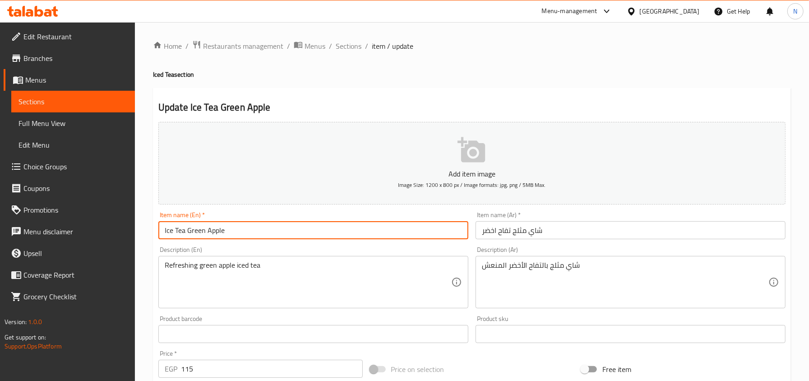
click at [291, 239] on input "Ice Tea Green Apple" at bounding box center [313, 230] width 310 height 18
click at [533, 226] on input "شاي مثلج تفاح اخضر" at bounding box center [630, 230] width 310 height 18
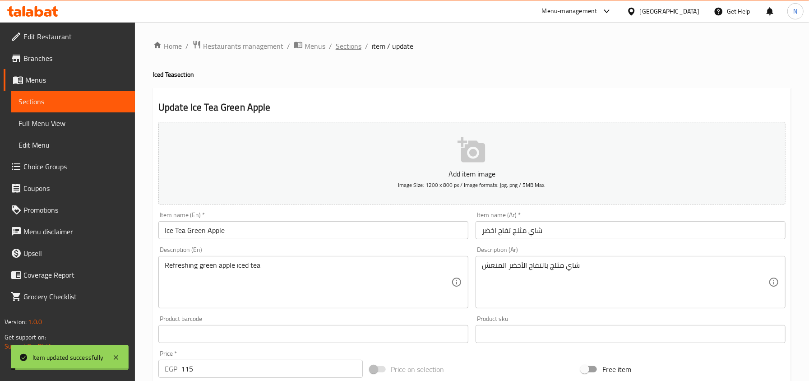
click at [359, 44] on span "Sections" at bounding box center [349, 46] width 26 height 11
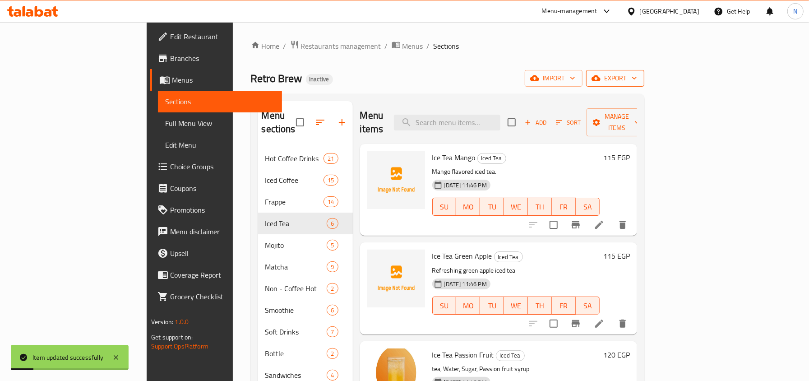
click at [600, 77] on icon "button" at bounding box center [595, 78] width 9 height 6
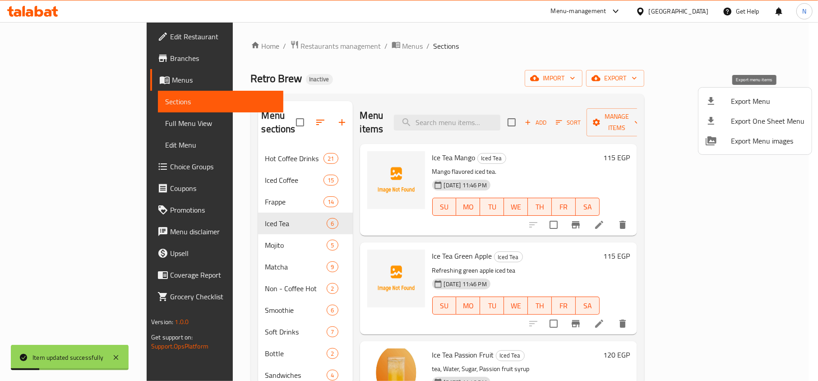
click at [721, 93] on li "Export Menu" at bounding box center [754, 101] width 113 height 20
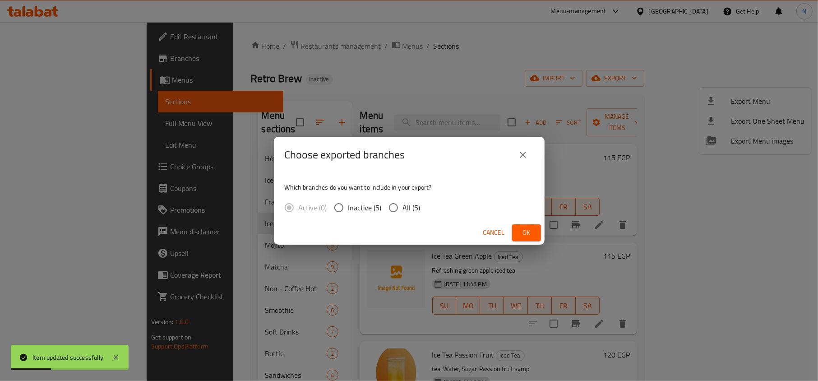
click at [409, 211] on span "All (5)" at bounding box center [412, 207] width 18 height 11
click at [403, 211] on input "All (5)" at bounding box center [393, 207] width 19 height 19
radio input "true"
click at [536, 228] on button "Ok" at bounding box center [526, 232] width 29 height 17
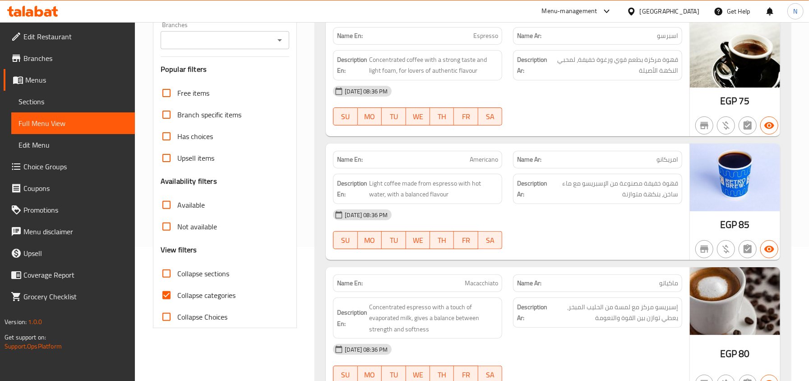
scroll to position [300, 0]
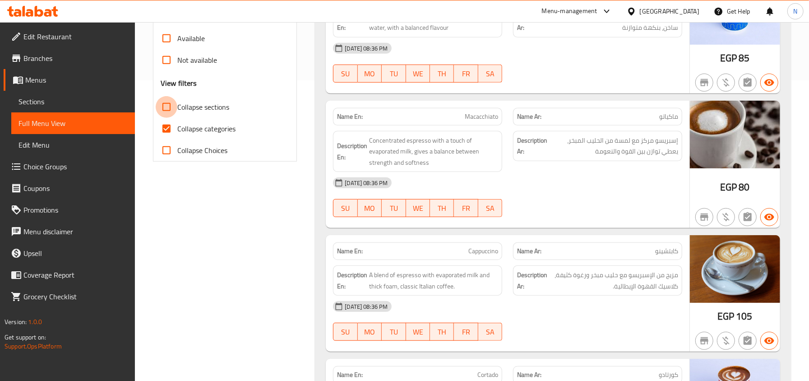
click at [170, 108] on input "Collapse sections" at bounding box center [167, 107] width 22 height 22
checkbox input "true"
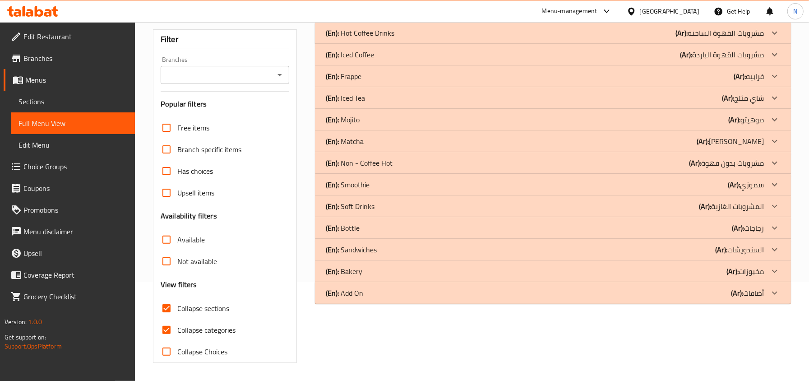
scroll to position [100, 0]
click at [388, 251] on div "(En): Sandwiches (Ar): السندويشات" at bounding box center [545, 249] width 438 height 11
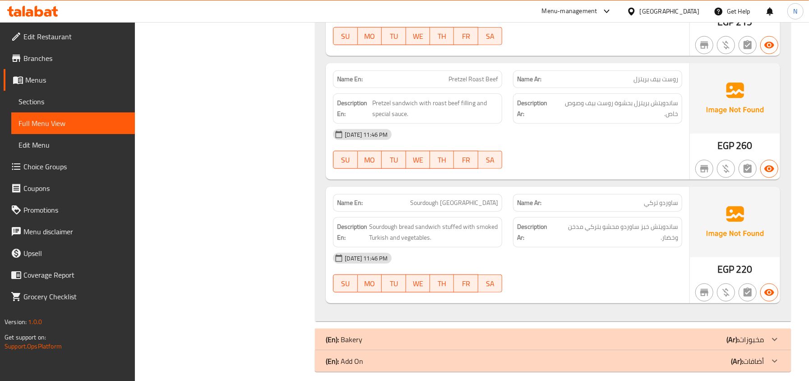
scroll to position [574, 0]
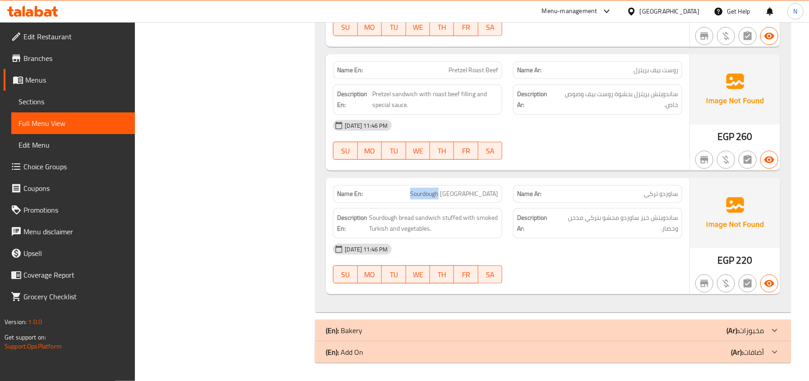
drag, startPoint x: 478, startPoint y: 192, endPoint x: 437, endPoint y: 189, distance: 41.6
click at [437, 189] on p "Name En: Sourdough [GEOGRAPHIC_DATA]" at bounding box center [417, 193] width 161 height 9
copy span "Sourdough"
click at [578, 327] on div "(En): Bakery (Ar): مخبوزات" at bounding box center [545, 330] width 438 height 11
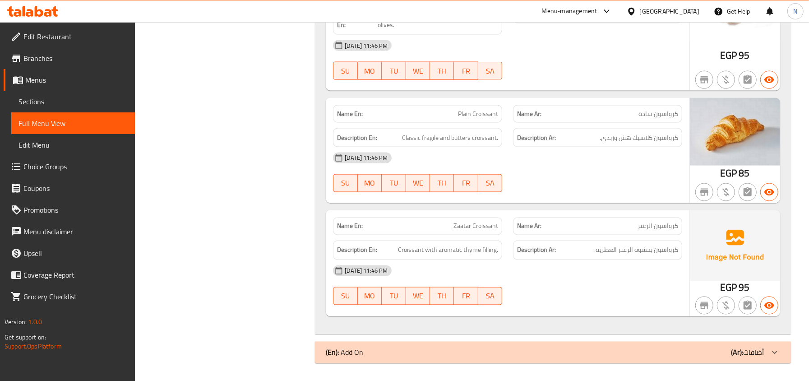
scroll to position [1077, 0]
click at [484, 345] on div "(En): Add On (Ar): أضافات" at bounding box center [553, 352] width 476 height 22
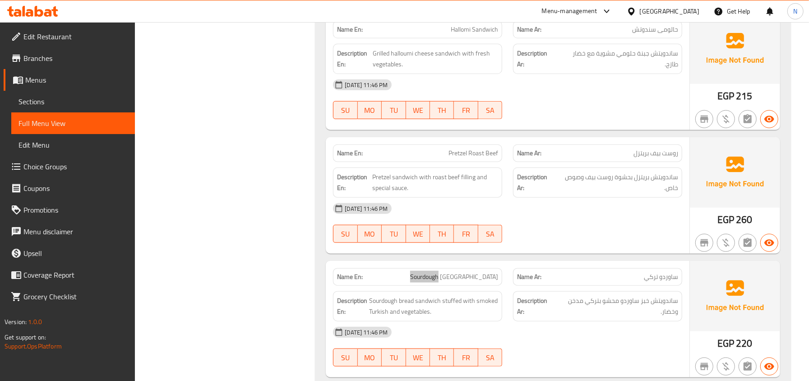
scroll to position [440, 0]
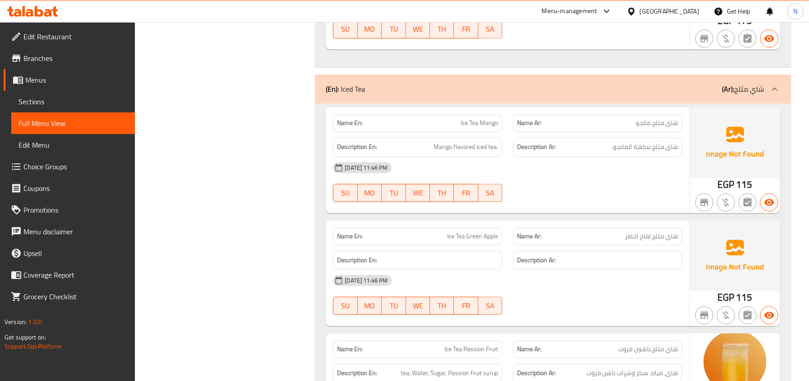
scroll to position [6254, 0]
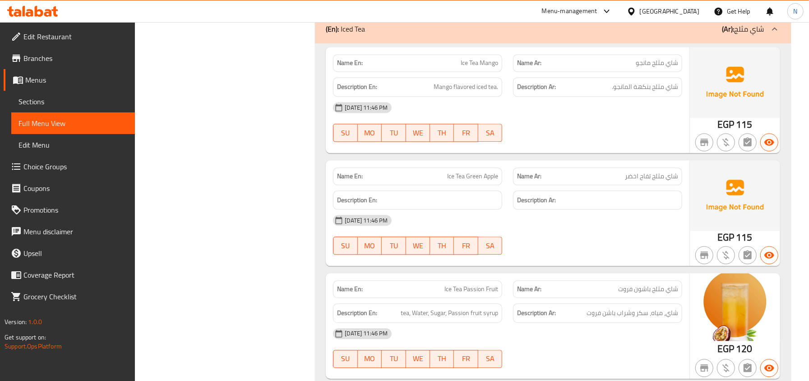
click at [474, 181] on span "Ice Tea Green Apple" at bounding box center [472, 175] width 51 height 9
copy span "Ice Tea Green Apple"
click at [444, 210] on div "Description En:" at bounding box center [417, 199] width 169 height 19
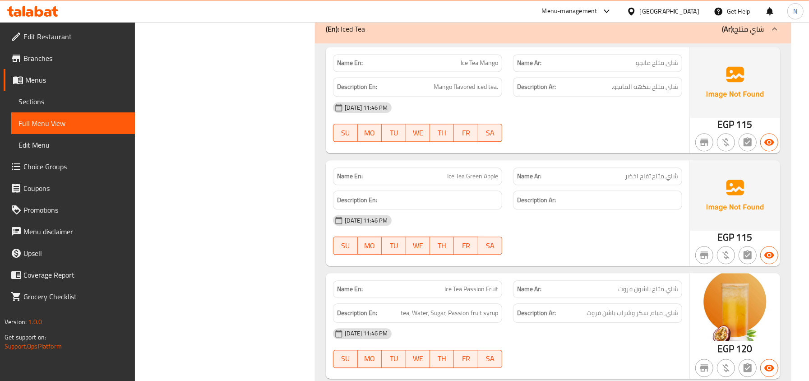
click at [484, 181] on span "Ice Tea Green Apple" at bounding box center [472, 175] width 51 height 9
copy span "Ice Tea Green Apple"
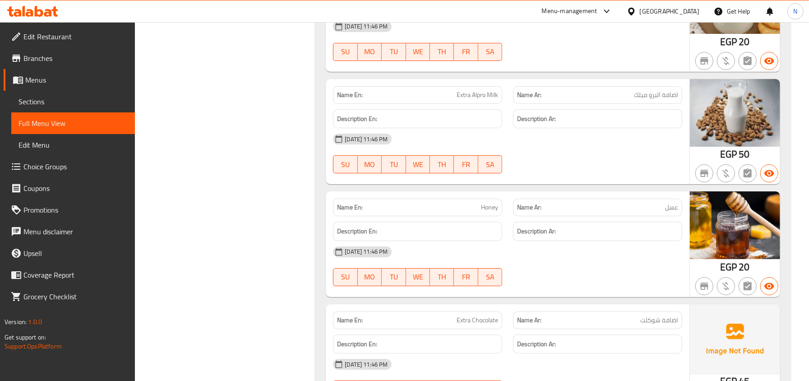
scroll to position [11967, 0]
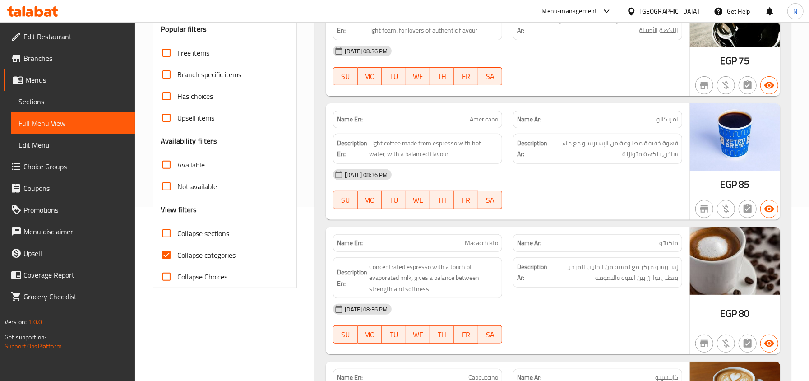
scroll to position [180, 0]
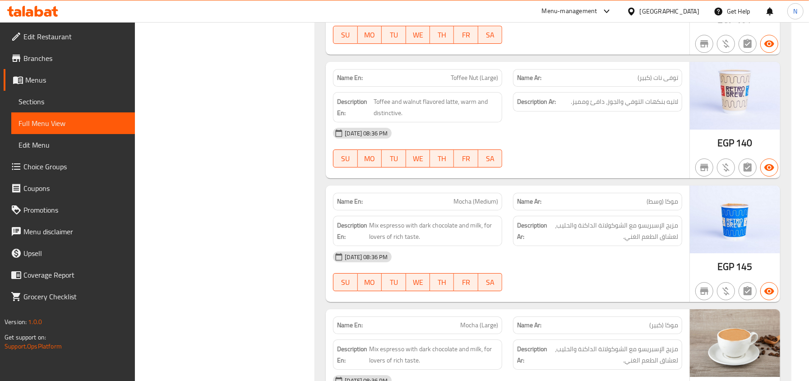
scroll to position [2225, 0]
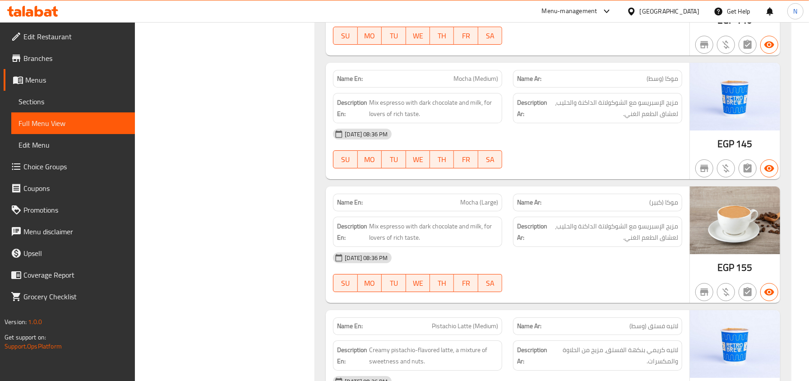
click at [96, 108] on link "Sections" at bounding box center [73, 102] width 124 height 22
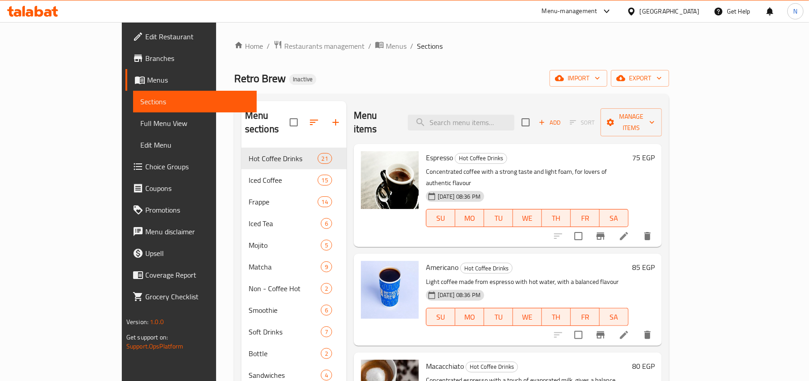
click at [669, 87] on div "Home / Restaurants management / Menus / Sections Retro Brew Inactive import exp…" at bounding box center [451, 264] width 435 height 449
click at [662, 83] on span "export" at bounding box center [640, 78] width 44 height 11
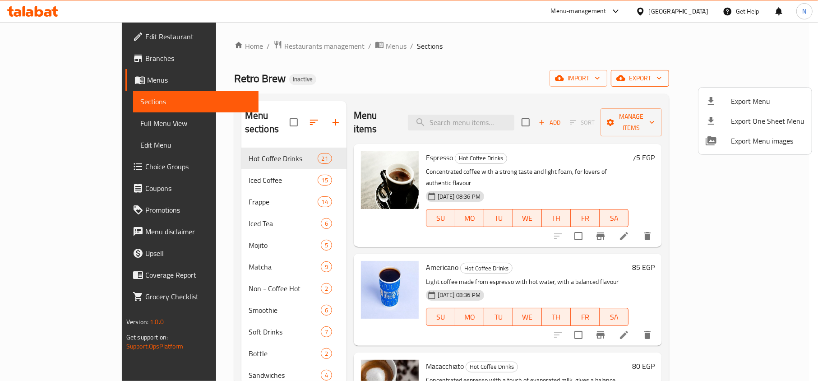
click at [744, 88] on ul "Export Menu Export One Sheet Menu Export Menu images" at bounding box center [754, 120] width 113 height 67
click at [740, 96] on span "Export Menu" at bounding box center [768, 101] width 74 height 11
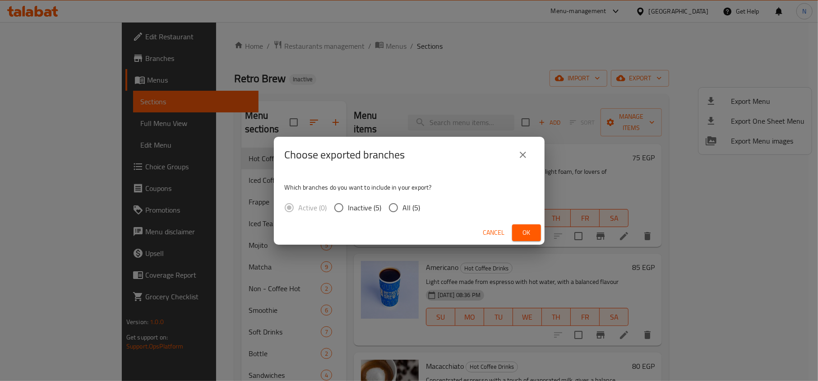
click at [414, 206] on span "All (5)" at bounding box center [412, 207] width 18 height 11
click at [403, 206] on input "All (5)" at bounding box center [393, 207] width 19 height 19
radio input "true"
click at [534, 232] on button "Ok" at bounding box center [526, 232] width 29 height 17
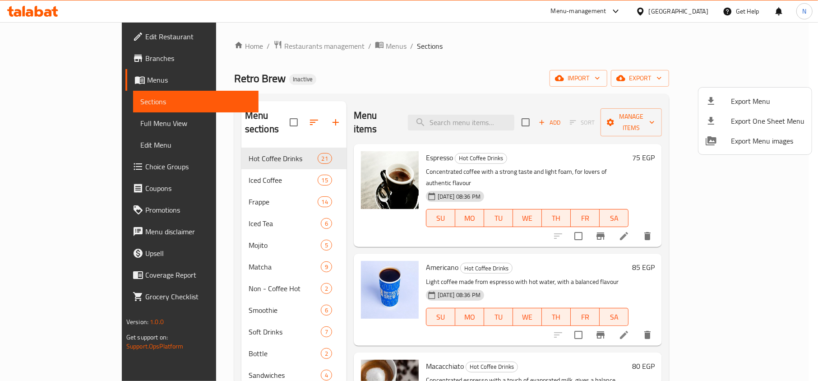
click at [79, 123] on div at bounding box center [409, 190] width 818 height 381
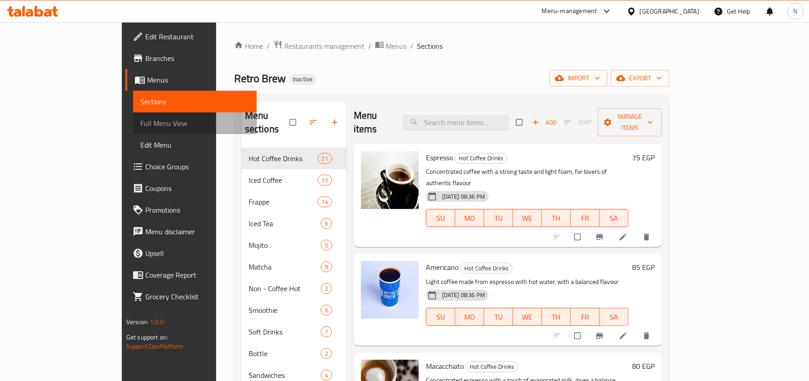
click at [140, 129] on span "Full Menu View" at bounding box center [194, 123] width 109 height 11
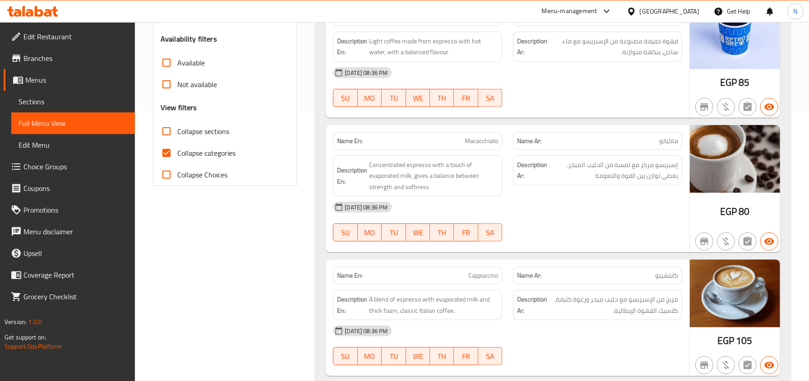
scroll to position [300, 0]
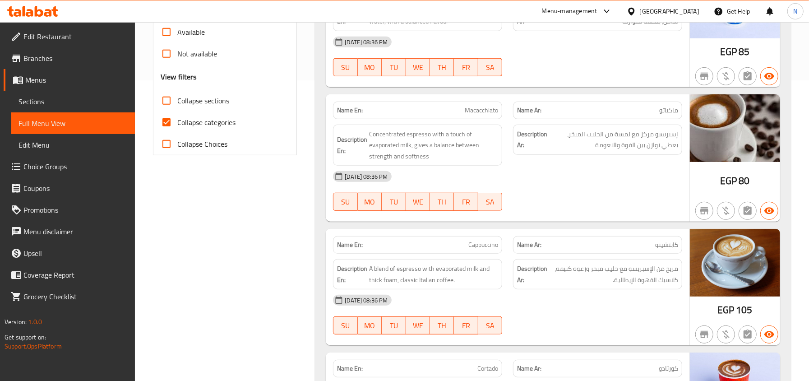
click at [207, 120] on span "Collapse categories" at bounding box center [206, 122] width 58 height 11
click at [177, 120] on input "Collapse categories" at bounding box center [167, 122] width 22 height 22
checkbox input "false"
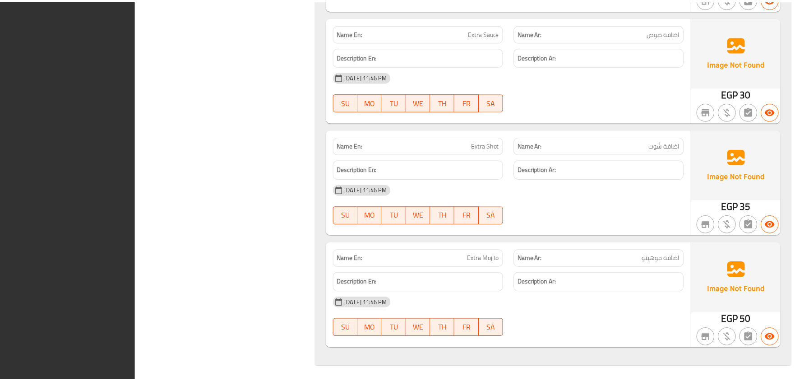
scroll to position [12481, 0]
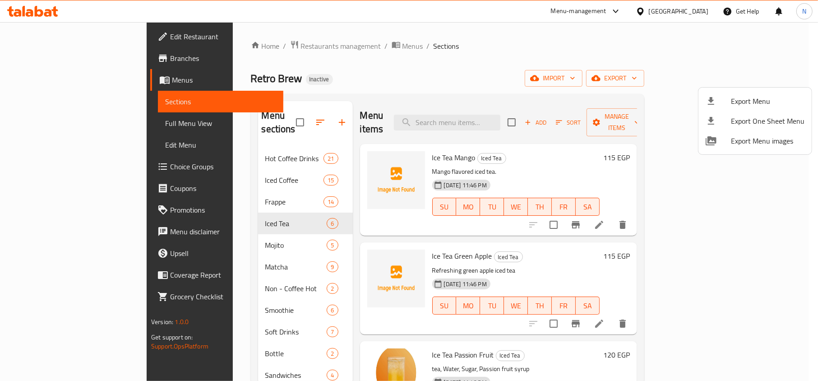
click at [263, 48] on div at bounding box center [409, 190] width 818 height 381
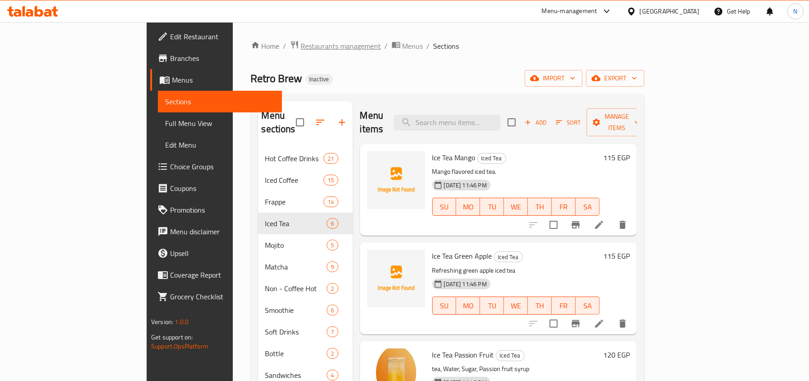
click at [301, 45] on span "Restaurants management" at bounding box center [341, 46] width 80 height 11
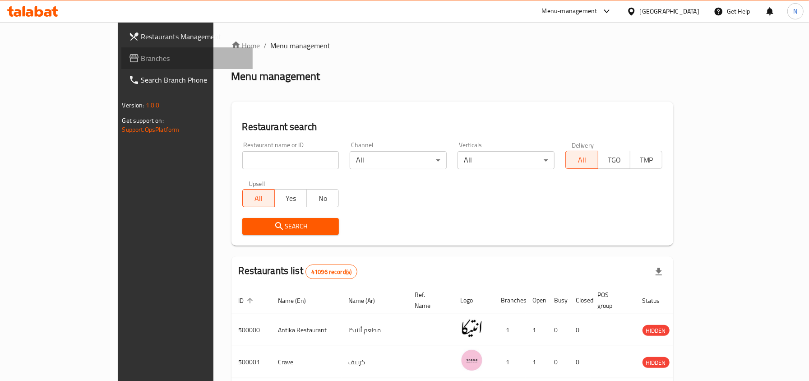
click at [141, 54] on span "Branches" at bounding box center [193, 58] width 104 height 11
